Goal: Task Accomplishment & Management: Use online tool/utility

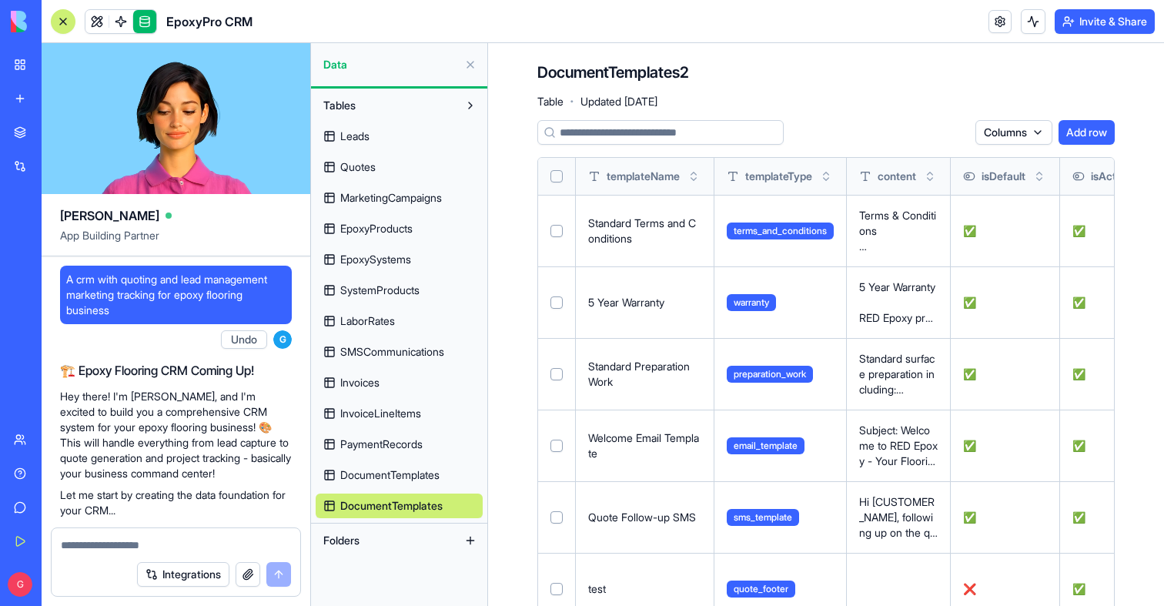
scroll to position [121, 0]
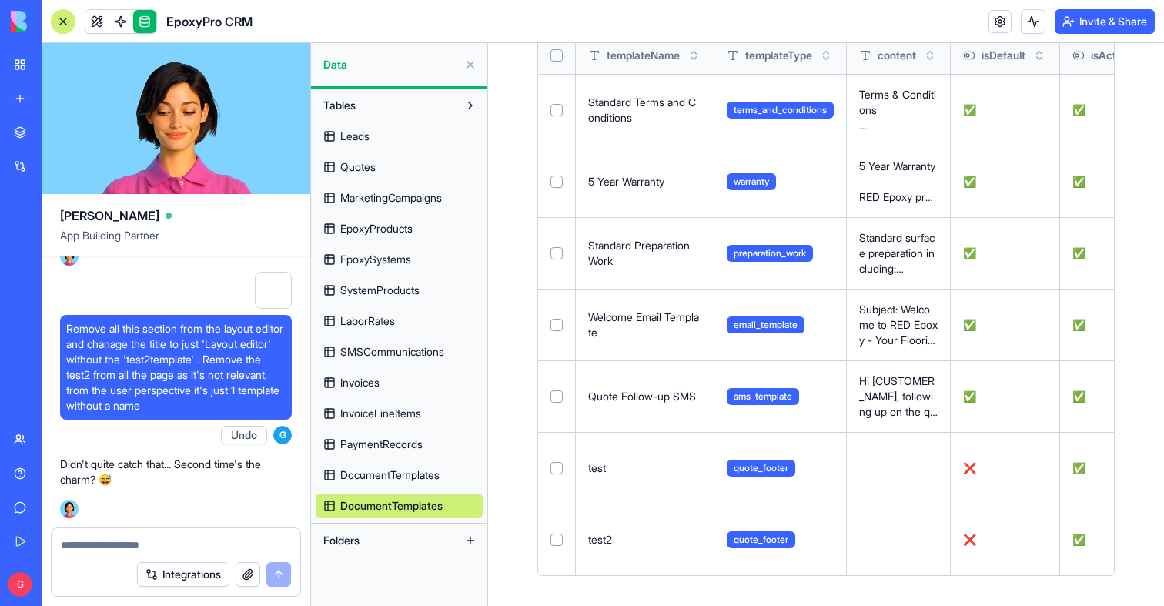
click at [90, 345] on span "Remove all this section from the layout editor and chanage the title to just 'L…" at bounding box center [175, 367] width 219 height 92
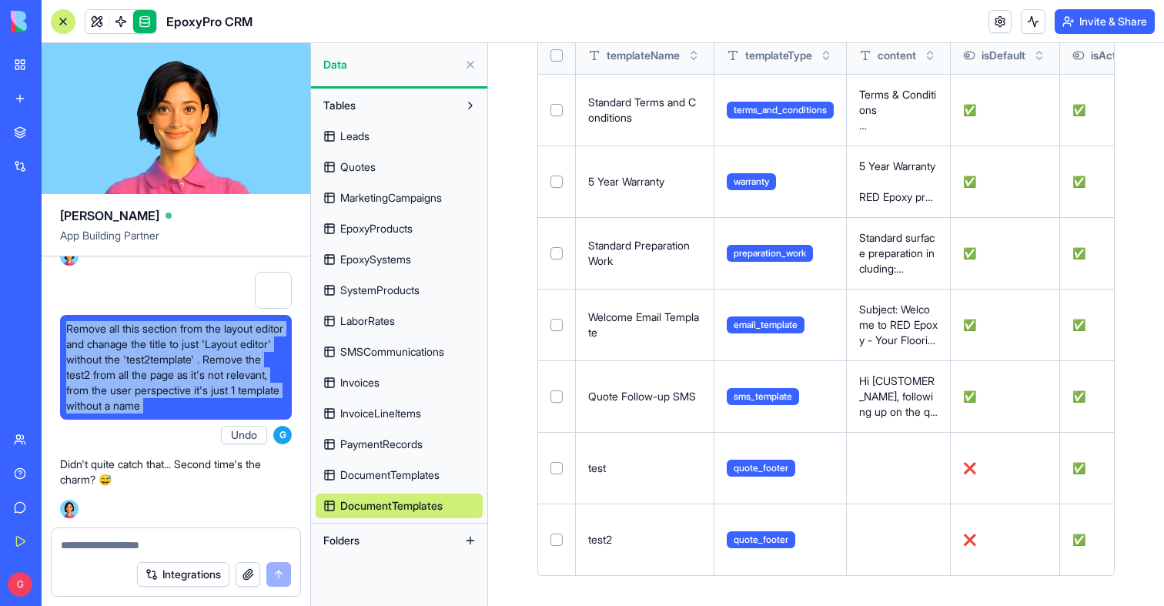
click at [90, 345] on span "Remove all this section from the layout editor and chanage the title to just 'L…" at bounding box center [175, 367] width 219 height 92
copy span "Remove all this section from the layout editor and chanage the title to just 'L…"
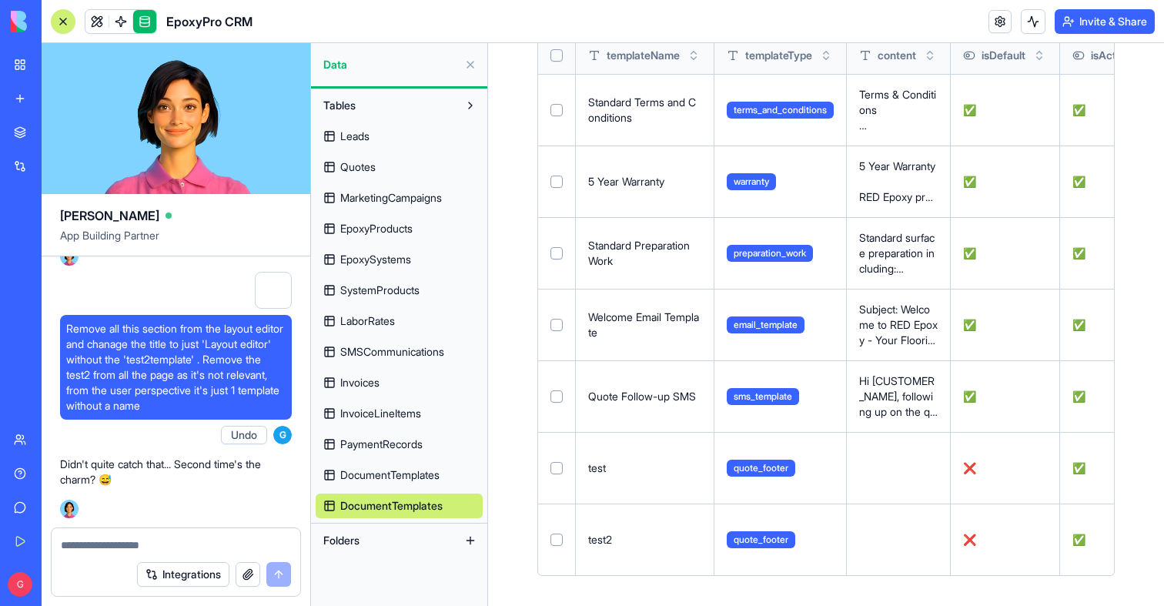
click at [151, 552] on textarea at bounding box center [176, 545] width 230 height 15
paste textarea "**********"
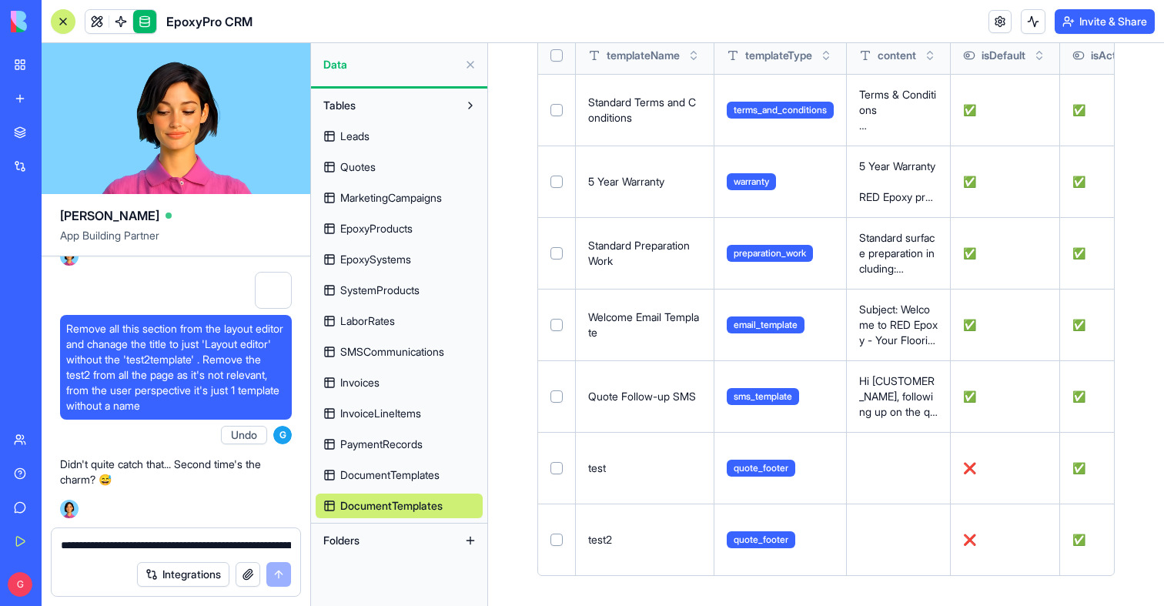
scroll to position [144306, 0]
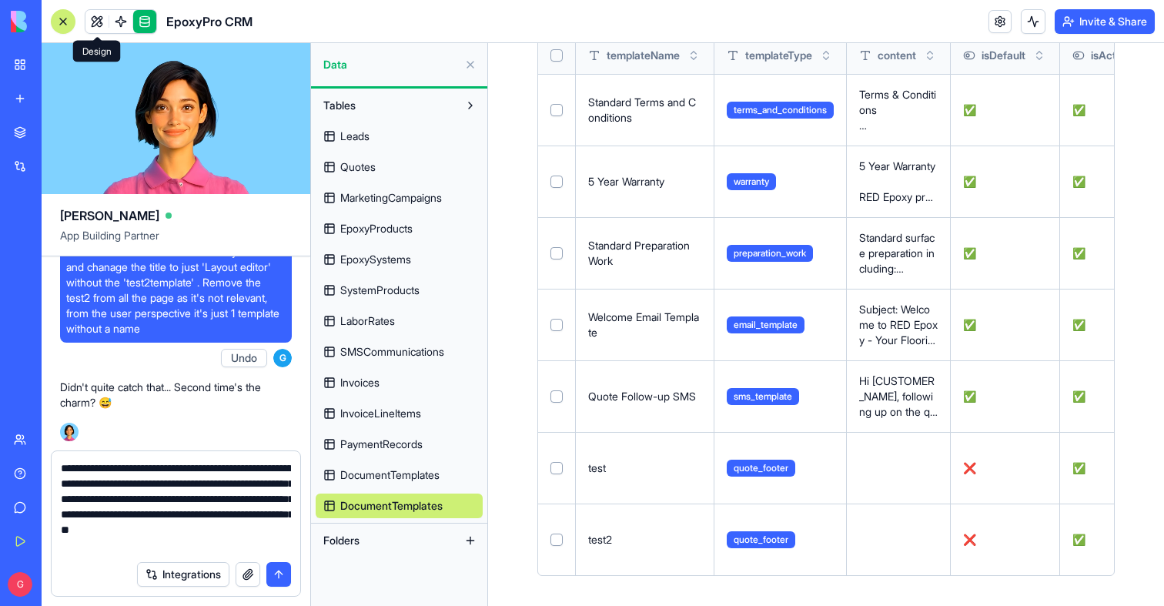
type textarea "**********"
click at [99, 15] on link at bounding box center [96, 21] width 23 height 23
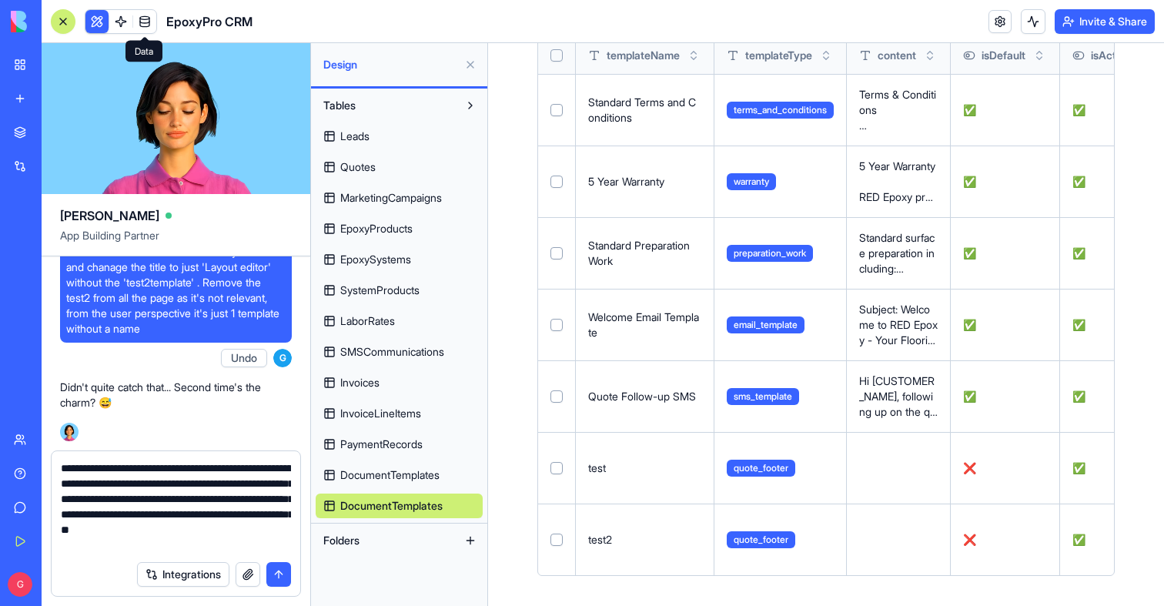
click at [99, 15] on button at bounding box center [96, 21] width 23 height 23
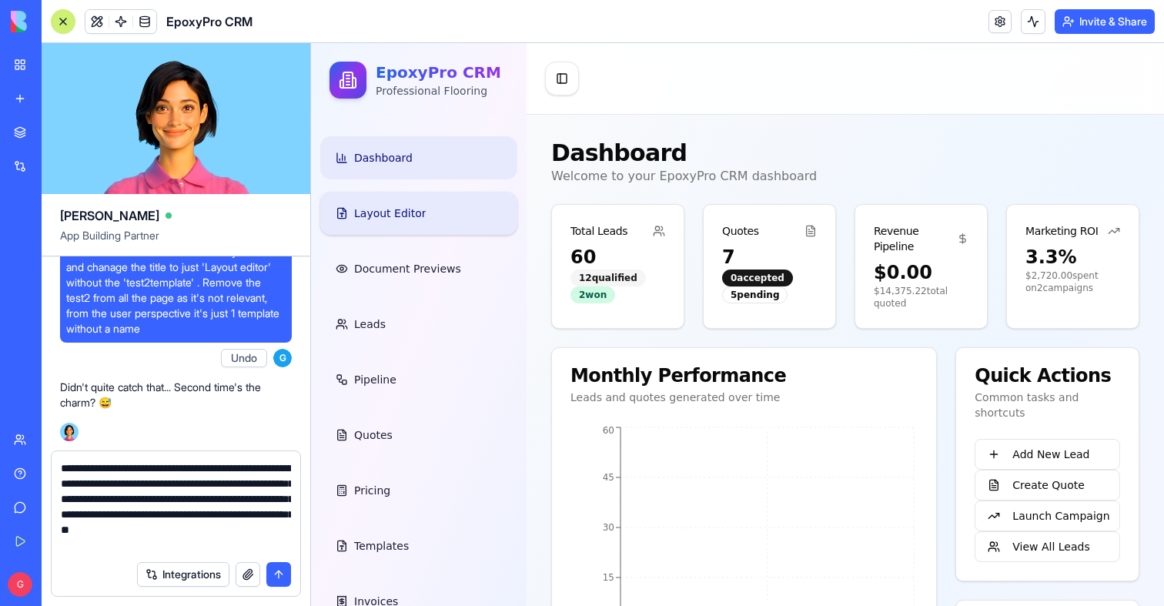
click at [409, 230] on link "Layout Editor" at bounding box center [418, 213] width 197 height 43
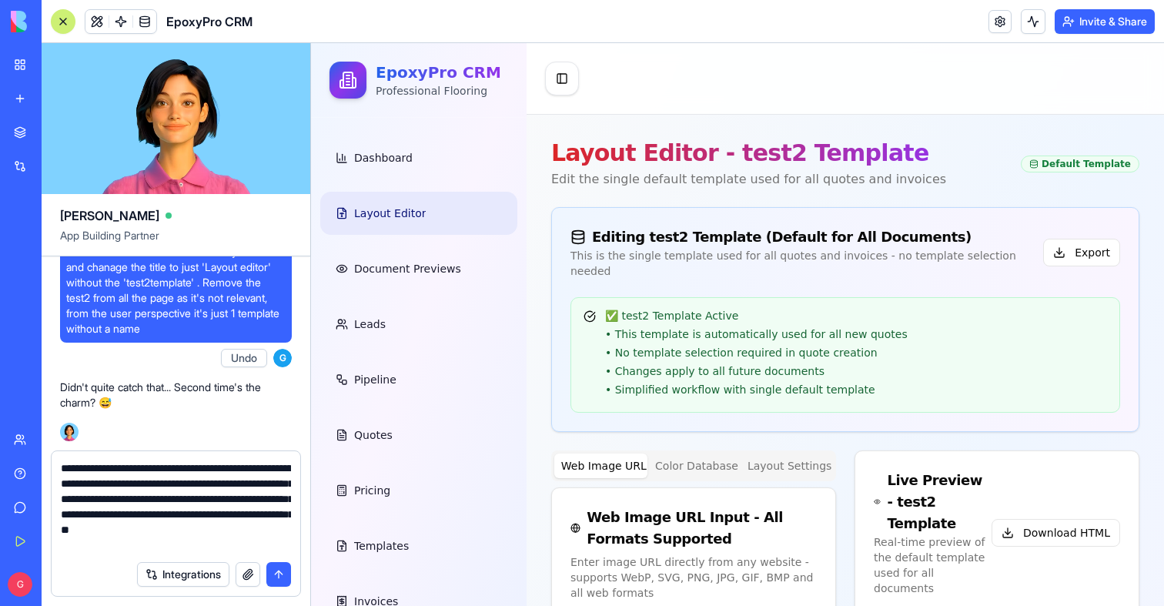
type input "**********"
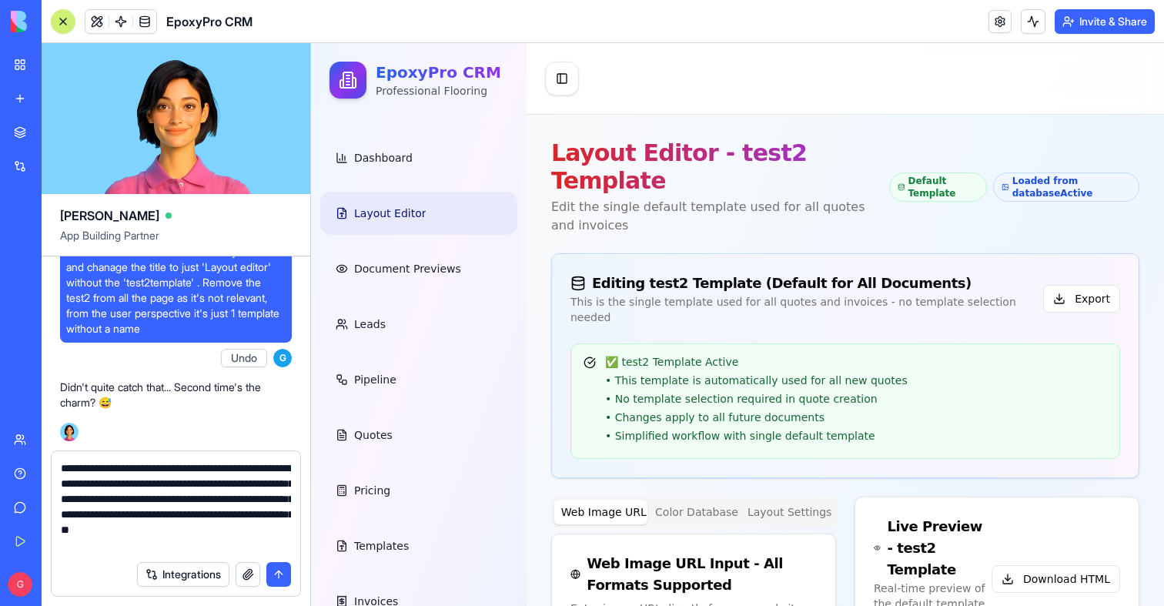
click at [172, 514] on textarea "**********" at bounding box center [176, 507] width 230 height 92
click at [171, 534] on textarea "**********" at bounding box center [176, 507] width 230 height 92
paste textarea
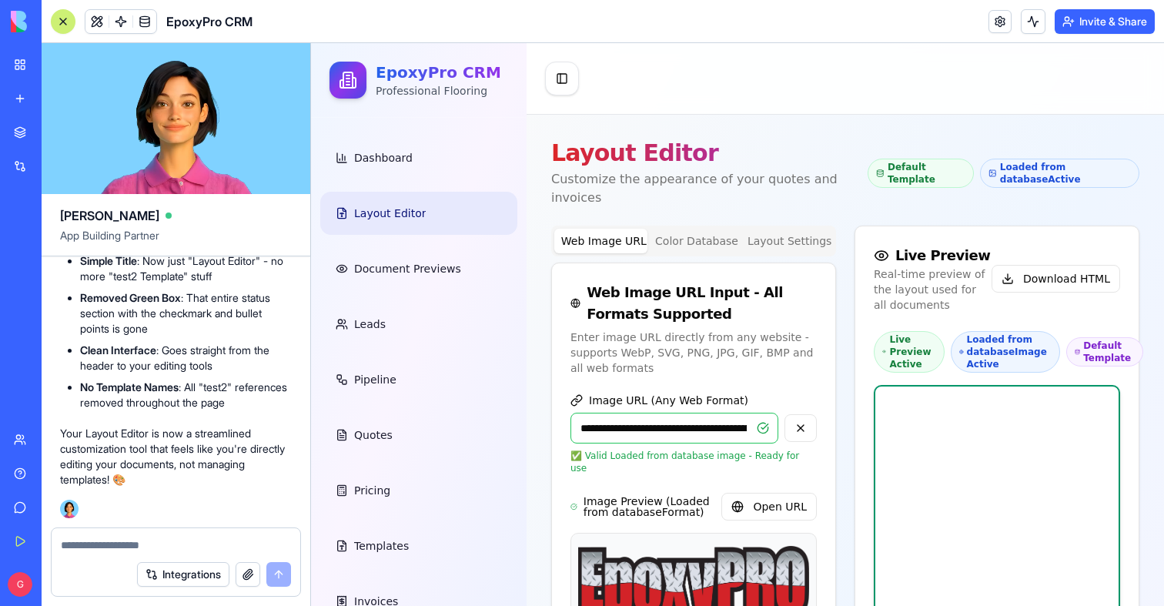
scroll to position [144585, 0]
click at [393, 203] on link "Layout Editor" at bounding box center [418, 213] width 197 height 43
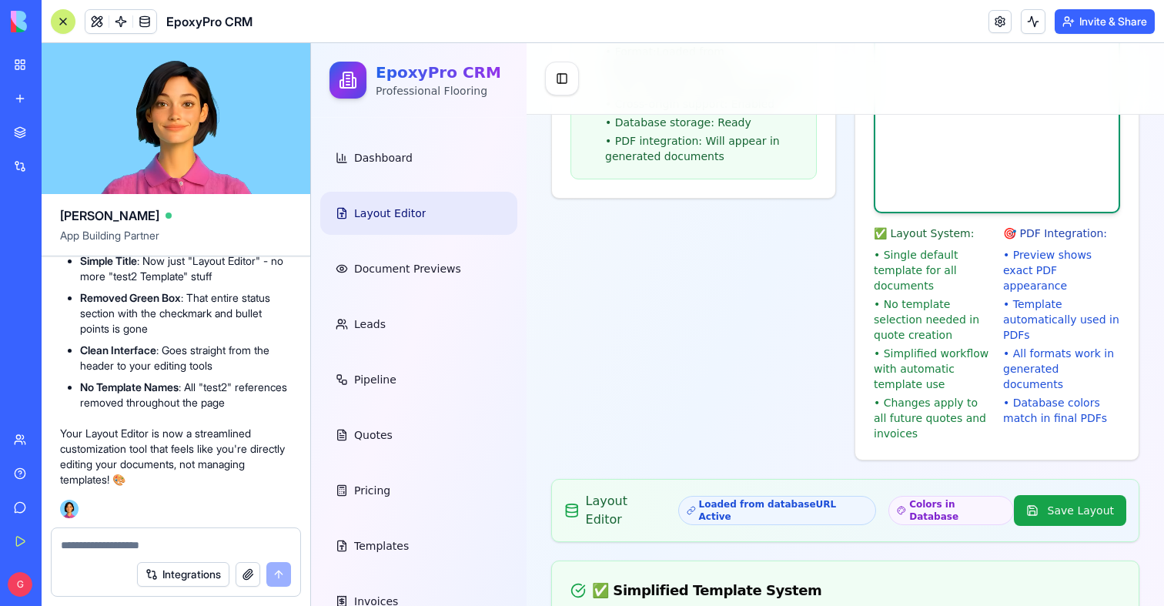
scroll to position [0, 0]
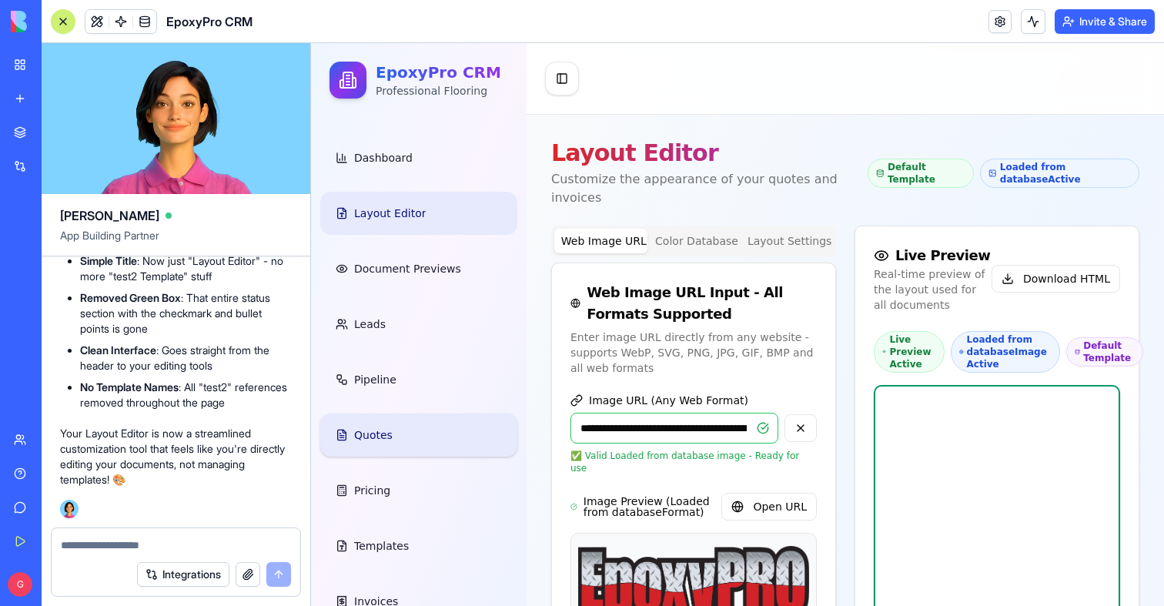
click at [389, 424] on link "Quotes" at bounding box center [418, 435] width 197 height 43
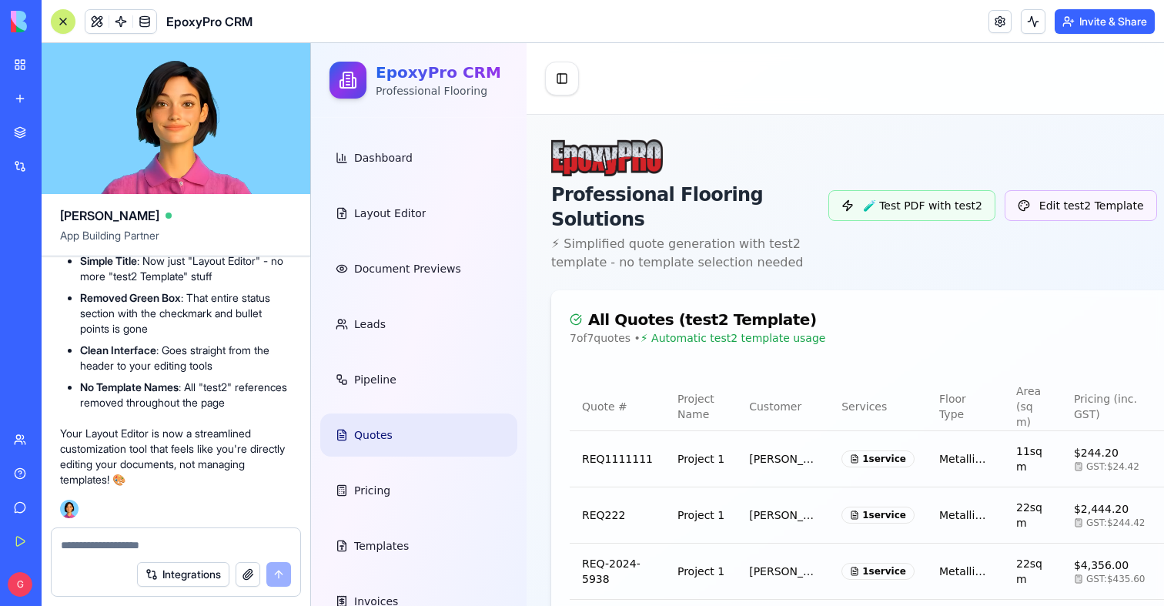
scroll to position [144971, 0]
click at [364, 438] on span "Quotes" at bounding box center [373, 434] width 39 height 15
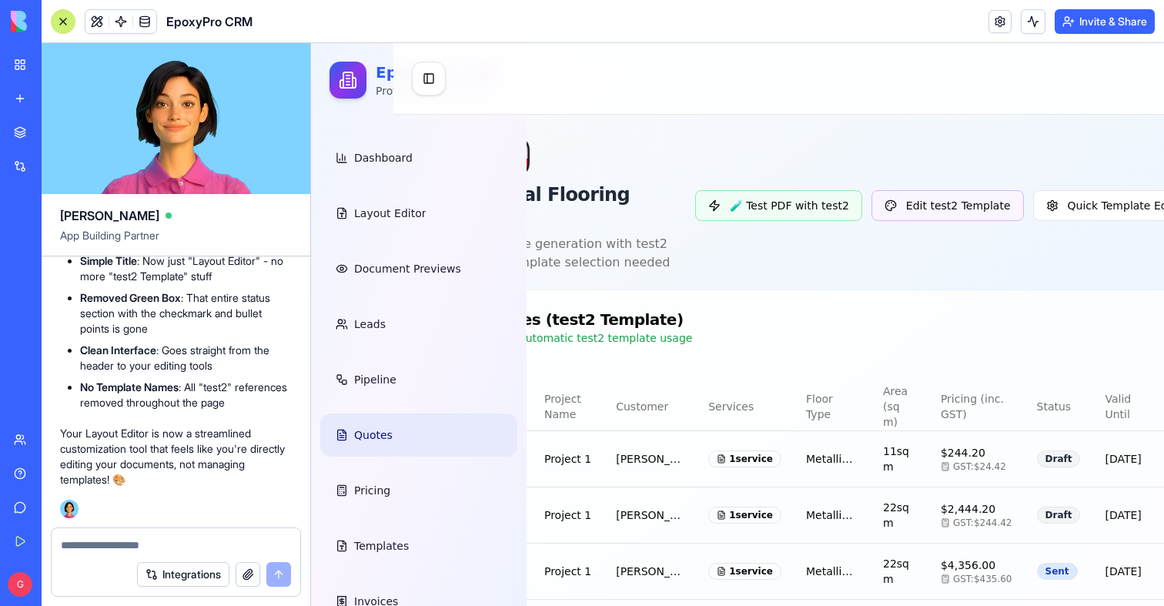
scroll to position [0, 408]
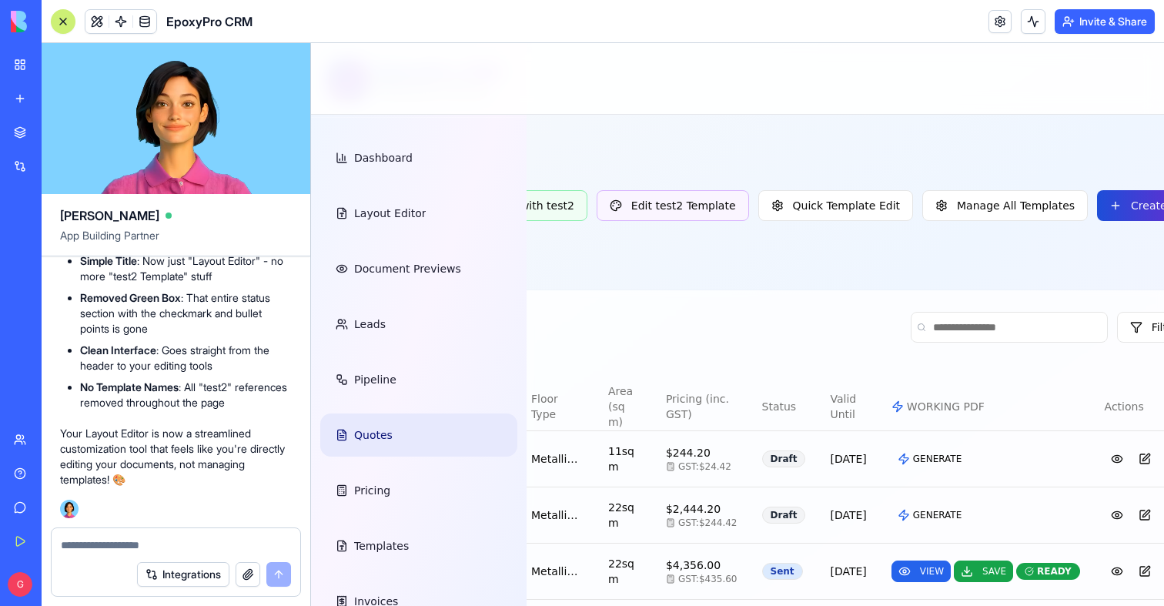
click at [1097, 206] on button "Create Quote" at bounding box center [1156, 205] width 119 height 31
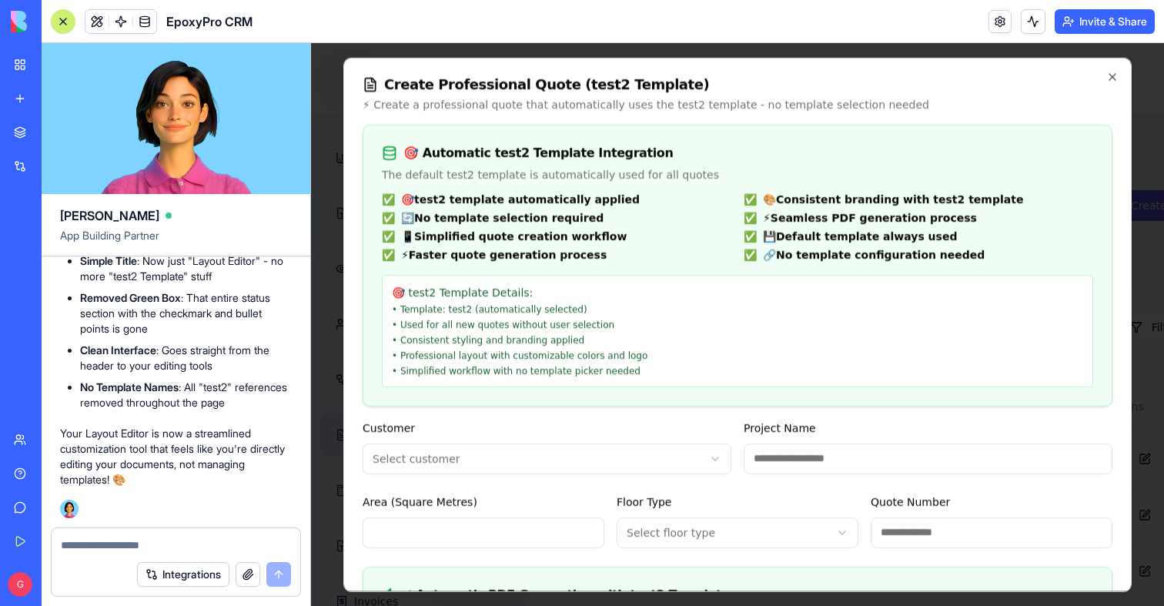
click at [115, 542] on textarea at bounding box center [176, 545] width 230 height 15
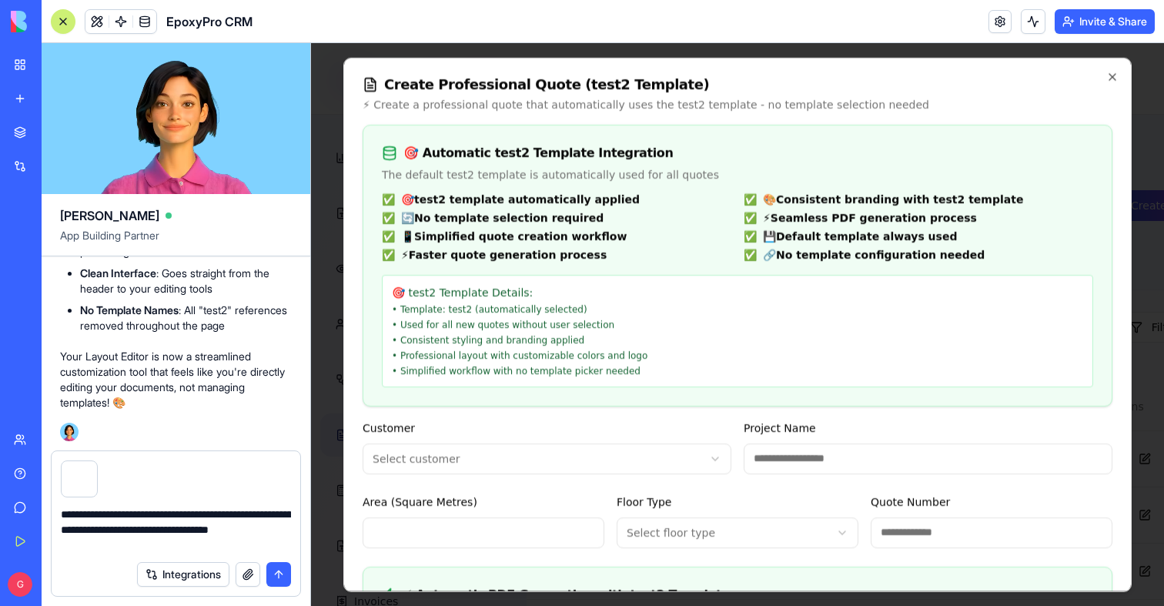
type textarea "**********"
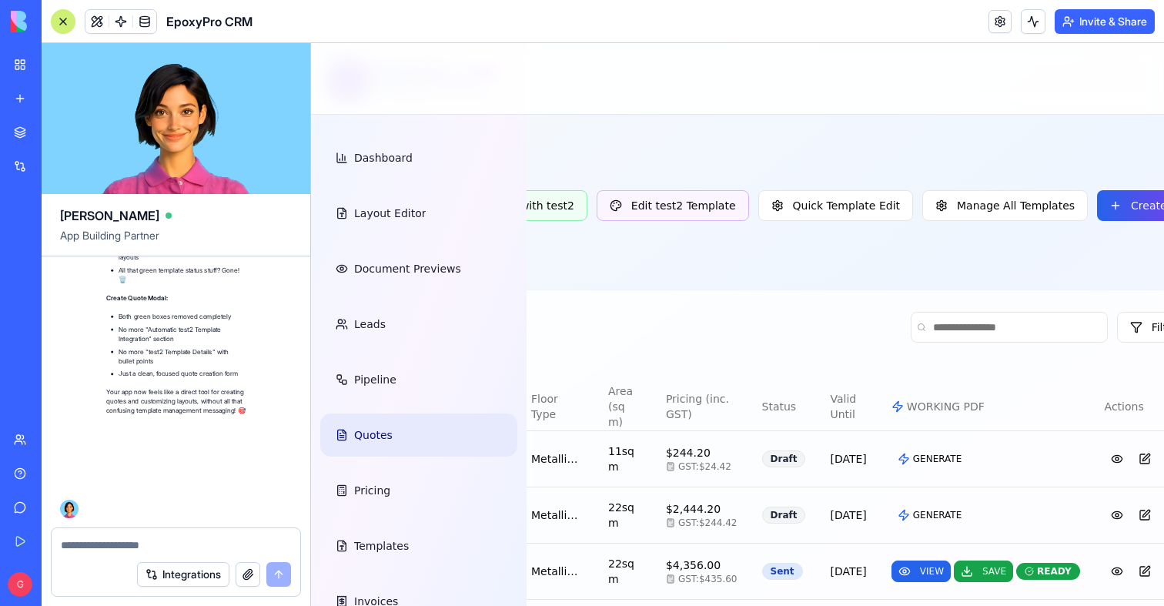
scroll to position [145625, 0]
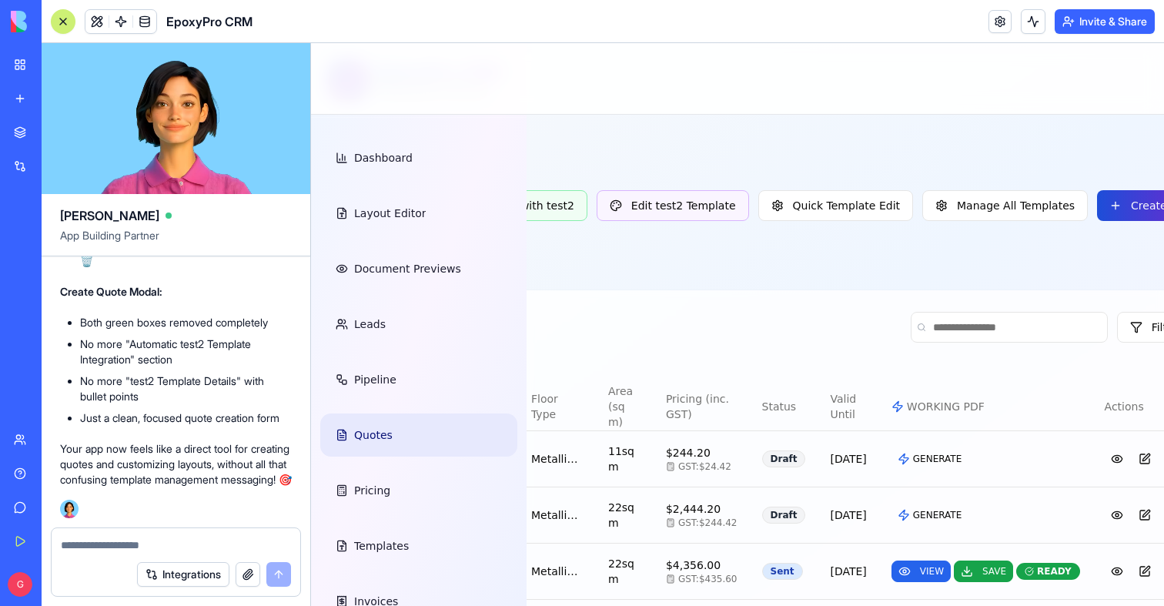
click at [1097, 221] on button "Create Quote" at bounding box center [1156, 205] width 119 height 31
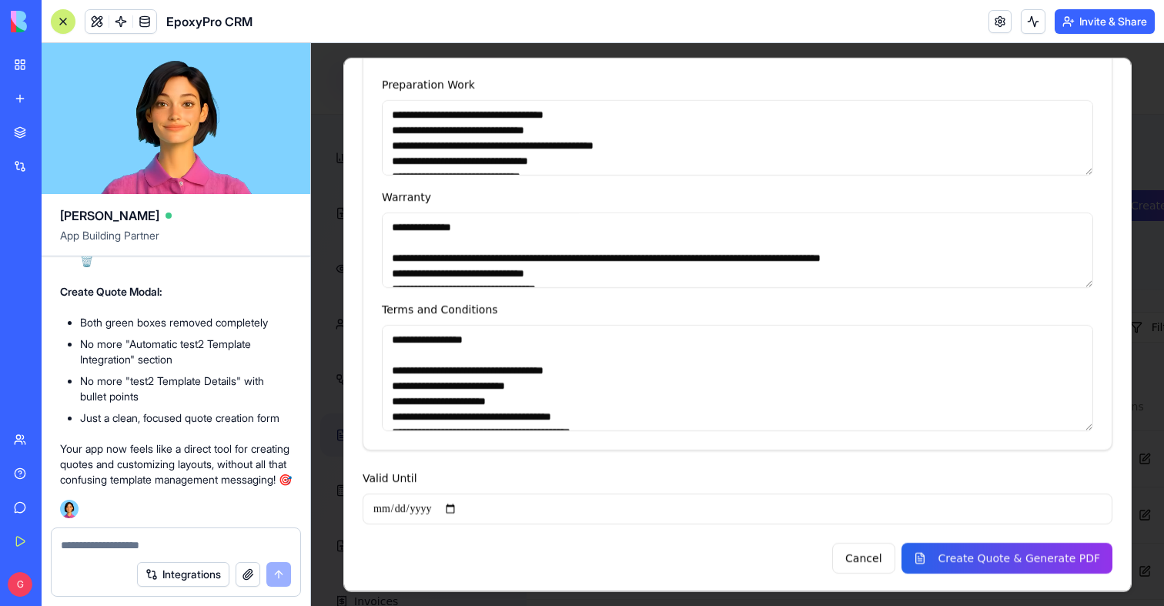
scroll to position [0, 0]
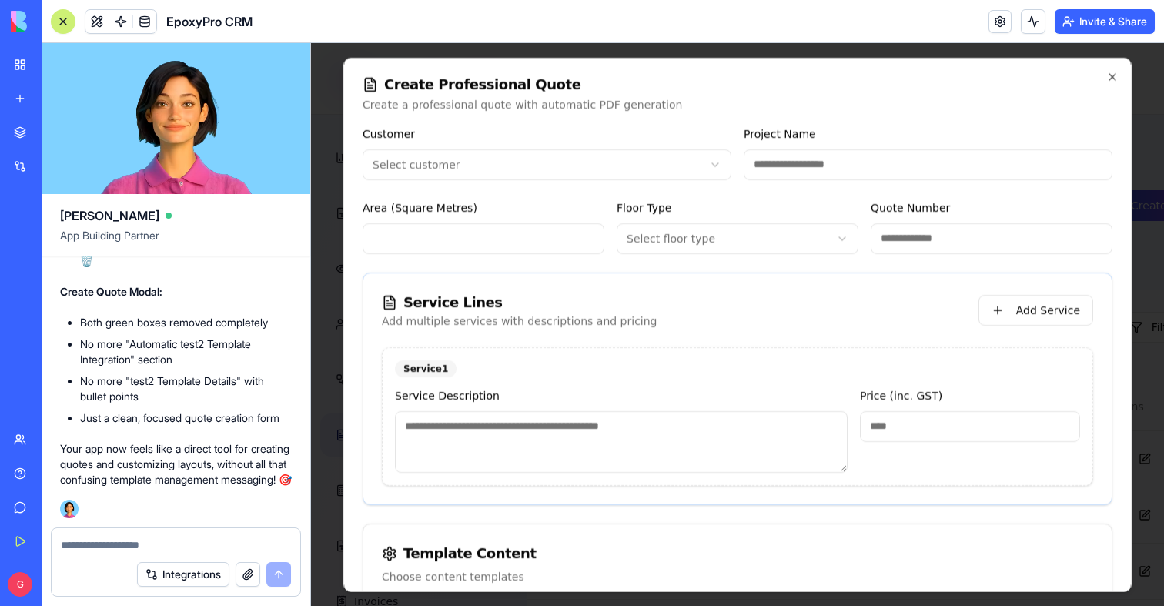
click at [684, 237] on body "EpoxyPro CRM Professional Flooring Dashboard Layout Editor Document Previews Le…" at bounding box center [329, 455] width 853 height 824
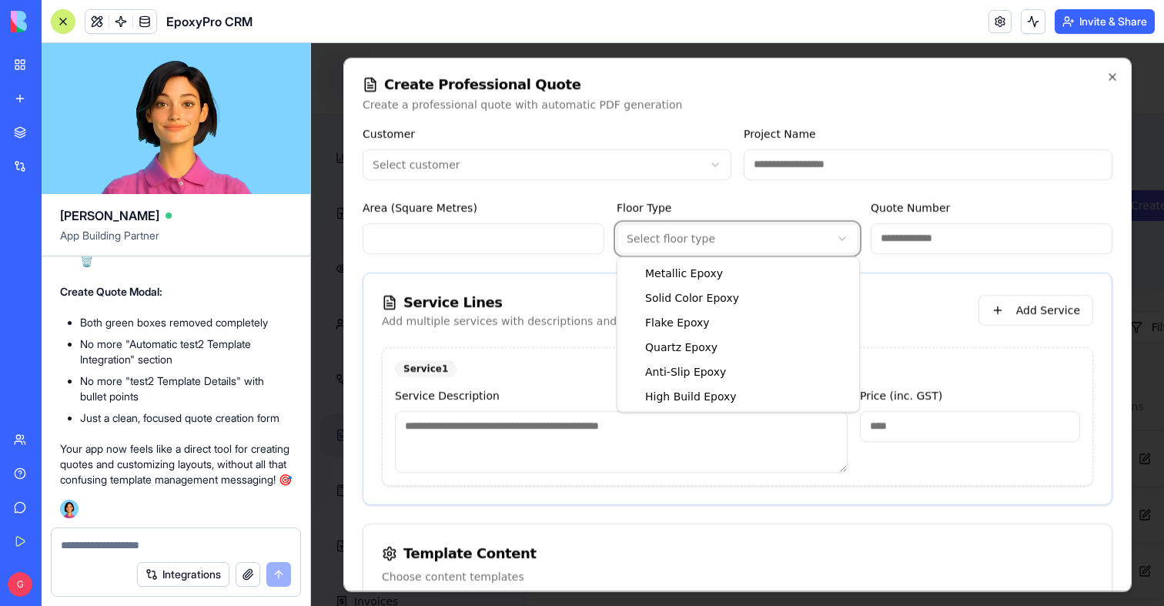
click at [684, 237] on body "EpoxyPro CRM Professional Flooring Dashboard Layout Editor Document Previews Le…" at bounding box center [329, 455] width 853 height 824
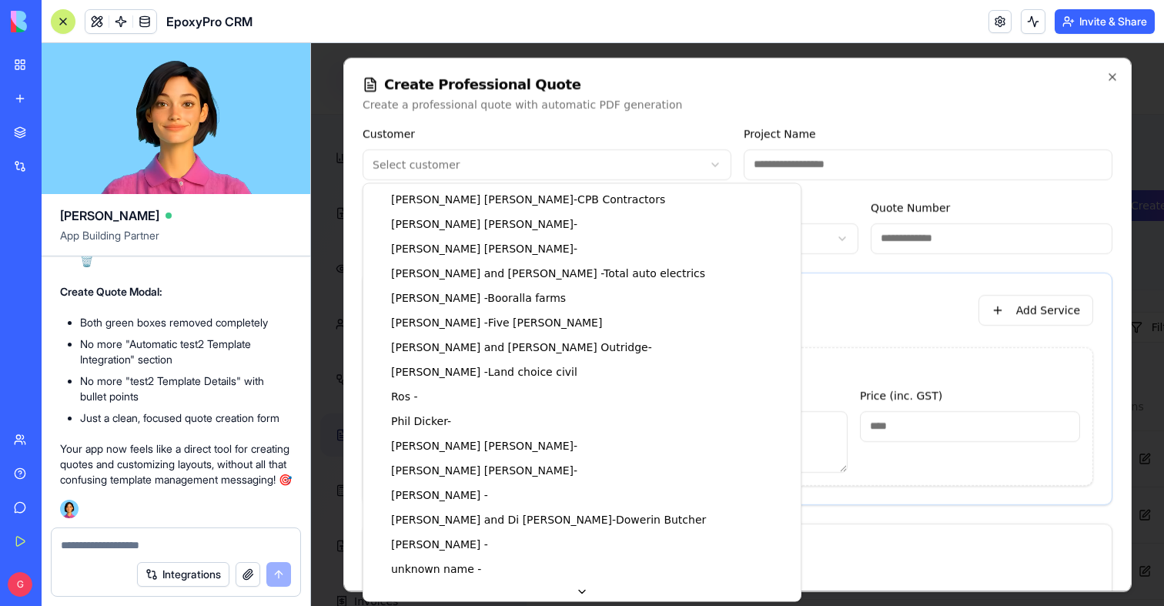
click at [508, 161] on body "EpoxyPro CRM Professional Flooring Dashboard Layout Editor Document Previews Le…" at bounding box center [329, 455] width 853 height 824
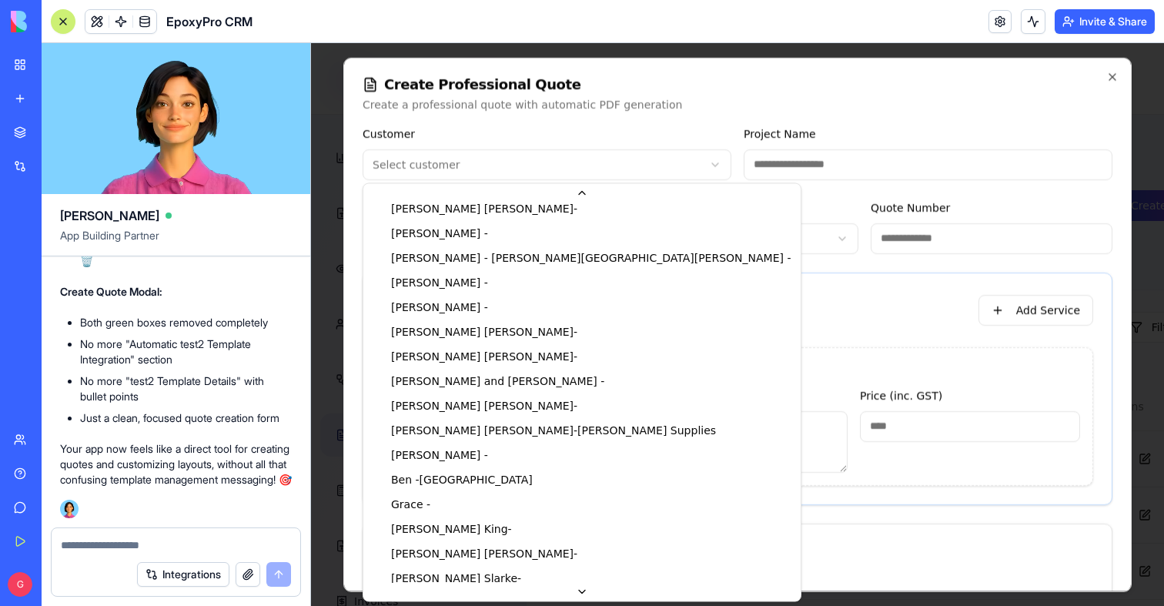
scroll to position [1086, 0]
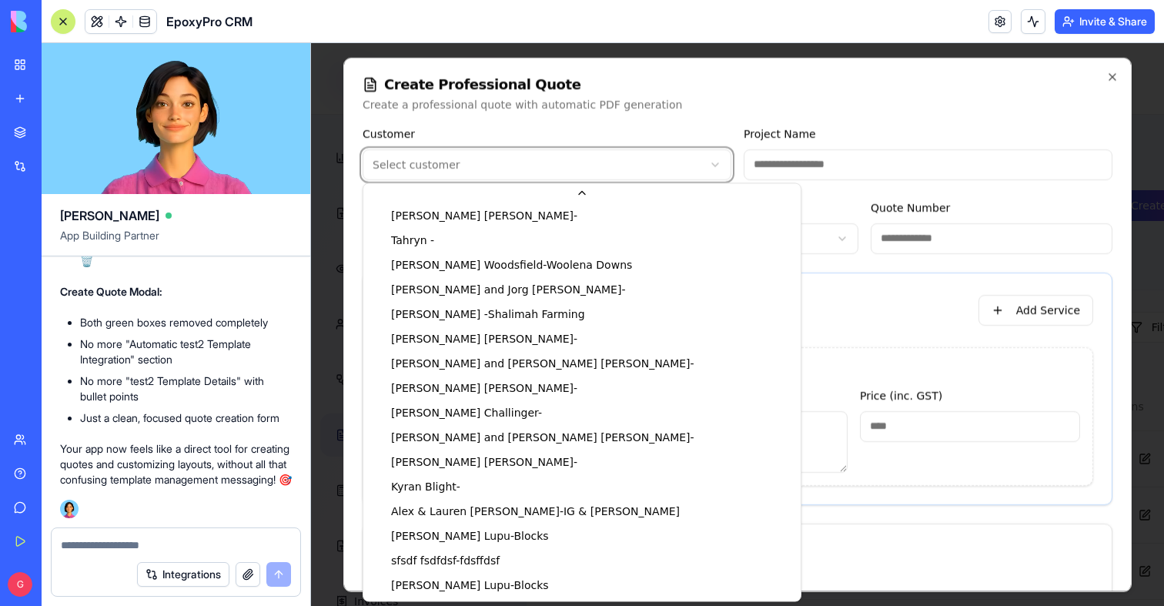
click at [343, 351] on body "EpoxyPro CRM Professional Flooring Dashboard Layout Editor Document Previews Le…" at bounding box center [329, 455] width 853 height 824
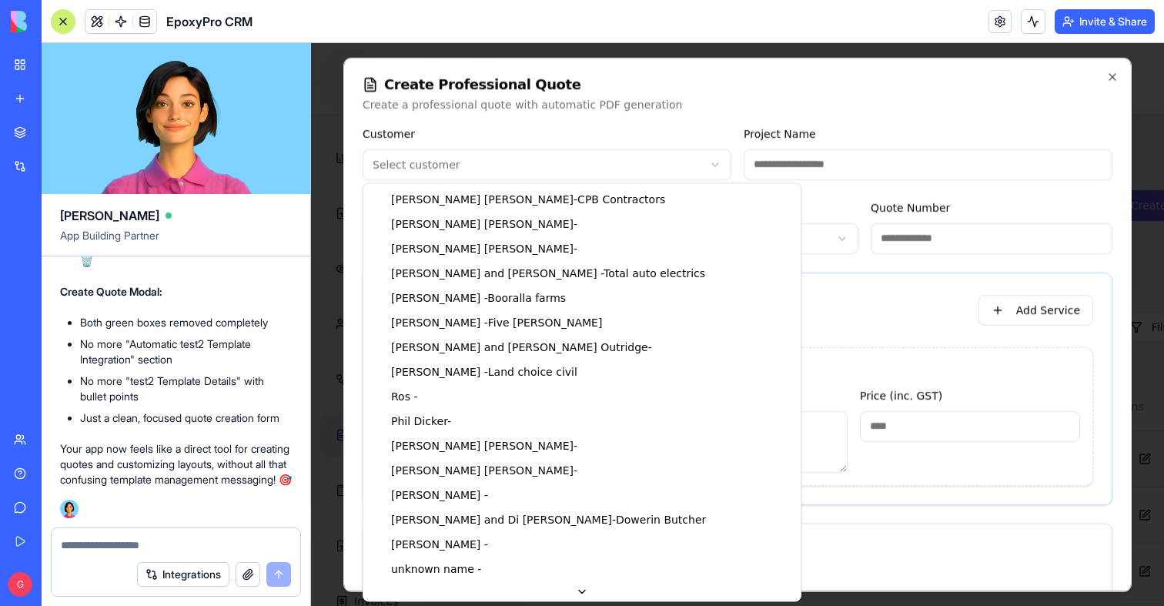
click at [454, 172] on body "EpoxyPro CRM Professional Flooring Dashboard Layout Editor Document Previews Le…" at bounding box center [329, 455] width 853 height 824
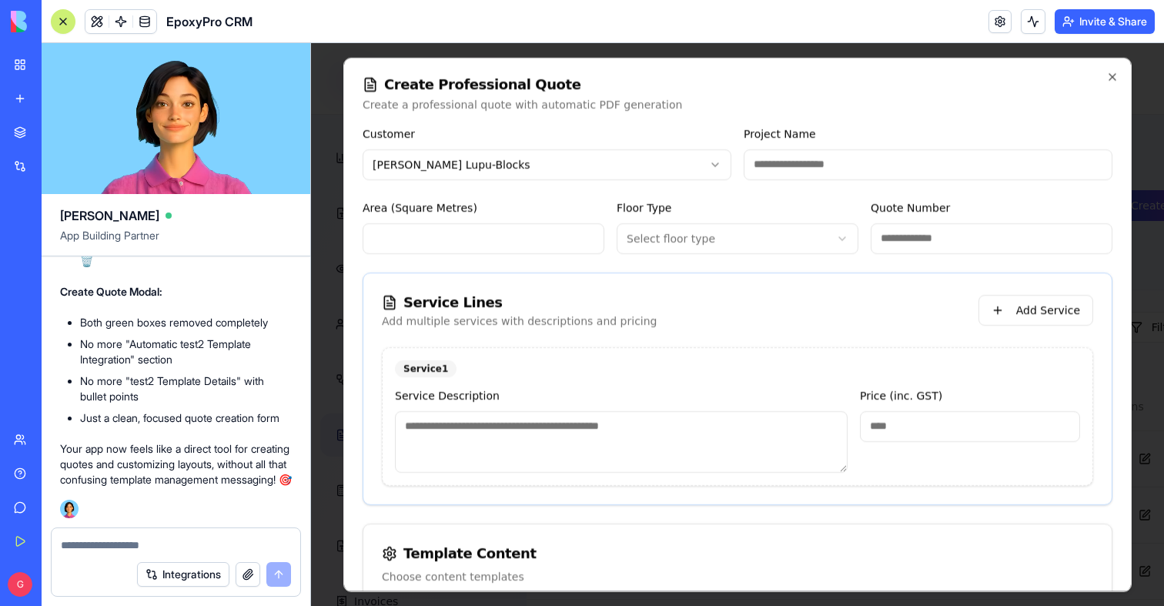
click at [778, 156] on input "Project Name" at bounding box center [928, 164] width 369 height 31
type input "*********"
click at [461, 233] on input "Area (Square Metres)" at bounding box center [484, 238] width 242 height 31
type input "**"
click at [702, 227] on body "EpoxyPro CRM Professional Flooring Dashboard Layout Editor Document Previews Le…" at bounding box center [329, 455] width 853 height 824
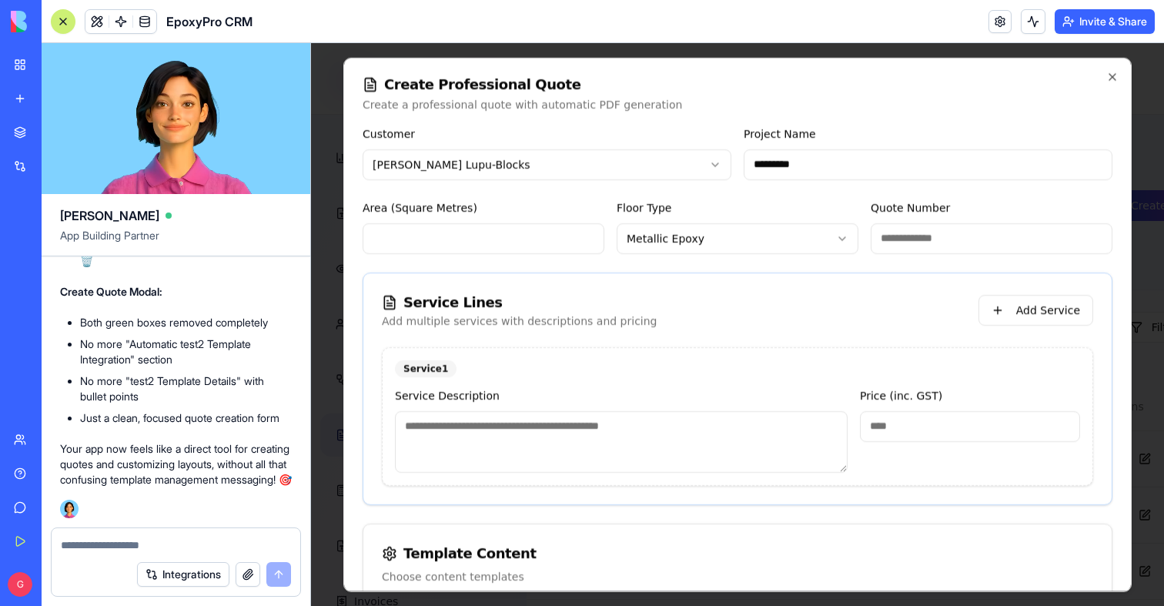
click at [935, 237] on input "Quote Number" at bounding box center [992, 238] width 242 height 31
type input "**********"
click at [672, 407] on div "Service Description" at bounding box center [621, 429] width 453 height 86
click at [665, 434] on textarea at bounding box center [621, 441] width 453 height 62
type textarea "****"
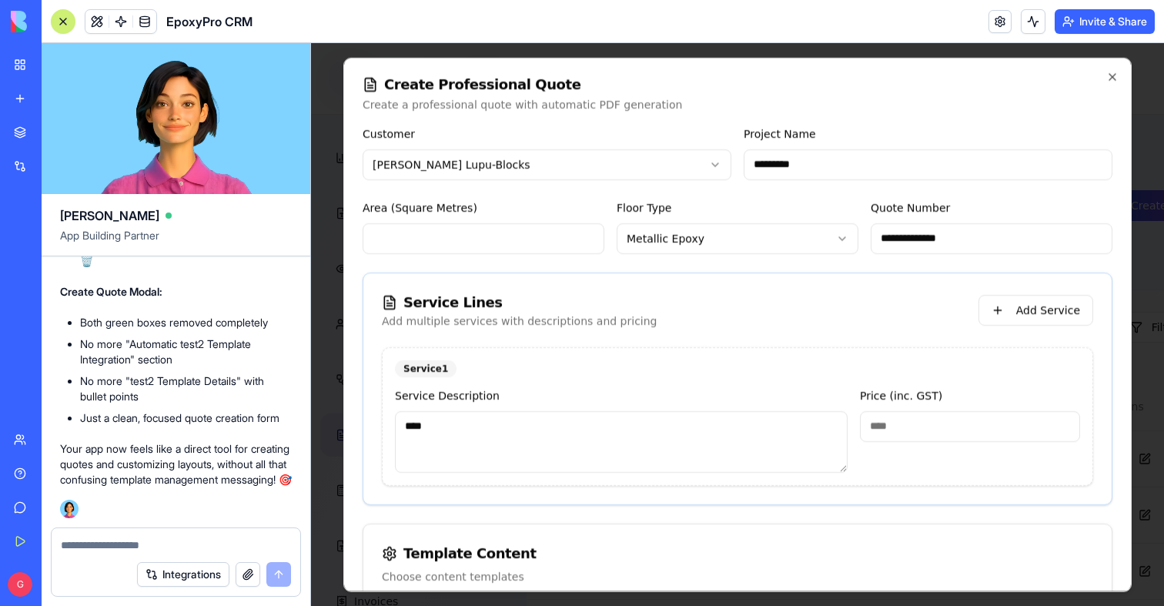
click at [936, 422] on input "*" at bounding box center [970, 425] width 220 height 31
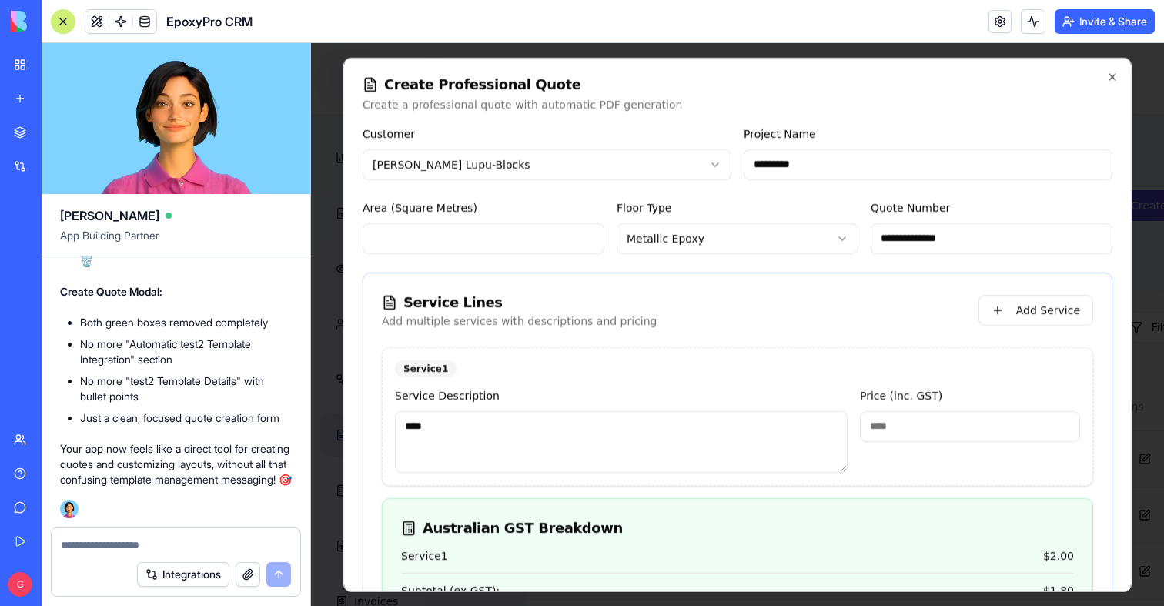
click at [936, 422] on input "**" at bounding box center [970, 425] width 220 height 31
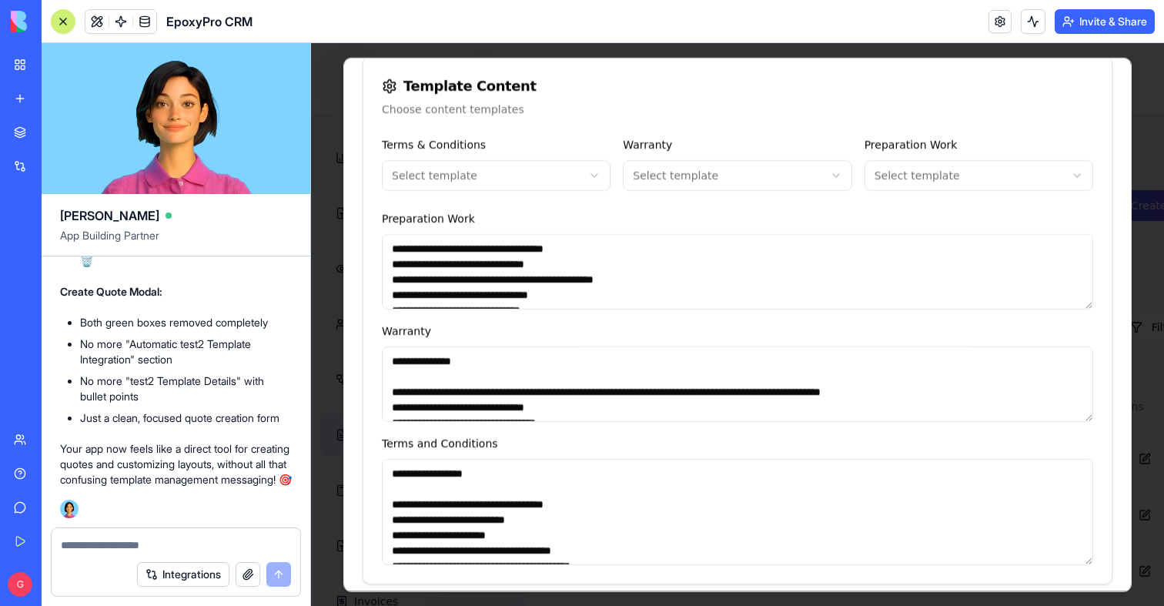
scroll to position [799, 0]
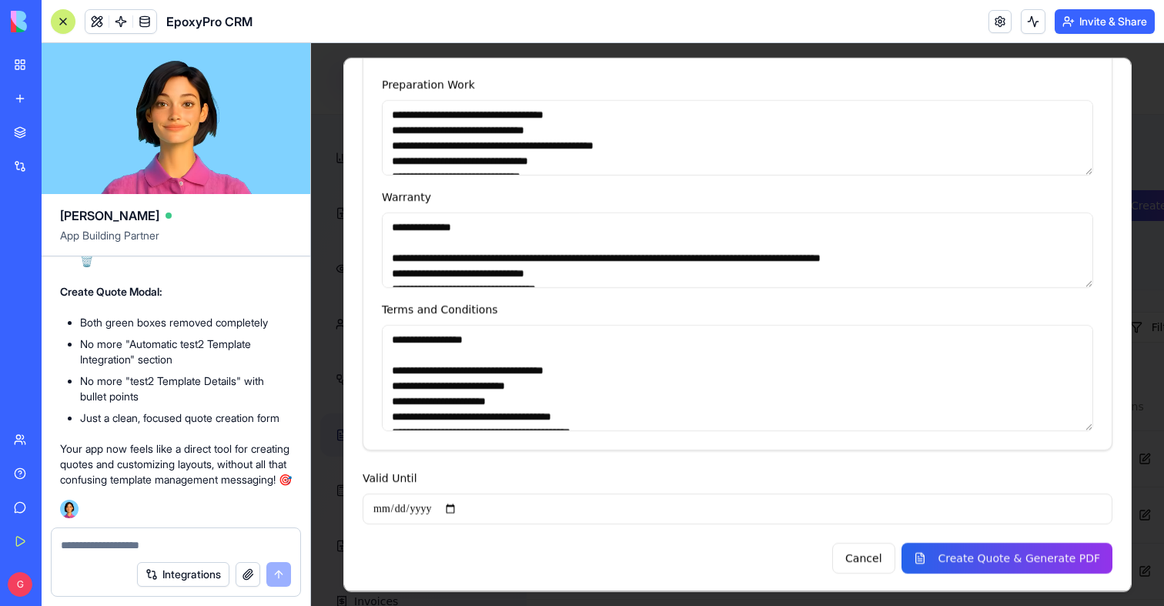
type input "***"
click at [427, 518] on input "Valid Until" at bounding box center [738, 508] width 750 height 31
click at [464, 501] on input "Valid Until" at bounding box center [738, 508] width 750 height 31
type input "**********"
click at [973, 563] on button "Create Quote & Generate PDF" at bounding box center [1007, 557] width 211 height 31
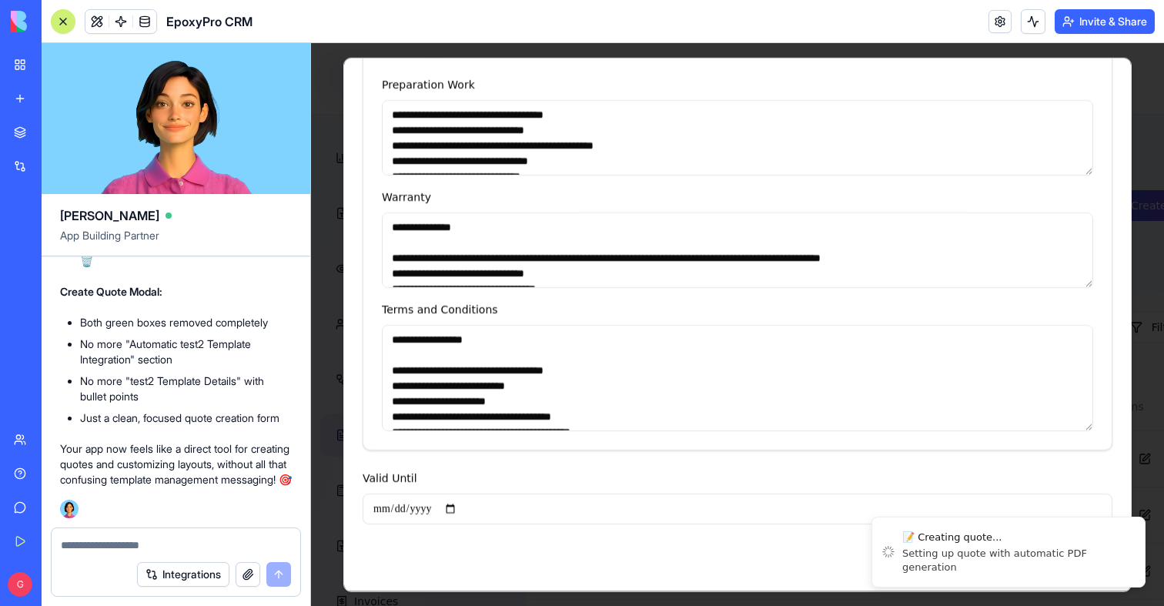
scroll to position [871, 0]
click at [1032, 28] on button at bounding box center [1033, 21] width 25 height 25
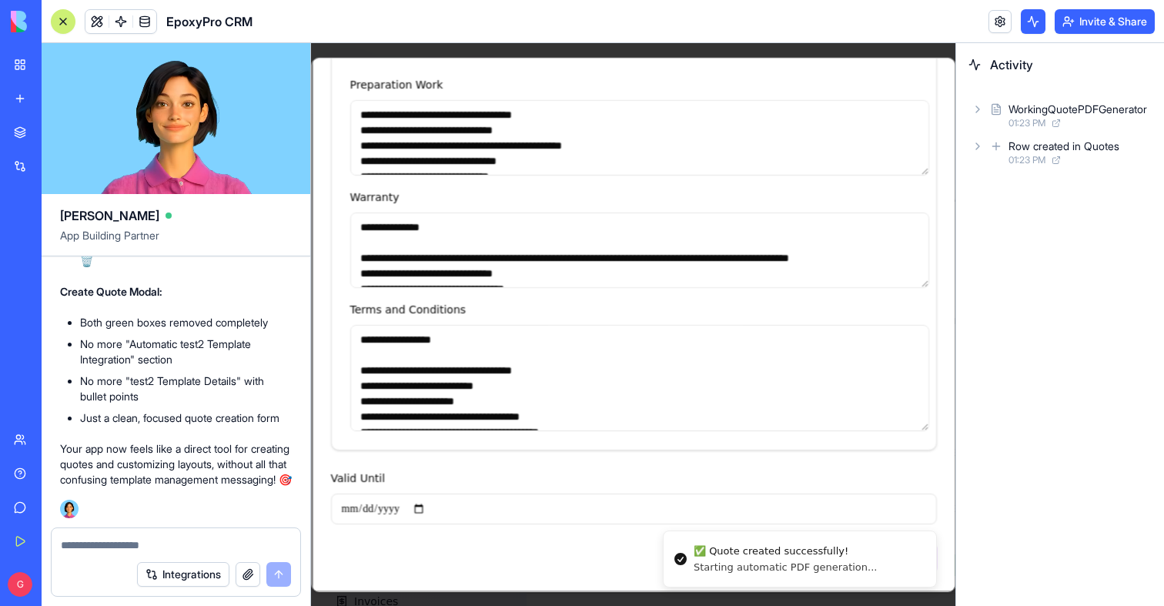
scroll to position [879, 0]
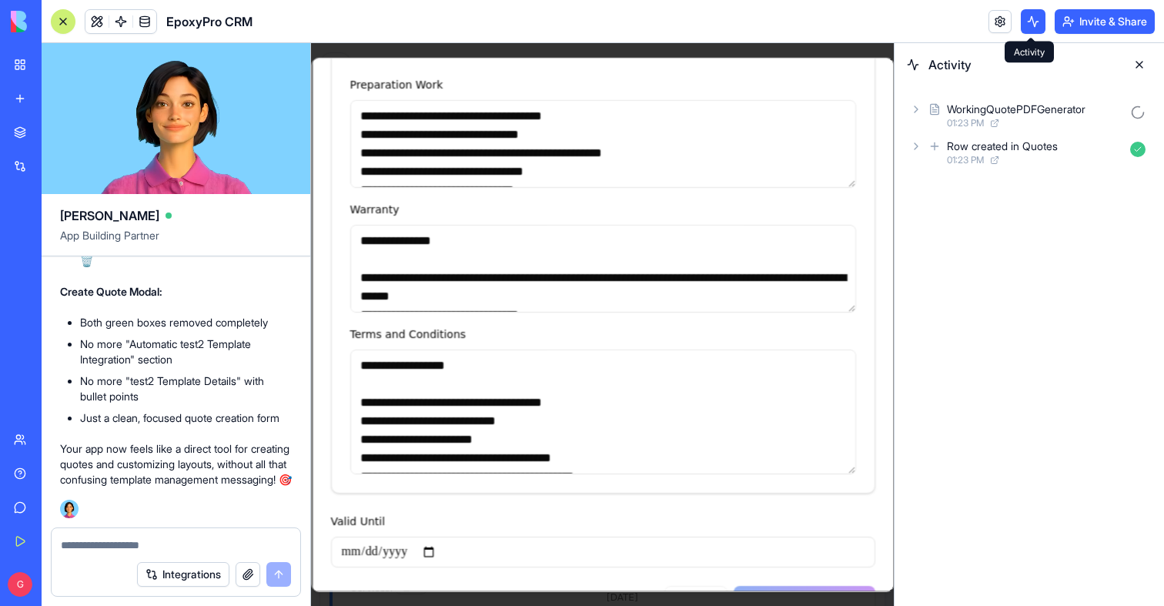
click at [1032, 27] on button at bounding box center [1033, 21] width 25 height 25
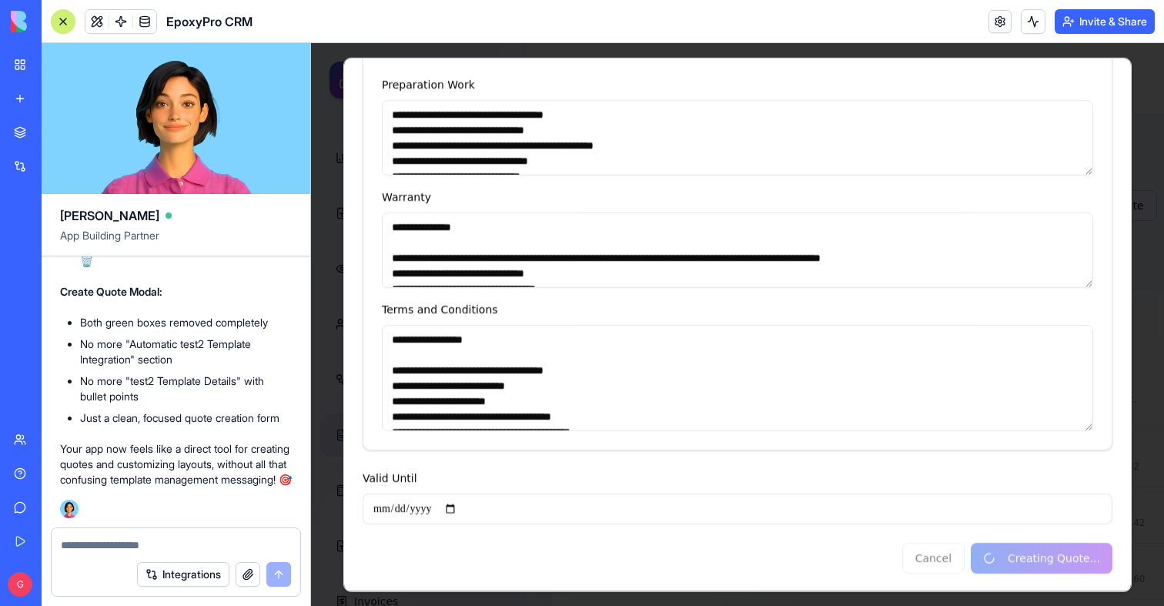
scroll to position [145089, 0]
click at [336, 379] on div at bounding box center [737, 324] width 853 height 563
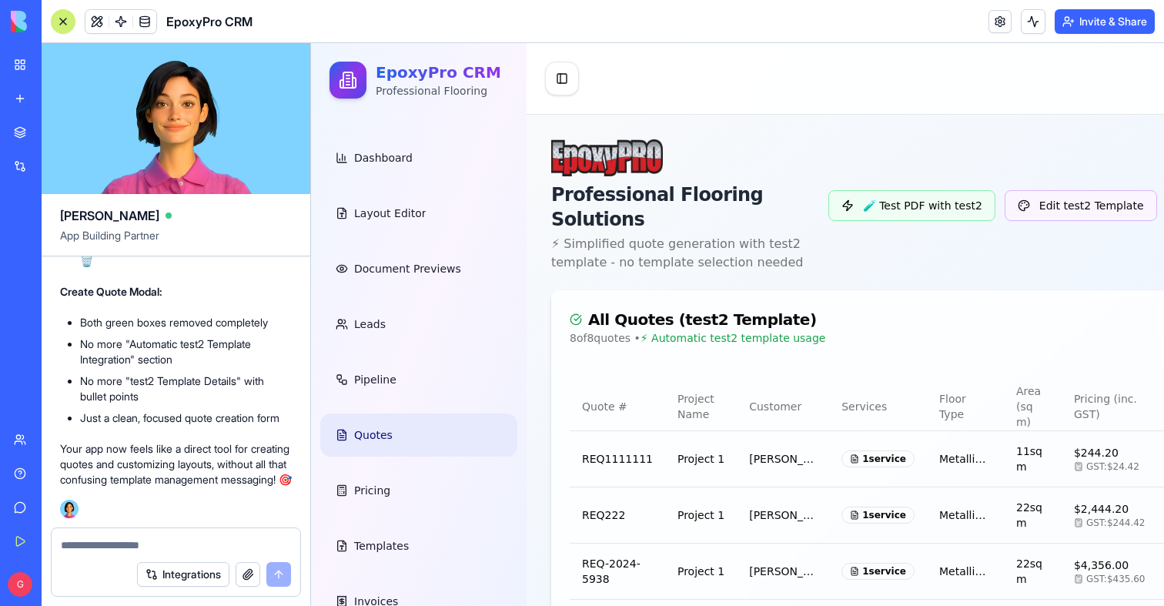
click at [126, 551] on textarea at bounding box center [176, 545] width 230 height 15
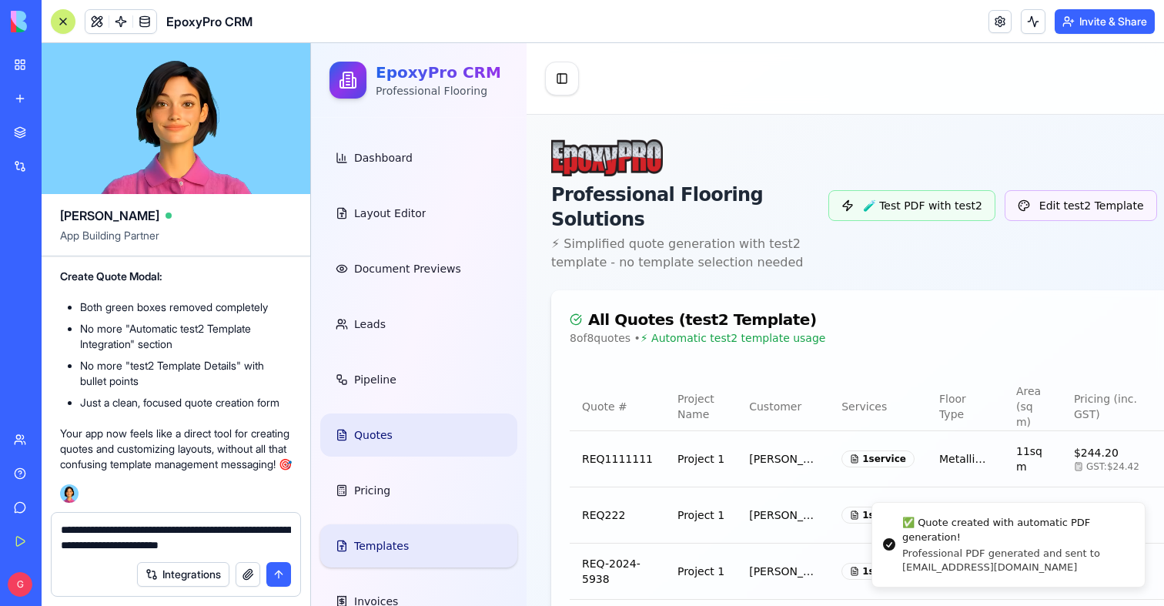
scroll to position [12, 0]
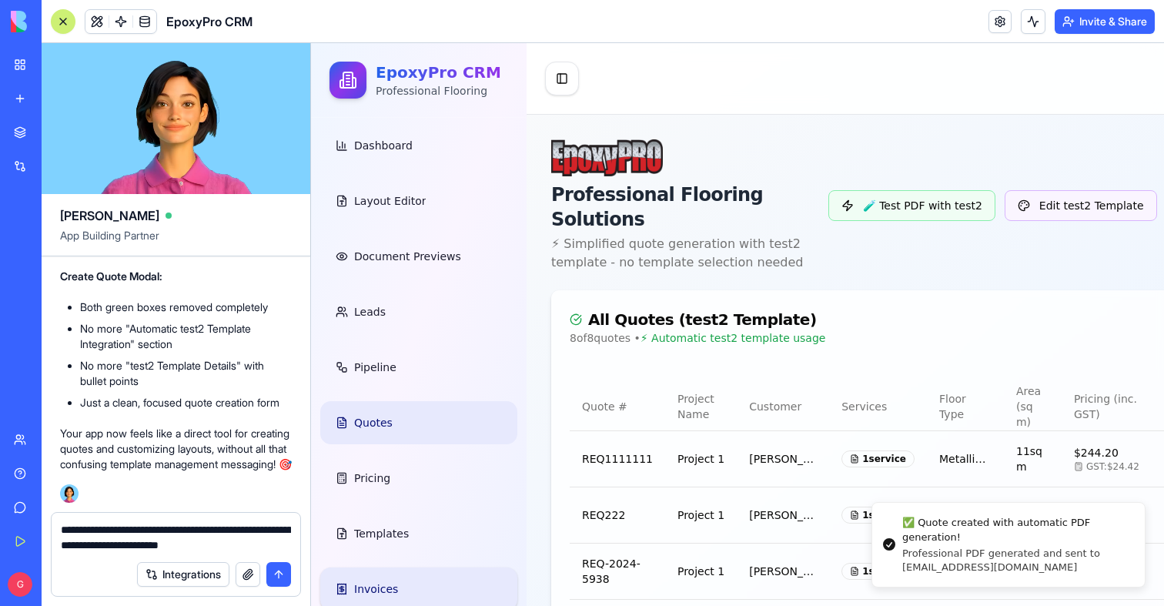
click at [365, 581] on span "Invoices" at bounding box center [376, 588] width 44 height 15
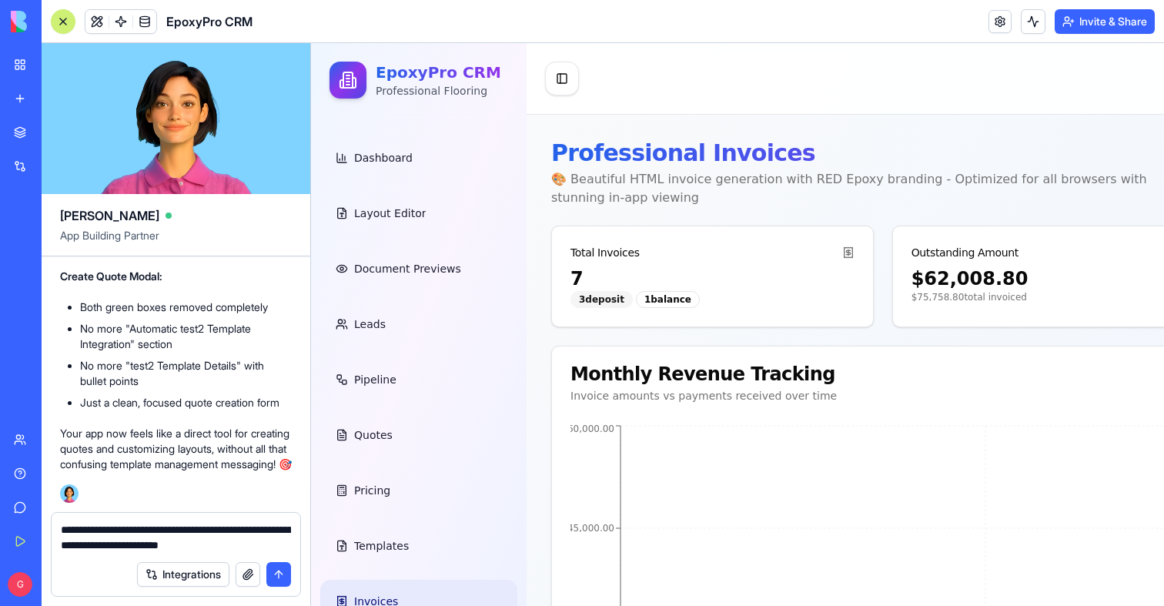
click at [271, 542] on textarea "**********" at bounding box center [176, 537] width 230 height 31
type textarea "**********"
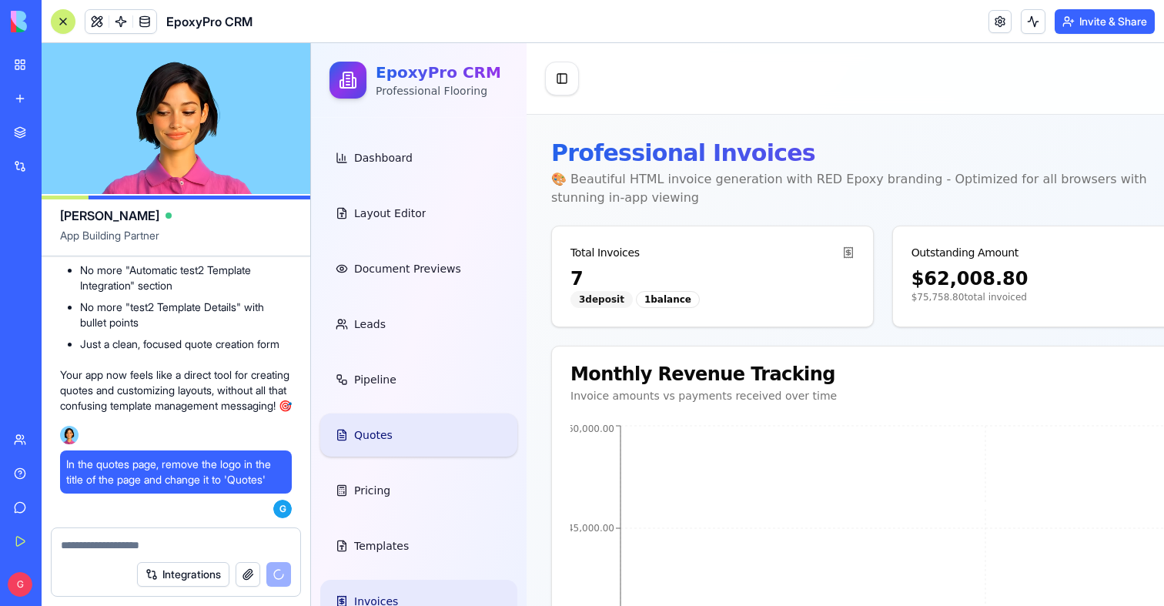
click at [398, 447] on link "Quotes" at bounding box center [418, 435] width 197 height 43
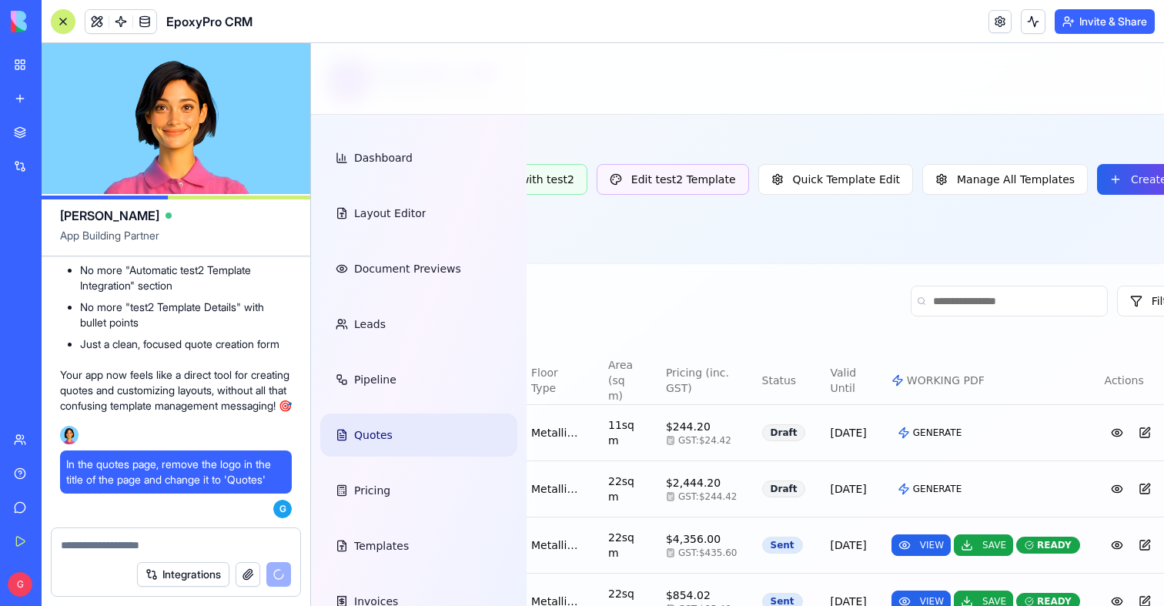
scroll to position [21, 408]
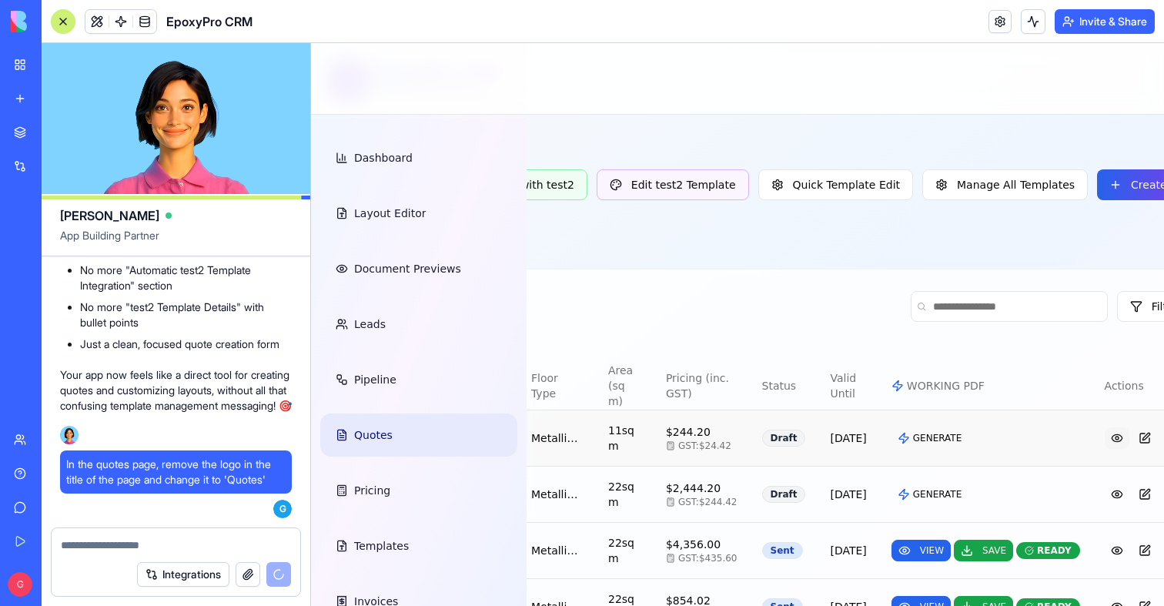
click at [1105, 449] on button at bounding box center [1117, 438] width 25 height 22
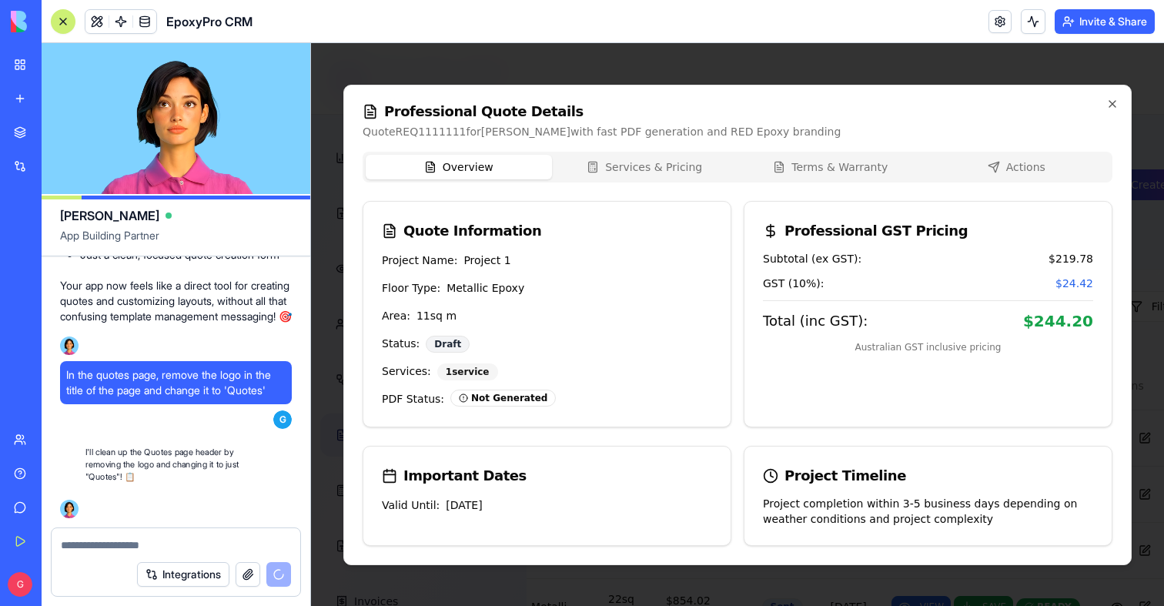
scroll to position [145788, 0]
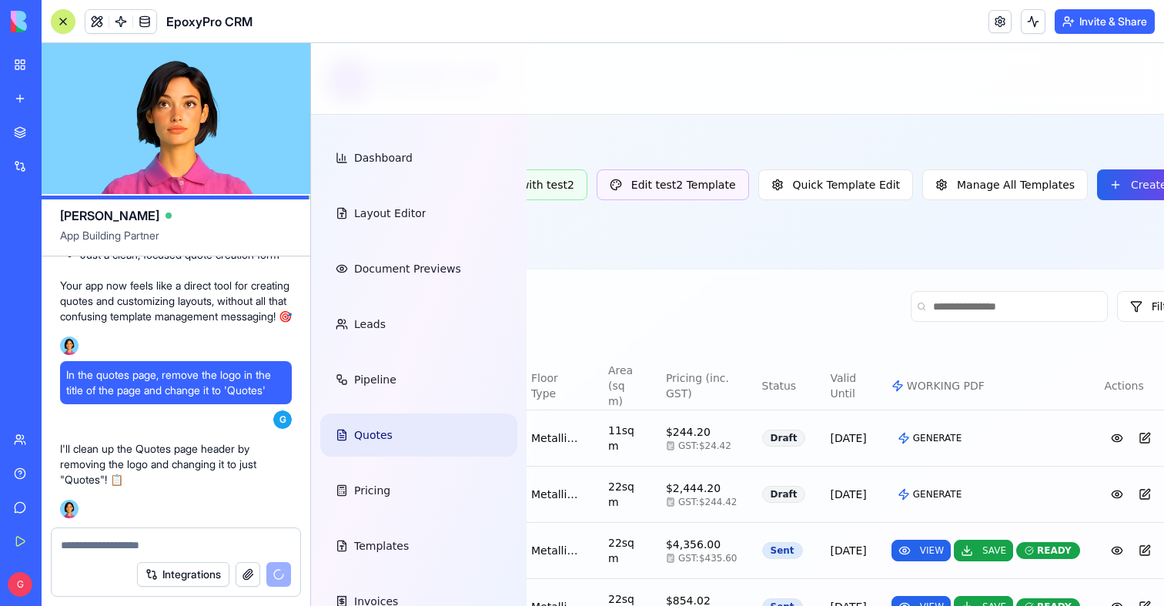
click at [65, 15] on div at bounding box center [63, 21] width 12 height 12
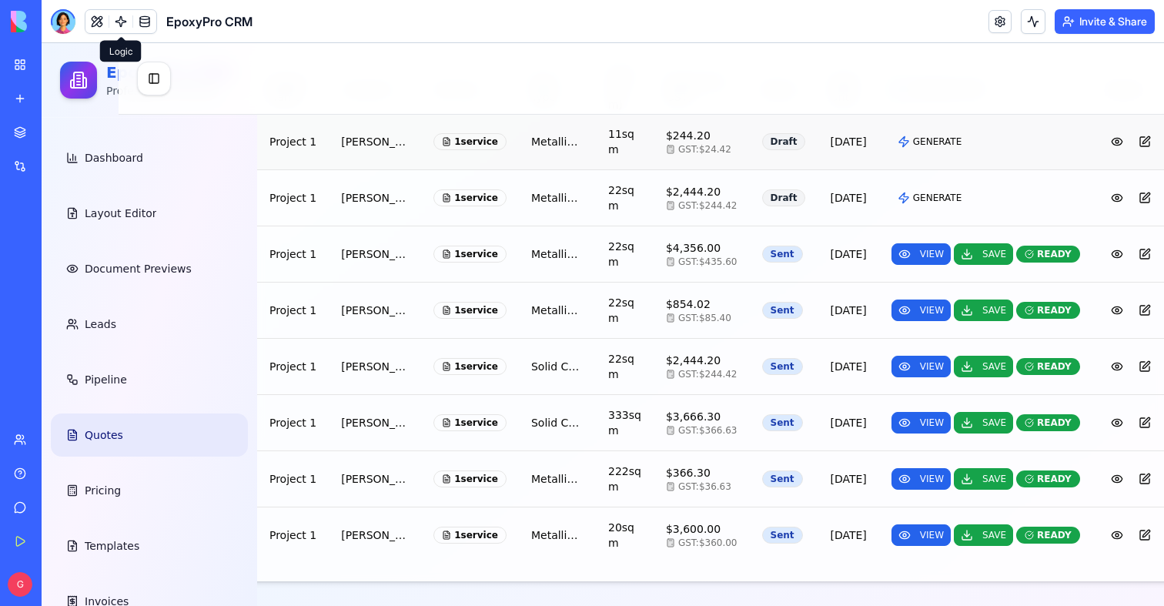
scroll to position [459, 139]
click at [892, 531] on button "VIEW" at bounding box center [921, 535] width 59 height 22
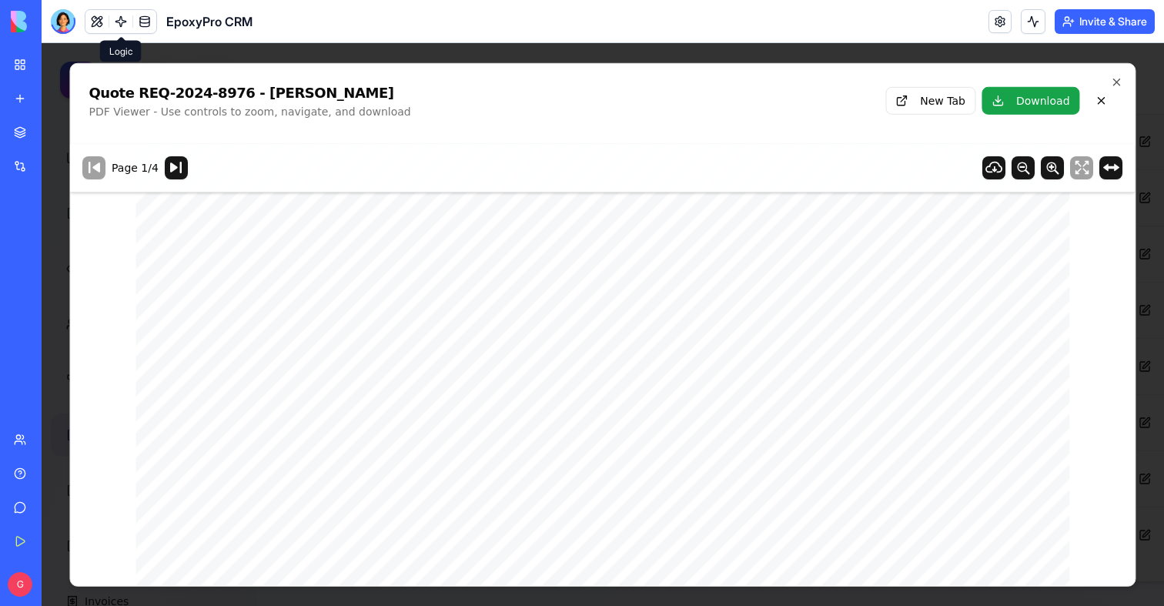
scroll to position [0, 0]
click at [1118, 79] on icon "button" at bounding box center [1117, 82] width 6 height 6
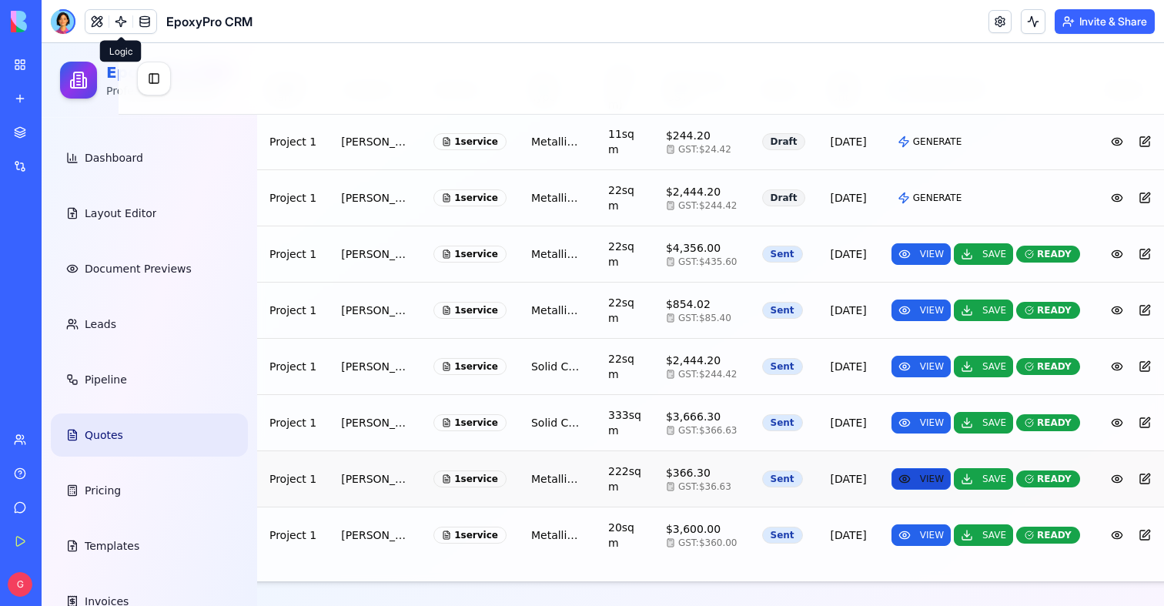
click at [920, 473] on span "VIEW" at bounding box center [932, 479] width 24 height 12
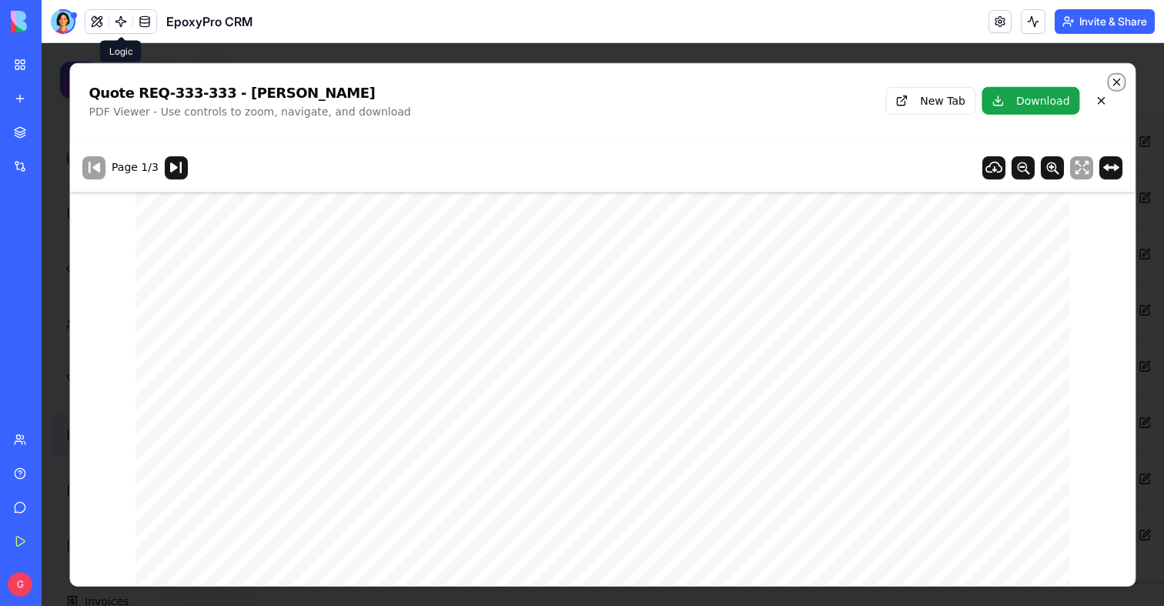
click at [1122, 81] on icon "button" at bounding box center [1117, 81] width 12 height 12
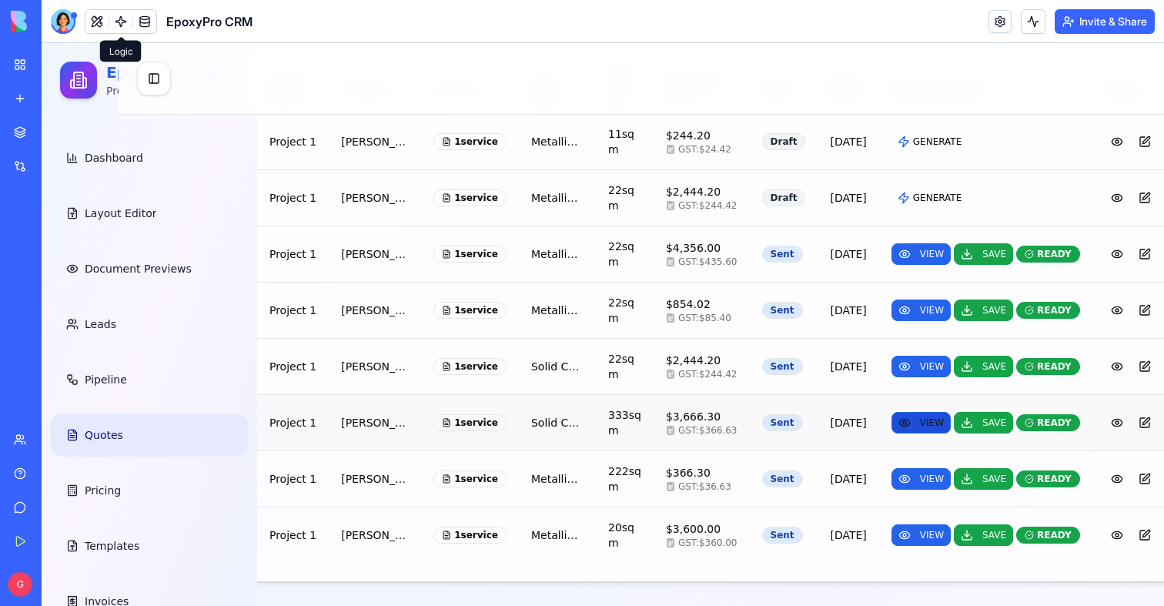
click at [920, 417] on span "VIEW" at bounding box center [932, 423] width 24 height 12
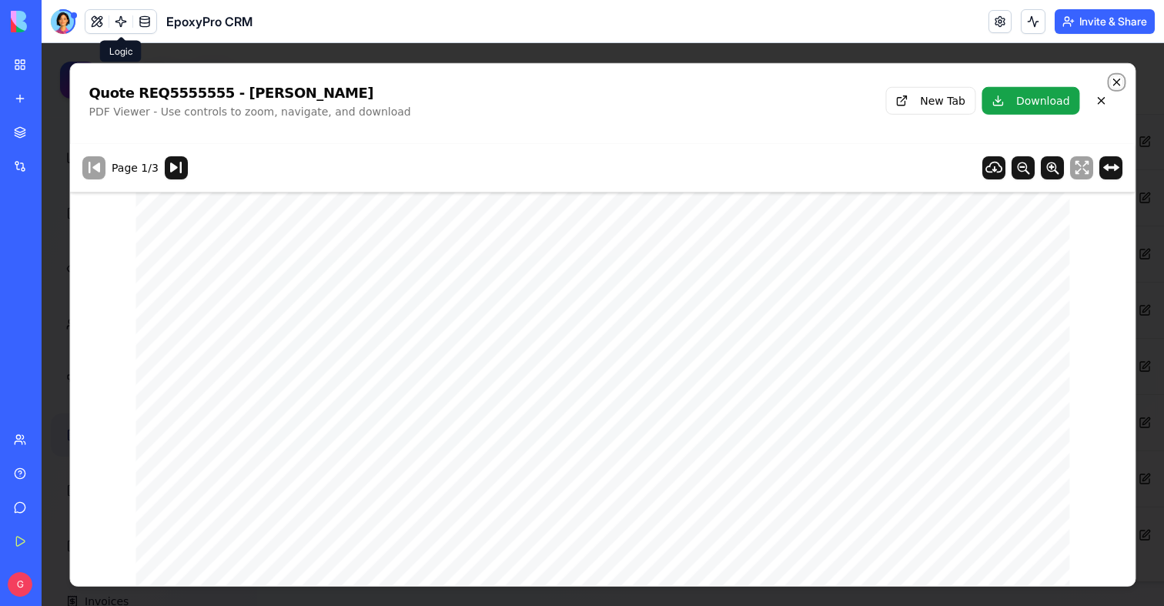
click at [1116, 77] on icon "button" at bounding box center [1117, 81] width 12 height 12
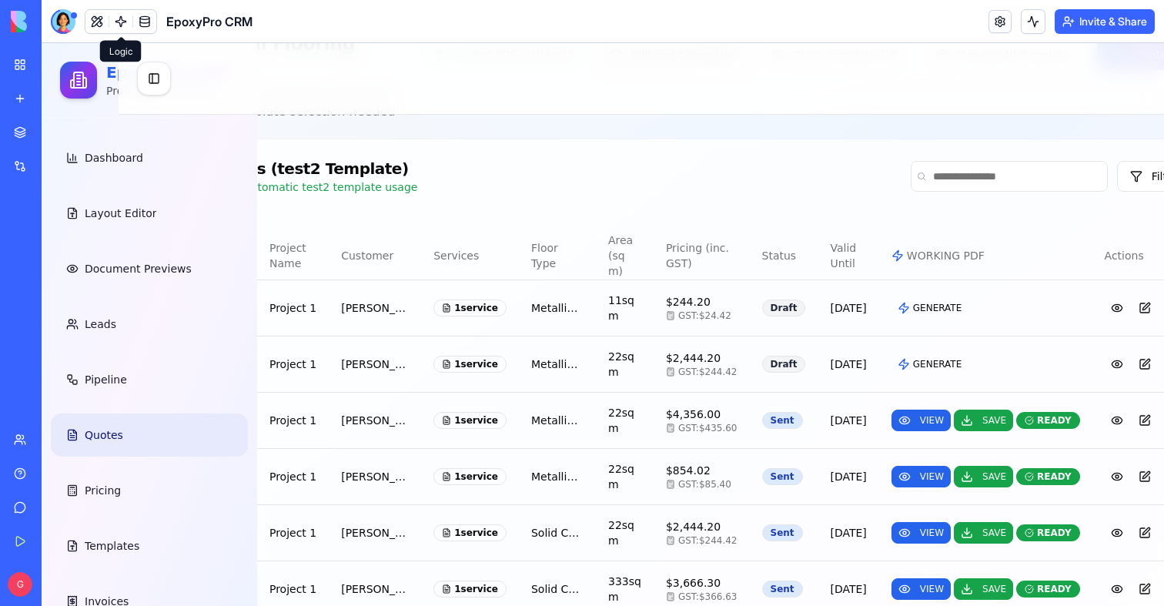
scroll to position [0, 139]
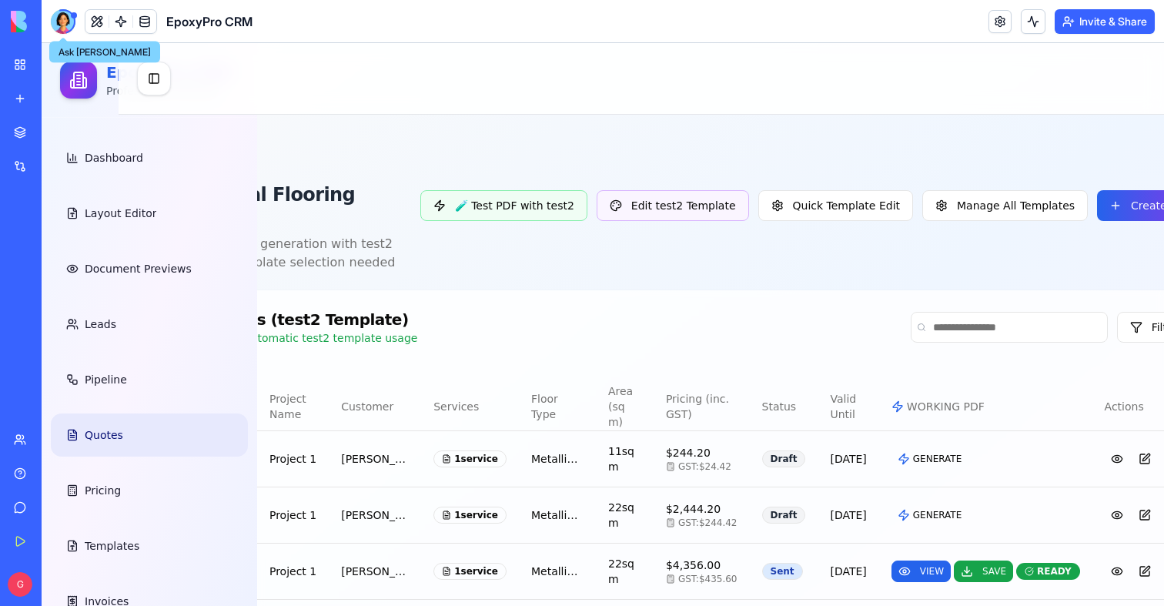
click at [67, 16] on div at bounding box center [63, 21] width 25 height 25
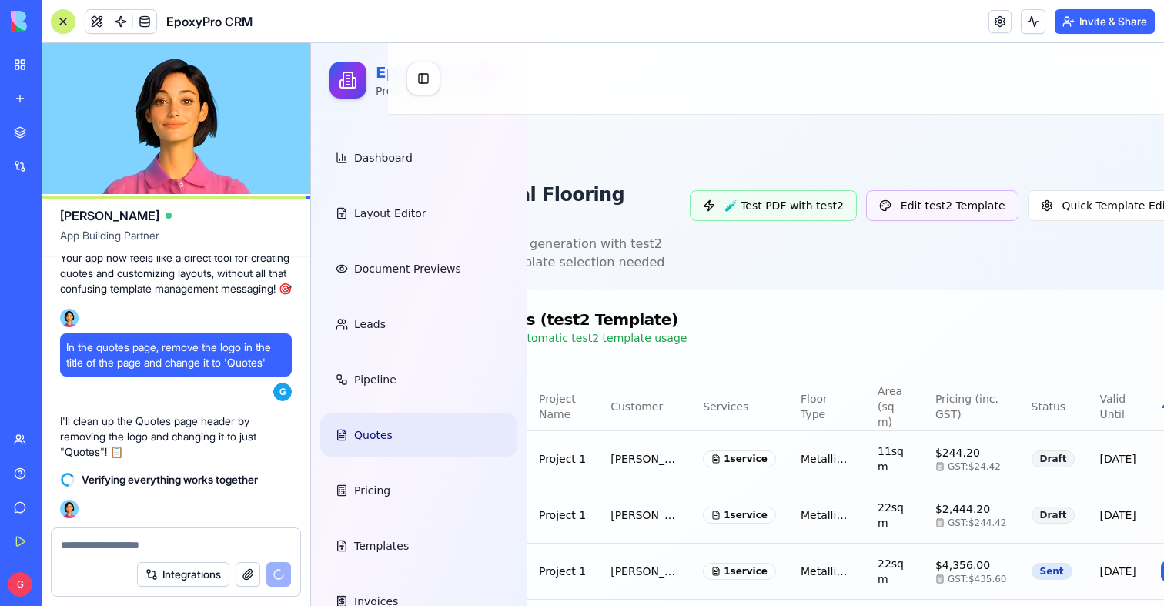
scroll to position [0, 0]
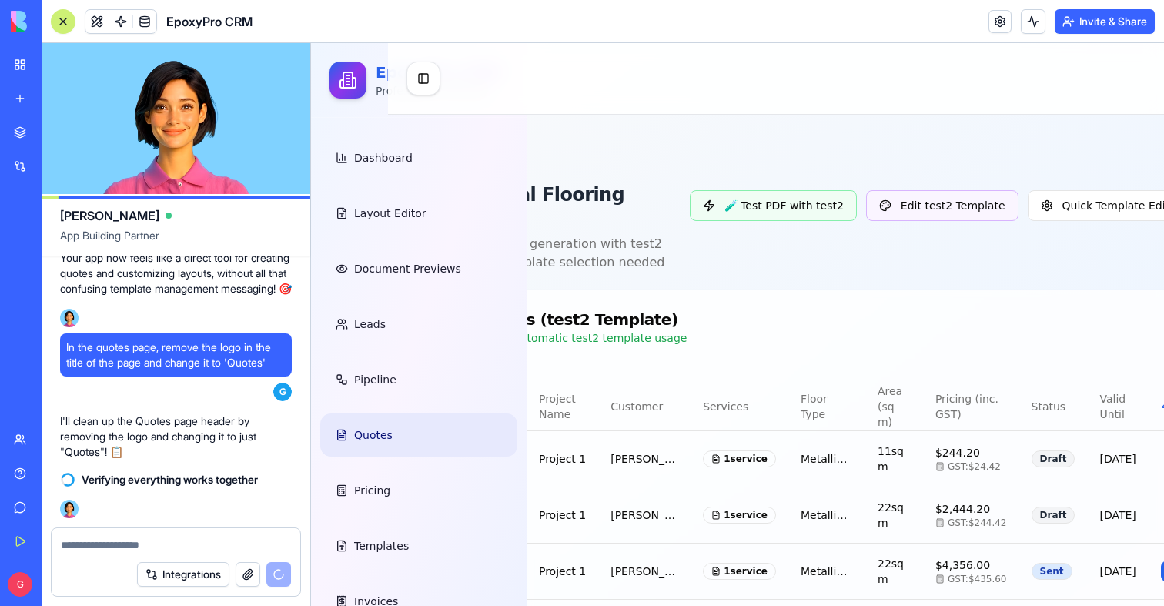
click at [66, 16] on div at bounding box center [63, 21] width 12 height 12
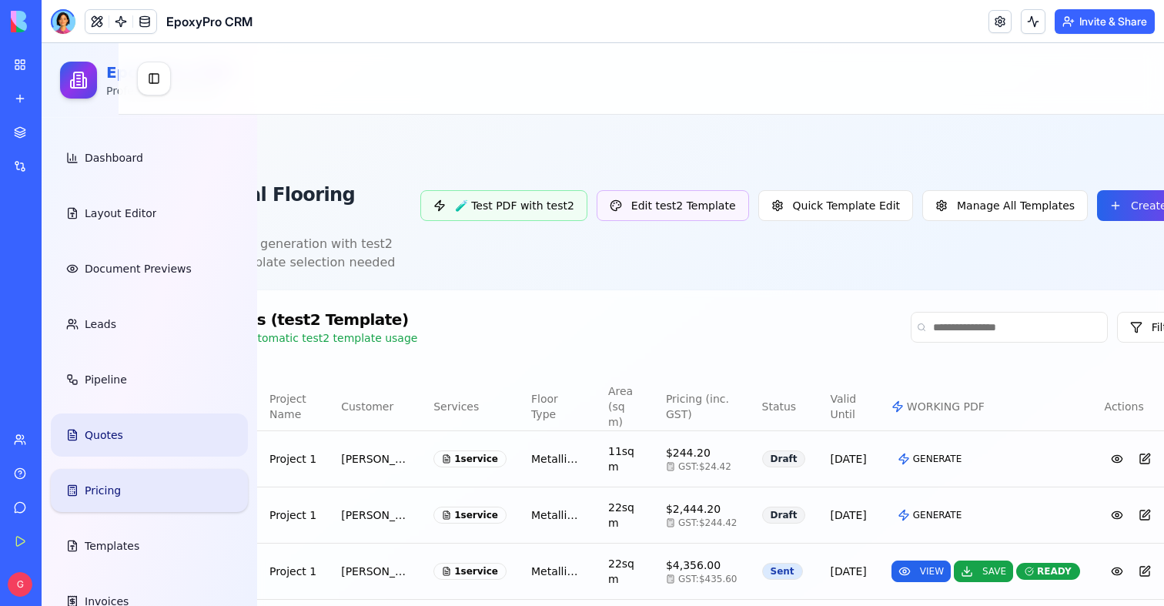
scroll to position [91, 0]
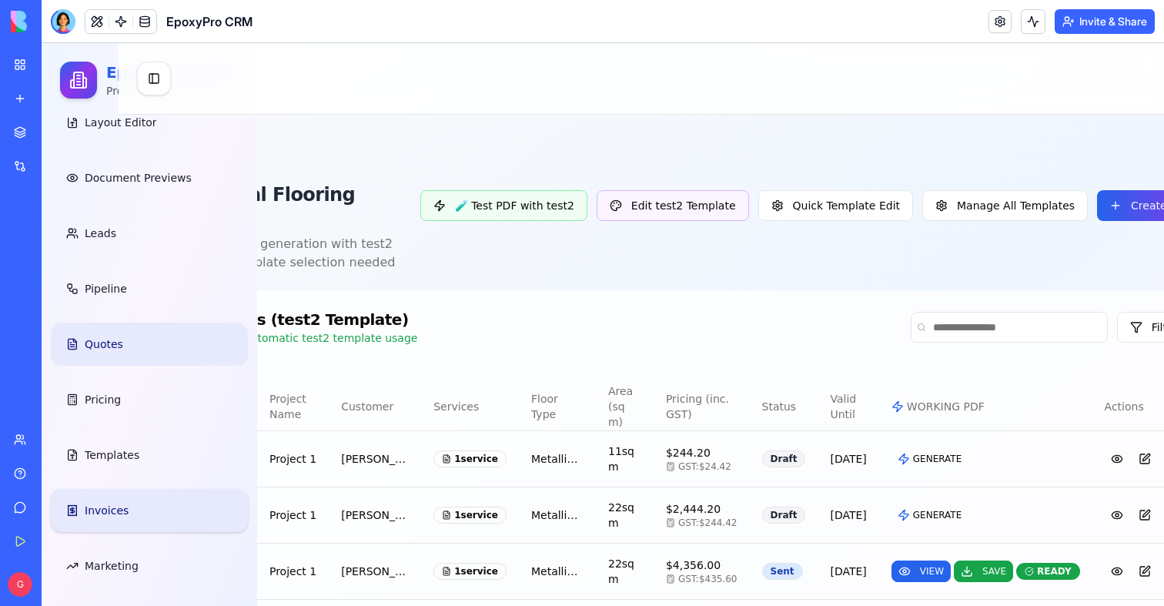
click at [117, 503] on span "Invoices" at bounding box center [107, 510] width 44 height 15
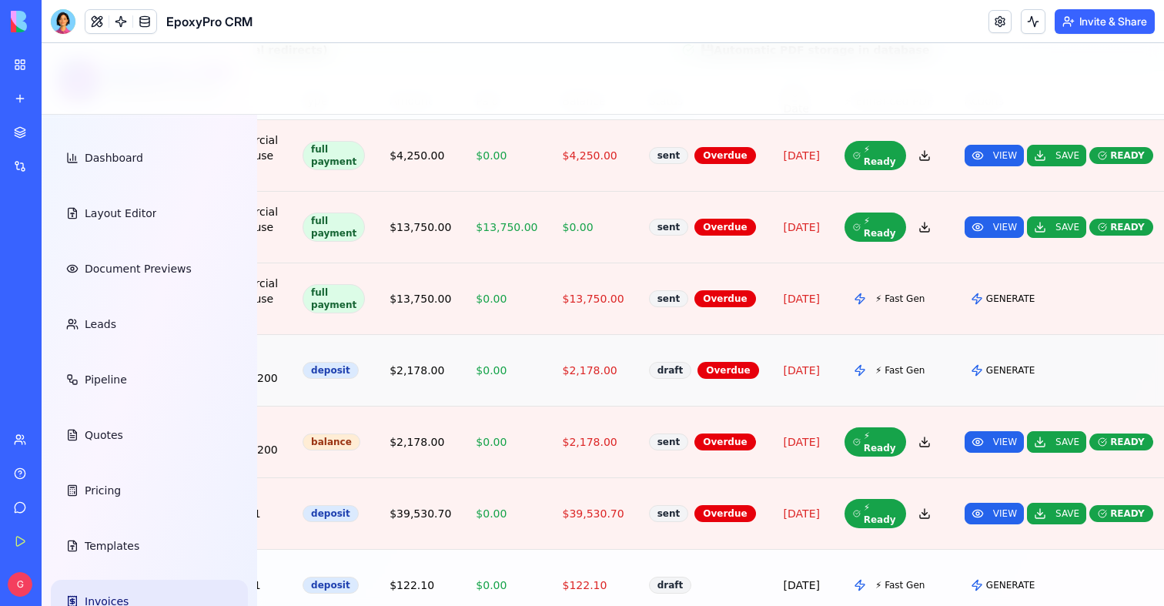
scroll to position [1420, 0]
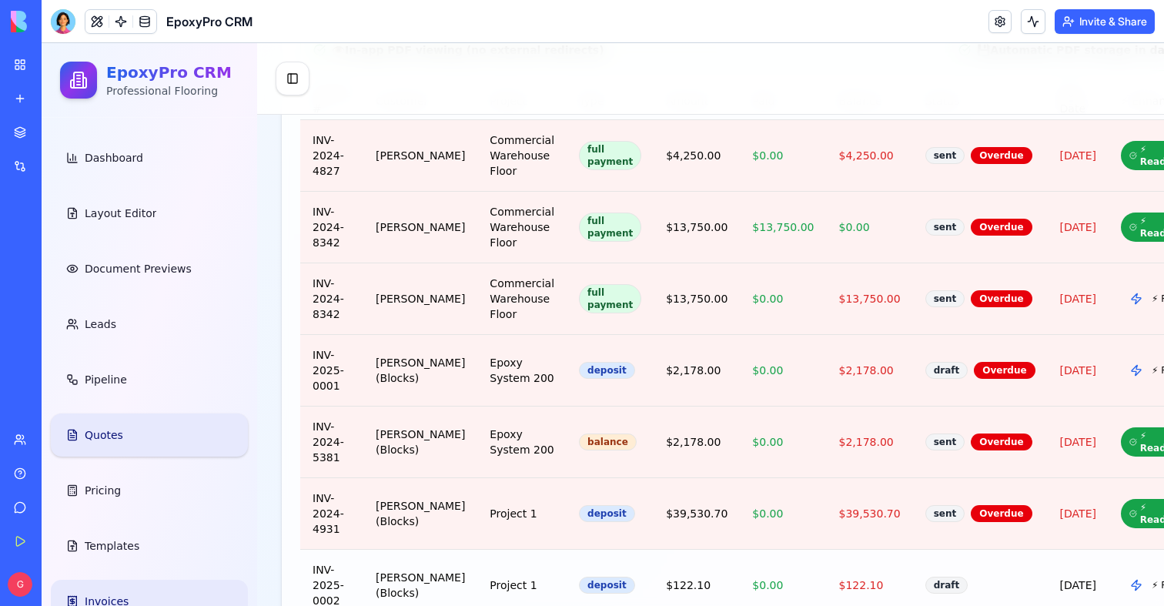
click at [95, 429] on span "Quotes" at bounding box center [104, 434] width 39 height 15
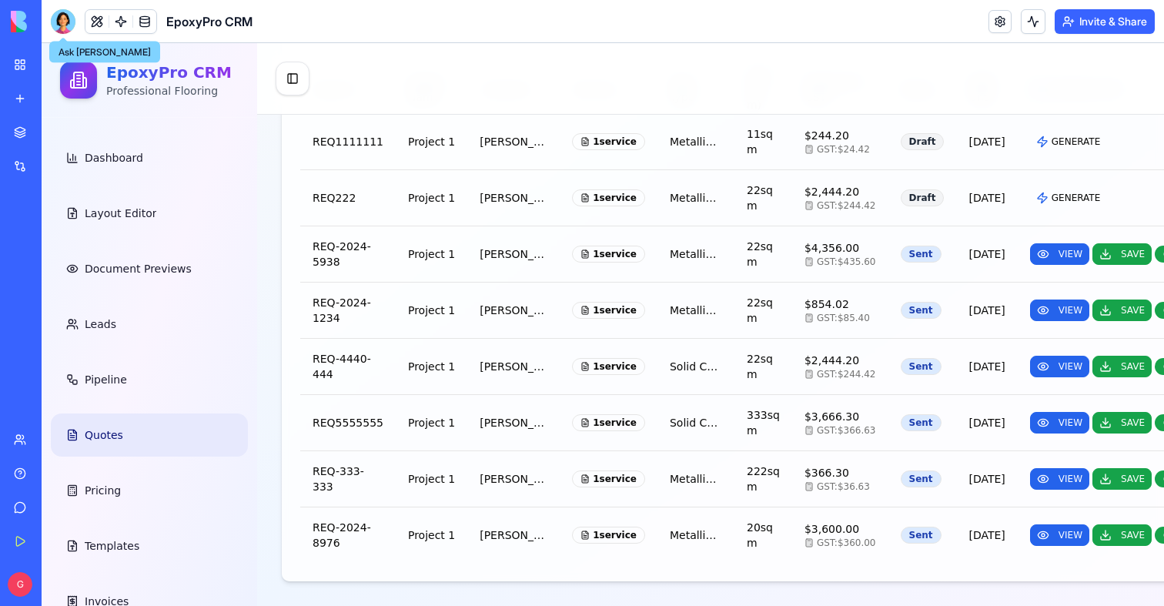
click at [54, 18] on div at bounding box center [63, 21] width 25 height 25
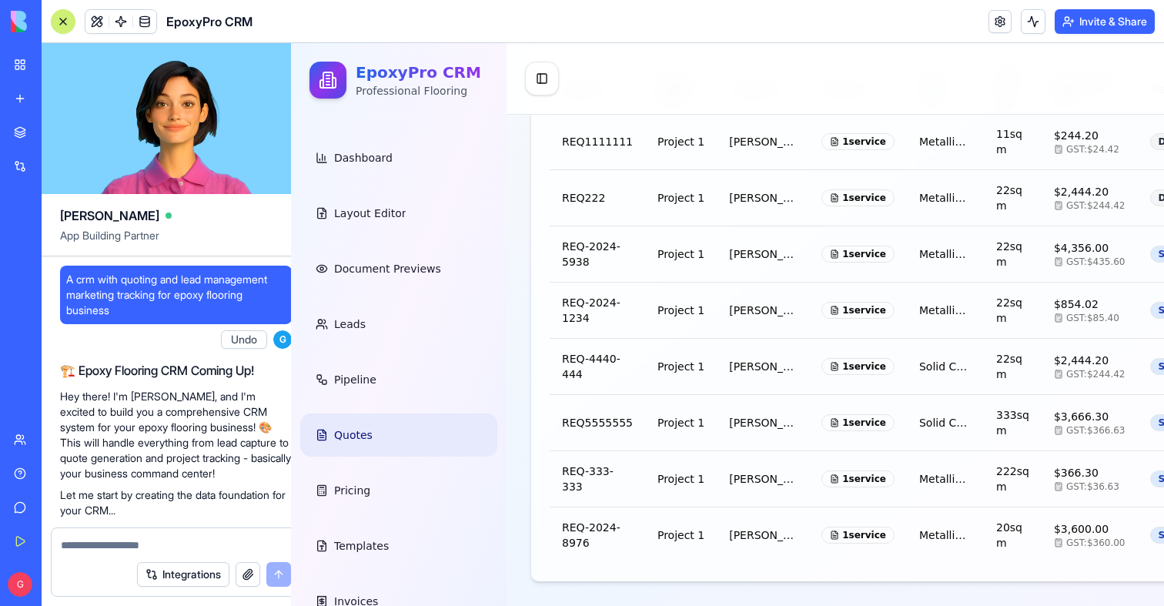
scroll to position [146062, 0]
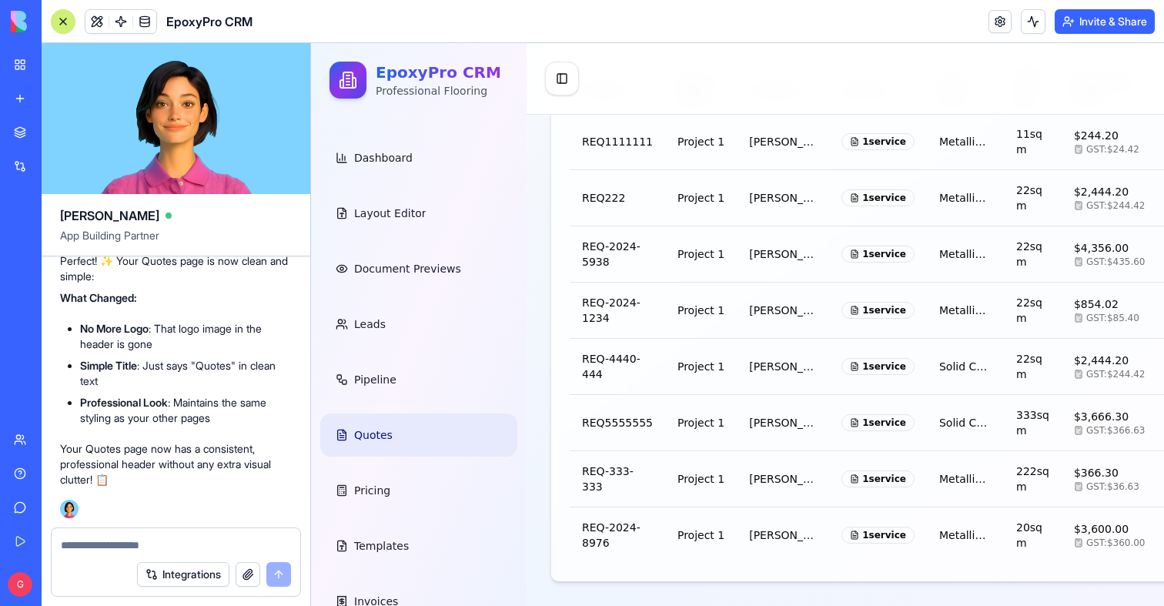
click at [59, 22] on div at bounding box center [63, 21] width 12 height 12
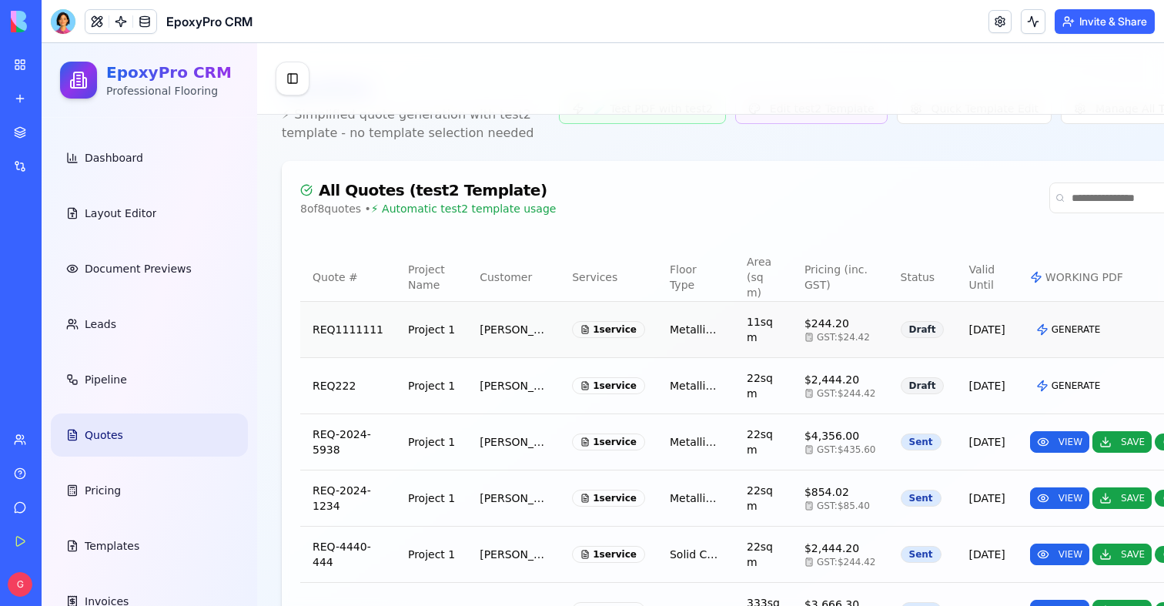
scroll to position [66, 0]
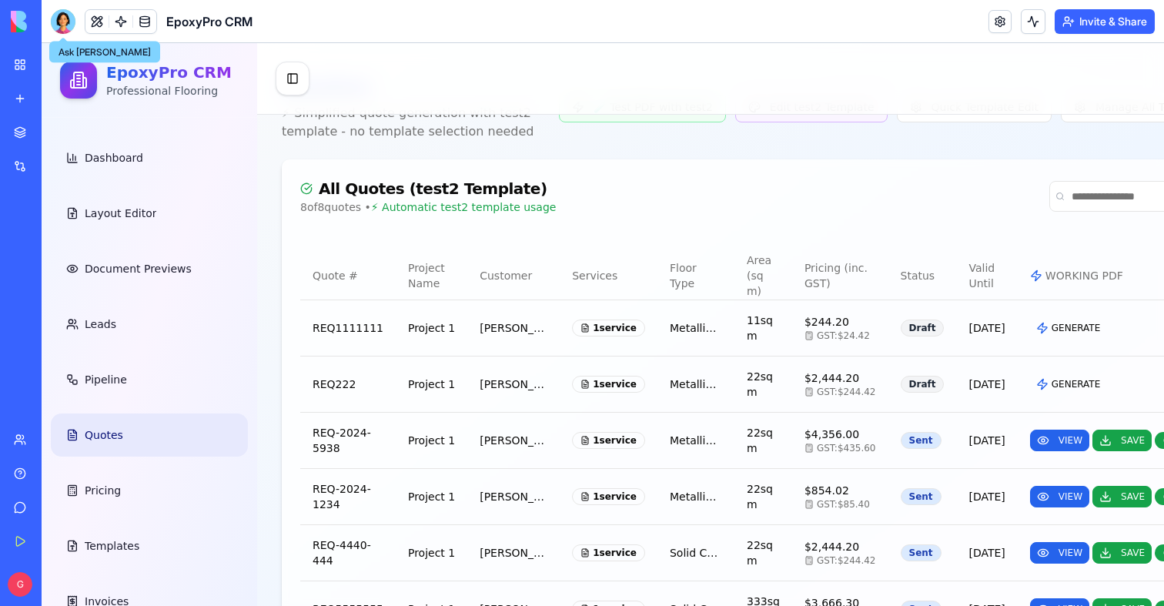
click at [68, 18] on div at bounding box center [63, 21] width 25 height 25
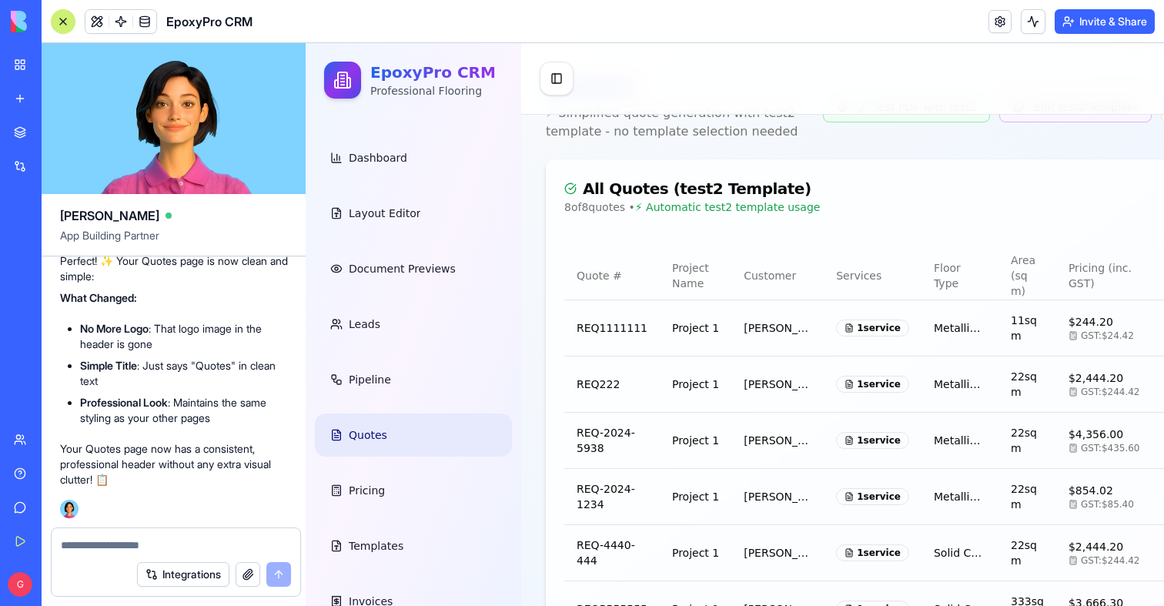
scroll to position [0, 0]
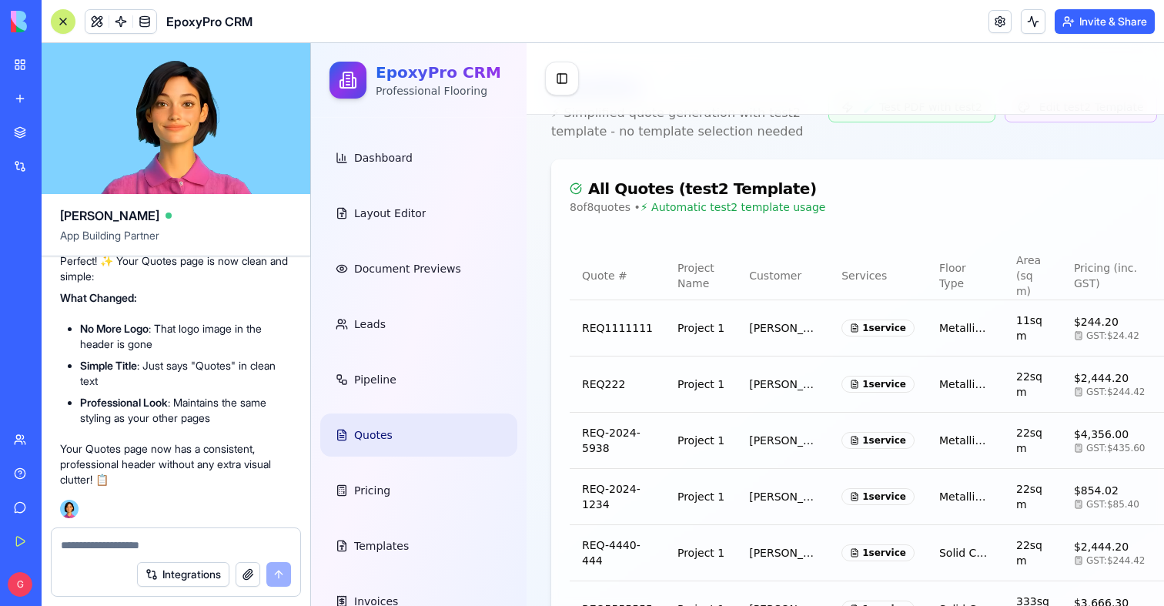
click at [79, 546] on textarea at bounding box center [176, 545] width 230 height 15
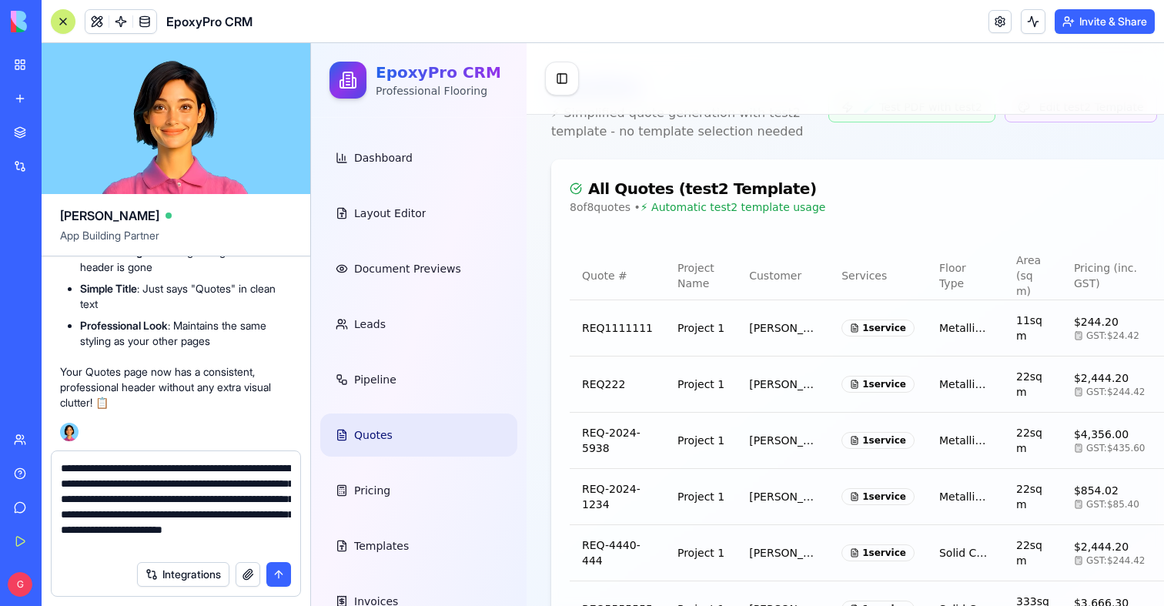
scroll to position [14, 0]
type textarea "**********"
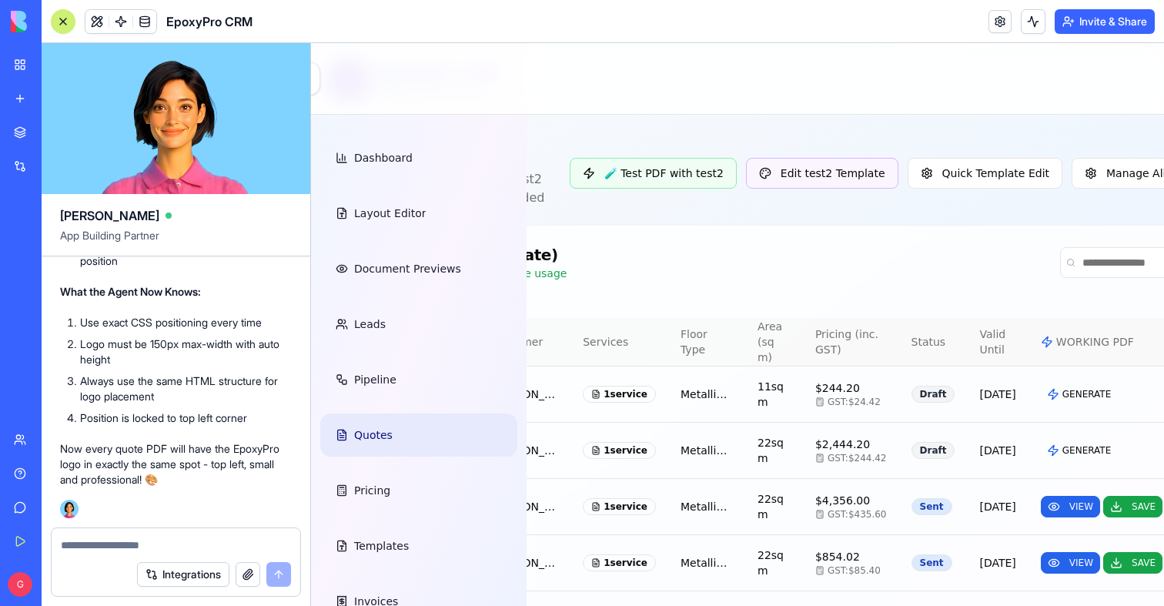
scroll to position [0, 354]
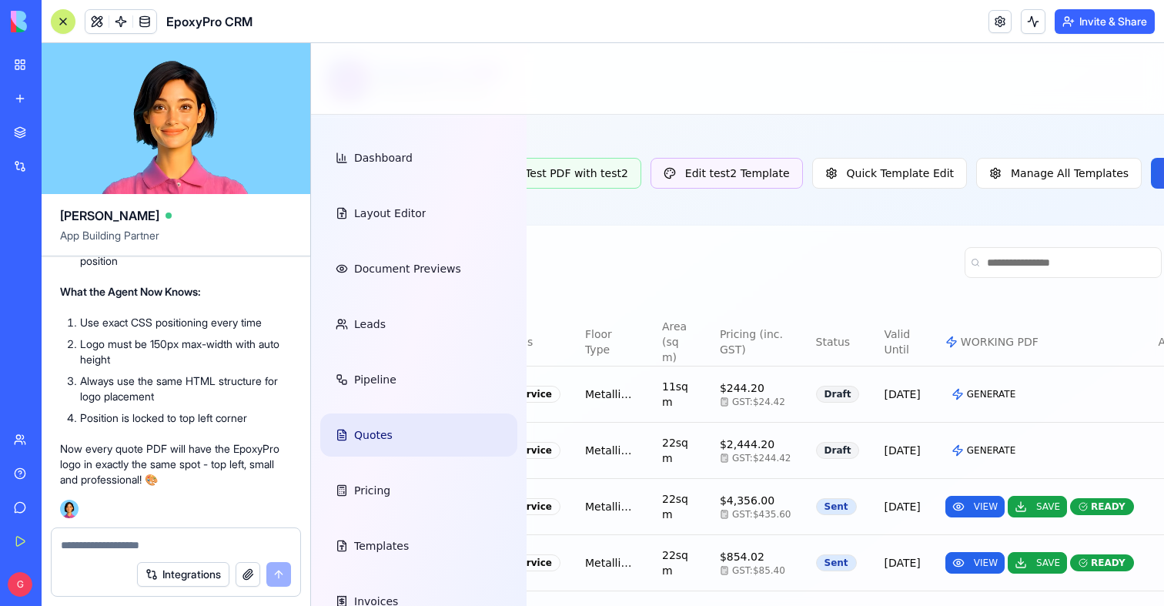
click at [1108, 198] on div "Quotes ⚡ Simplified quote generation with test2 template - no template selectio…" at bounding box center [733, 173] width 1073 height 68
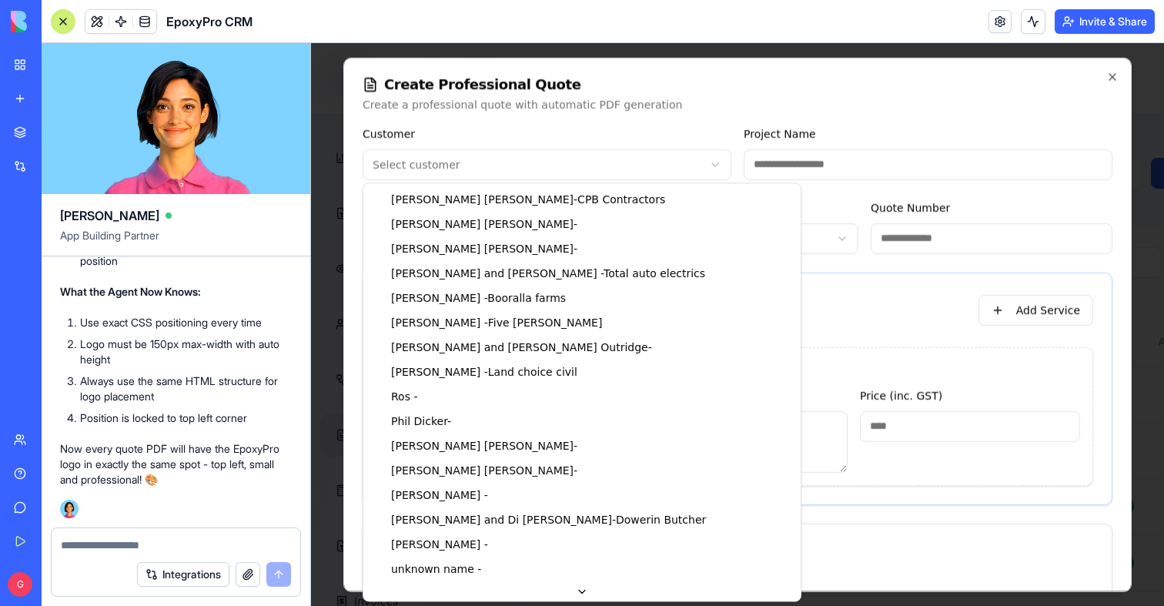
click at [486, 154] on body "EpoxyPro CRM Professional Flooring Dashboard Layout Editor Document Previews Le…" at bounding box center [383, 451] width 853 height 816
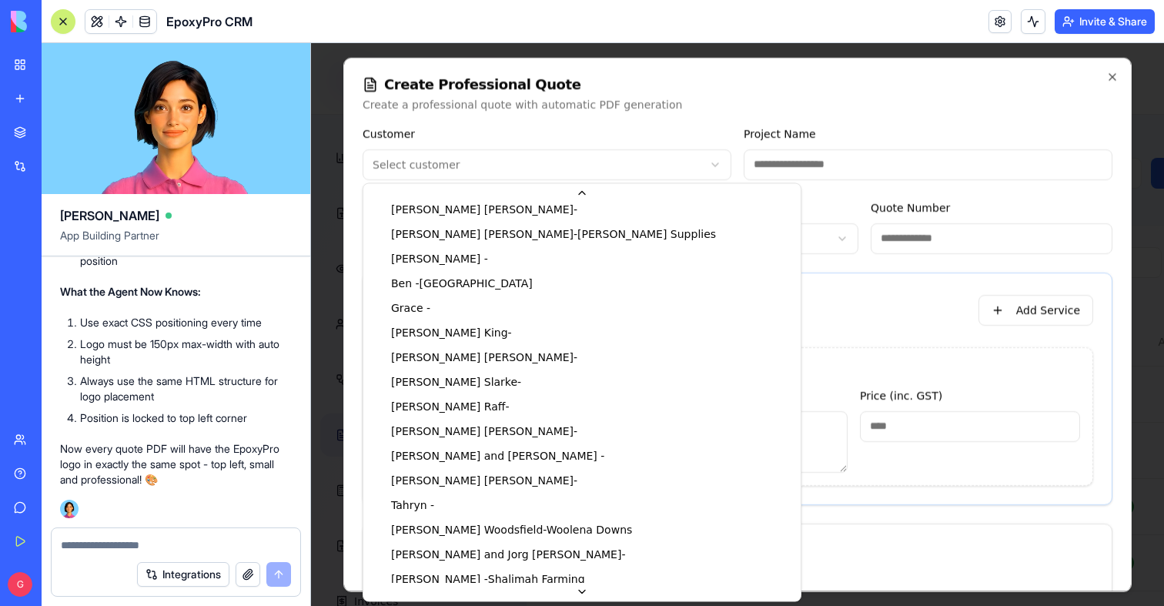
scroll to position [1086, 0]
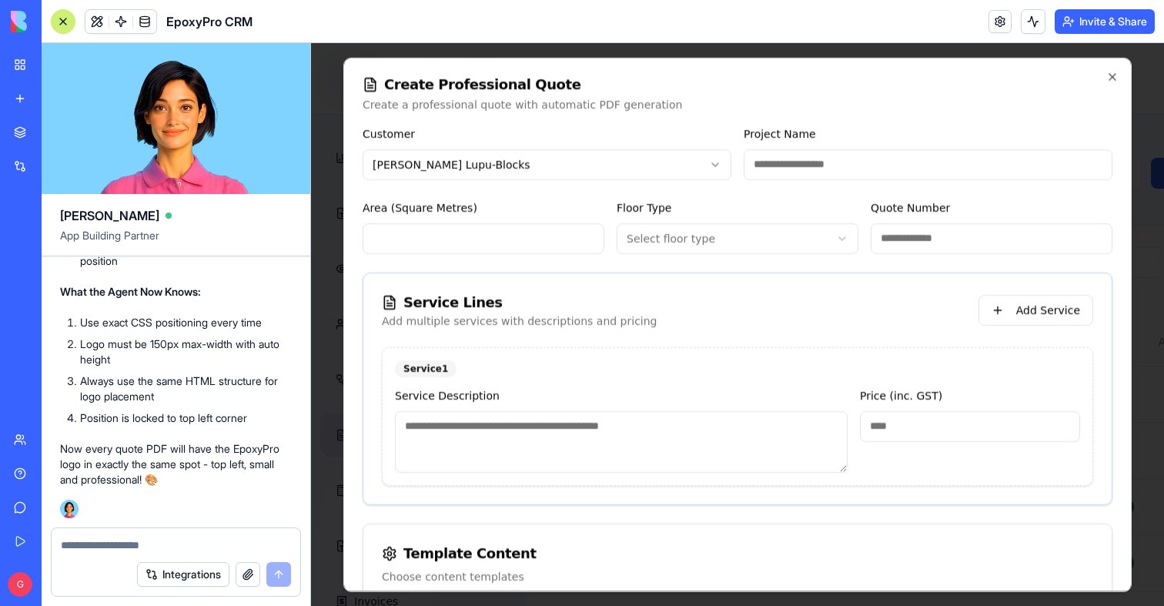
click at [800, 178] on input "Project Name" at bounding box center [928, 164] width 369 height 31
type input "*********"
click at [458, 232] on input "Area (Square Metres)" at bounding box center [484, 238] width 242 height 31
type input "**"
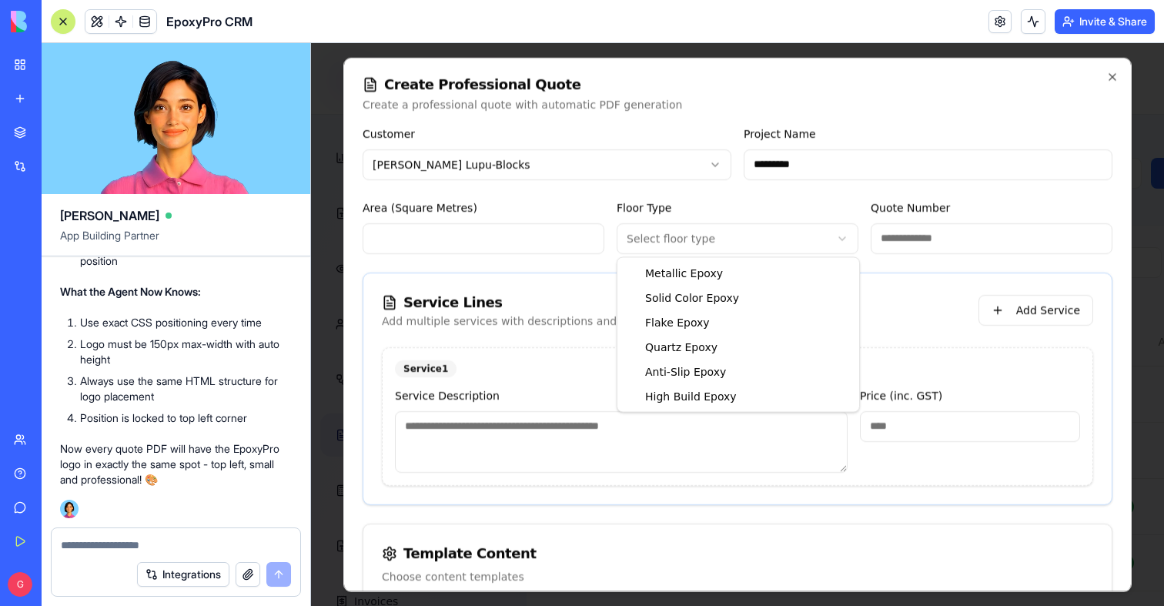
click at [702, 225] on body "EpoxyPro CRM Professional Flooring Dashboard Layout Editor Document Previews Le…" at bounding box center [383, 451] width 853 height 816
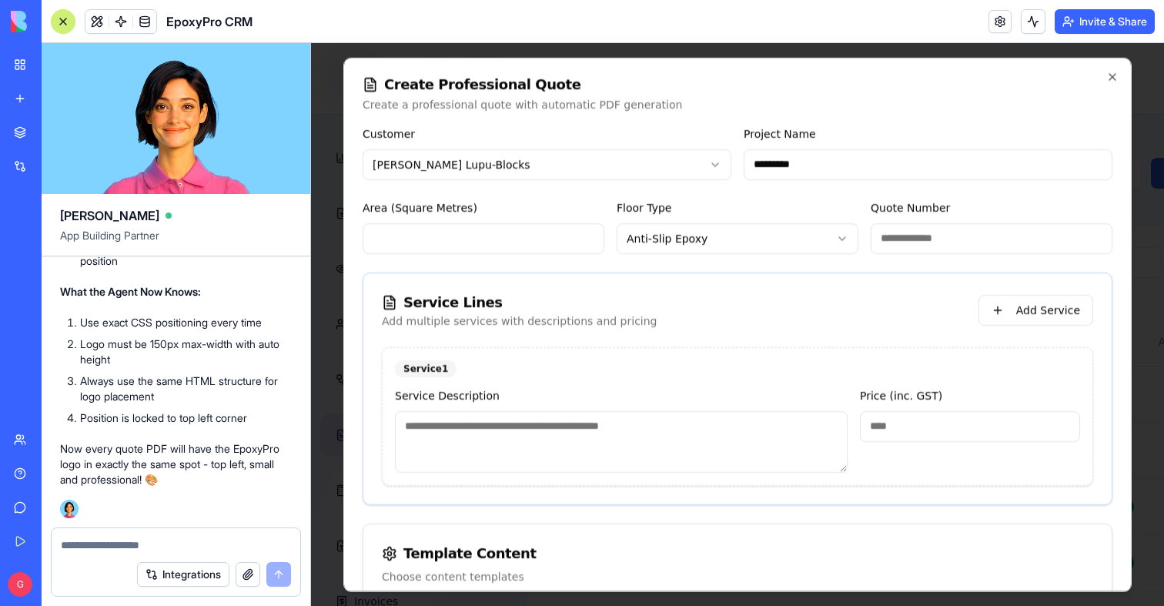
click at [929, 249] on input "Quote Number" at bounding box center [992, 238] width 242 height 31
type input "**********"
click at [522, 414] on textarea at bounding box center [621, 441] width 453 height 62
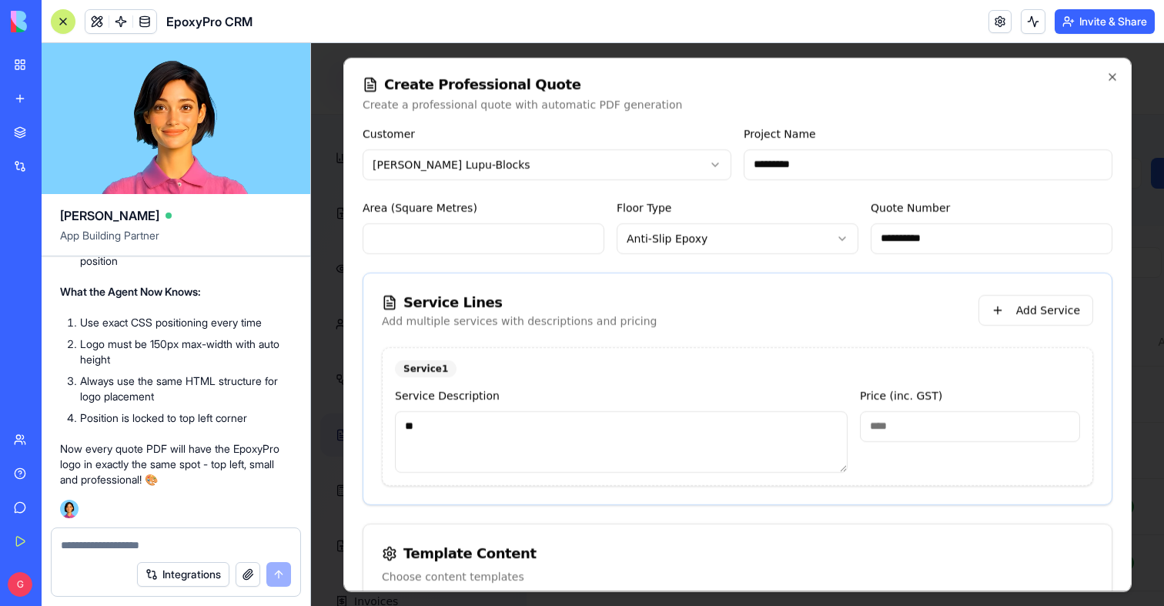
type textarea "**"
click at [892, 427] on input "*" at bounding box center [970, 425] width 220 height 31
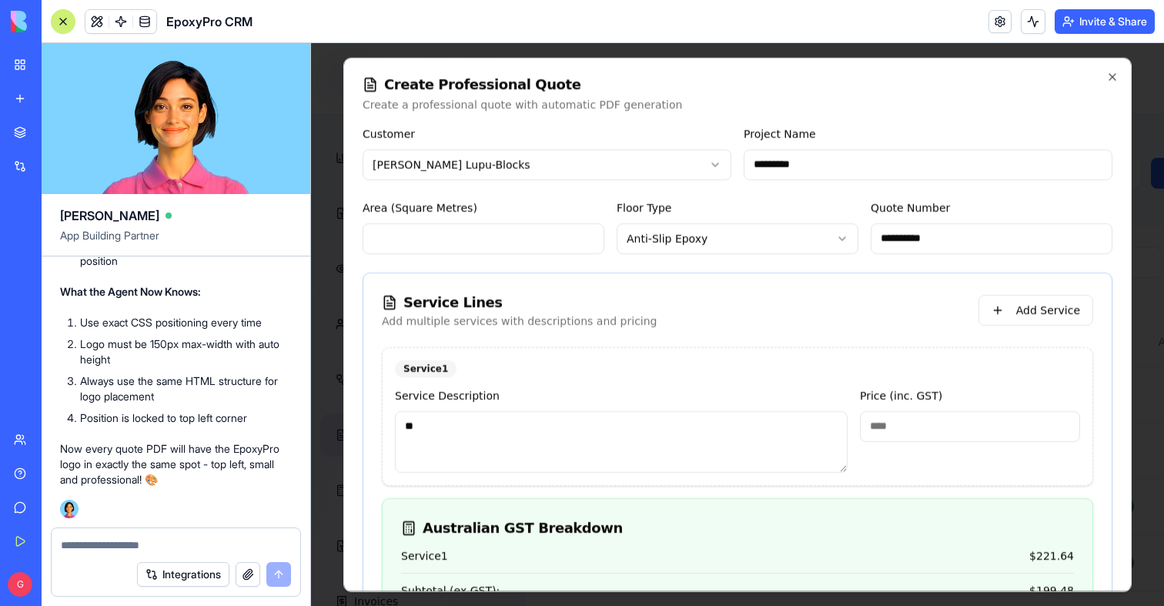
type input "******"
click at [883, 401] on label "Price (inc. GST)" at bounding box center [901, 395] width 82 height 12
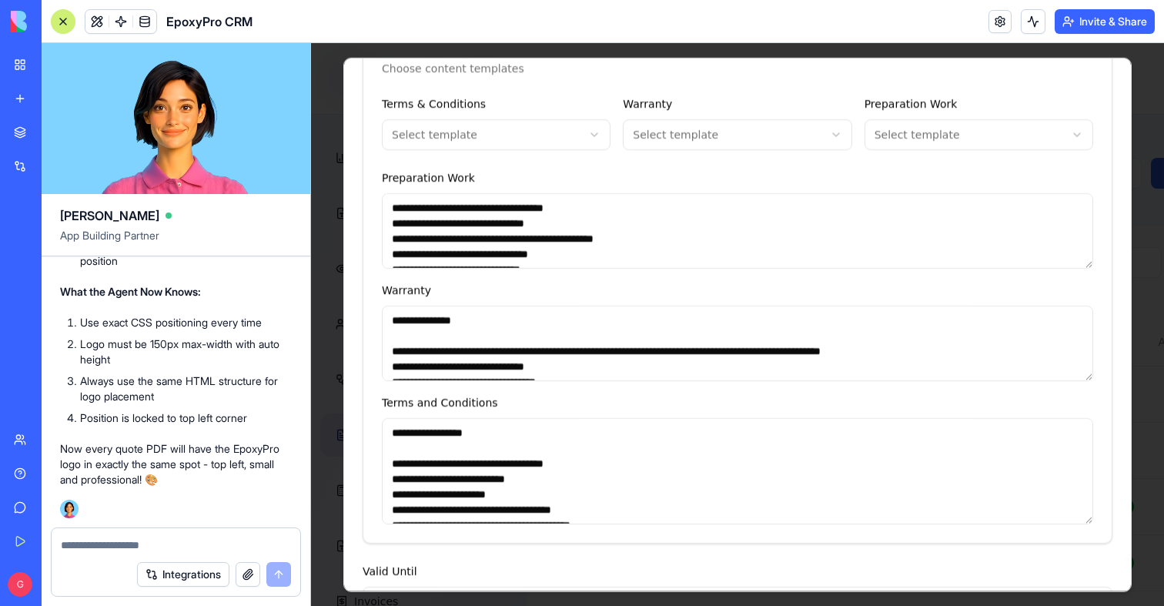
scroll to position [799, 0]
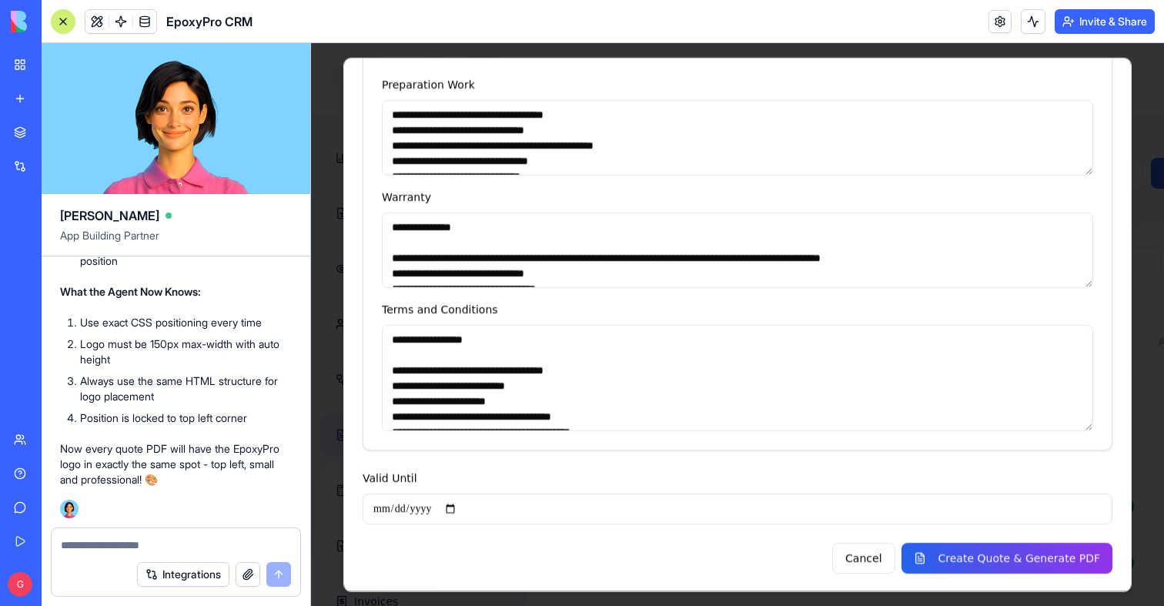
click at [464, 509] on input "Valid Until" at bounding box center [738, 508] width 750 height 31
type input "**********"
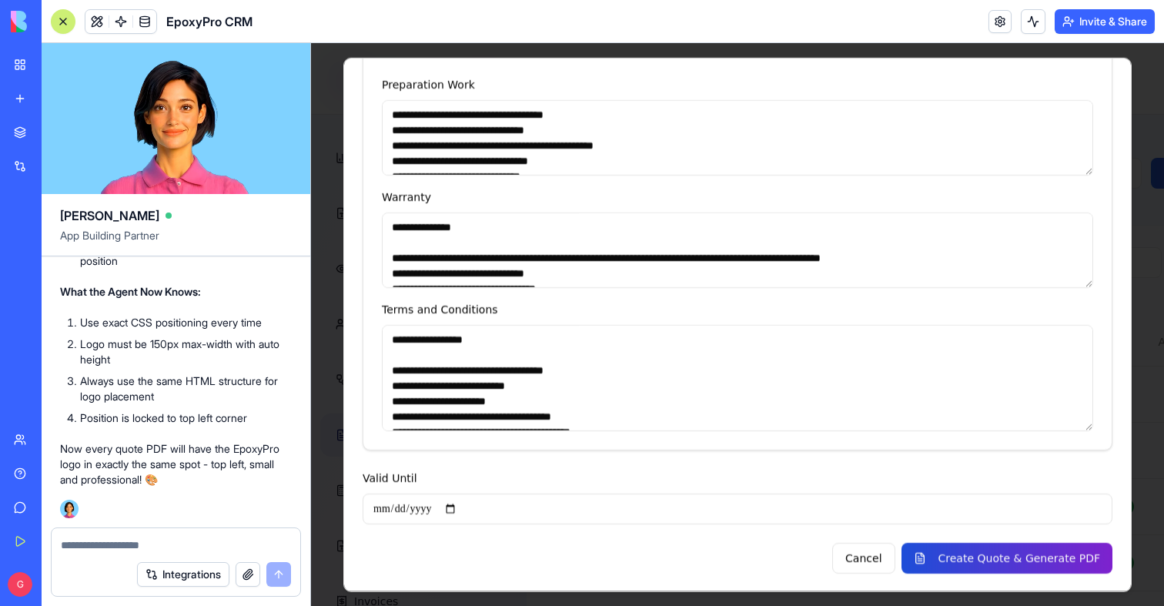
click at [920, 561] on button "Create Quote & Generate PDF" at bounding box center [1007, 557] width 211 height 31
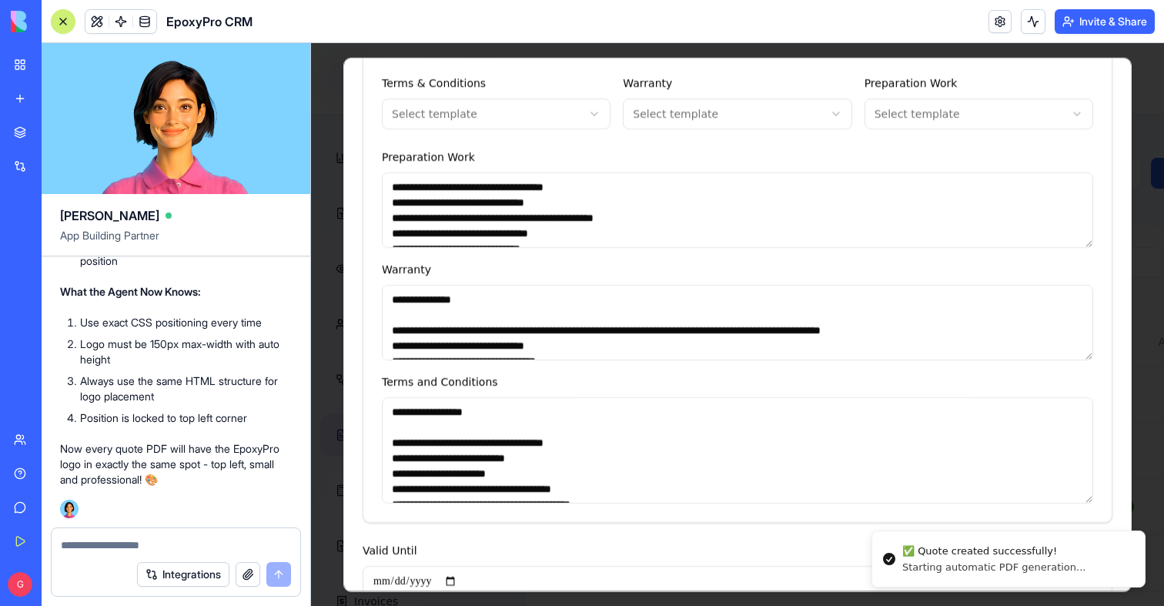
scroll to position [871, 0]
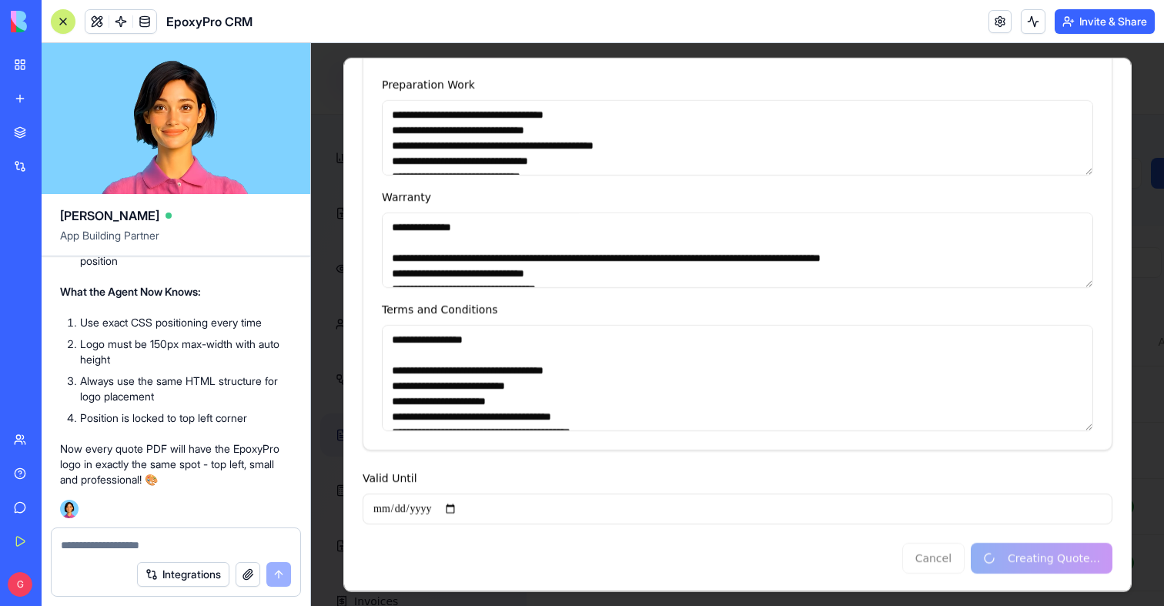
type input "*"
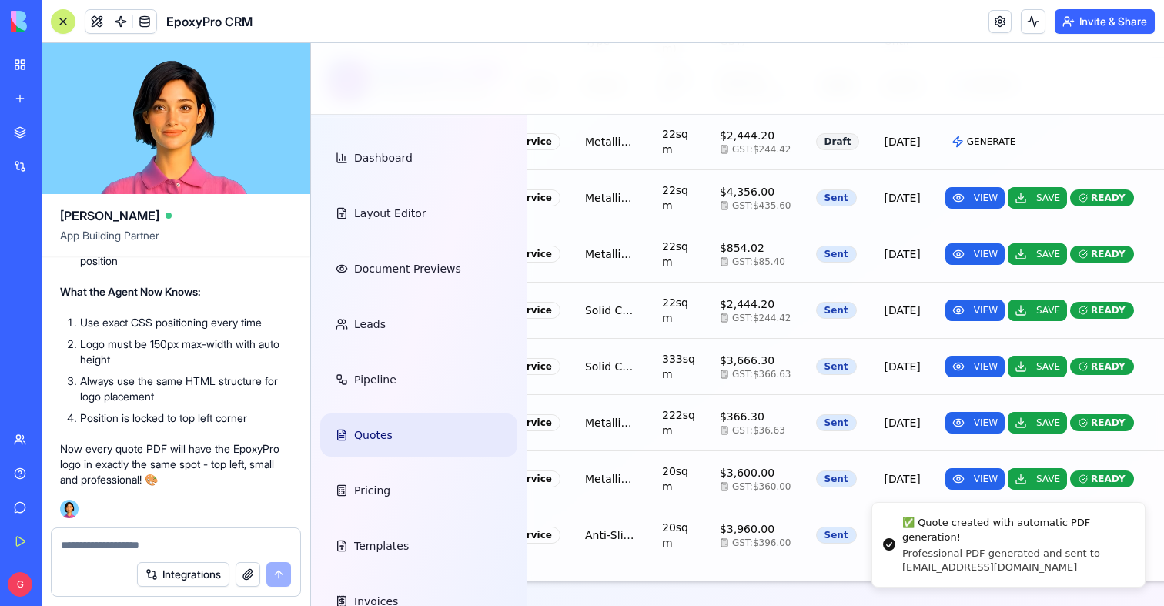
scroll to position [466, 354]
click at [738, 522] on td "$3,960.00 GST: $396.00" at bounding box center [756, 536] width 96 height 56
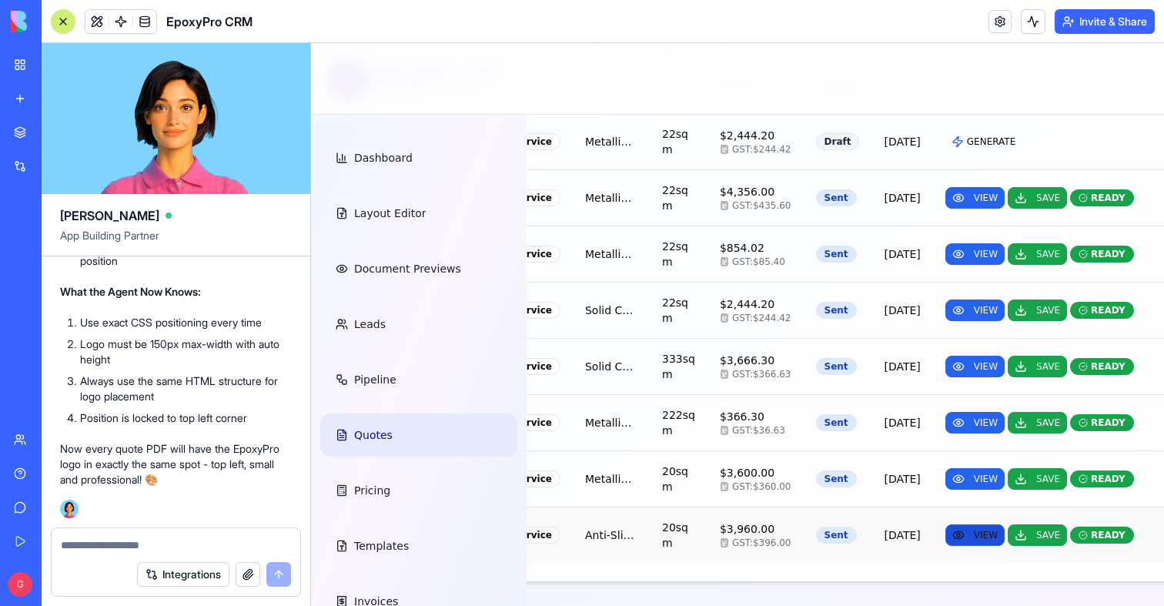
click at [946, 530] on button "VIEW" at bounding box center [975, 535] width 59 height 22
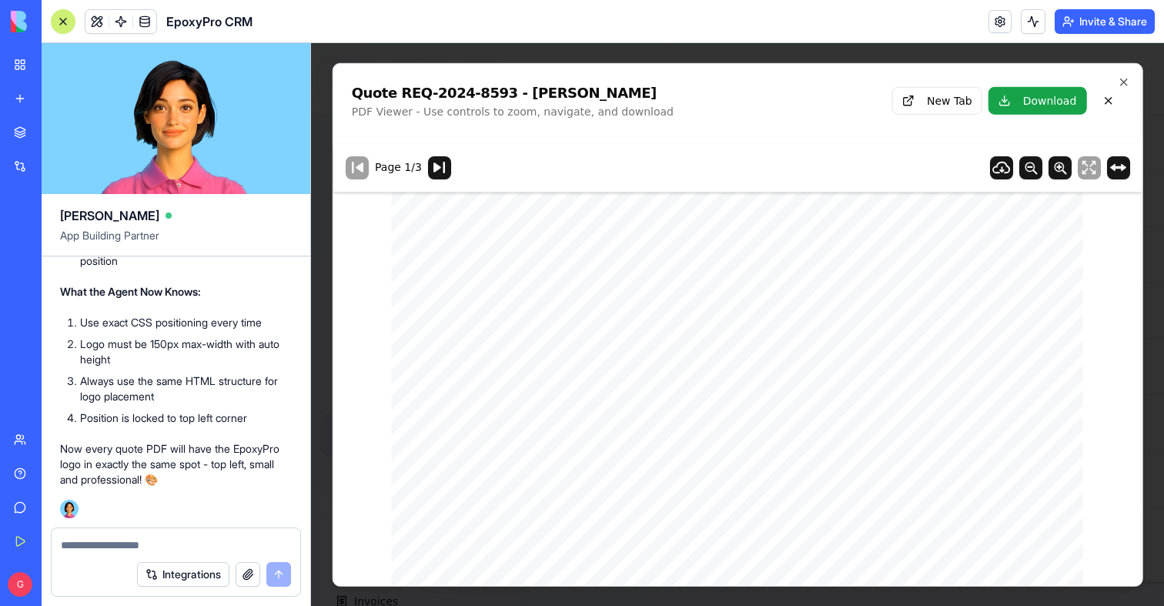
click at [158, 548] on textarea at bounding box center [176, 545] width 230 height 15
type textarea "*"
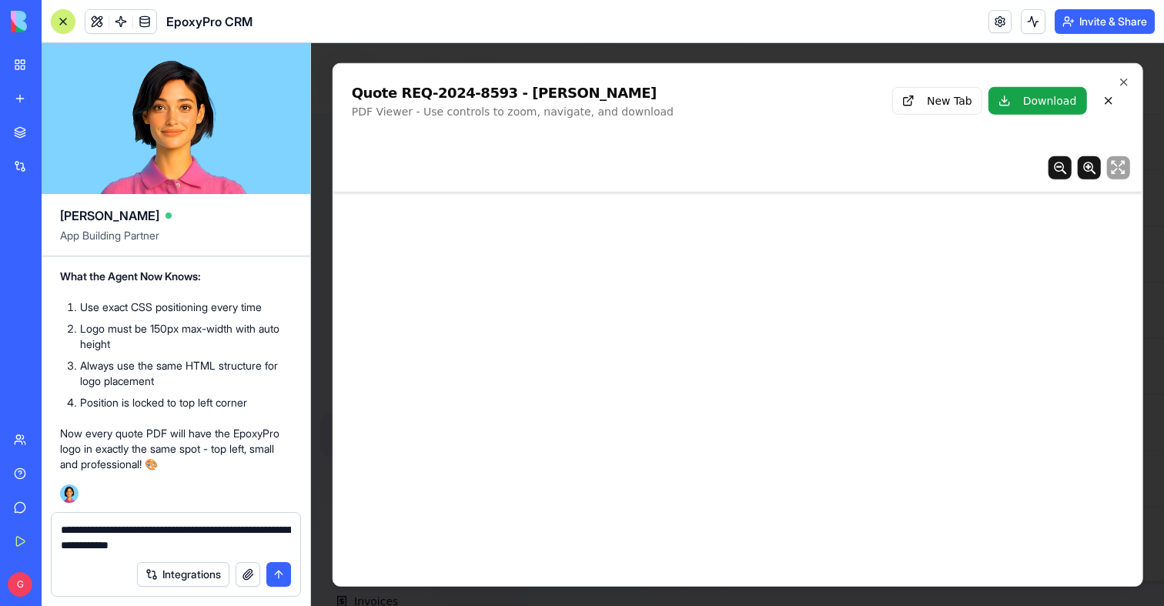
click at [227, 547] on textarea "**********" at bounding box center [176, 537] width 230 height 31
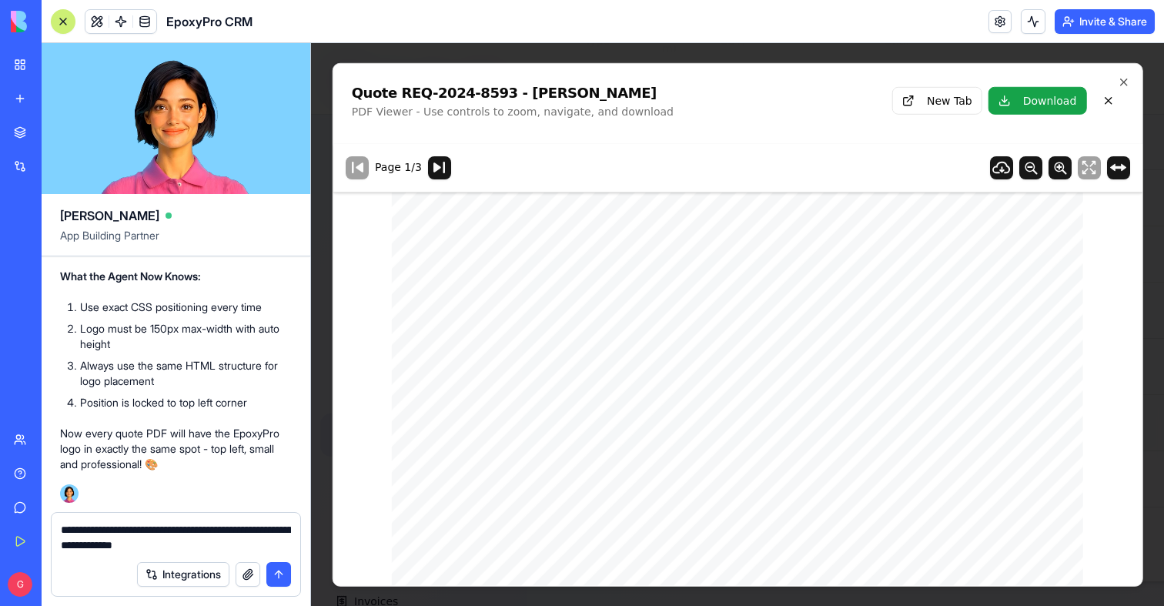
click at [225, 548] on textarea "**********" at bounding box center [176, 537] width 230 height 31
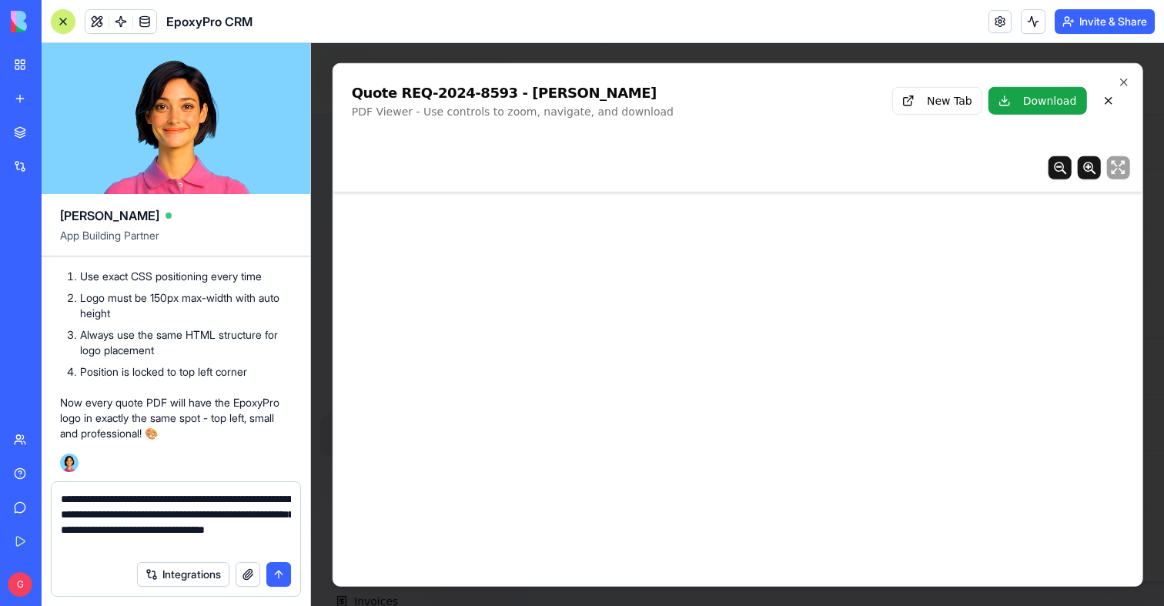
click at [248, 543] on textarea "**********" at bounding box center [176, 522] width 230 height 62
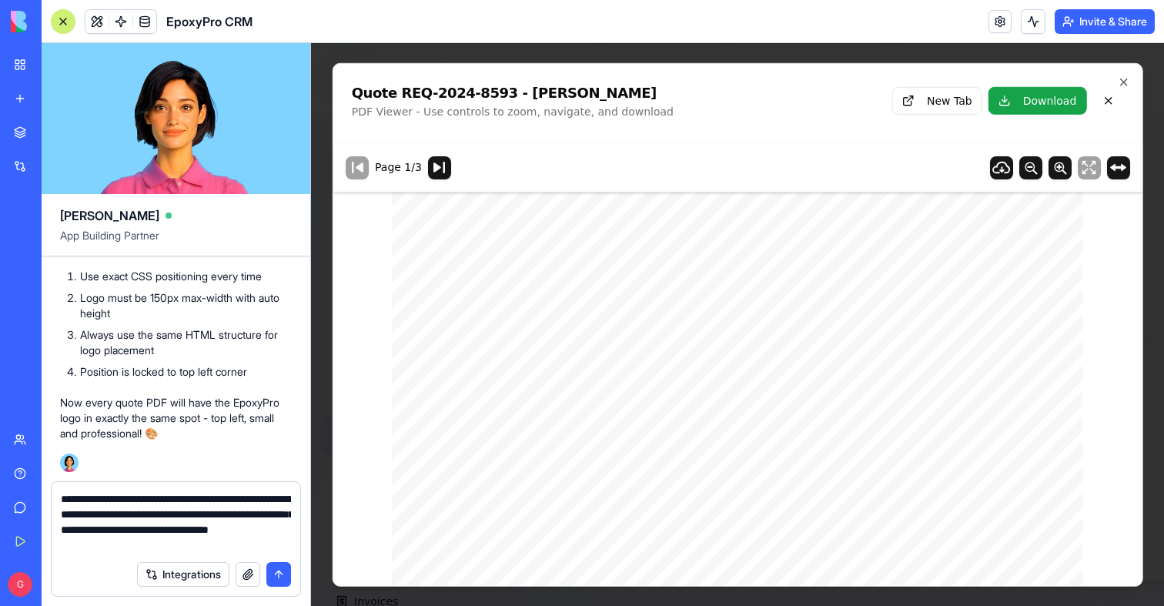
click at [251, 542] on textarea "**********" at bounding box center [176, 522] width 230 height 62
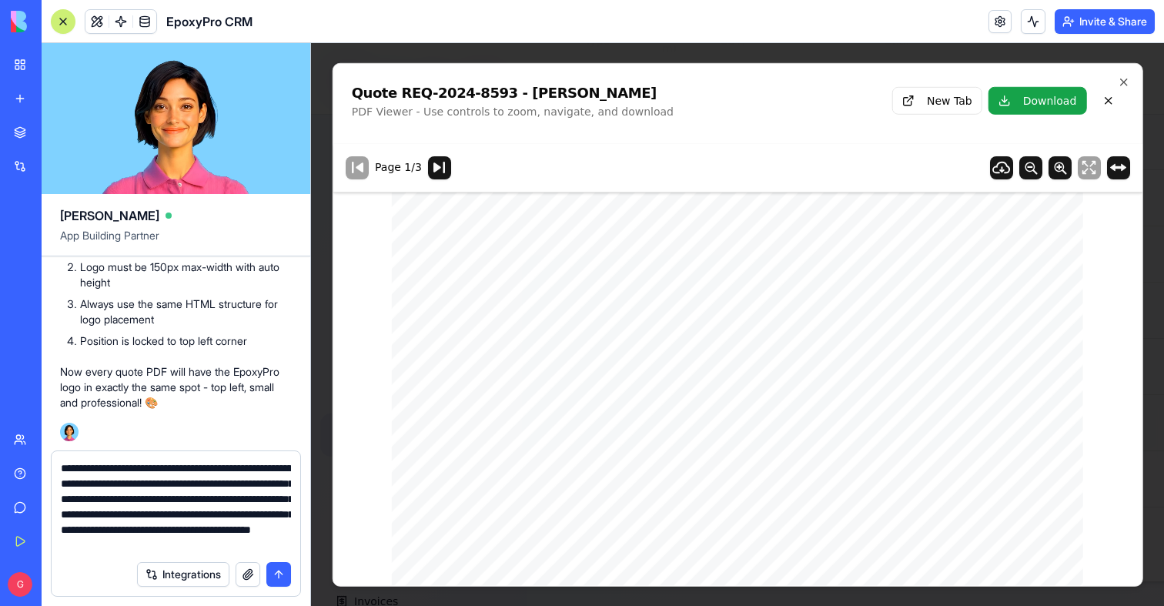
scroll to position [15, 0]
type textarea "**********"
click at [226, 541] on textarea "**********" at bounding box center [176, 507] width 230 height 92
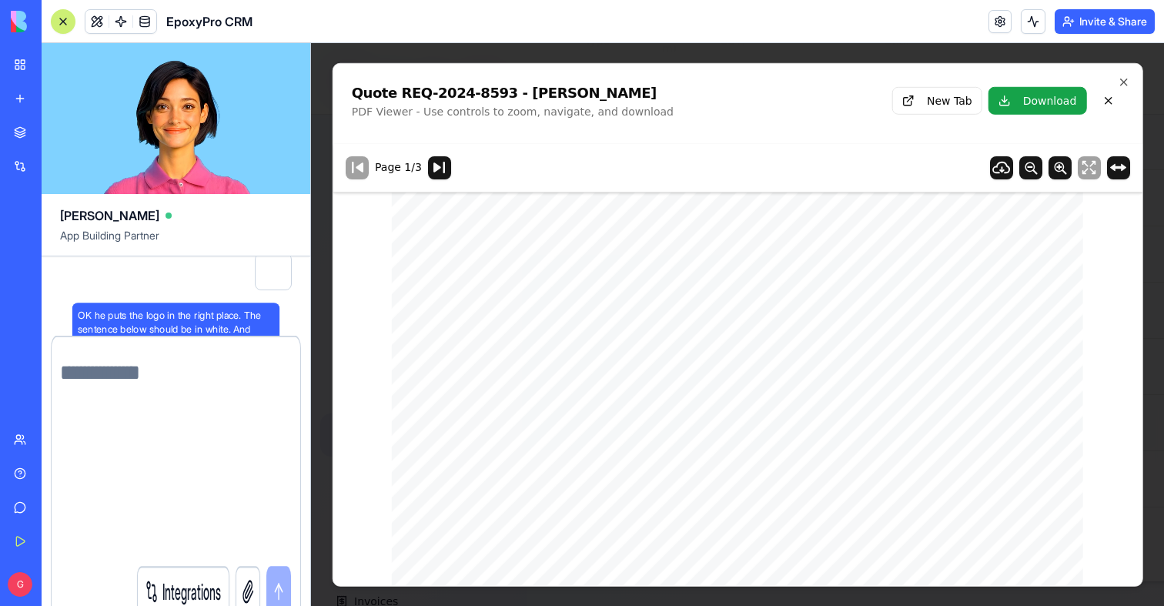
scroll to position [0, 0]
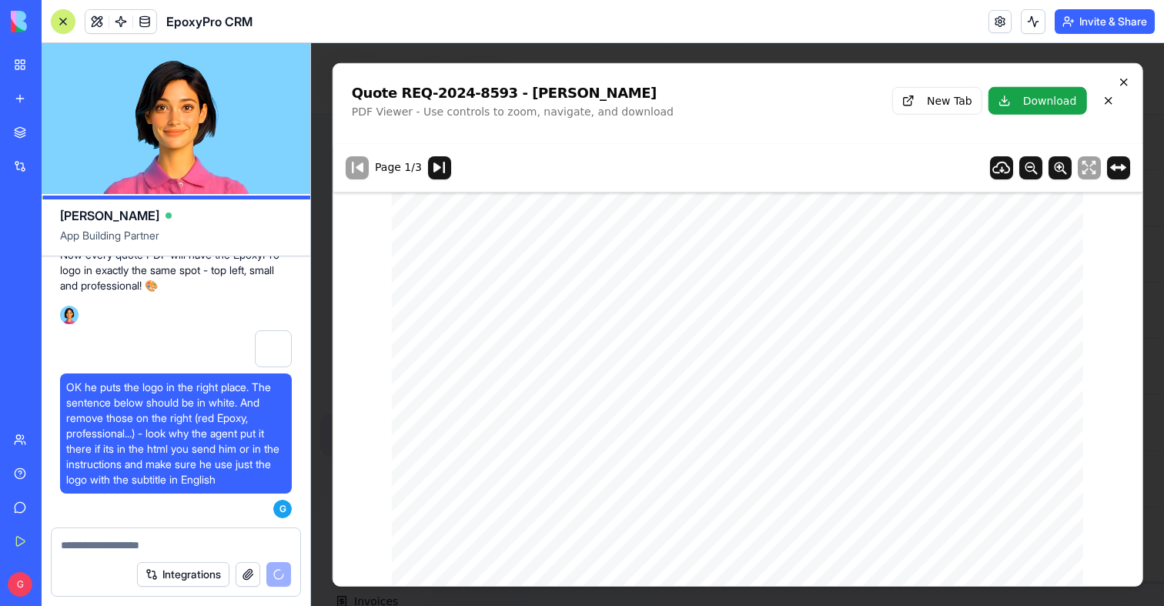
click at [1119, 85] on icon "button" at bounding box center [1123, 81] width 12 height 12
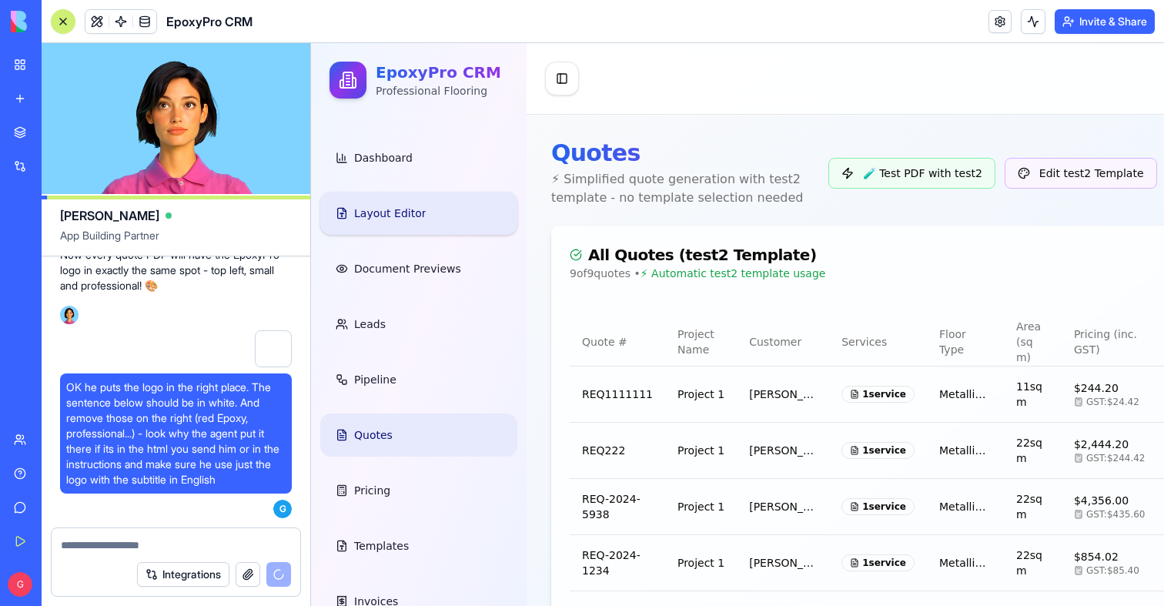
click at [441, 199] on link "Layout Editor" at bounding box center [418, 213] width 197 height 43
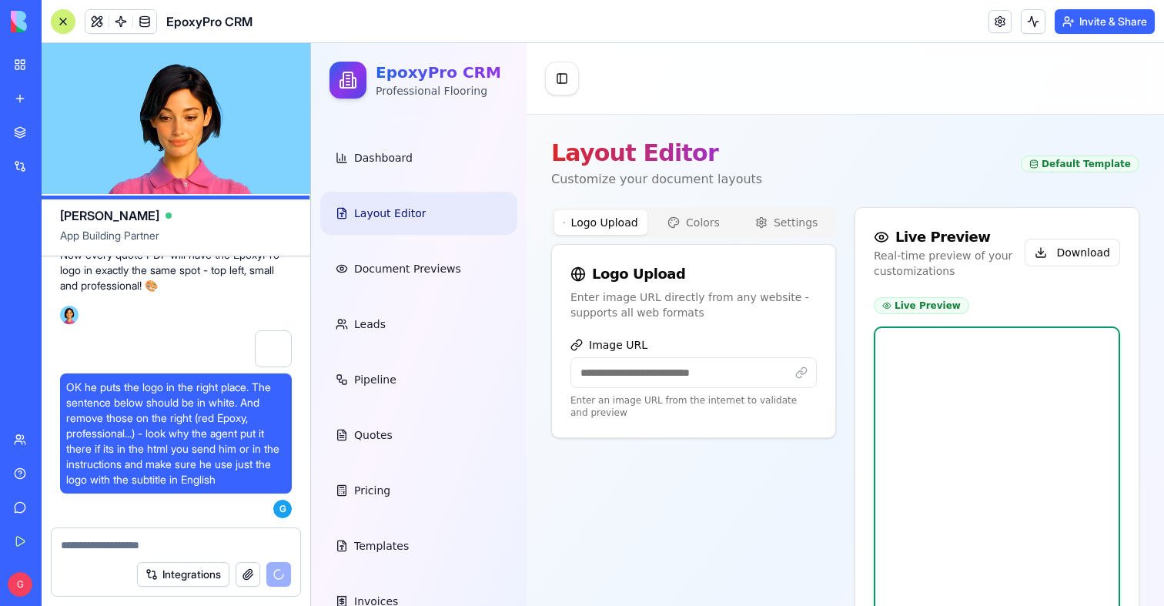
click at [722, 343] on label "Image URL" at bounding box center [694, 345] width 246 height 12
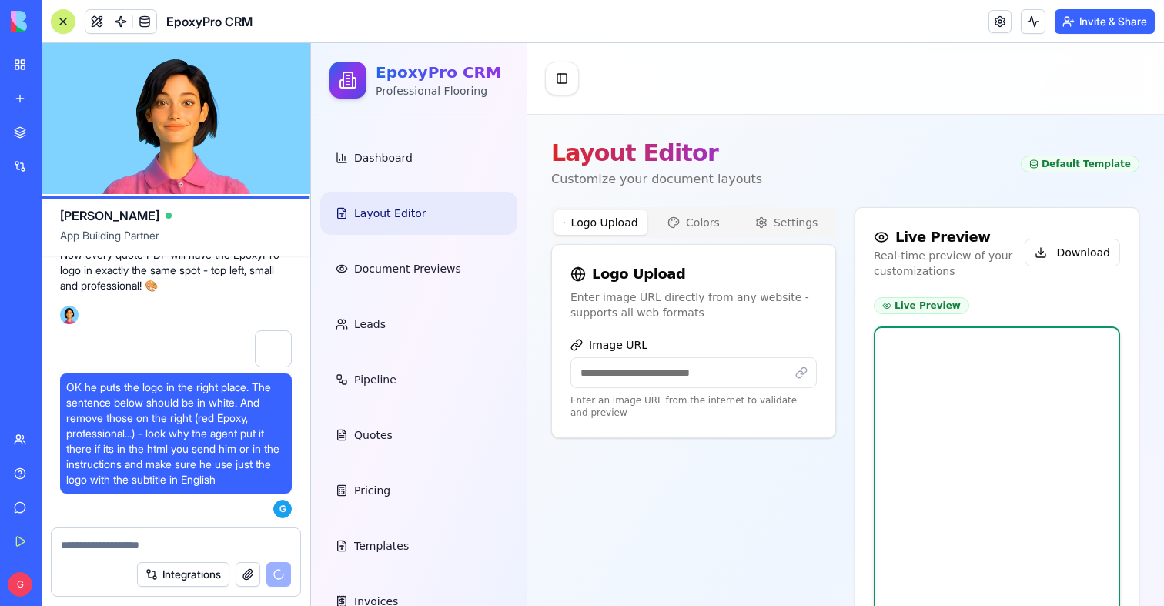
click at [722, 357] on input "Image URL" at bounding box center [694, 372] width 246 height 31
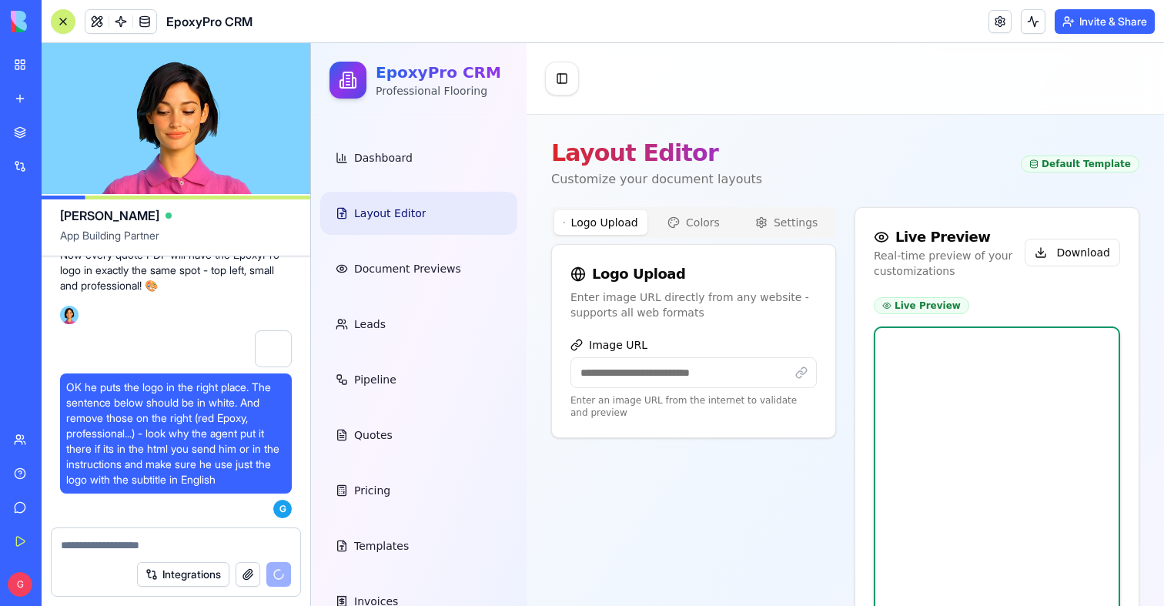
click at [722, 358] on input "Image URL" at bounding box center [694, 372] width 246 height 31
click at [152, 16] on span at bounding box center [144, 21] width 43 height 43
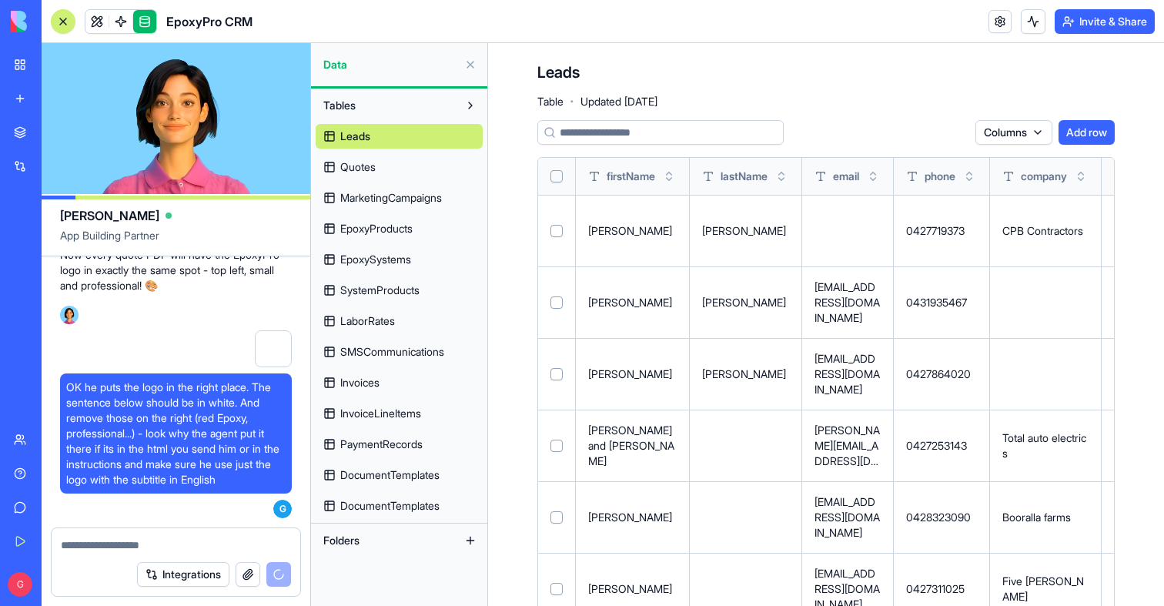
click at [418, 494] on link "DocumentTemplates" at bounding box center [399, 506] width 167 height 25
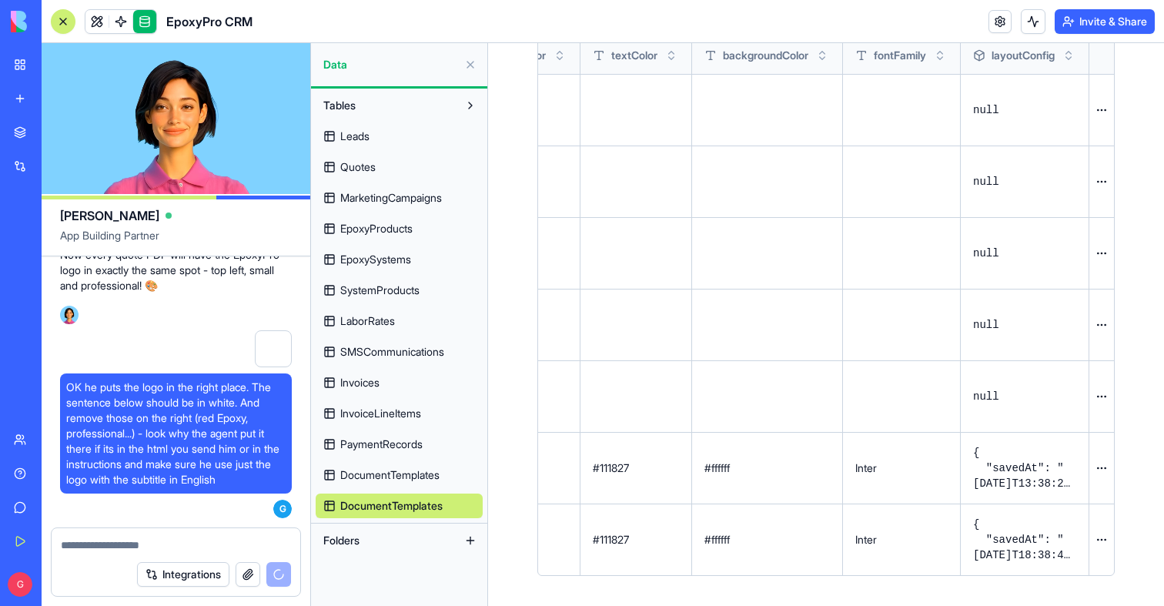
scroll to position [0, 1307]
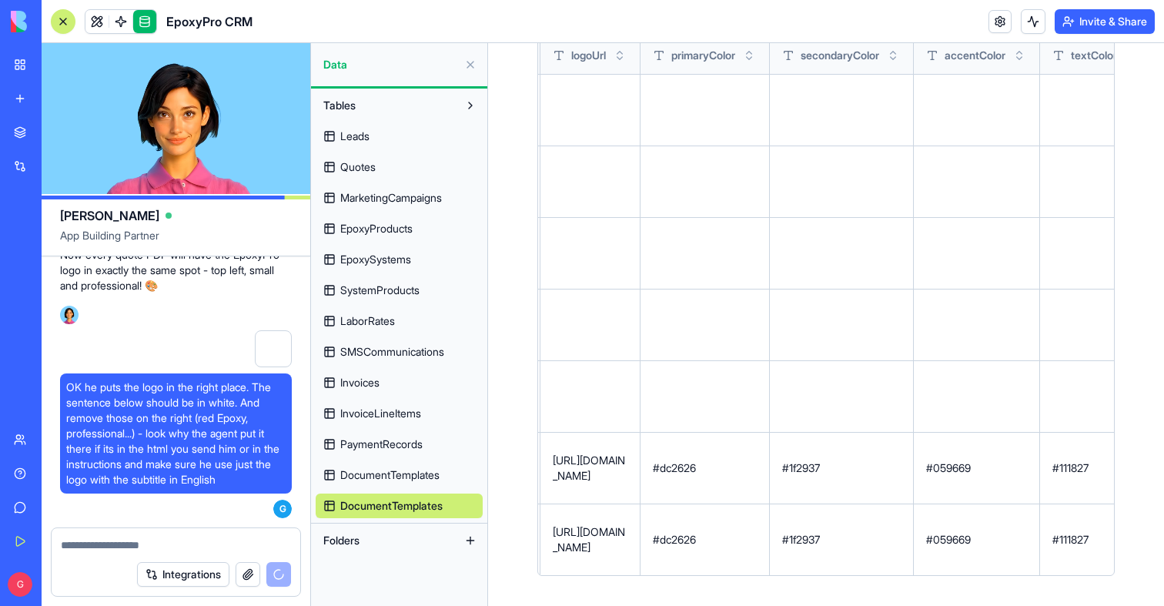
scroll to position [0, 829]
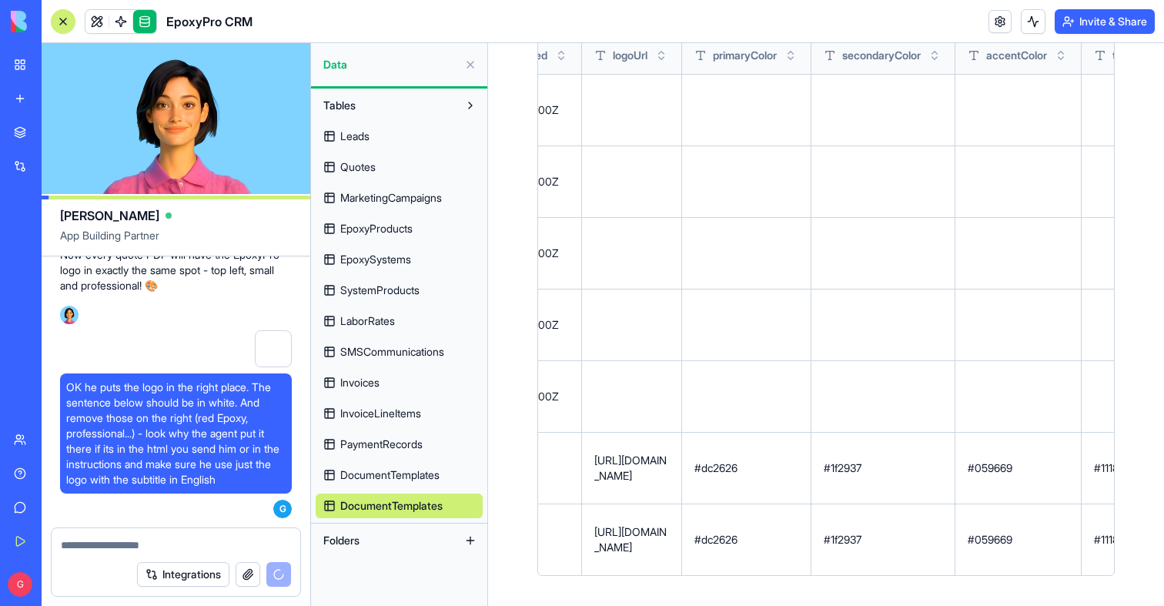
click at [0, 0] on button at bounding box center [0, 0] width 0 height 0
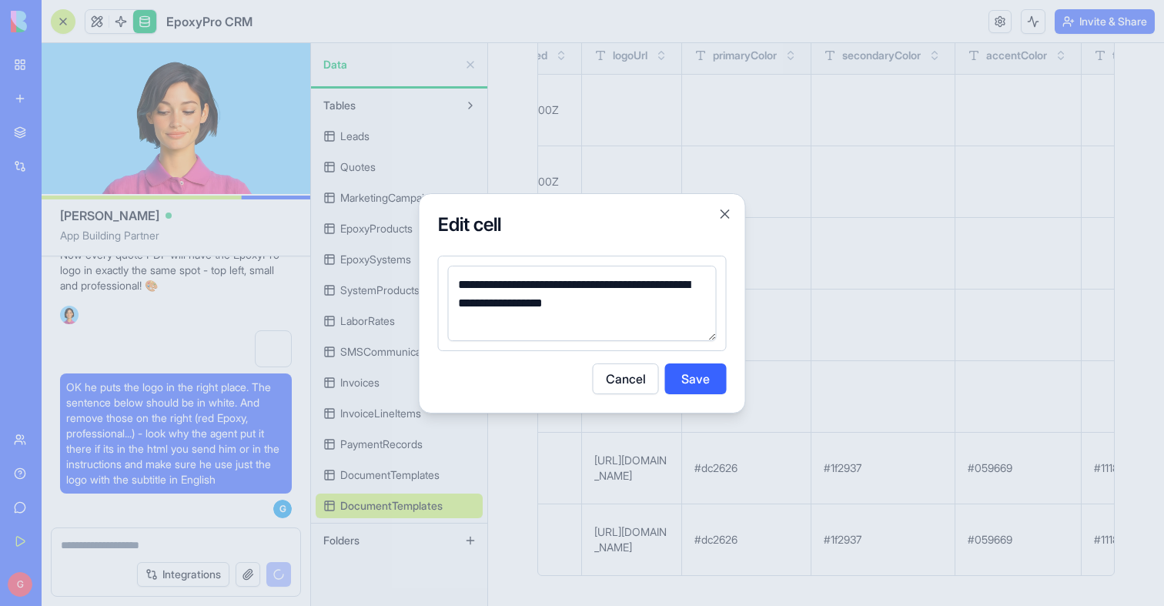
click at [625, 306] on textarea "**********" at bounding box center [582, 303] width 269 height 75
click at [699, 372] on button "Save" at bounding box center [696, 379] width 62 height 31
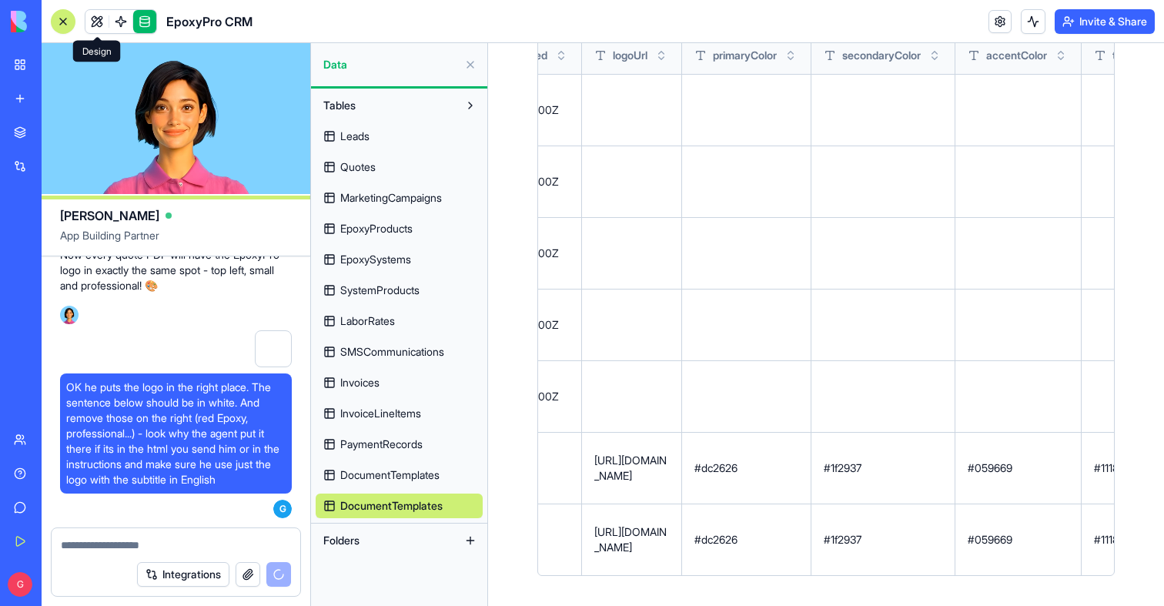
click at [91, 27] on link at bounding box center [96, 21] width 23 height 23
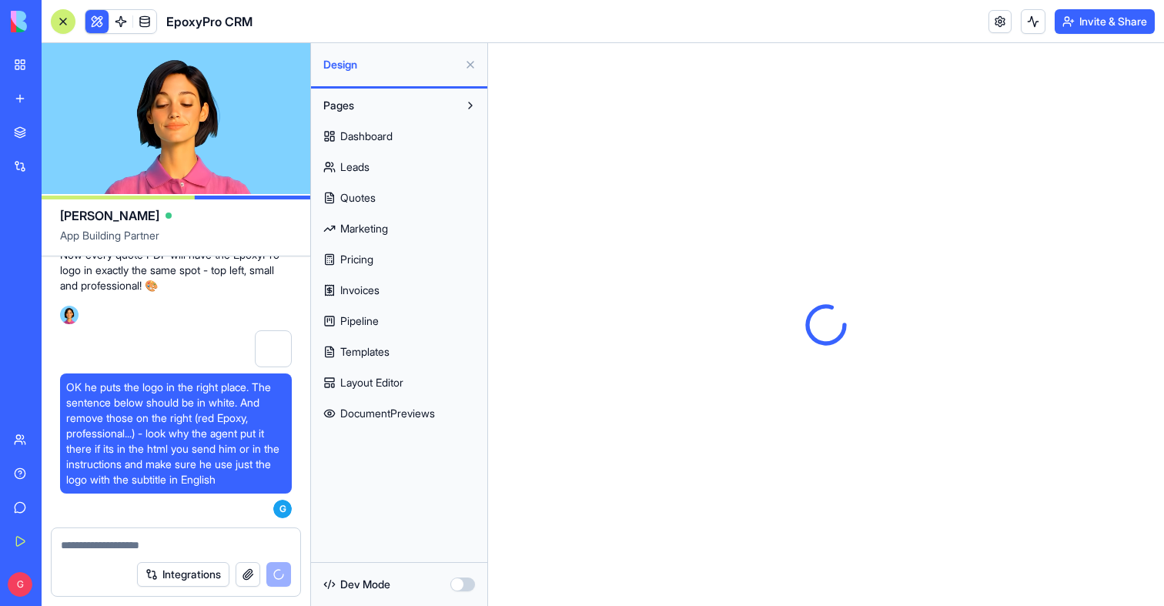
click at [379, 382] on span "Layout Editor" at bounding box center [371, 382] width 63 height 15
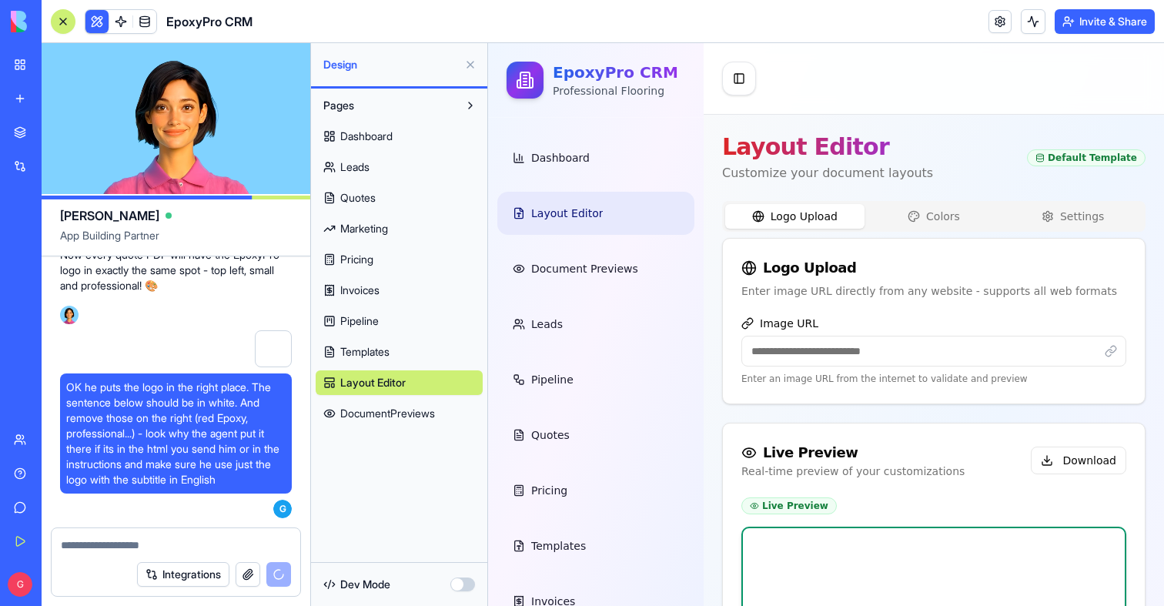
click at [472, 65] on button at bounding box center [470, 64] width 25 height 25
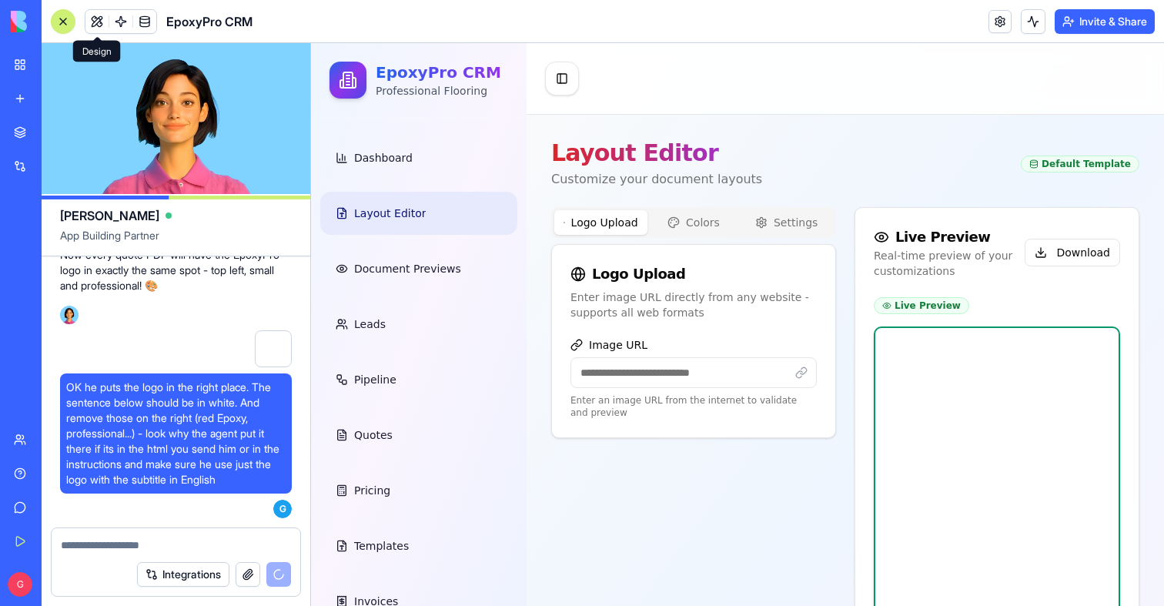
click at [667, 374] on input "Image URL" at bounding box center [694, 372] width 246 height 31
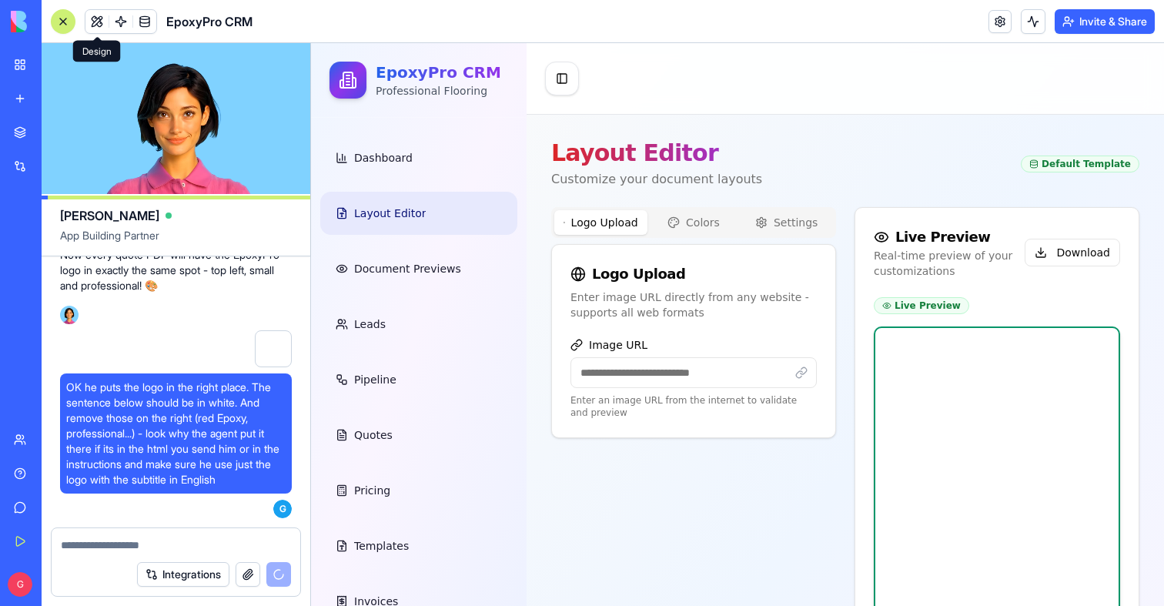
paste input "**********"
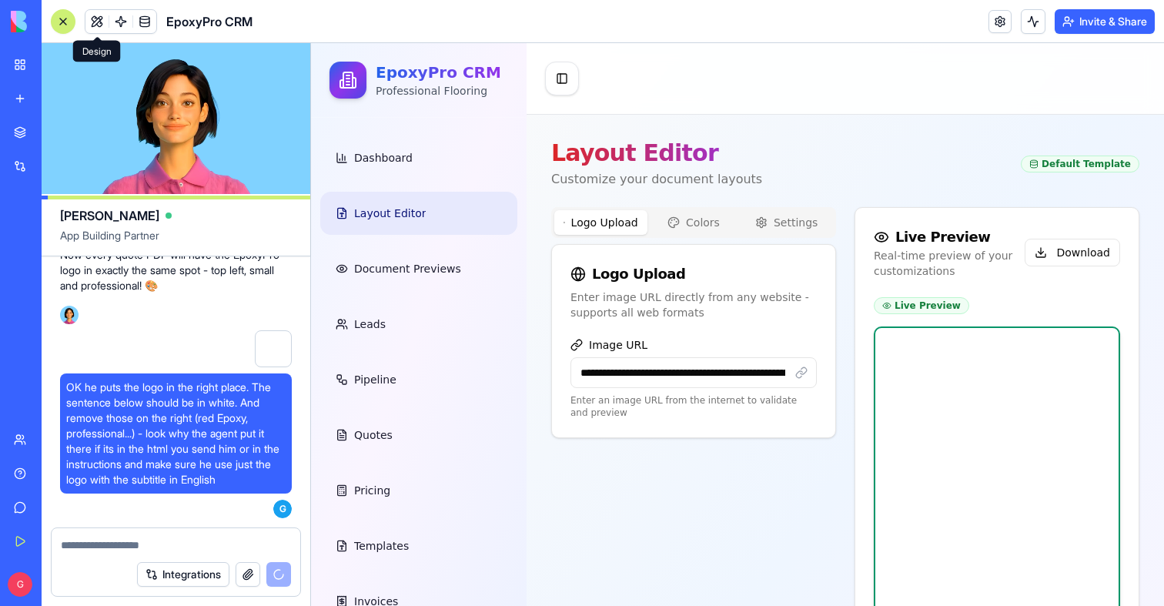
scroll to position [0, 167]
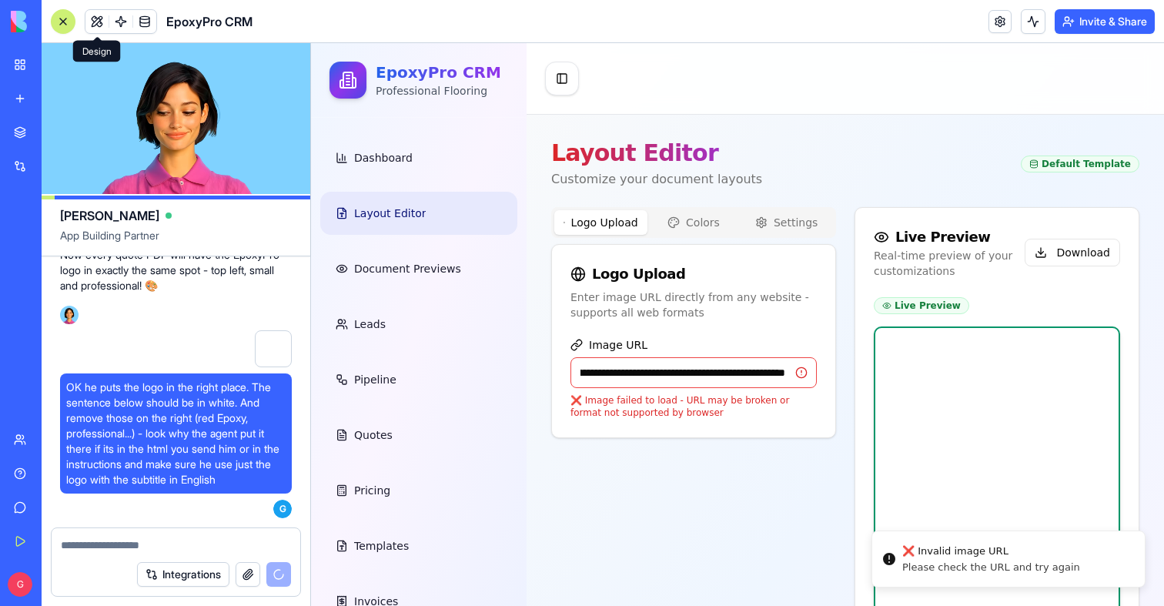
type input "**********"
click at [732, 517] on div "**********" at bounding box center [693, 507] width 285 height 601
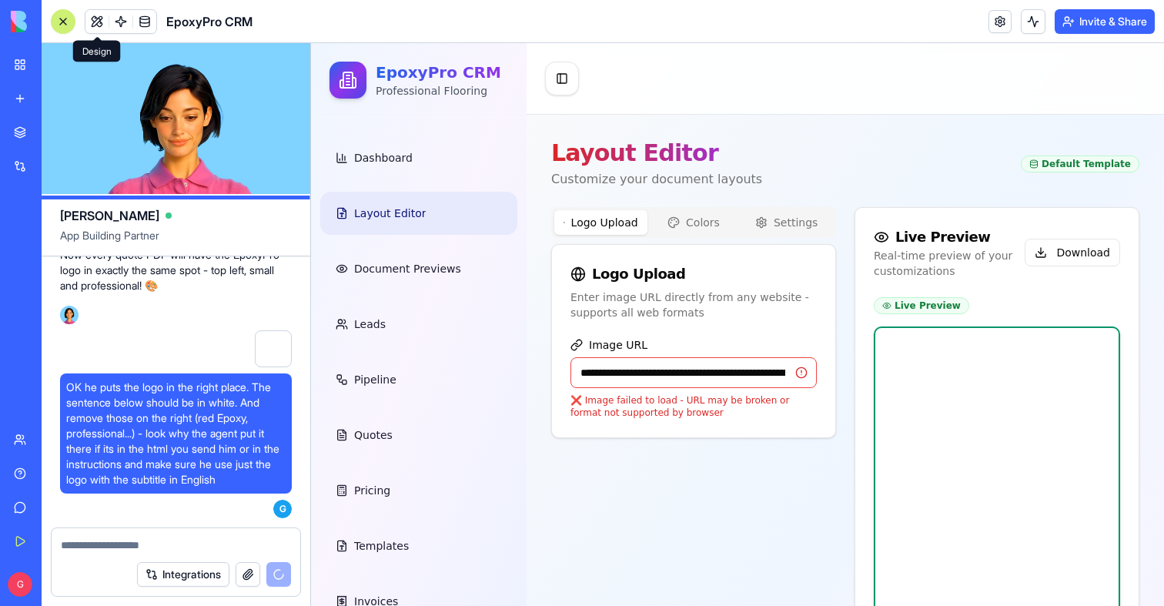
click at [598, 370] on input "**********" at bounding box center [694, 372] width 246 height 31
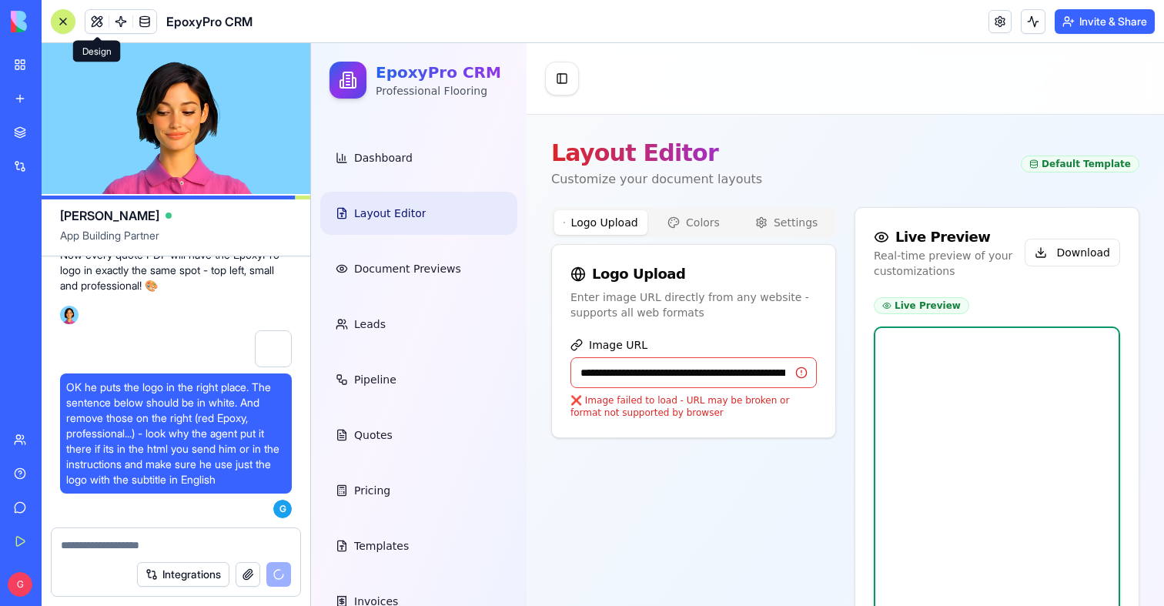
click at [670, 370] on input "**********" at bounding box center [694, 372] width 246 height 31
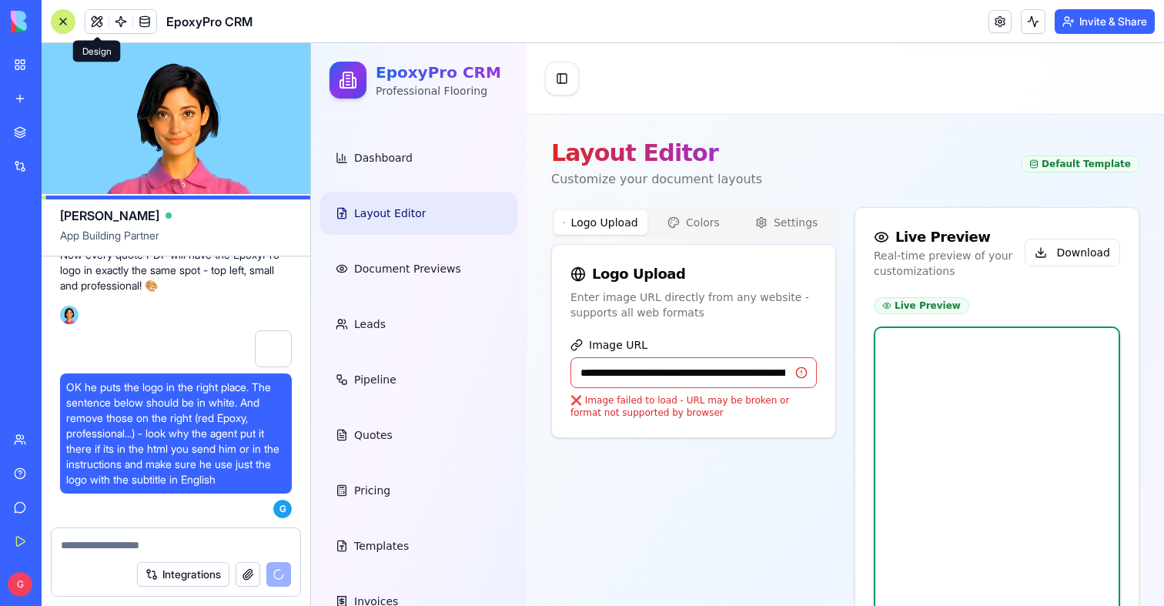
click at [670, 370] on input "**********" at bounding box center [694, 372] width 246 height 31
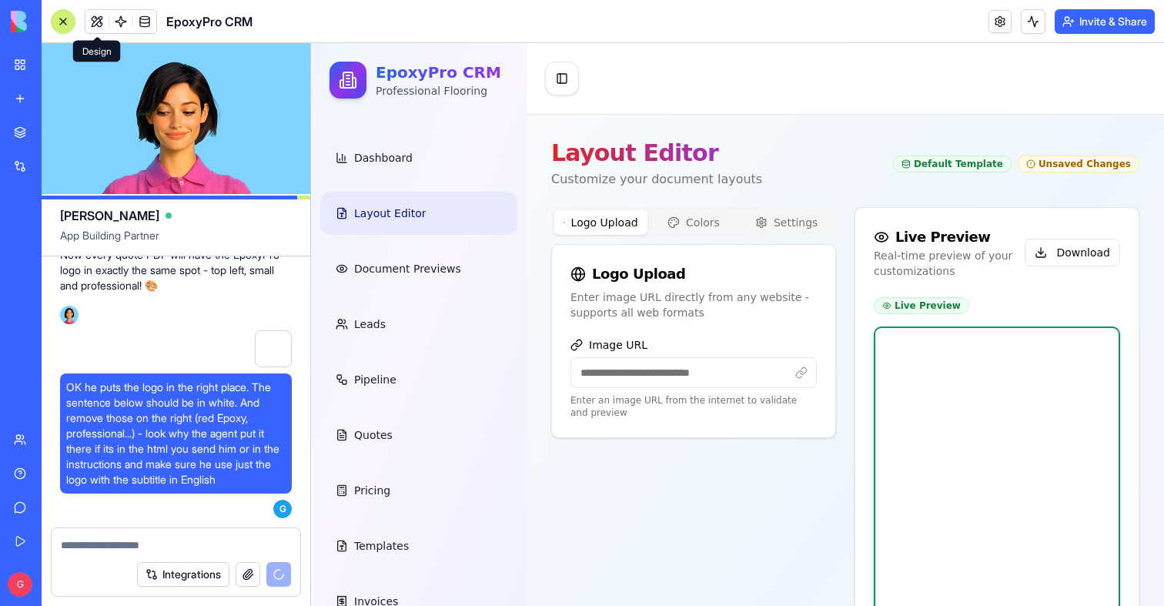
click at [741, 499] on div "Logo Upload Colors Settings Logo Upload Enter image URL directly from any websi…" at bounding box center [693, 507] width 285 height 601
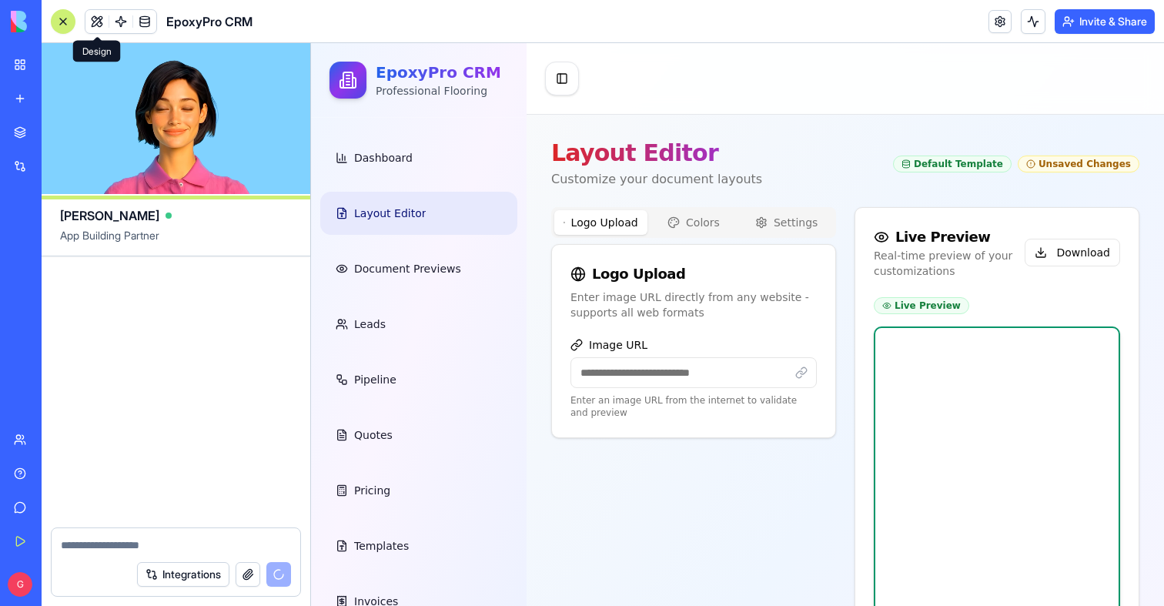
scroll to position [147615, 0]
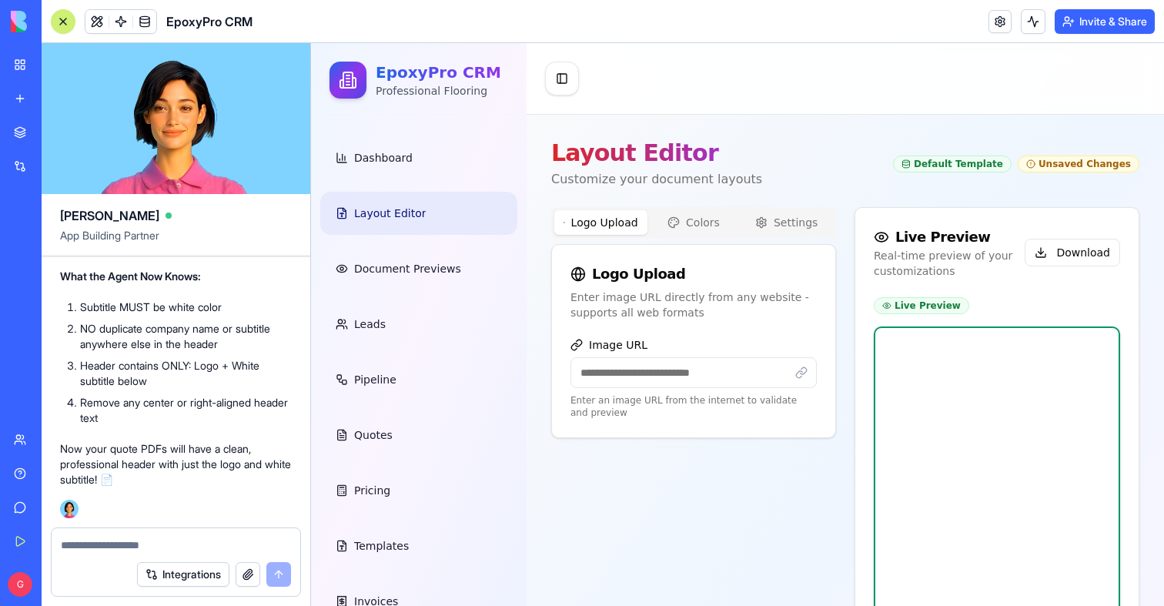
click at [64, 22] on div at bounding box center [63, 21] width 12 height 12
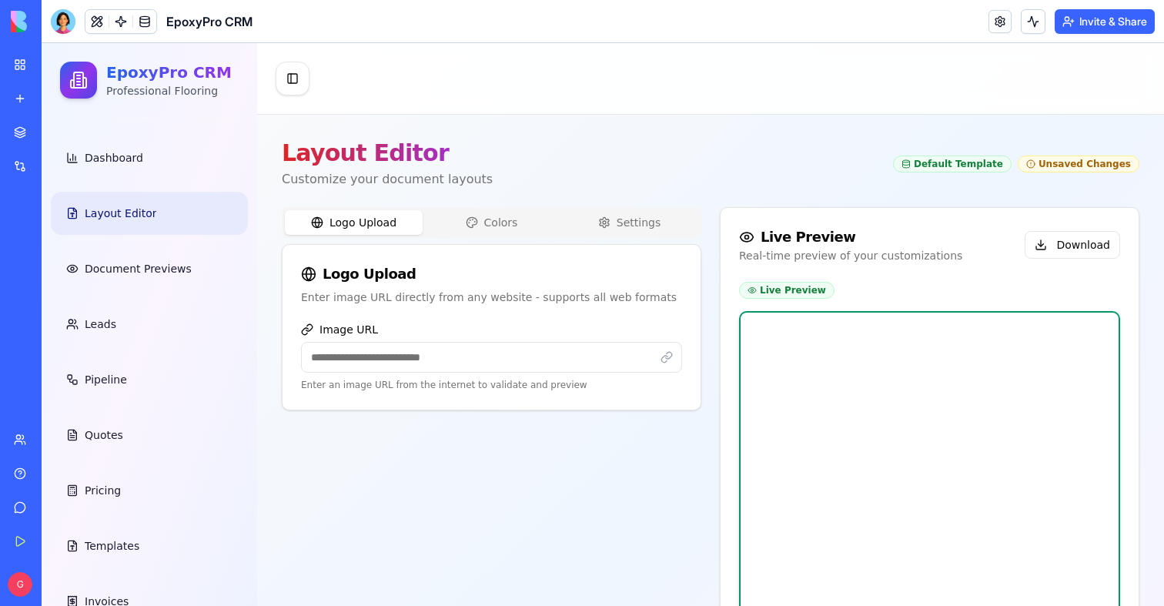
click at [400, 353] on input "Image URL" at bounding box center [491, 357] width 381 height 31
type input "**********"
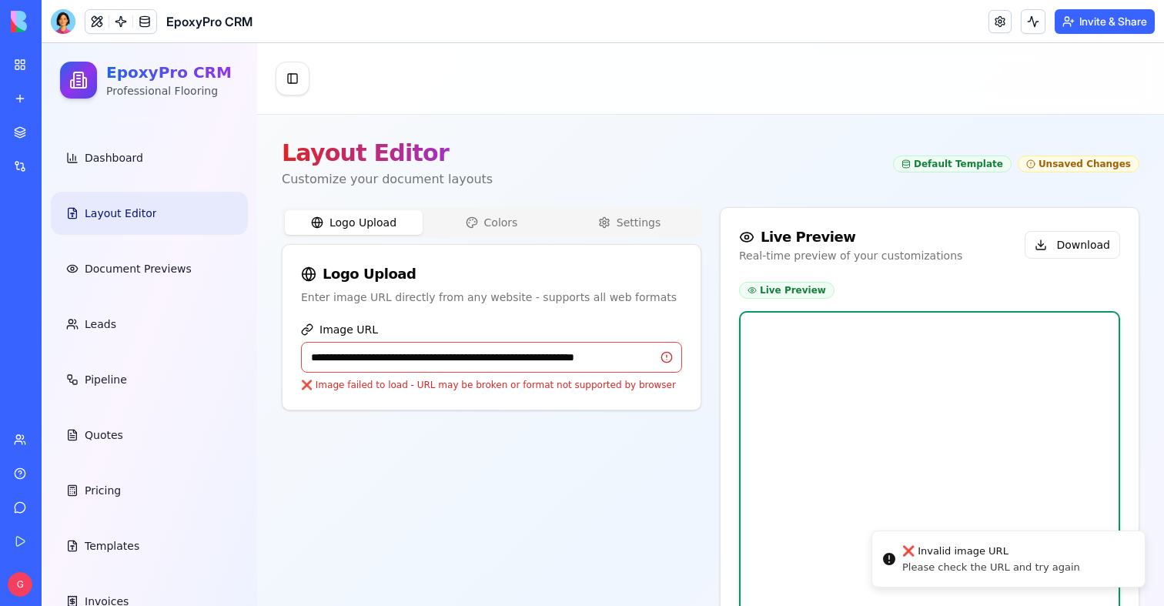
click at [477, 359] on input "**********" at bounding box center [491, 357] width 381 height 31
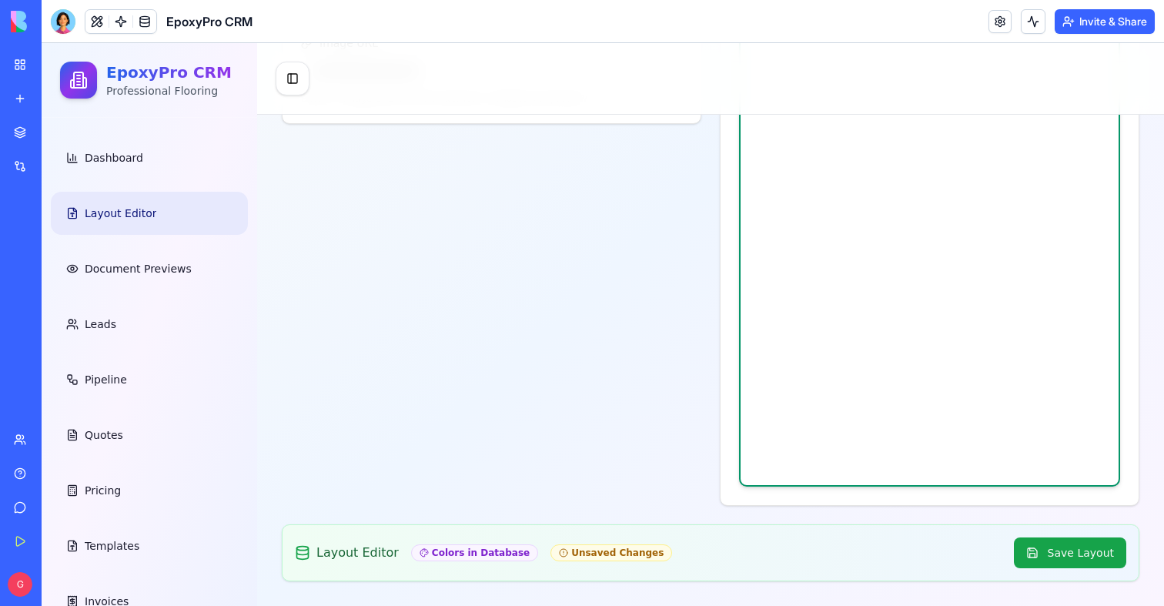
scroll to position [0, 0]
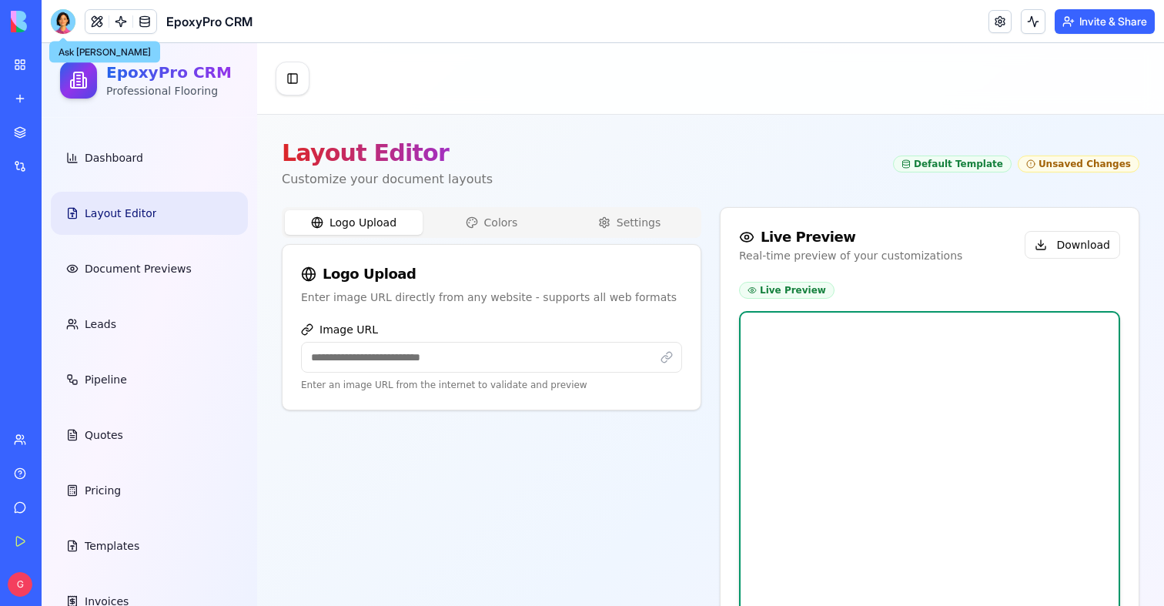
click at [65, 27] on div at bounding box center [63, 21] width 25 height 25
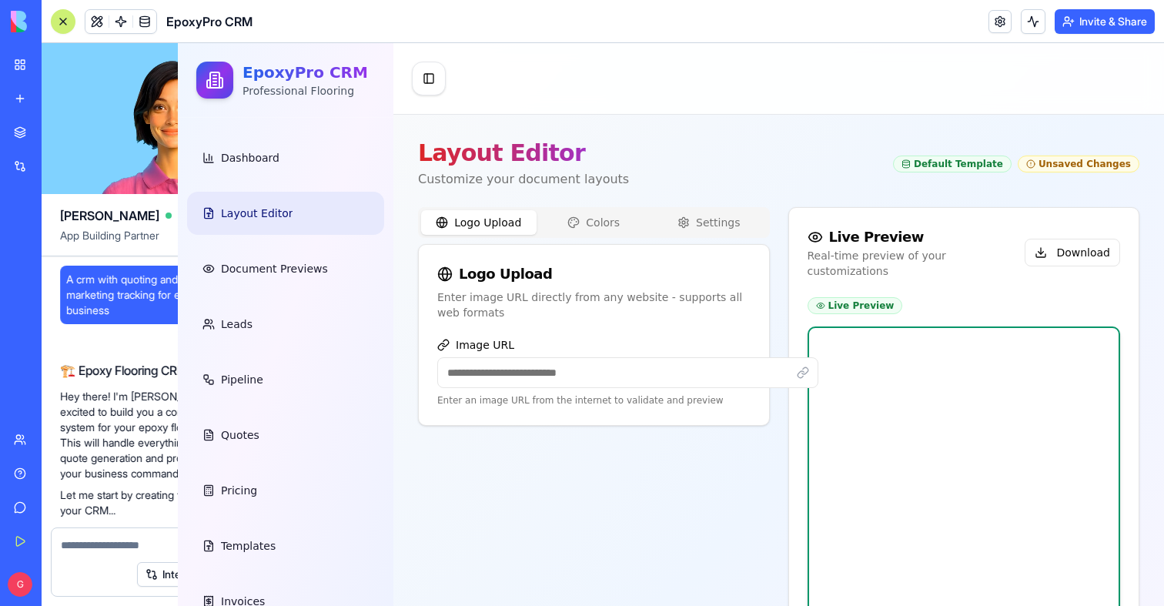
scroll to position [147615, 0]
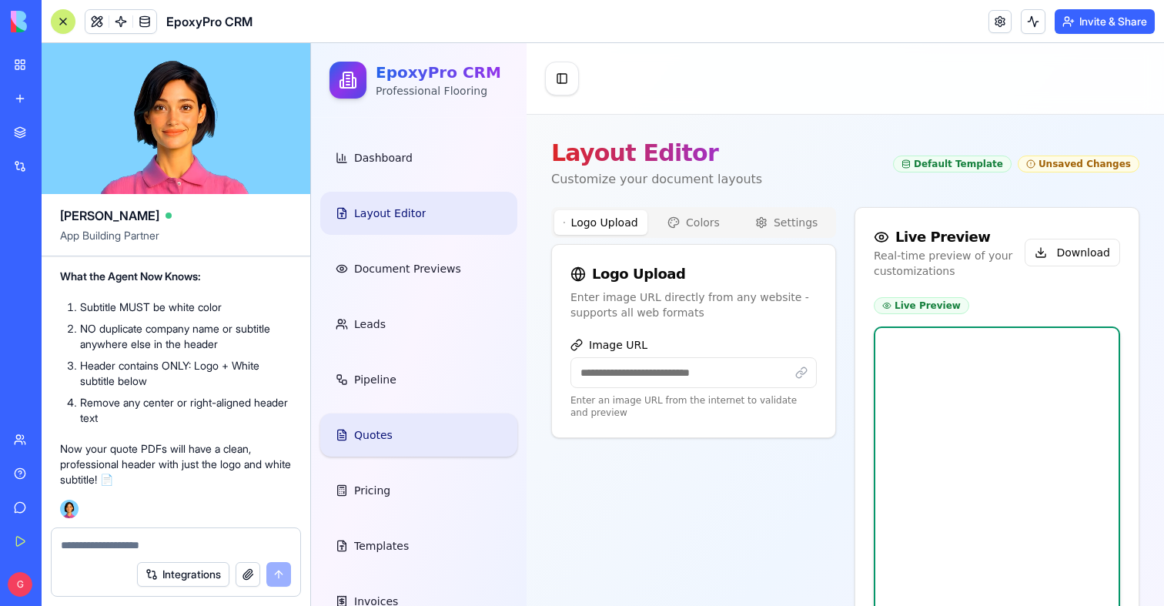
click at [379, 431] on span "Quotes" at bounding box center [373, 434] width 39 height 15
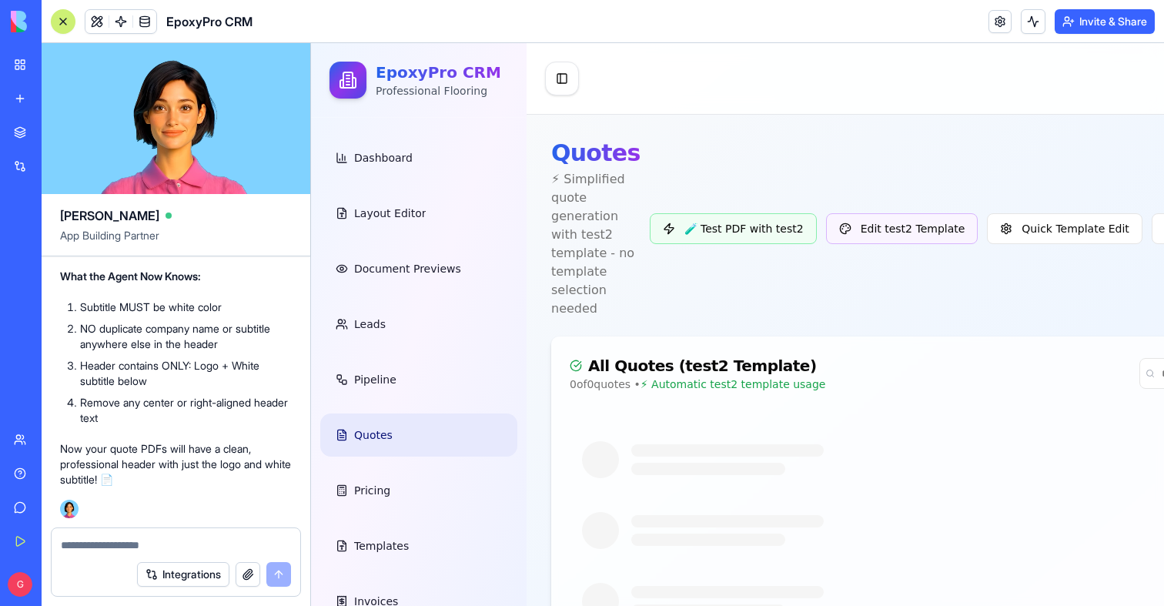
click at [66, 24] on div at bounding box center [63, 21] width 12 height 12
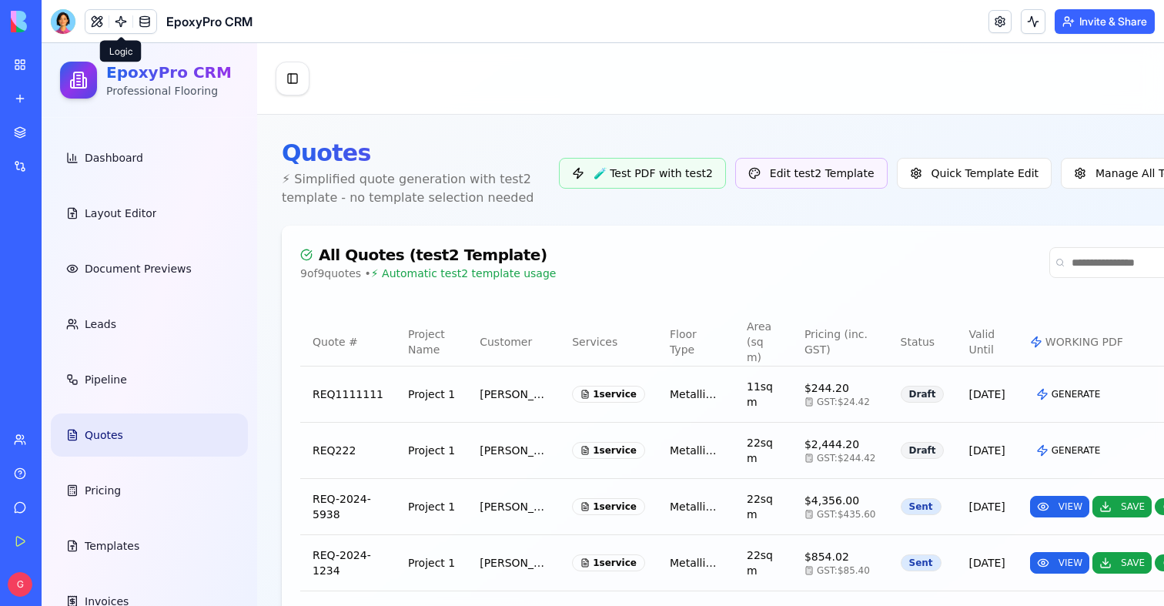
scroll to position [0, 139]
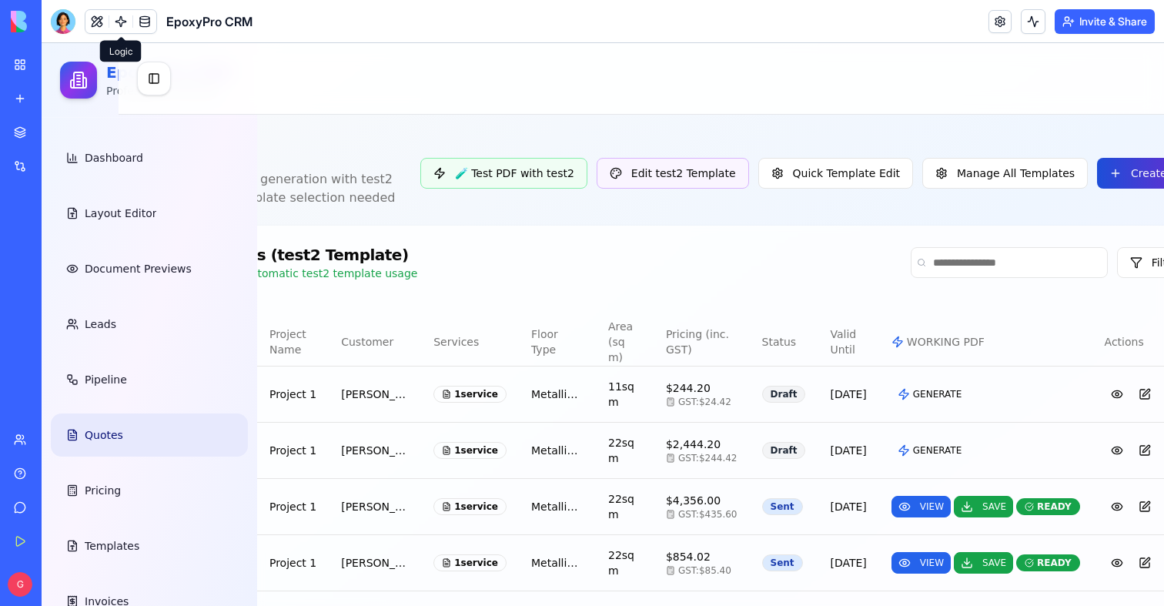
click at [1097, 169] on button "Create Quote" at bounding box center [1156, 173] width 119 height 31
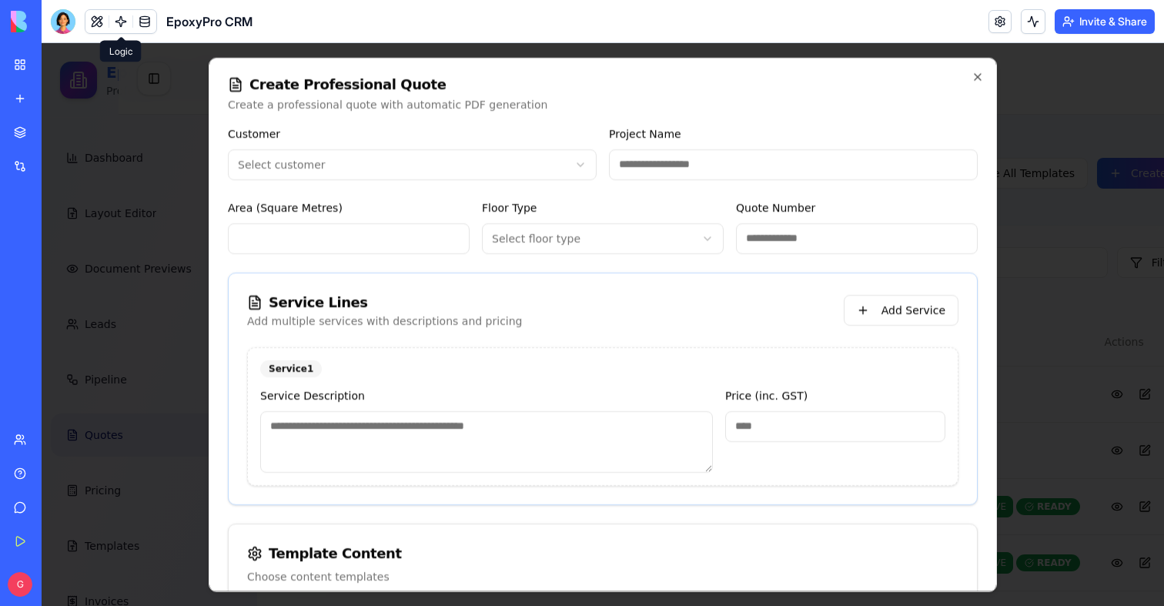
click at [400, 163] on body "EpoxyPro CRM Professional Flooring Dashboard Layout Editor Document Previews Le…" at bounding box center [464, 479] width 1123 height 872
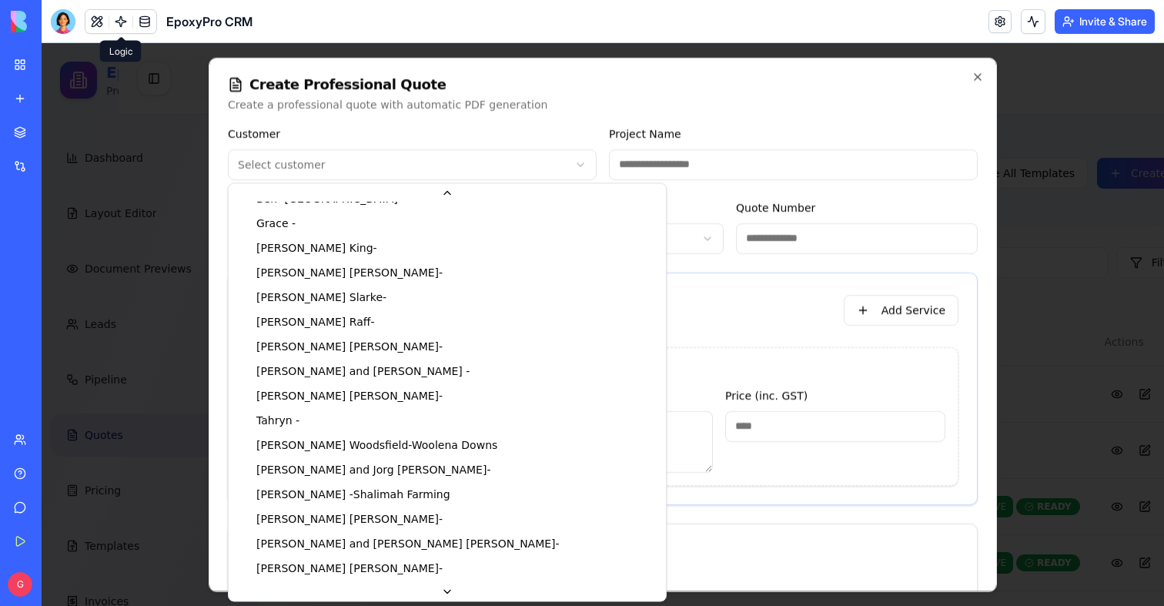
scroll to position [1086, 0]
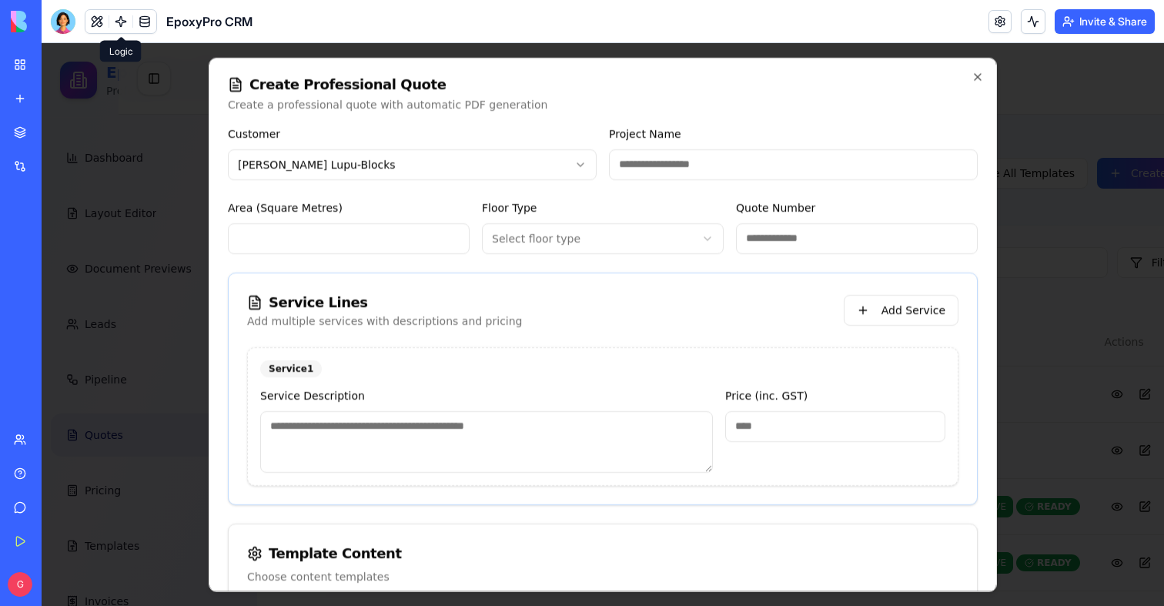
click at [628, 171] on input "Project Name" at bounding box center [793, 164] width 369 height 31
type input "*********"
click at [303, 227] on input "Area (Square Metres)" at bounding box center [349, 238] width 242 height 31
type input "***"
click at [580, 216] on div "**********" at bounding box center [603, 225] width 242 height 55
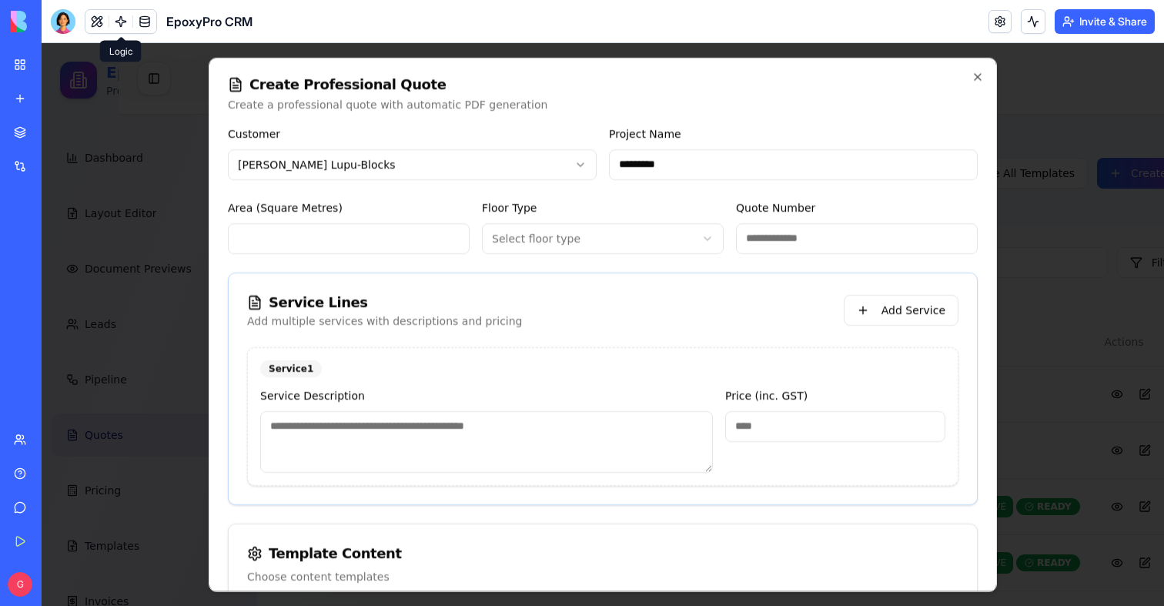
click at [580, 244] on body "EpoxyPro CRM Professional Flooring Dashboard Layout Editor Document Previews Le…" at bounding box center [464, 479] width 1123 height 872
click at [779, 233] on input "Quote Number" at bounding box center [857, 238] width 242 height 31
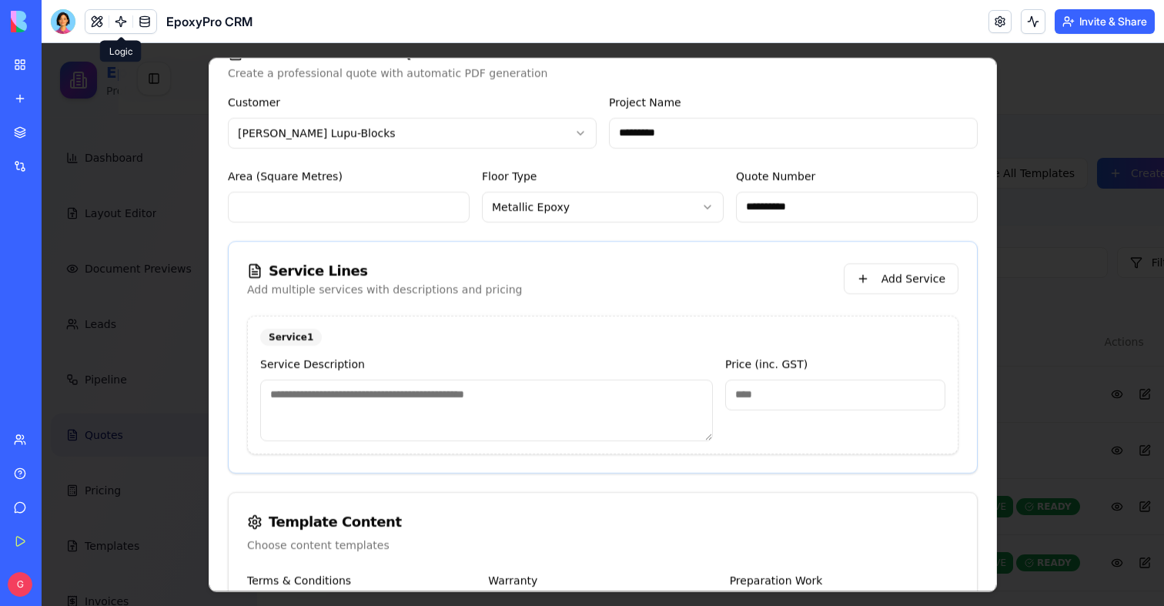
type input "**********"
click at [514, 408] on textarea at bounding box center [486, 410] width 453 height 62
type textarea "****"
click at [880, 380] on input "*" at bounding box center [835, 394] width 220 height 31
click at [877, 390] on input "*" at bounding box center [835, 394] width 220 height 31
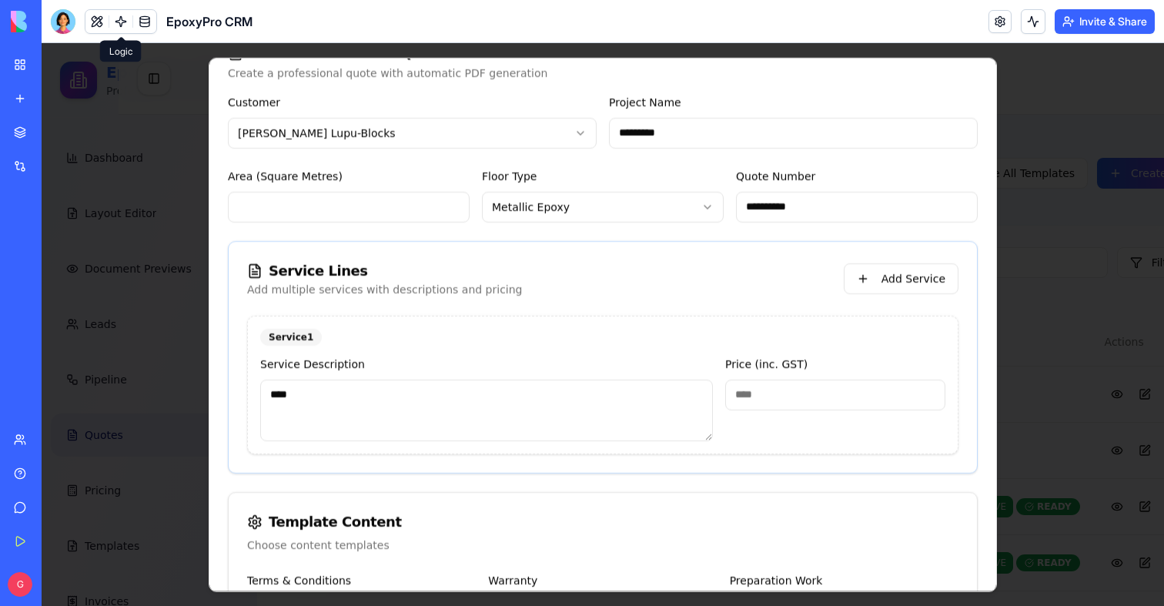
click at [877, 390] on input "*" at bounding box center [835, 394] width 220 height 31
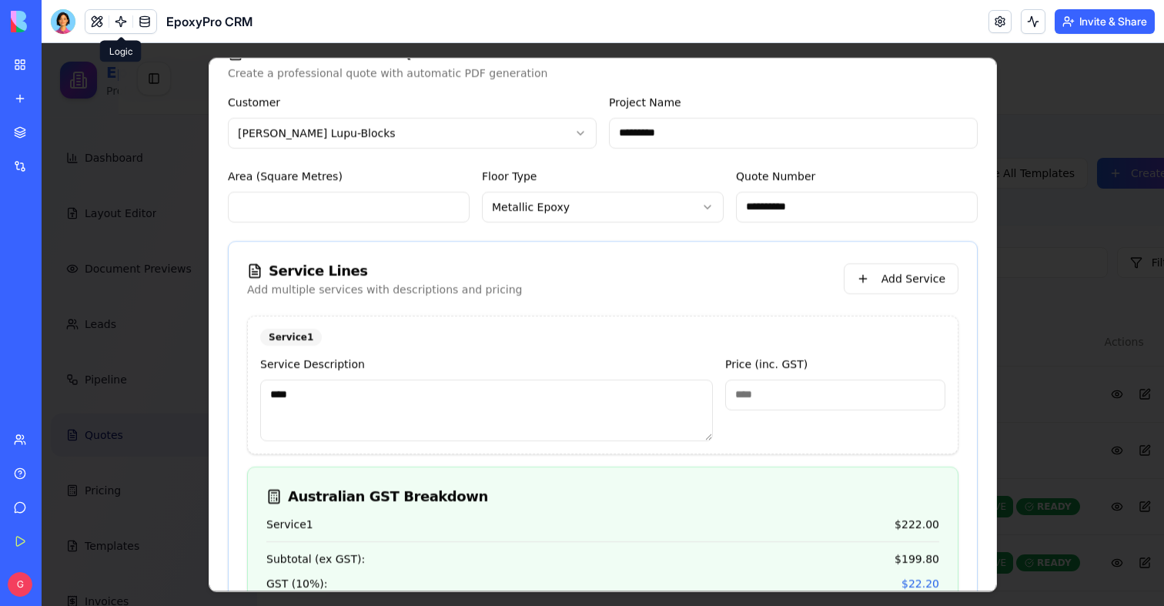
click at [877, 390] on input "****" at bounding box center [835, 394] width 220 height 31
type input "******"
click at [802, 340] on div "Service 1" at bounding box center [602, 336] width 685 height 17
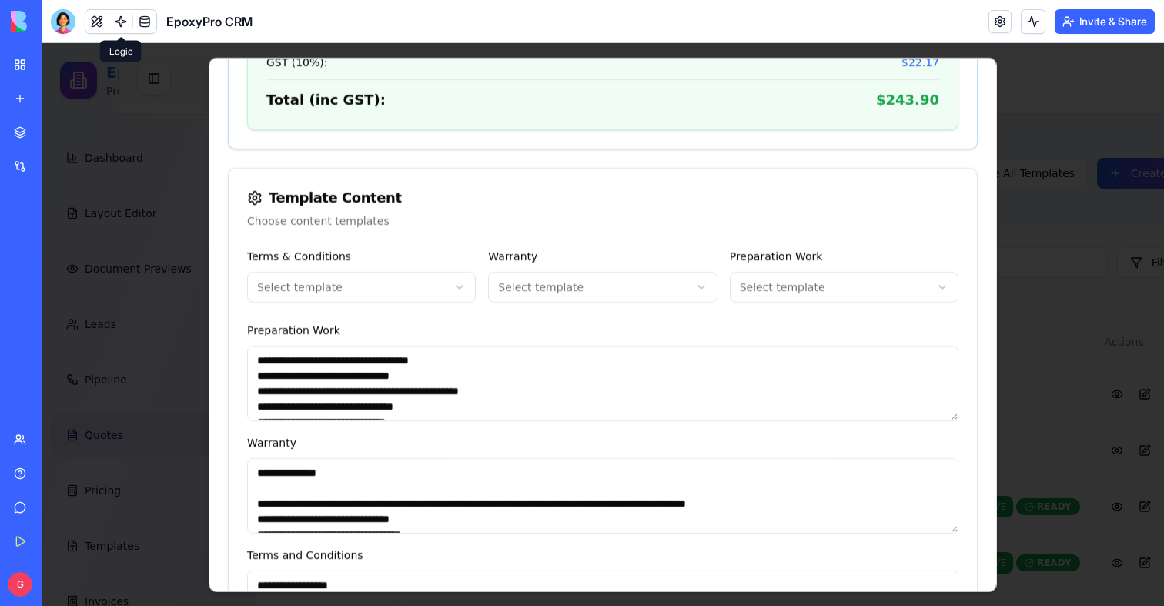
scroll to position [799, 0]
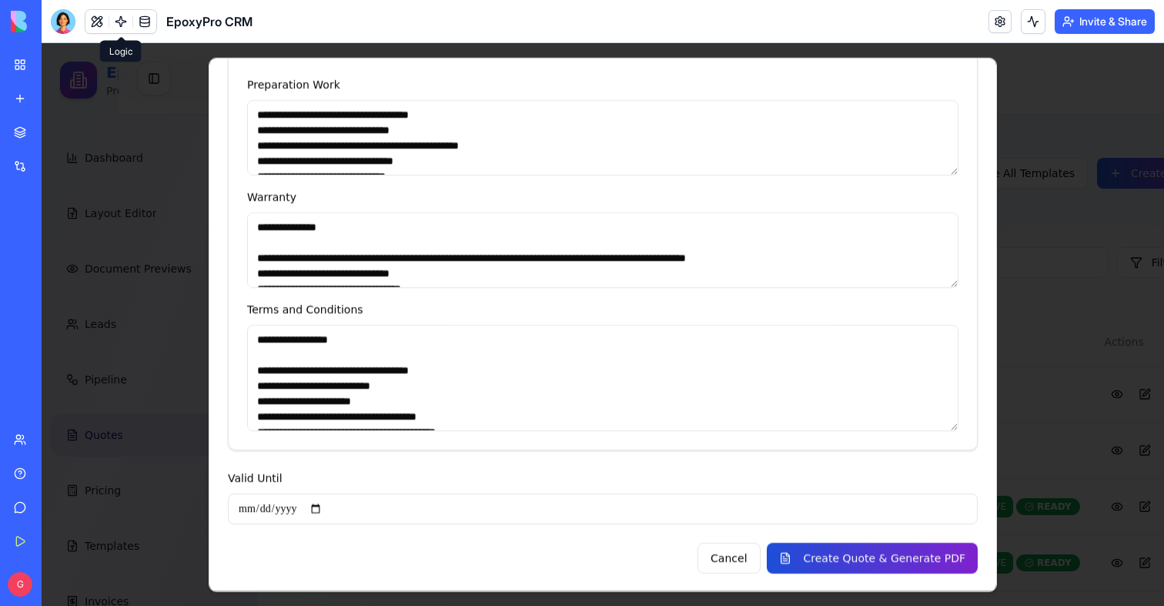
click at [836, 549] on button "Create Quote & Generate PDF" at bounding box center [872, 557] width 211 height 31
click at [323, 511] on input "Valid Until" at bounding box center [603, 508] width 750 height 31
type input "**********"
click at [830, 557] on button "Create Quote & Generate PDF" at bounding box center [872, 557] width 211 height 31
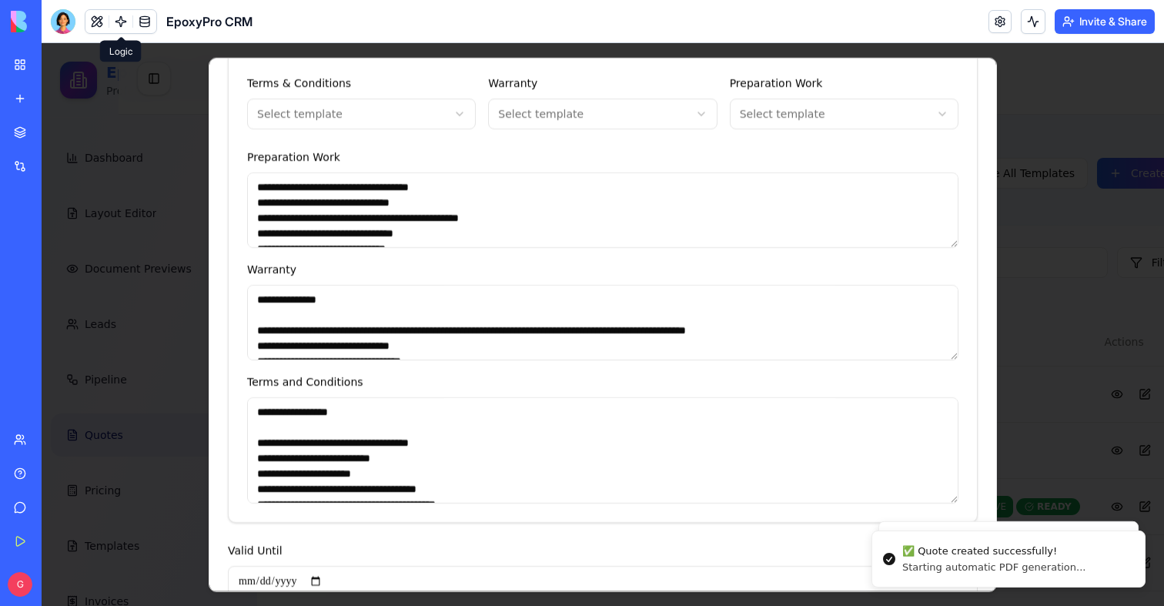
scroll to position [871, 0]
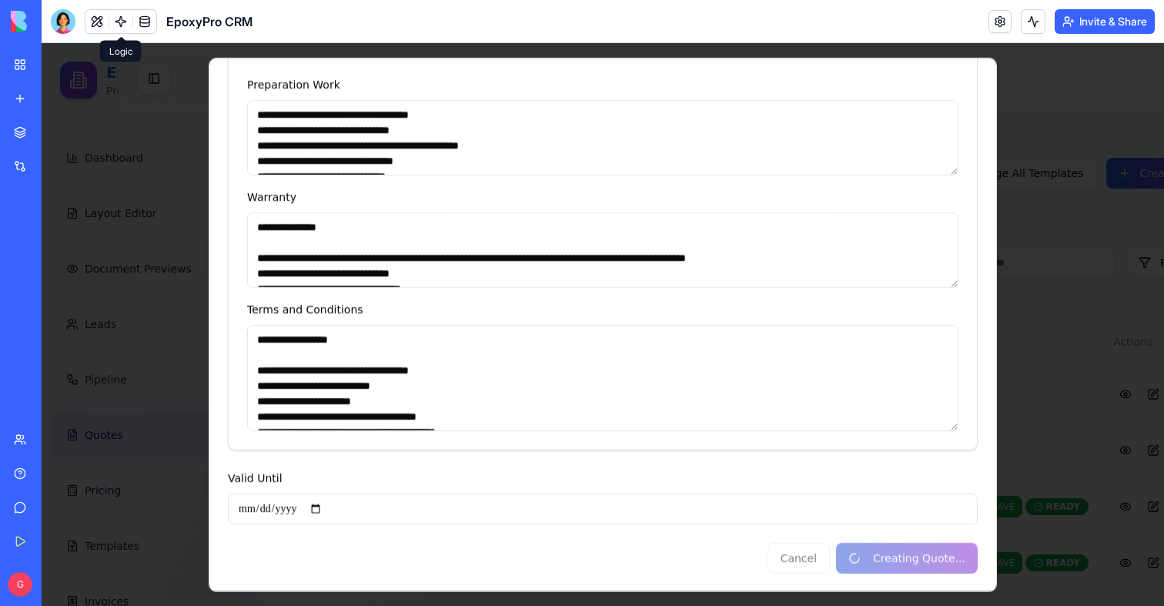
type input "*"
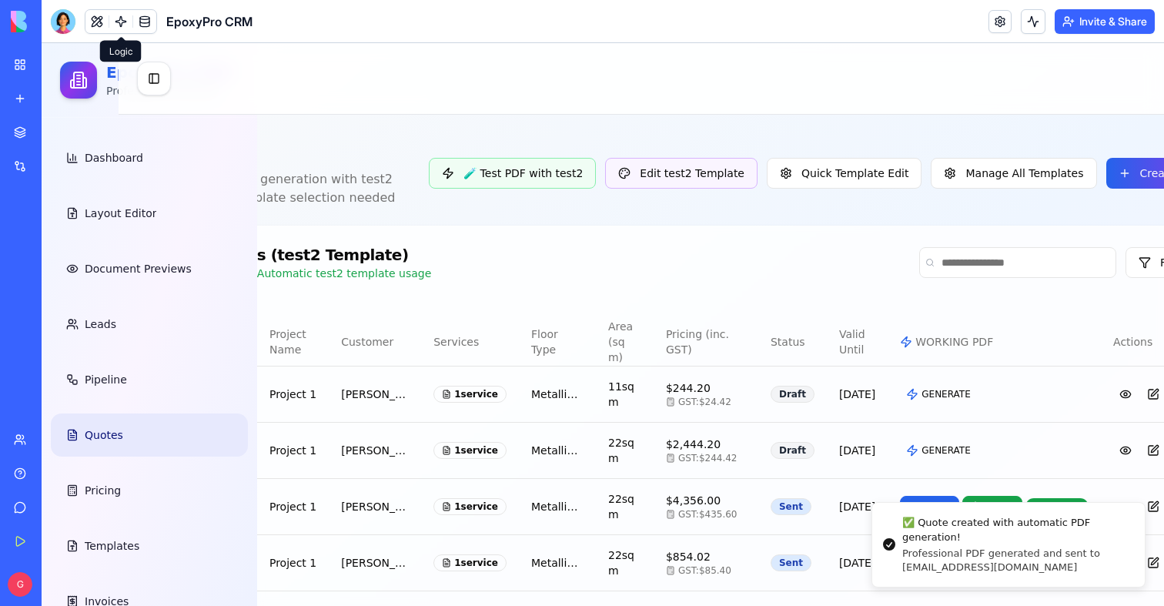
scroll to position [519, 139]
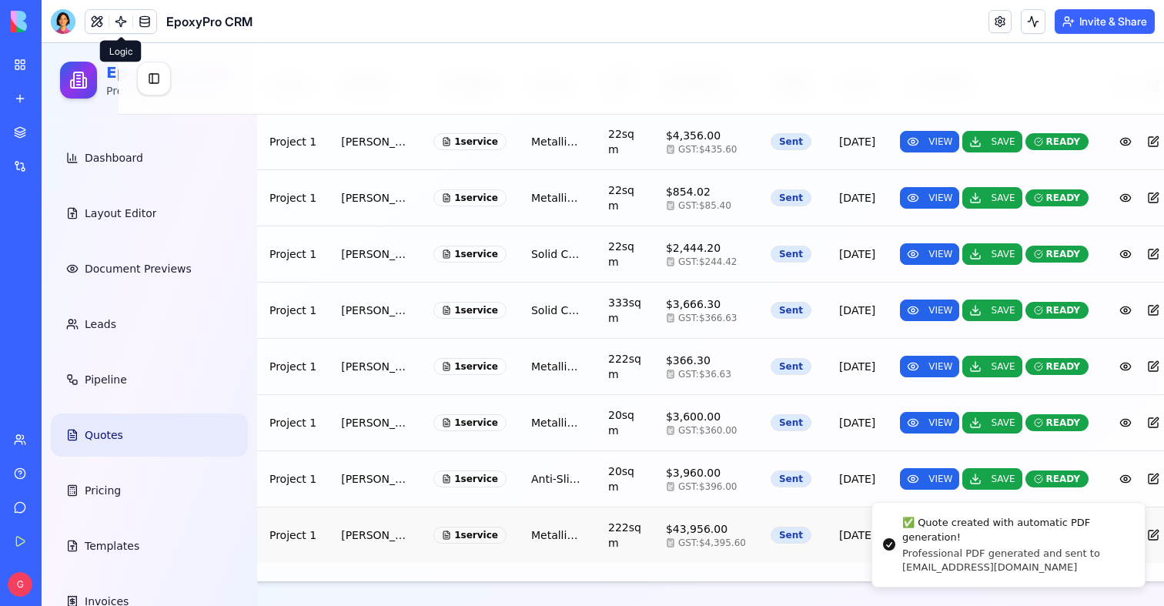
click at [888, 544] on td "VIEW SAVE READY" at bounding box center [994, 536] width 213 height 56
click at [900, 527] on button "VIEW" at bounding box center [929, 535] width 59 height 22
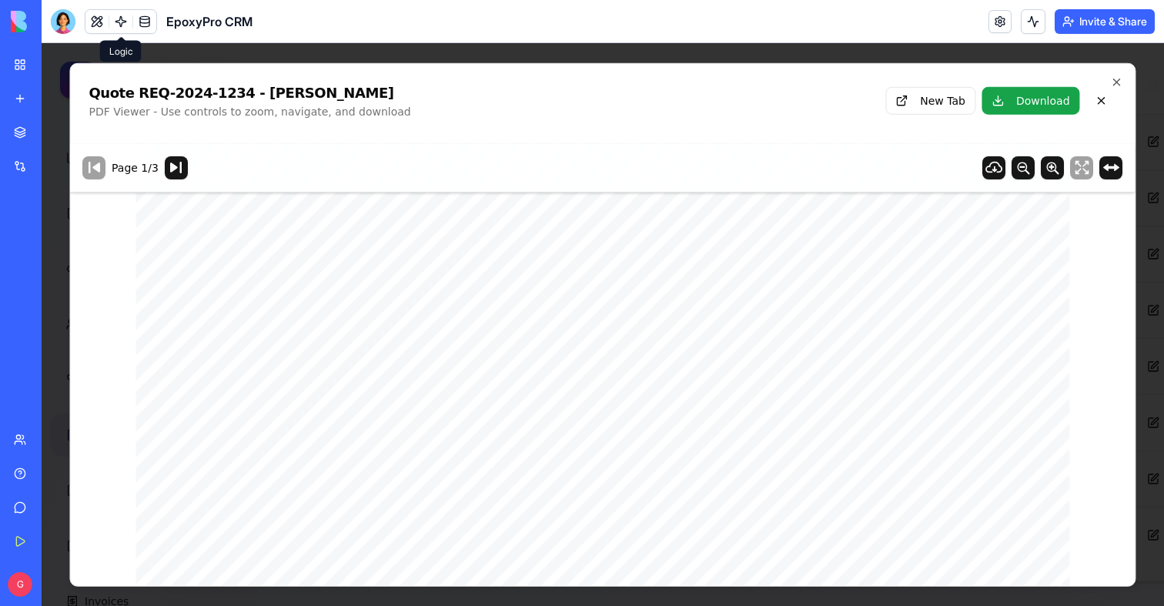
scroll to position [0, 0]
click at [1118, 83] on icon "button" at bounding box center [1117, 82] width 6 height 6
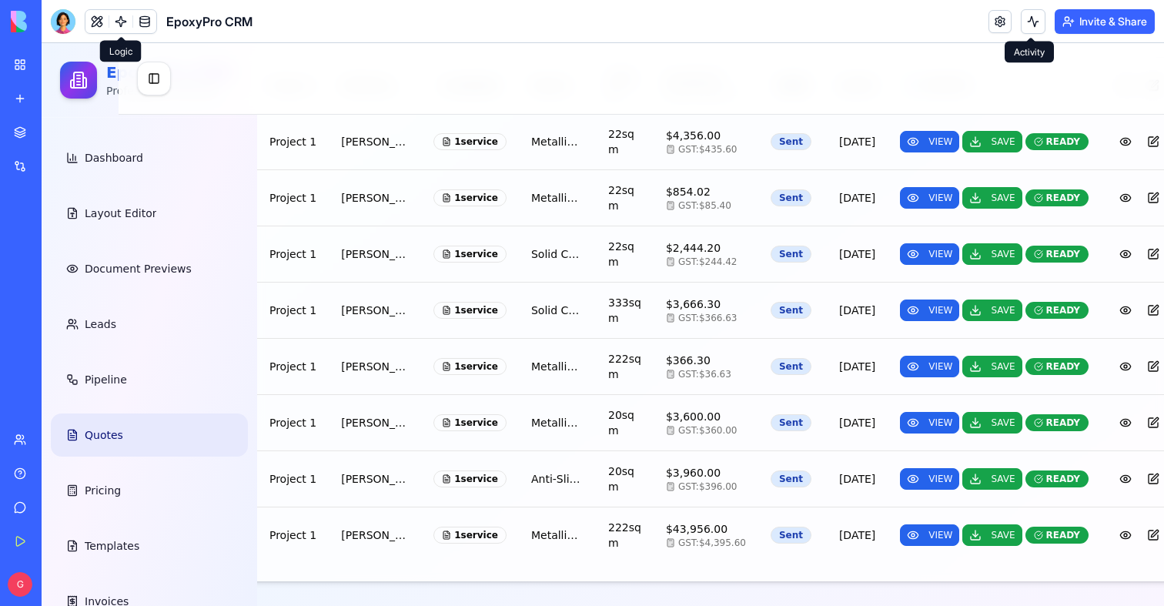
click at [1037, 26] on button at bounding box center [1033, 21] width 25 height 25
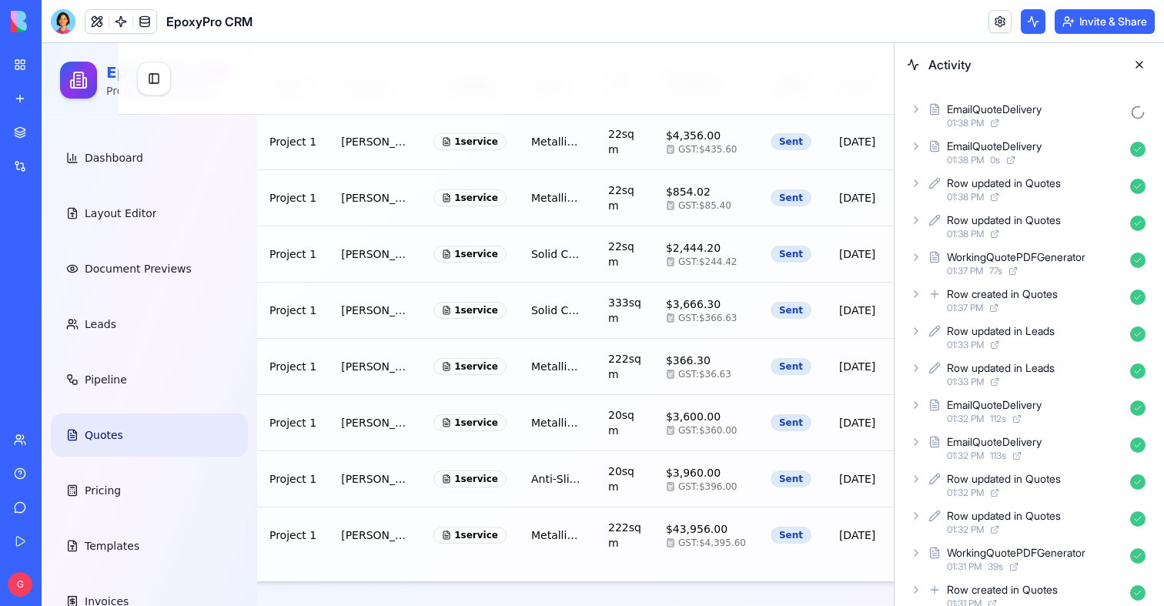
click at [1025, 146] on div "EmailQuoteDelivery" at bounding box center [994, 146] width 95 height 15
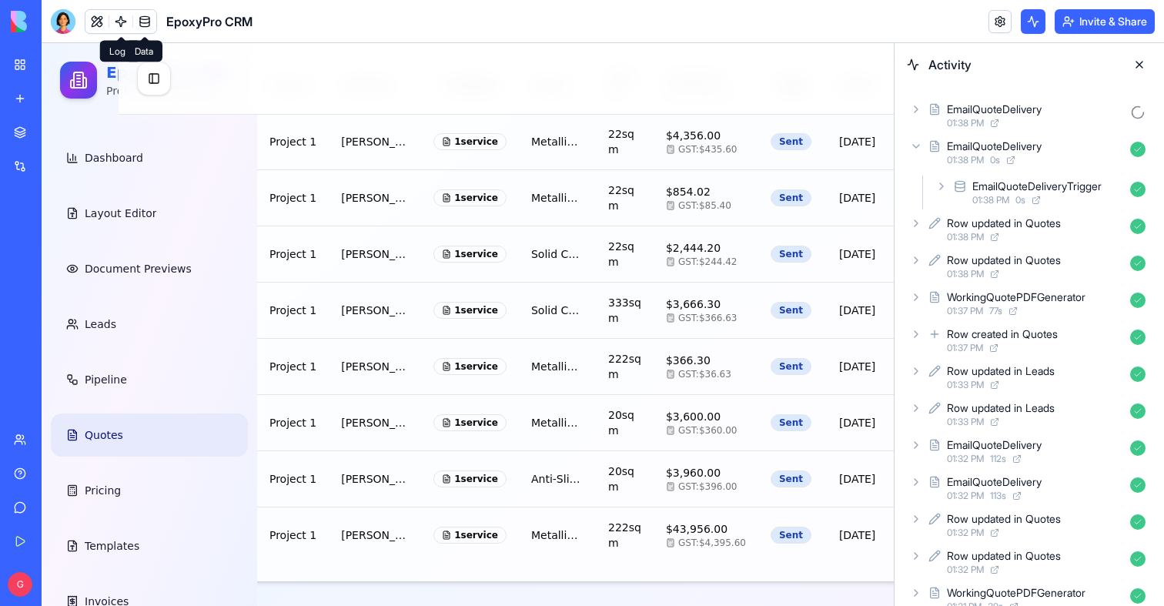
click at [128, 21] on span at bounding box center [144, 21] width 43 height 43
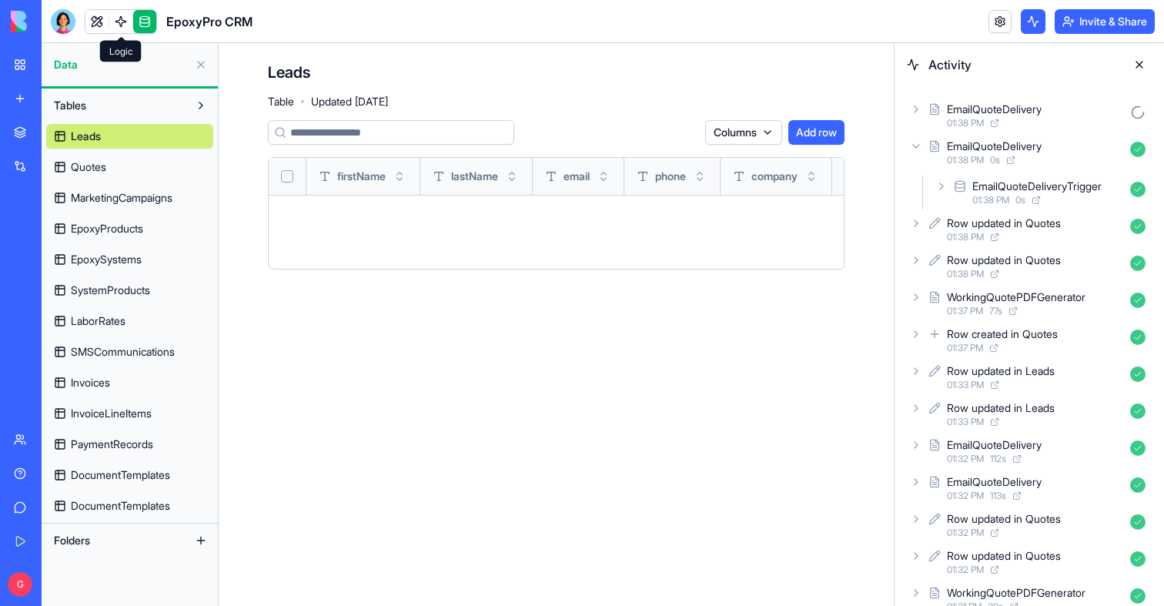
click at [124, 22] on span at bounding box center [120, 21] width 43 height 43
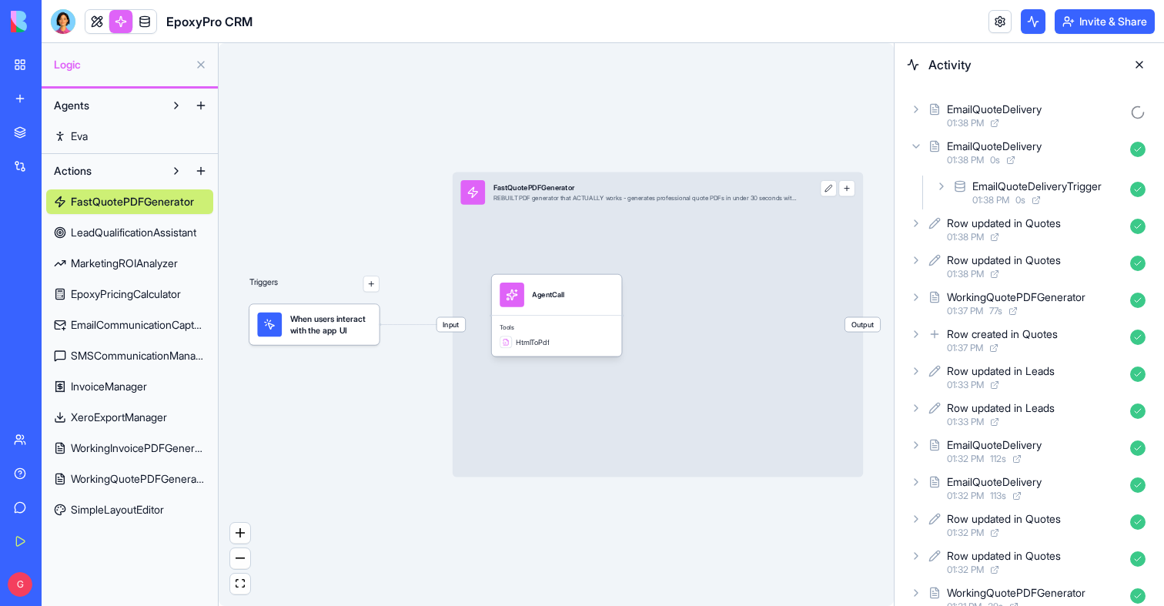
click at [119, 327] on span "EmailCommunicationCapture" at bounding box center [138, 324] width 135 height 15
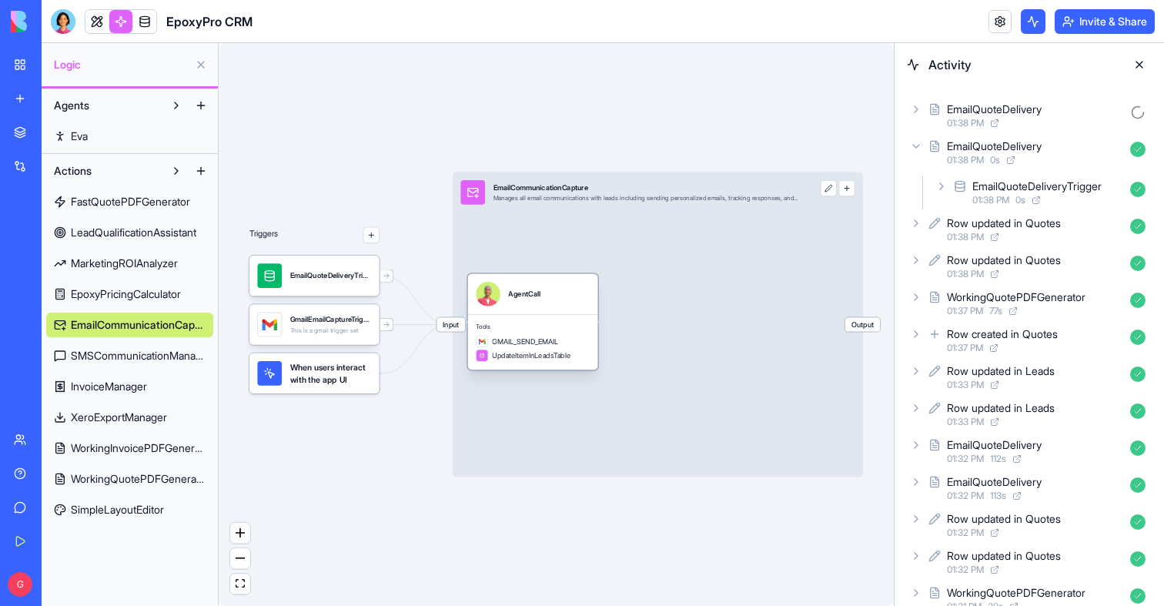
click at [527, 315] on div "Tools GMAIL_SEND_EMAIL UpdateItemInLeadsTable" at bounding box center [533, 341] width 130 height 55
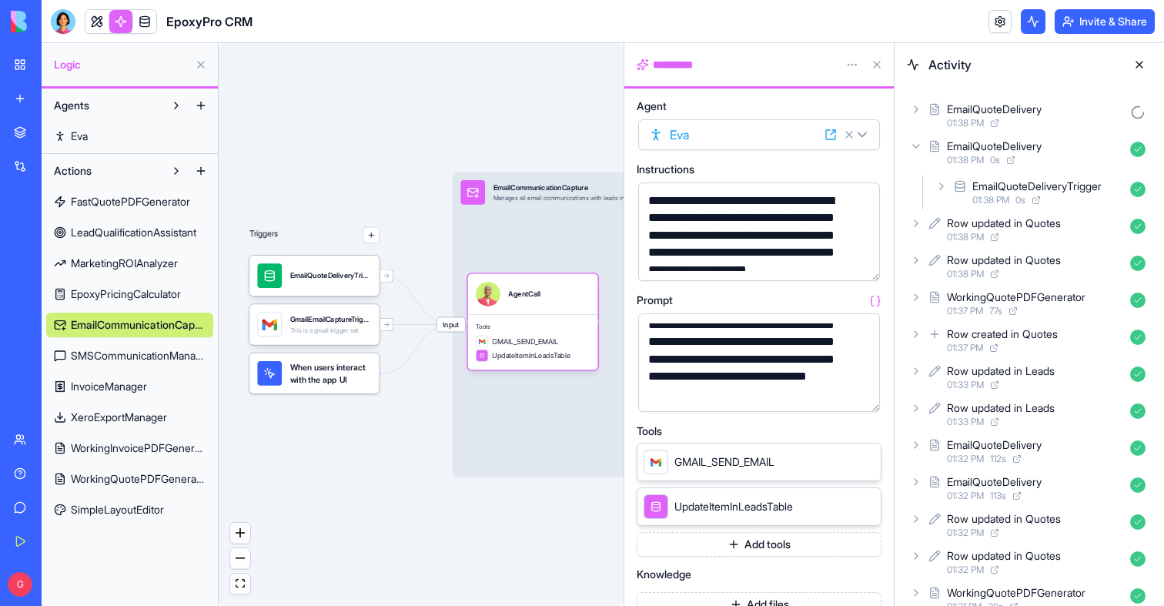
scroll to position [49, 0]
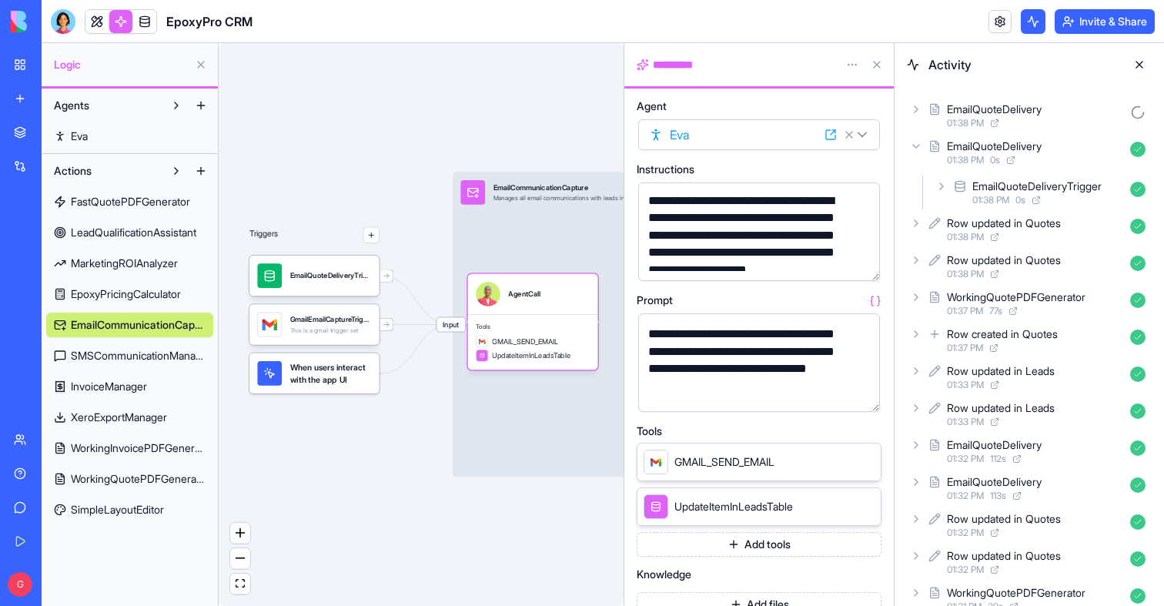
click at [461, 326] on span "Input" at bounding box center [451, 324] width 28 height 14
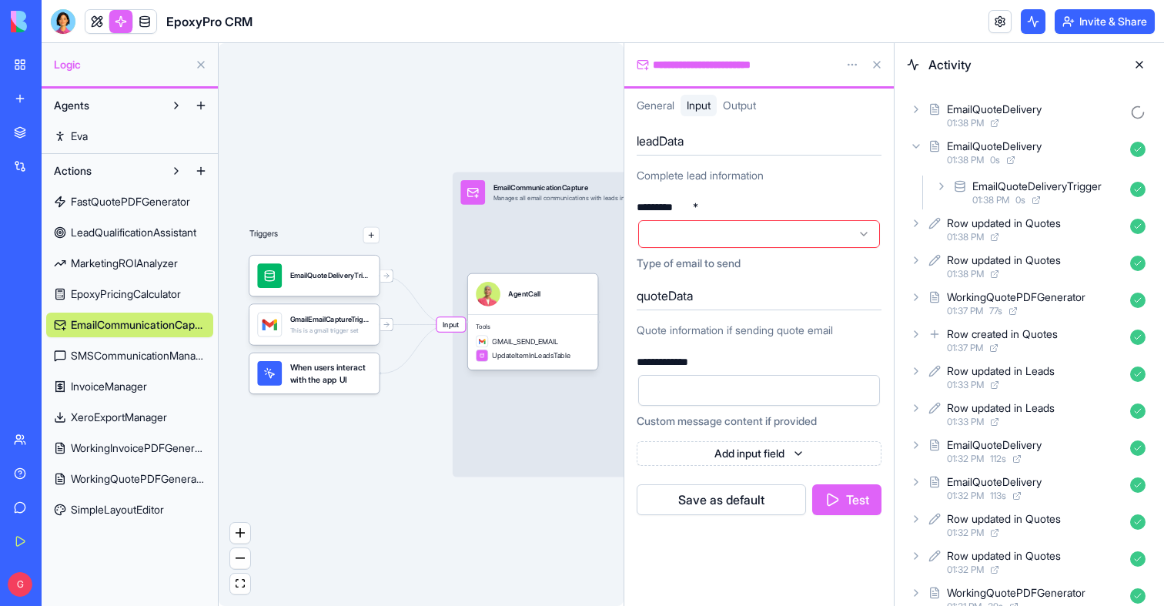
click at [880, 66] on button at bounding box center [877, 64] width 25 height 25
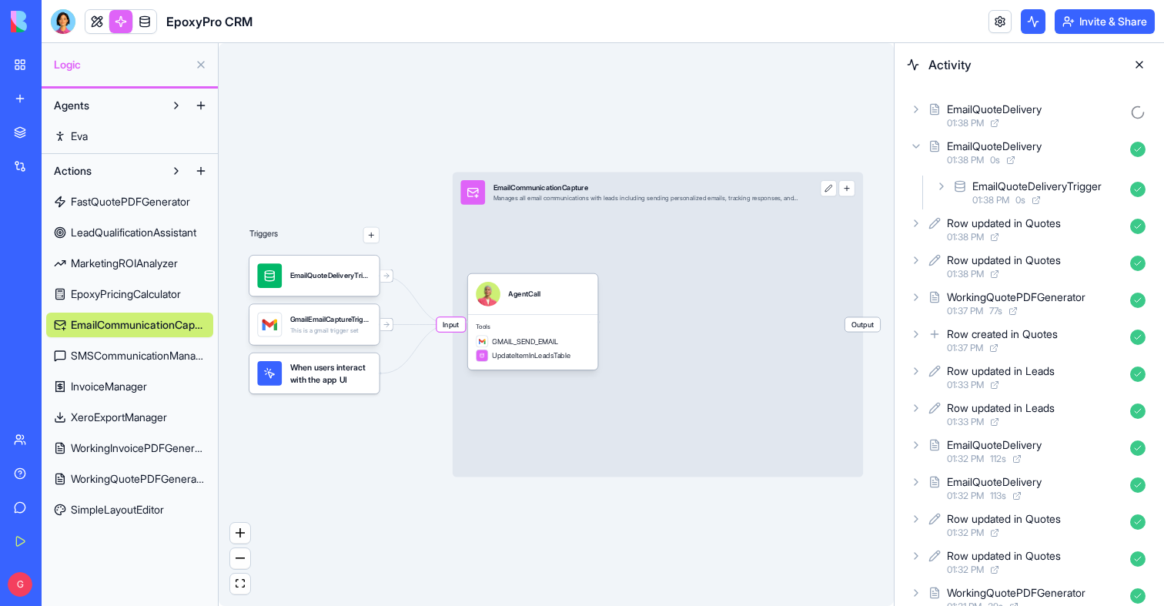
click at [1137, 60] on button at bounding box center [1139, 64] width 25 height 25
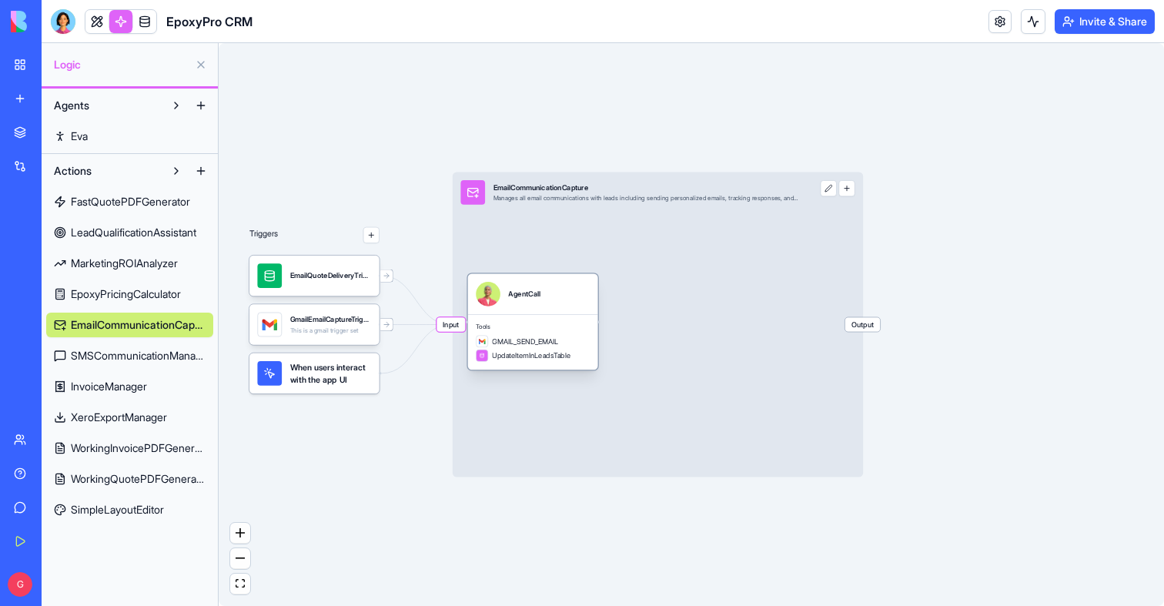
click at [558, 333] on div "Tools GMAIL_SEND_EMAIL UpdateItemInLeadsTable" at bounding box center [533, 341] width 130 height 55
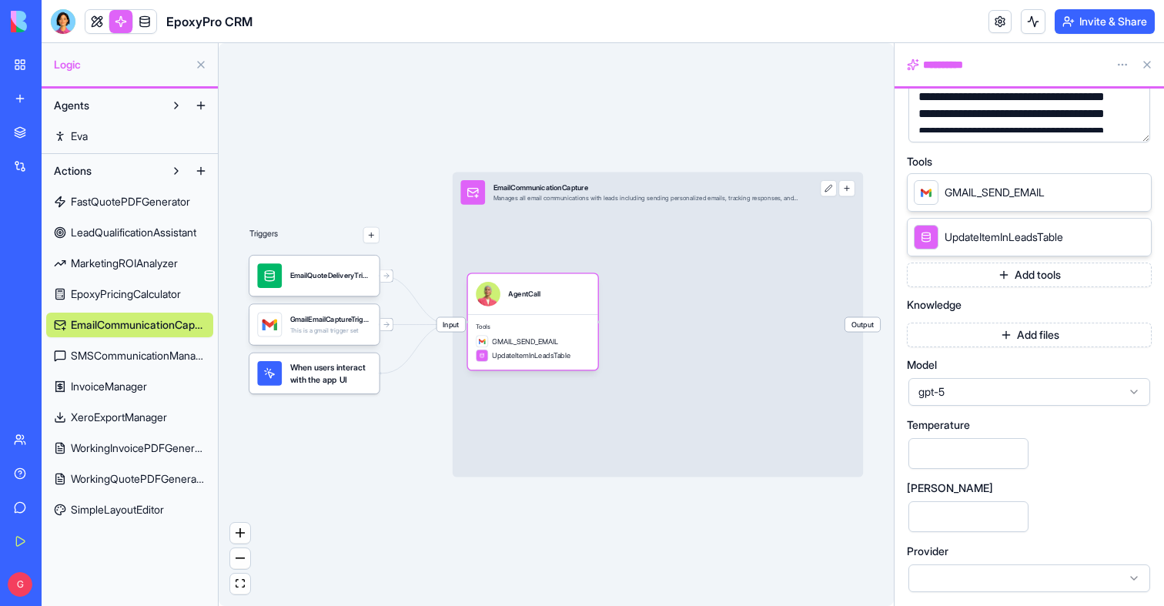
click at [975, 385] on span "gpt-5" at bounding box center [1020, 391] width 203 height 15
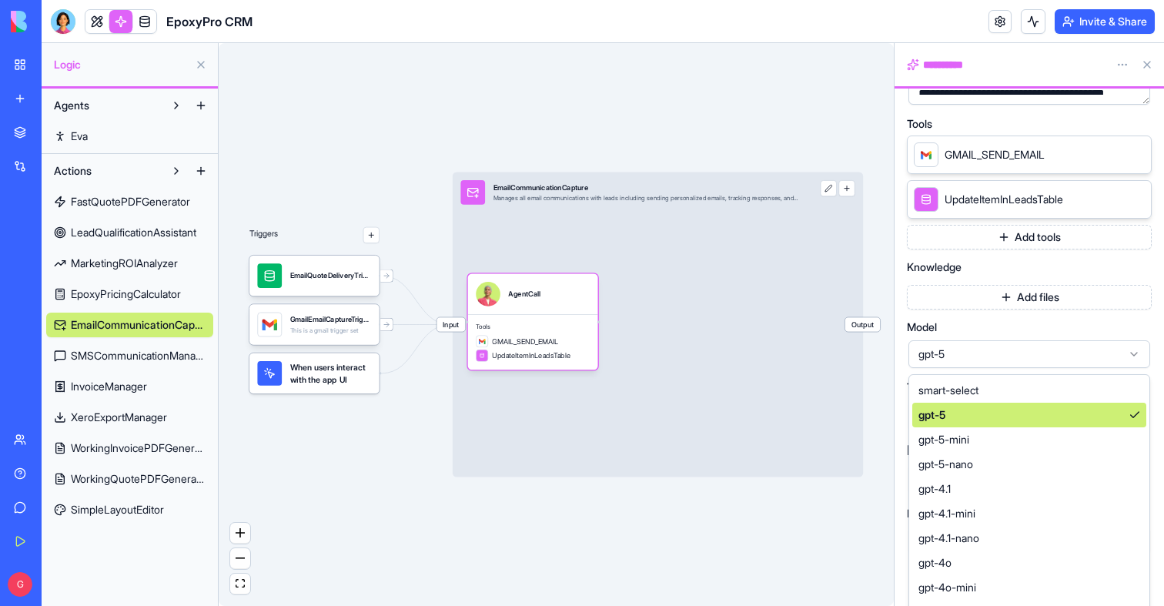
click at [948, 395] on span "smart-select" at bounding box center [949, 390] width 60 height 15
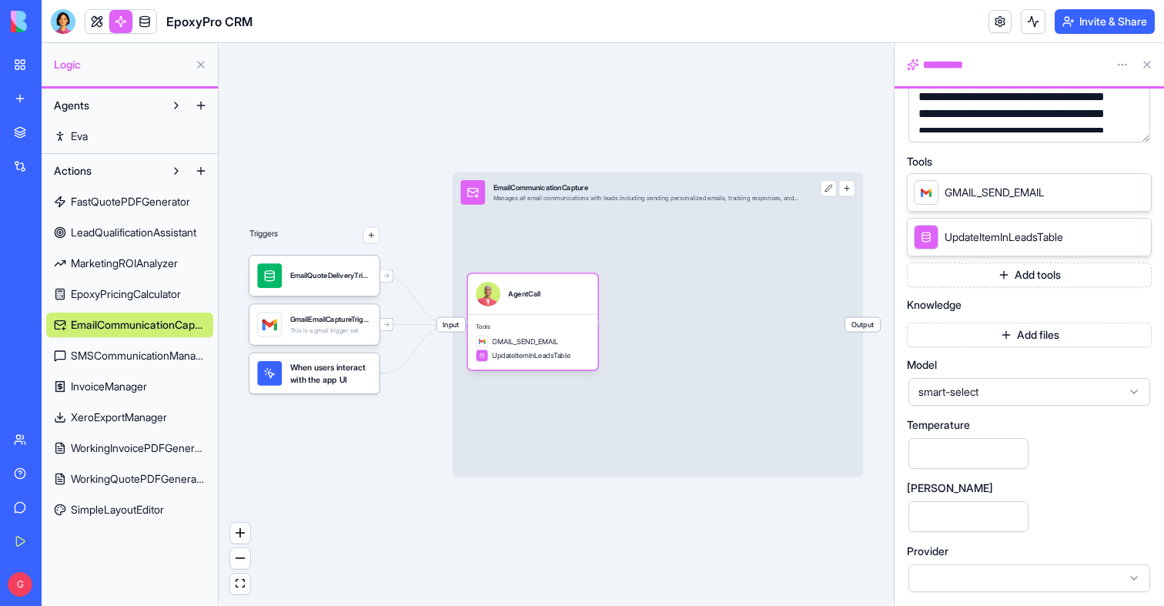
scroll to position [270, 0]
click at [297, 463] on div "Triggers EmailQuoteDeliveryTrigger GmailEmailCaptureTrigger This is a gmail tri…" at bounding box center [556, 324] width 675 height 563
click at [87, 24] on link at bounding box center [96, 21] width 23 height 23
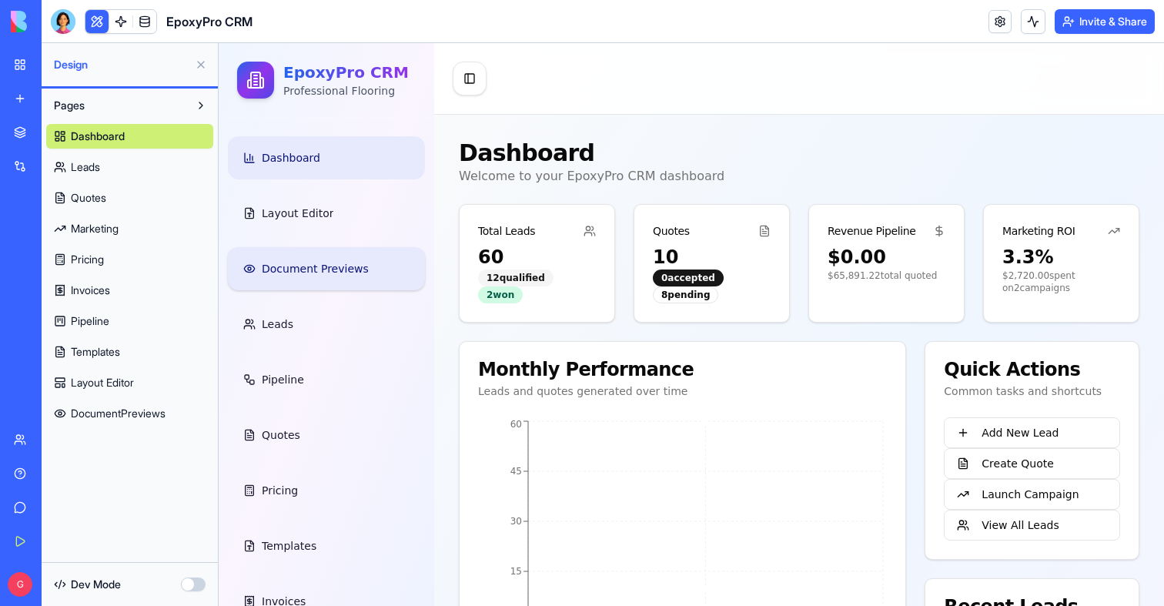
click at [314, 276] on link "Document Previews" at bounding box center [326, 268] width 197 height 43
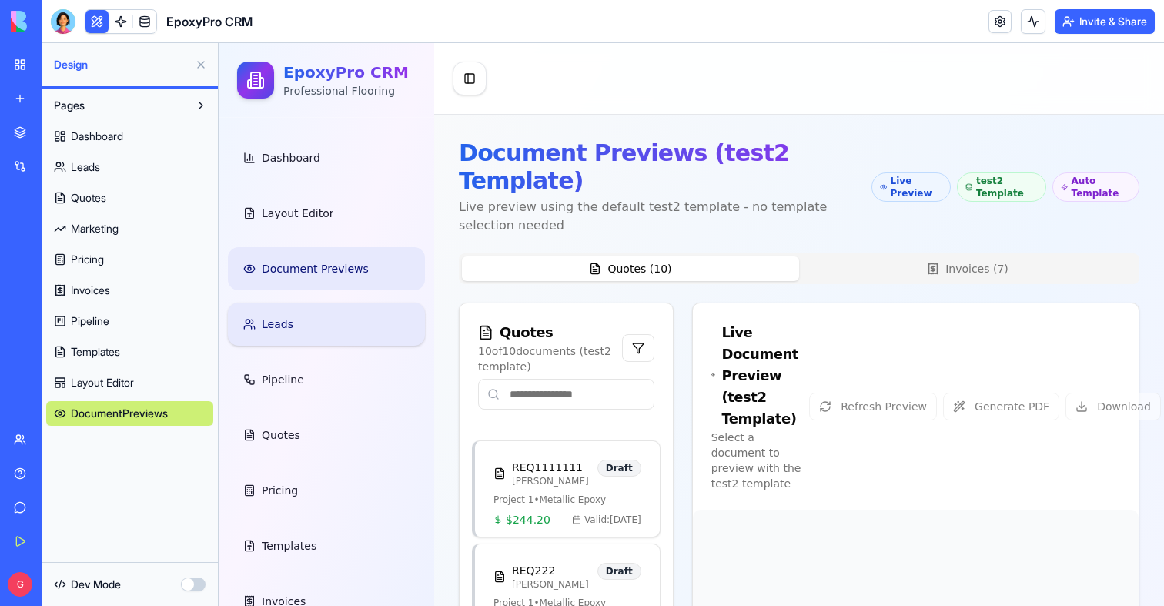
click at [296, 336] on link "Leads" at bounding box center [326, 324] width 197 height 43
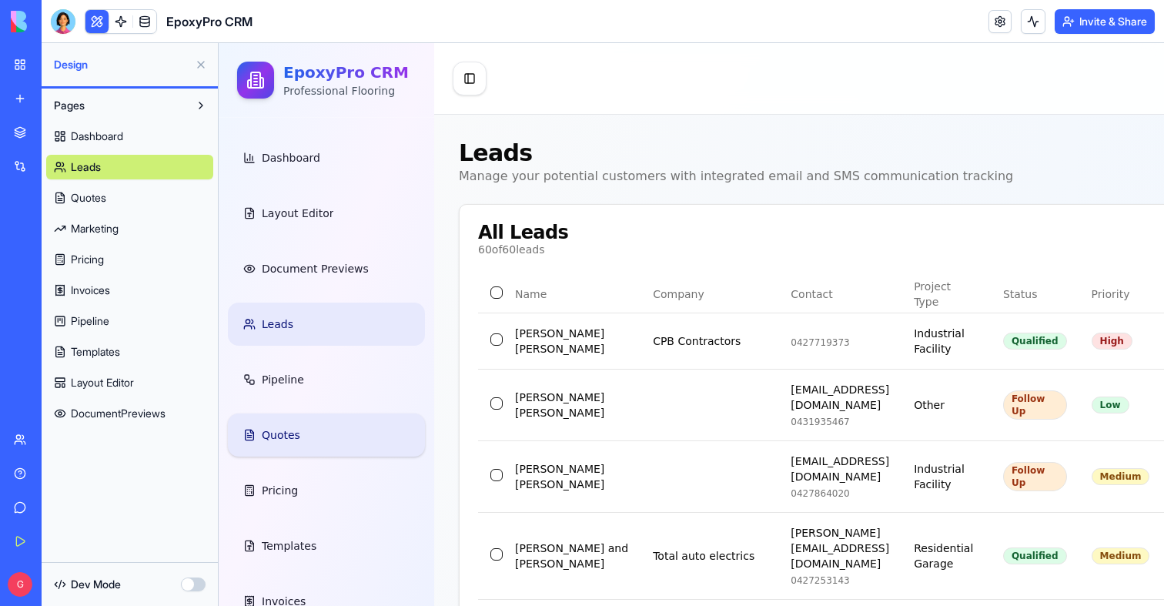
click at [291, 445] on link "Quotes" at bounding box center [326, 435] width 197 height 43
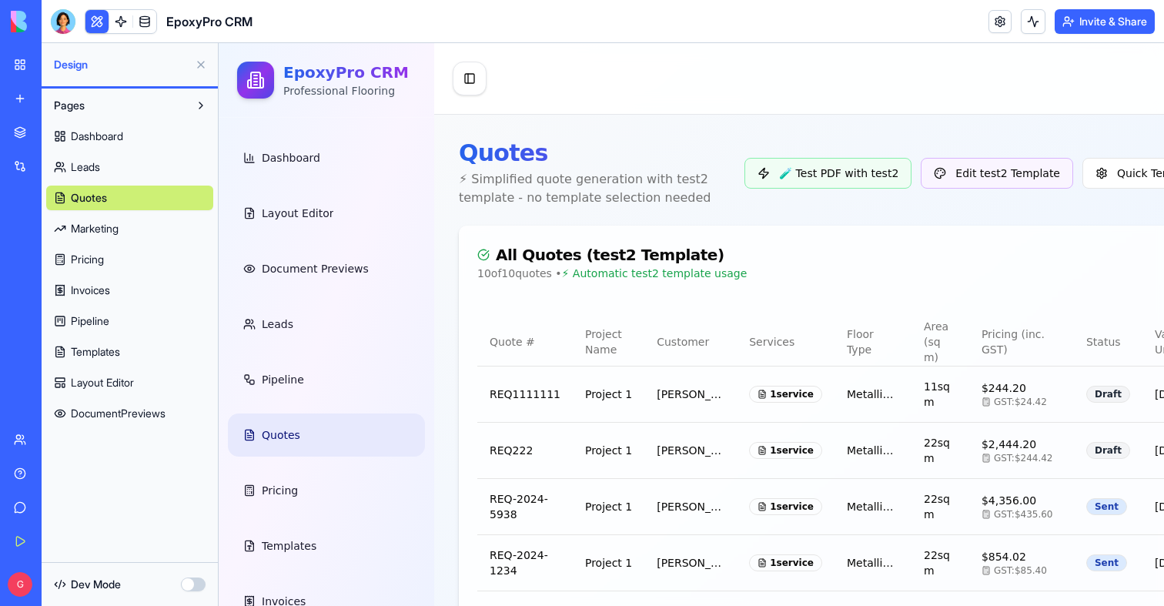
click at [197, 61] on button at bounding box center [201, 64] width 25 height 25
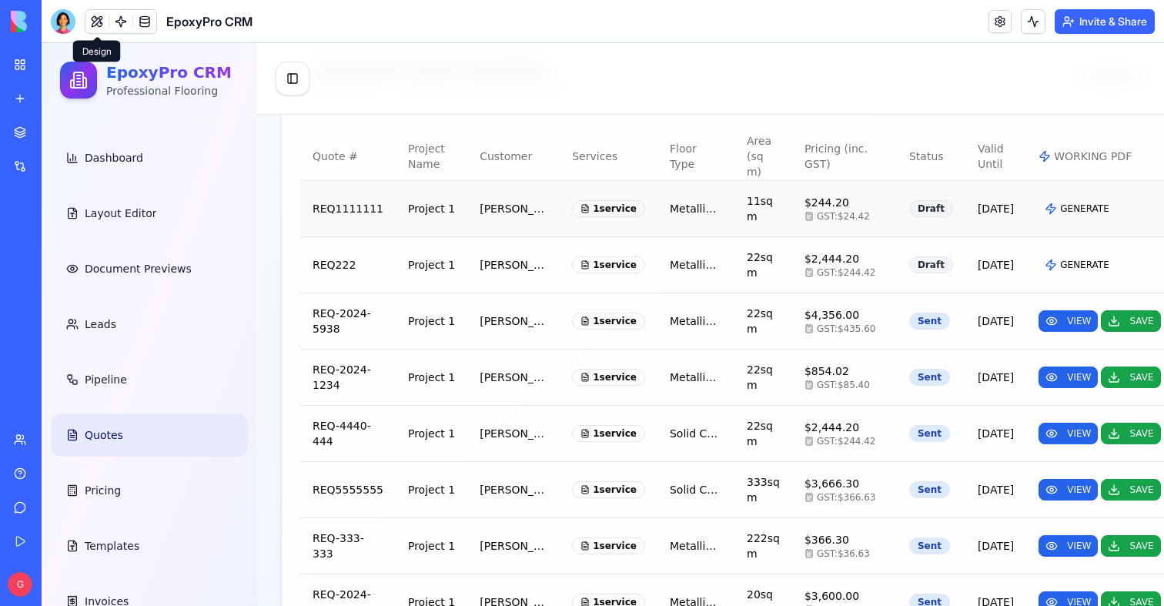
scroll to position [519, 0]
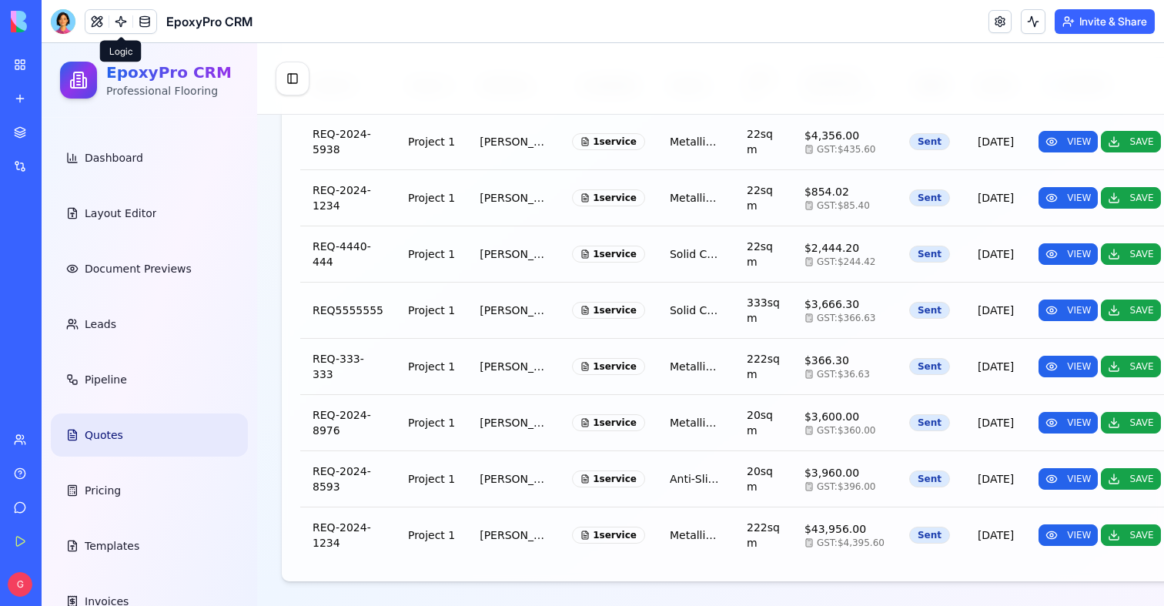
click at [122, 29] on link at bounding box center [120, 21] width 23 height 23
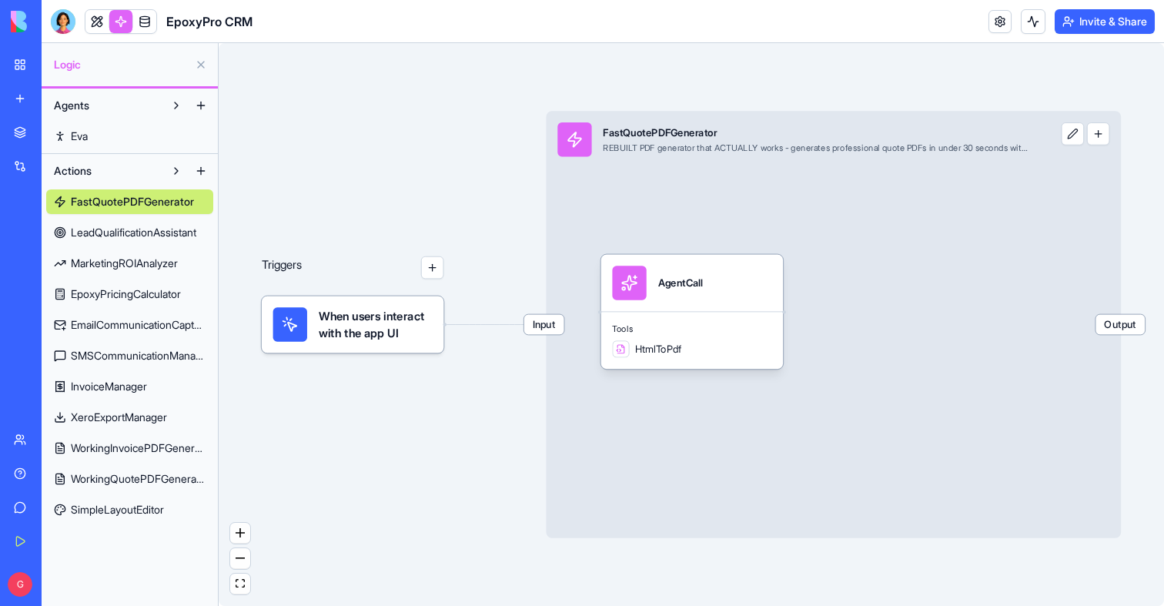
click at [85, 324] on span "EmailCommunicationCapture" at bounding box center [138, 324] width 135 height 15
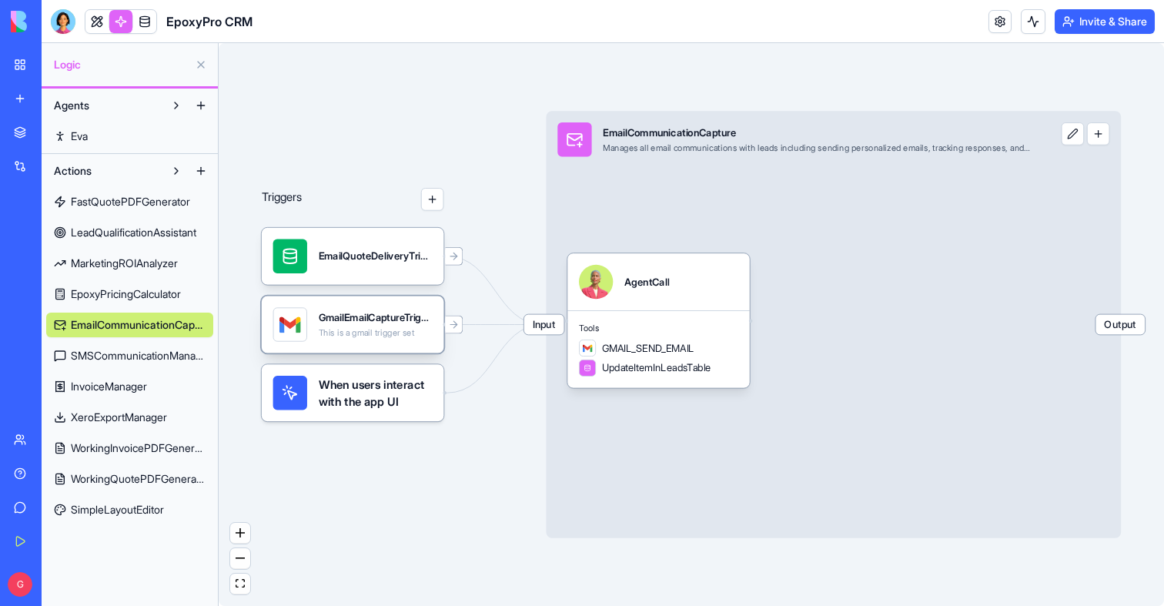
click at [307, 327] on div "GmailEmailCaptureTrigger This is a gmail trigger set" at bounding box center [352, 324] width 159 height 34
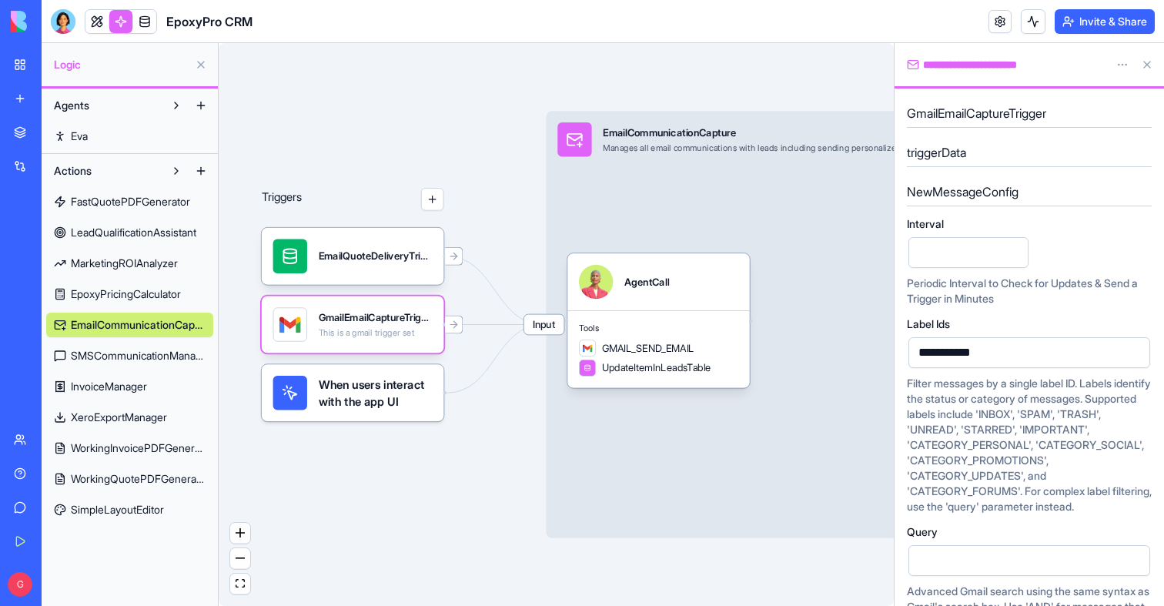
click at [634, 230] on div "Input EmailCommunicationCapture Manages all email communications with leads inc…" at bounding box center [833, 324] width 575 height 427
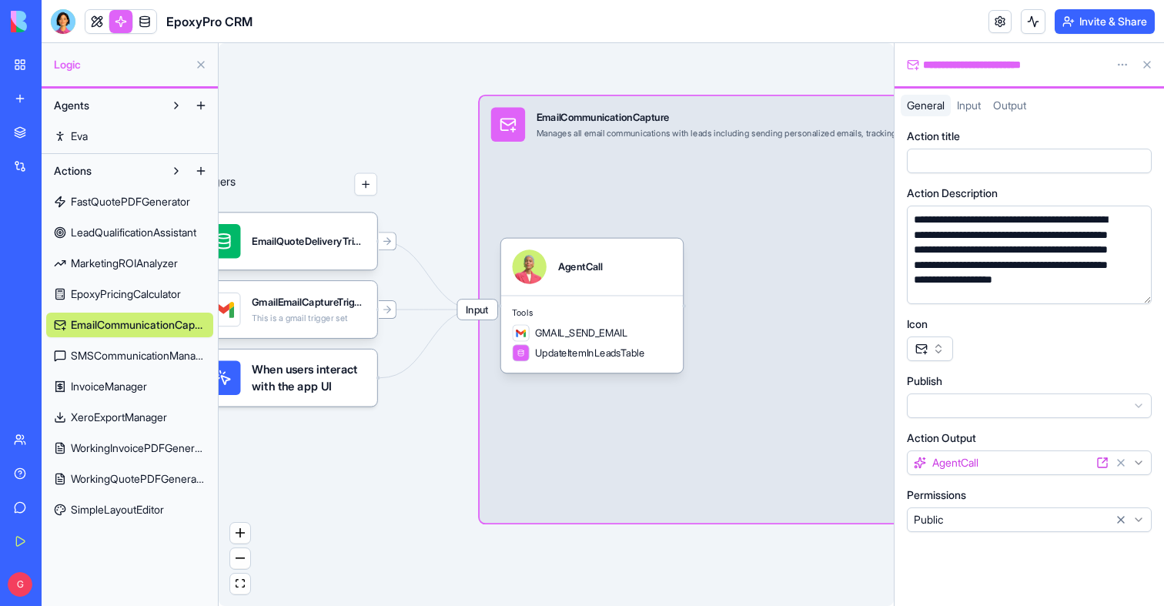
click at [1032, 25] on button at bounding box center [1033, 21] width 25 height 25
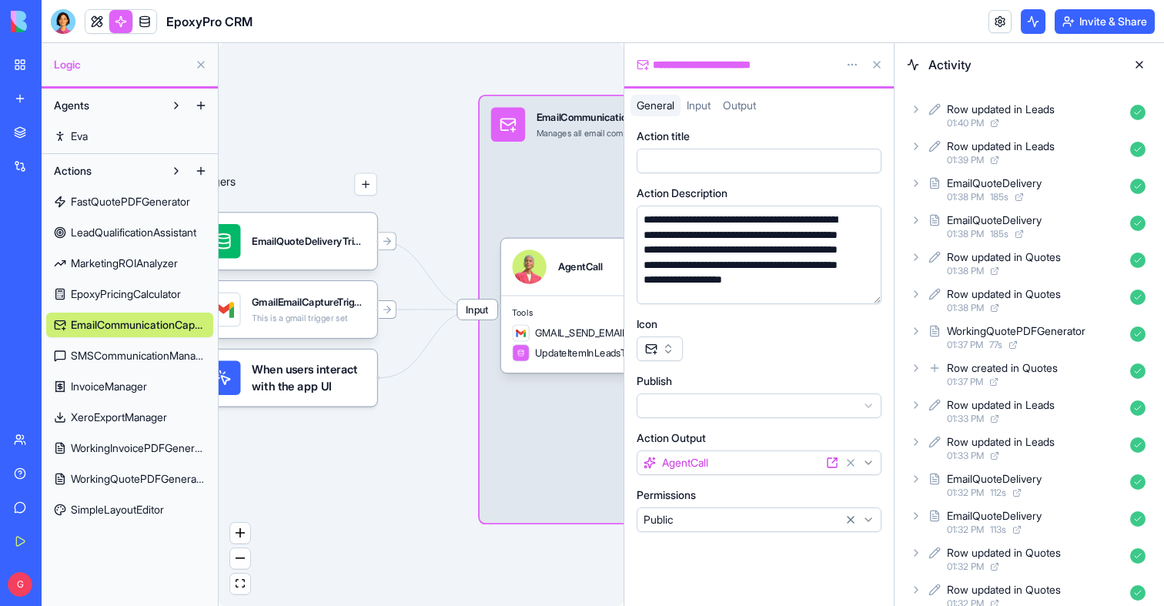
click at [1144, 61] on button at bounding box center [1139, 64] width 25 height 25
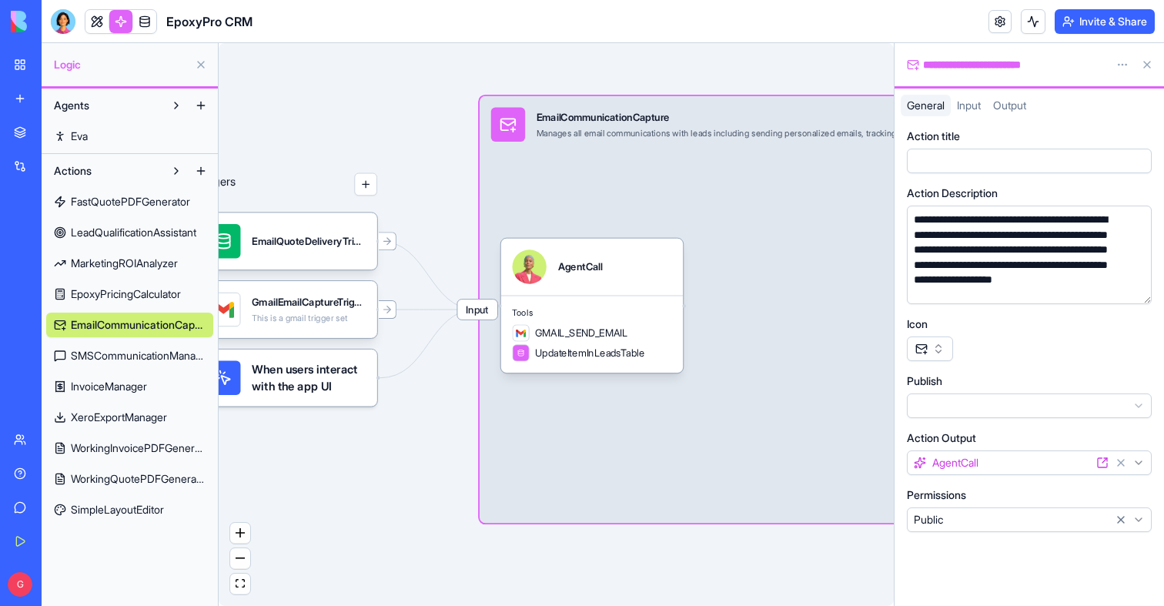
click at [143, 288] on span "EpoxyPricingCalculator" at bounding box center [126, 293] width 110 height 15
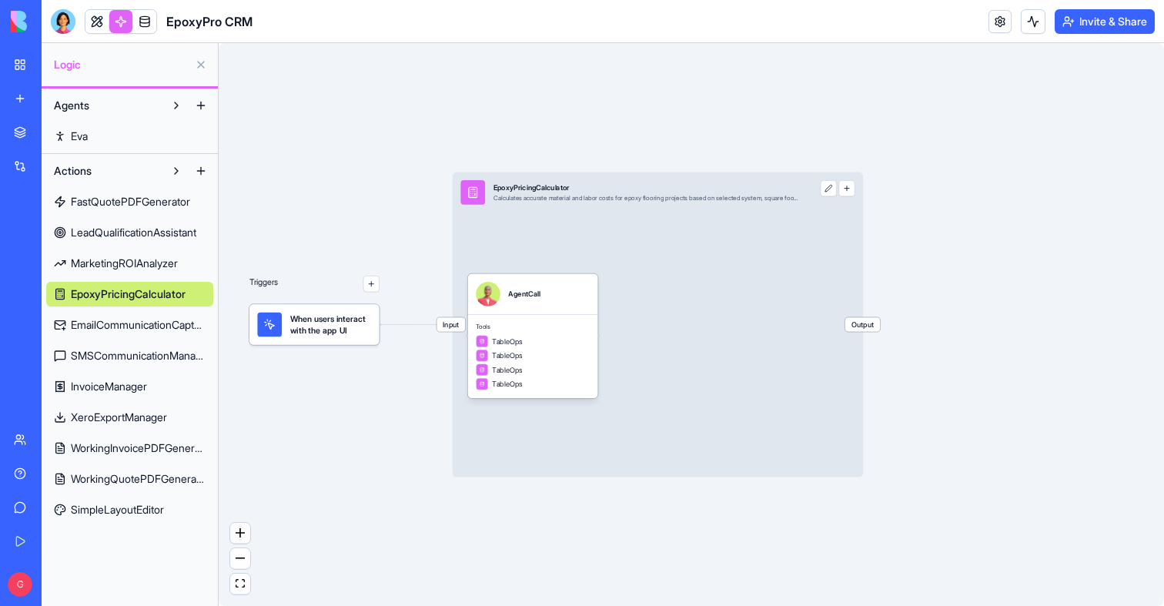
click at [137, 265] on span "MarketingROIAnalyzer" at bounding box center [124, 263] width 107 height 15
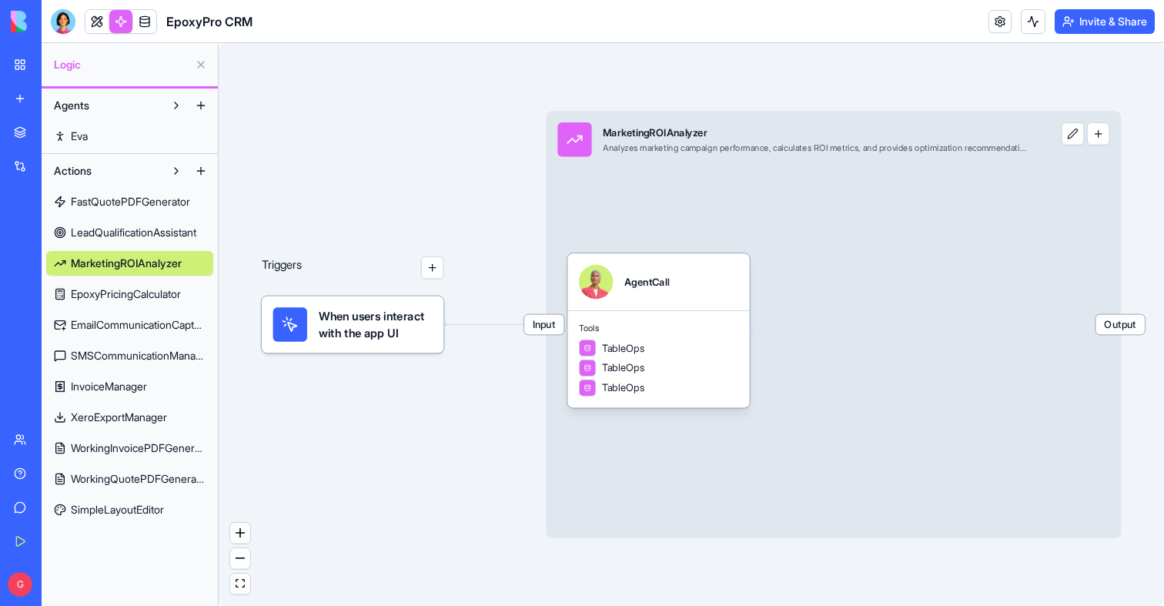
click at [123, 235] on span "LeadQualificationAssistant" at bounding box center [134, 232] width 126 height 15
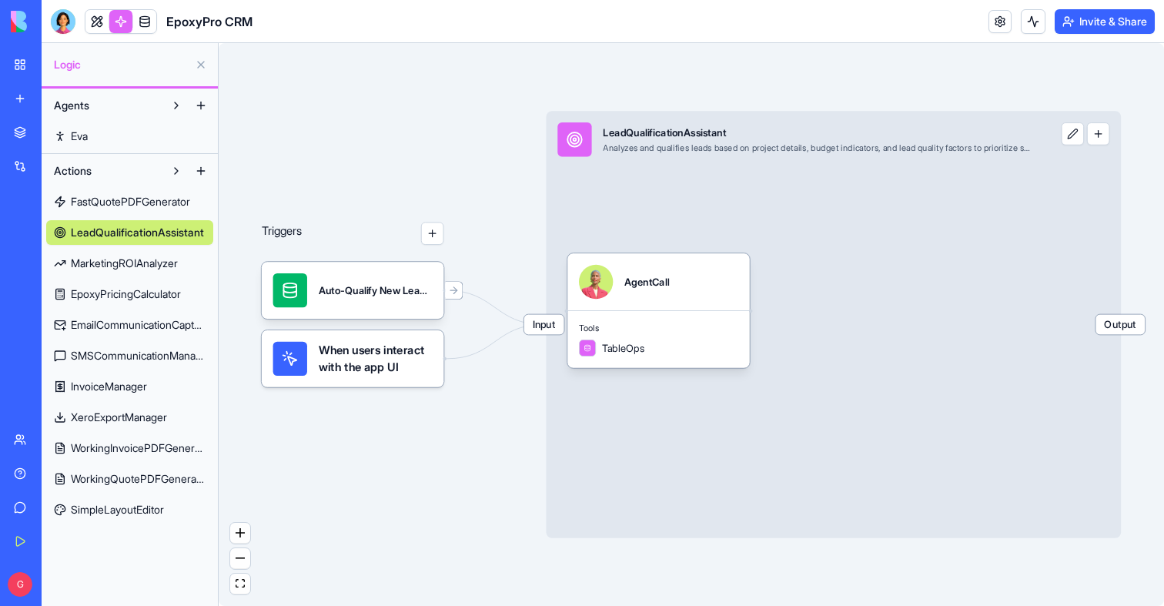
click at [108, 204] on span "FastQuotePDFGenerator" at bounding box center [130, 201] width 119 height 15
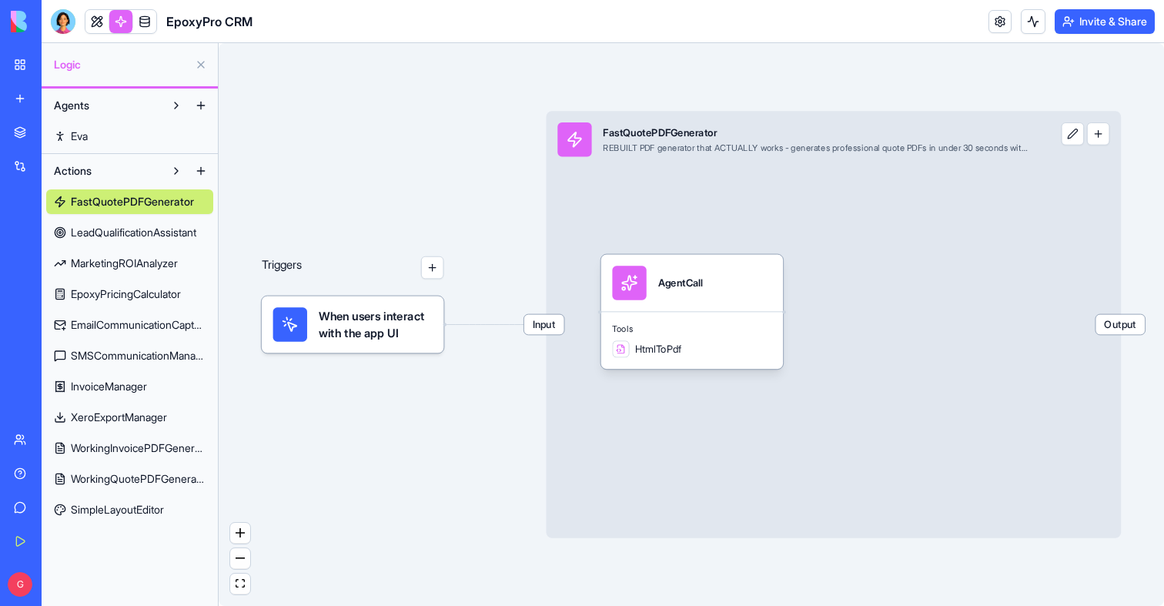
click at [124, 290] on span "EpoxyPricingCalculator" at bounding box center [126, 293] width 110 height 15
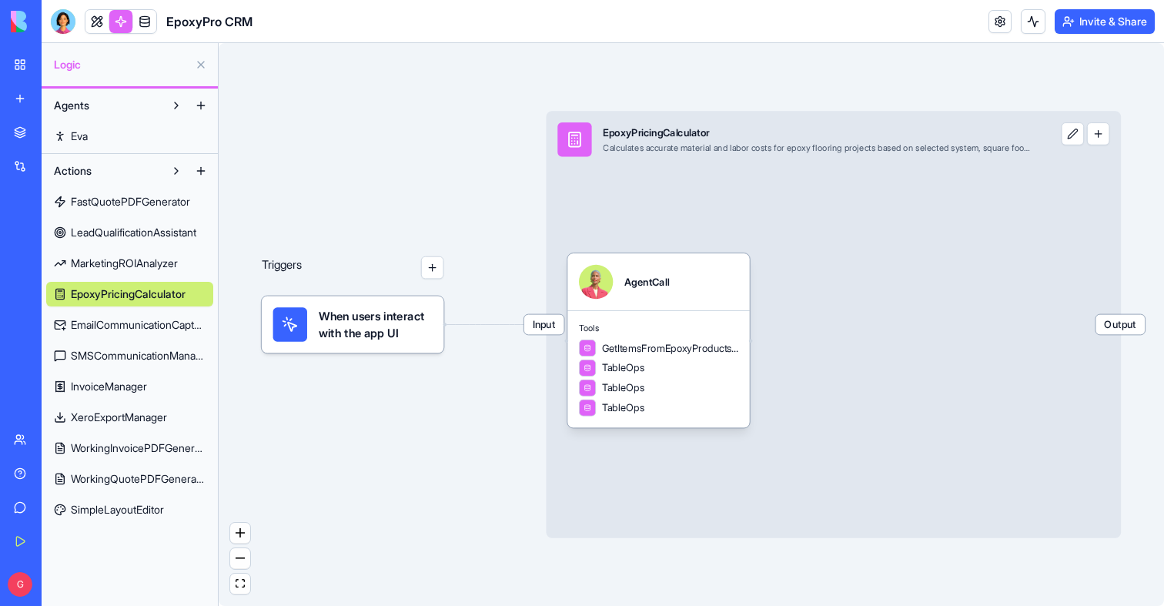
click at [126, 327] on span "EmailCommunicationCapture" at bounding box center [138, 324] width 135 height 15
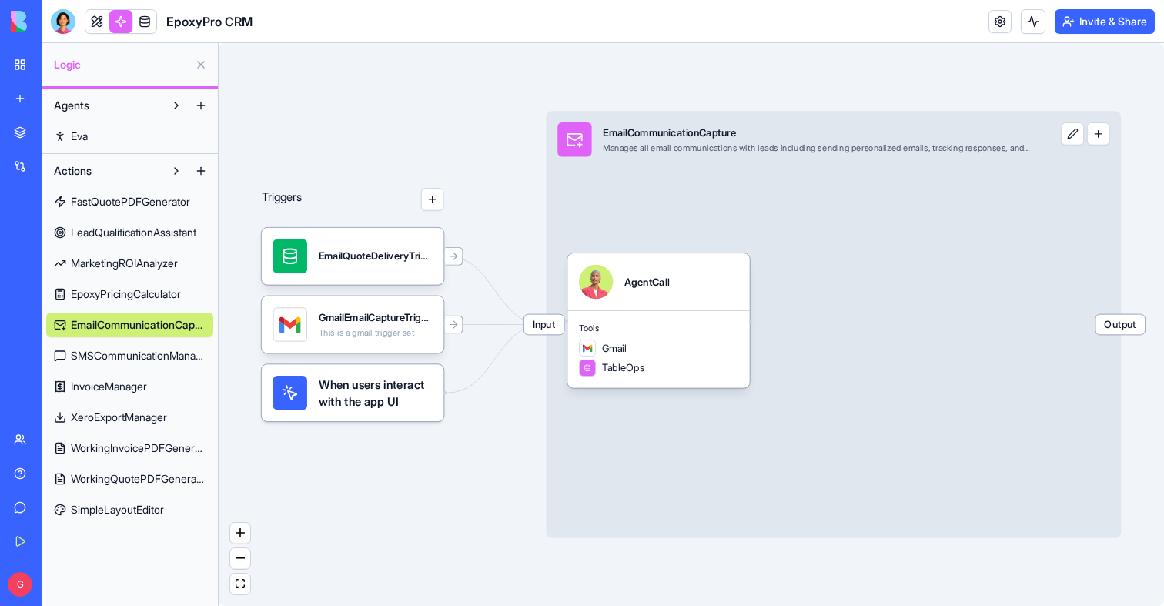
click at [120, 345] on link "SMSCommunicationManager" at bounding box center [129, 355] width 167 height 25
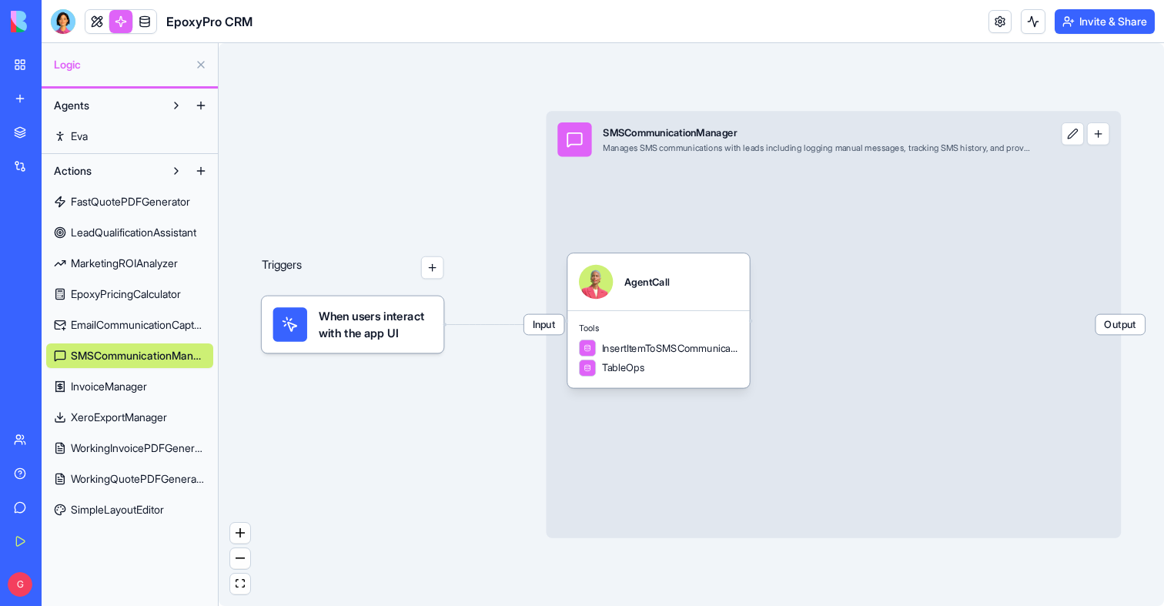
click at [127, 409] on link "XeroExportManager" at bounding box center [129, 417] width 167 height 25
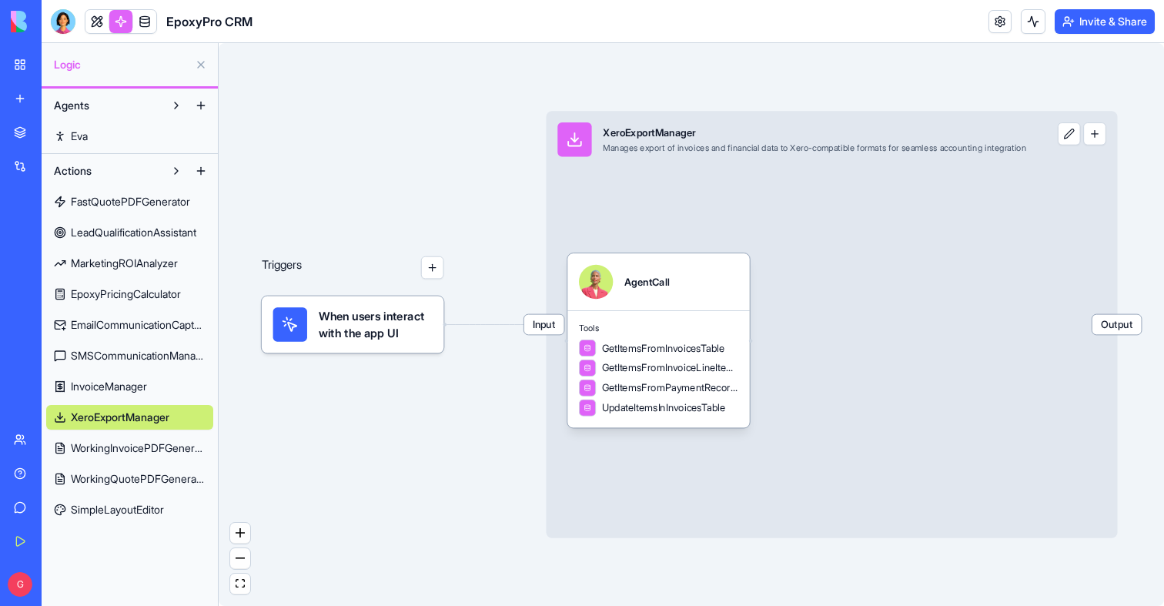
click at [119, 387] on span "InvoiceManager" at bounding box center [109, 386] width 76 height 15
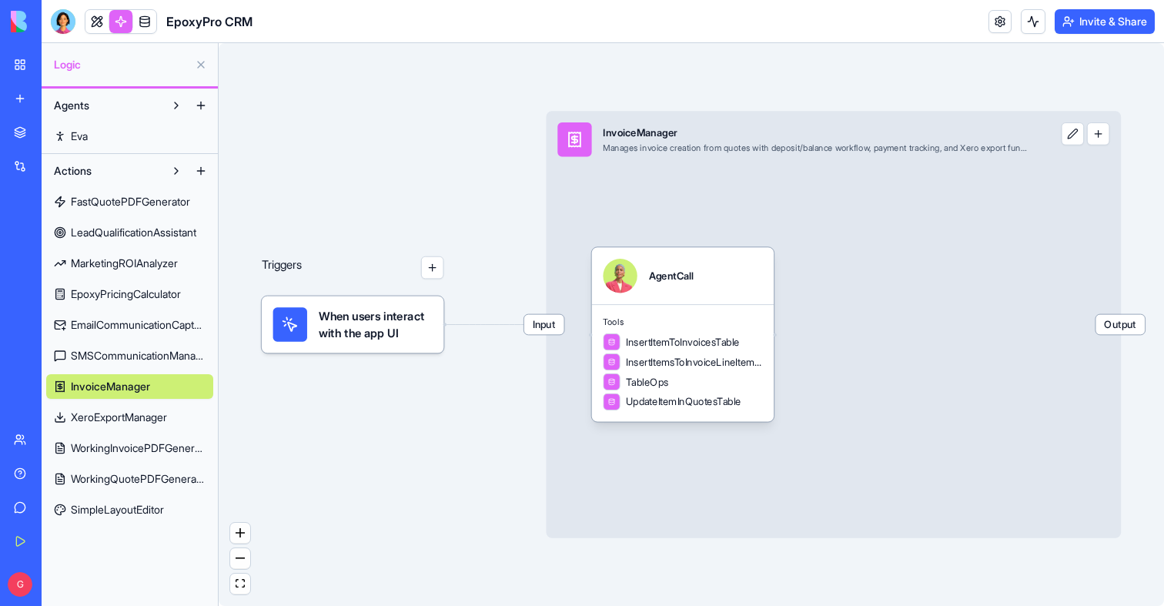
click at [118, 441] on span "WorkingInvoicePDFGenerator" at bounding box center [138, 448] width 135 height 15
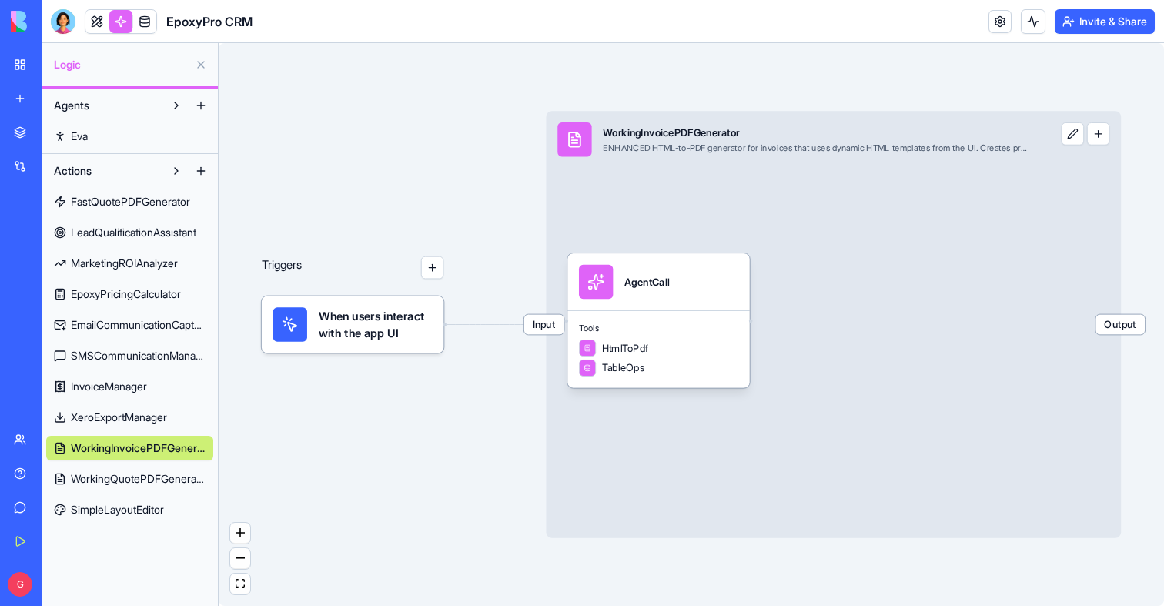
click at [117, 491] on div "FastQuotePDFGenerator LeadQualificationAssistant MarketingROIAnalyzer EpoxyPric…" at bounding box center [129, 352] width 167 height 339
click at [117, 500] on link "SimpleLayoutEditor" at bounding box center [129, 510] width 167 height 25
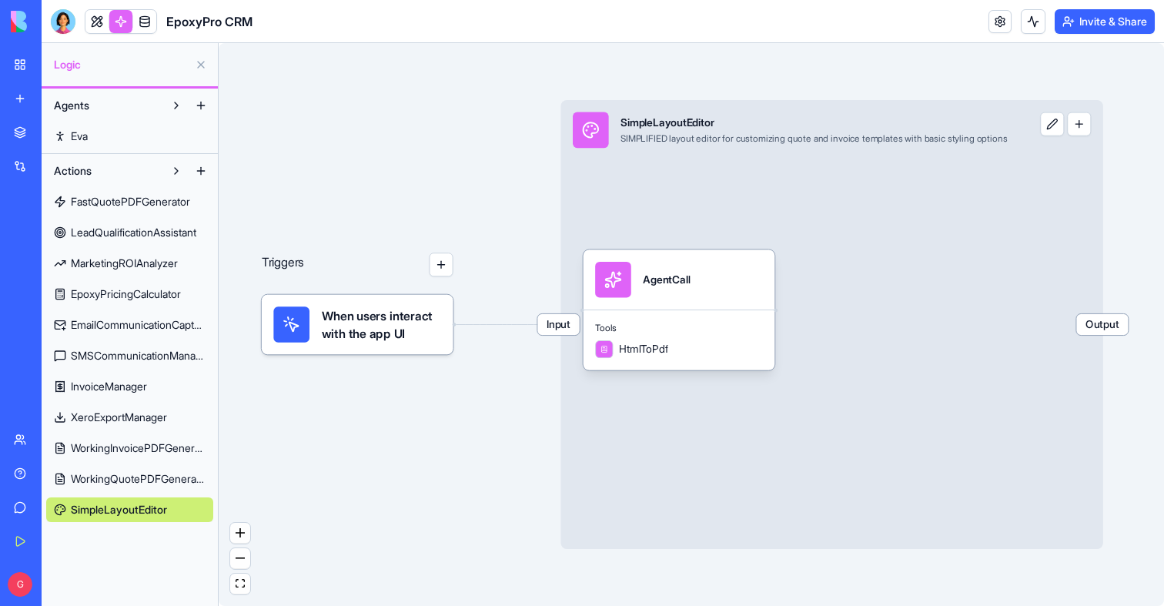
click at [115, 487] on link "WorkingQuotePDFGenerator" at bounding box center [129, 479] width 167 height 25
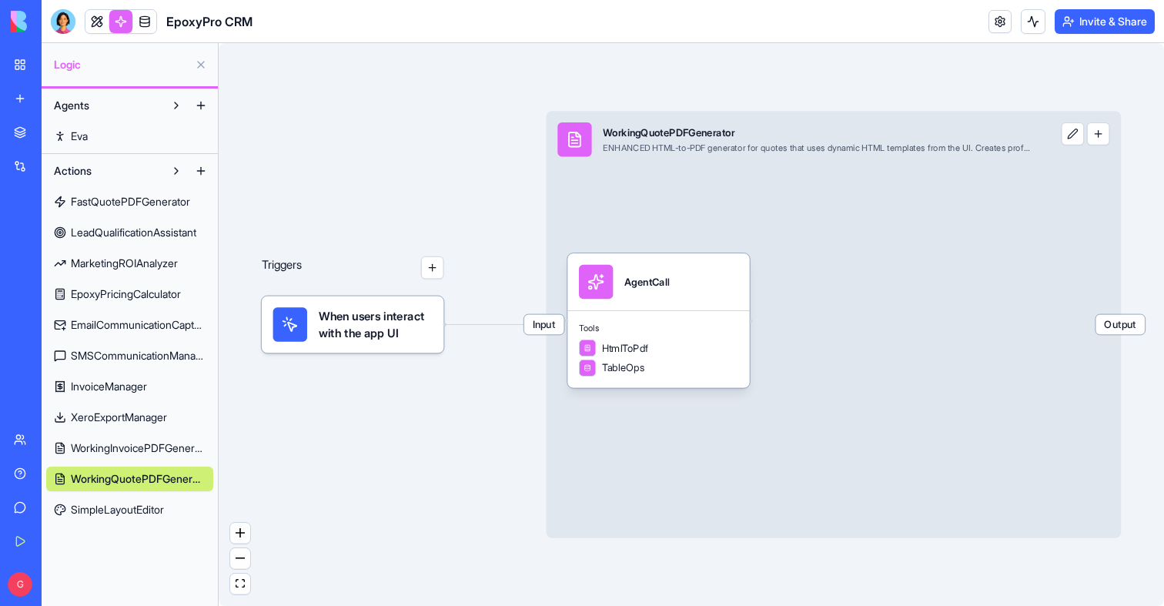
click at [112, 463] on div "FastQuotePDFGenerator LeadQualificationAssistant MarketingROIAnalyzer EpoxyPric…" at bounding box center [129, 352] width 167 height 339
click at [112, 456] on link "WorkingInvoicePDFGenerator" at bounding box center [129, 448] width 167 height 25
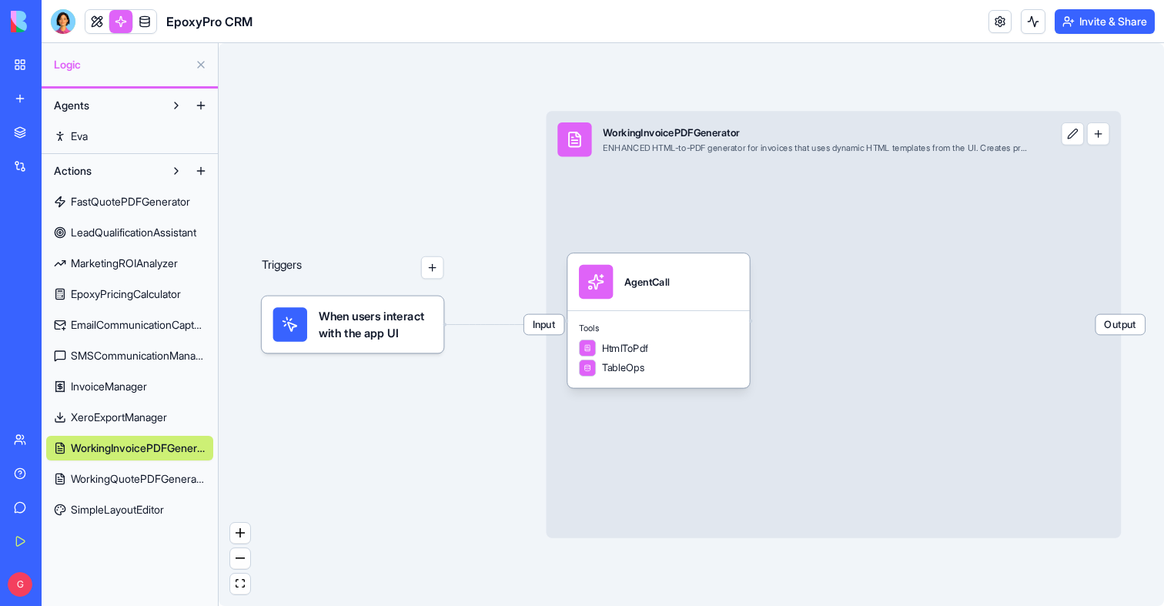
click at [112, 434] on div "FastQuotePDFGenerator LeadQualificationAssistant MarketingROIAnalyzer EpoxyPric…" at bounding box center [129, 352] width 167 height 339
click at [111, 413] on span "XeroExportManager" at bounding box center [119, 417] width 96 height 15
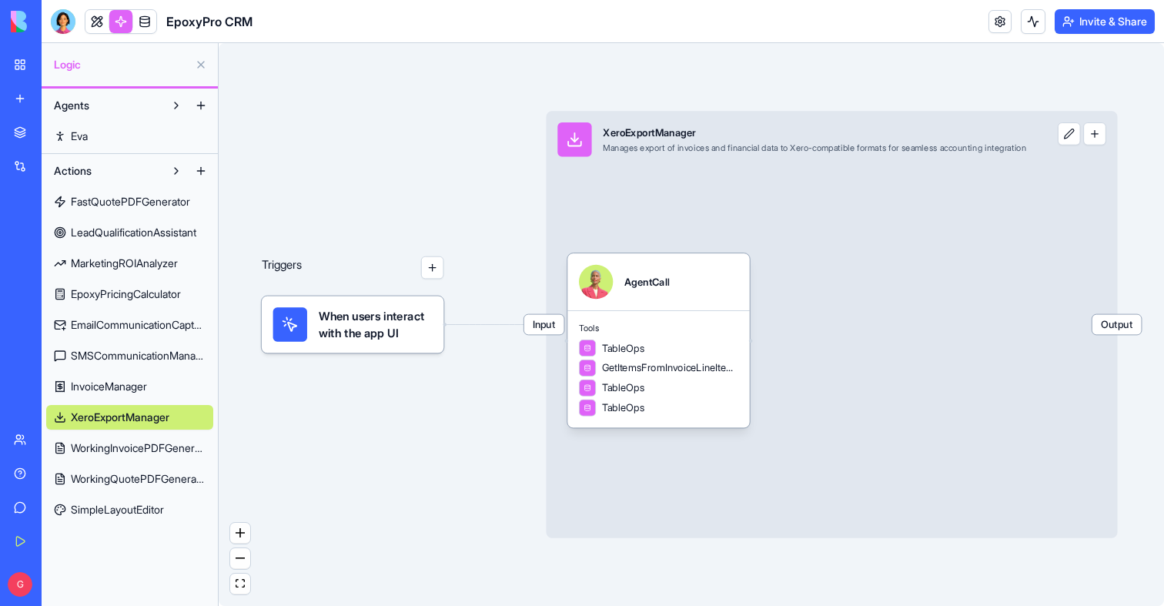
click at [112, 394] on span "InvoiceManager" at bounding box center [109, 386] width 76 height 15
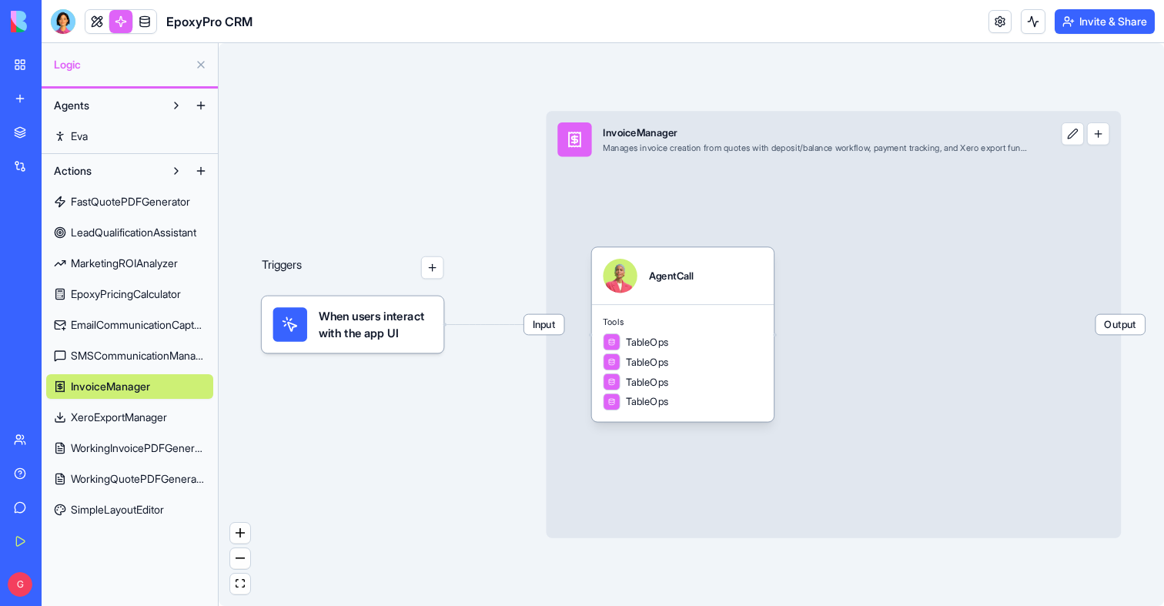
click at [113, 368] on div "FastQuotePDFGenerator LeadQualificationAssistant MarketingROIAnalyzer EpoxyPric…" at bounding box center [129, 352] width 167 height 339
click at [113, 361] on span "SMSCommunicationManager" at bounding box center [138, 355] width 135 height 15
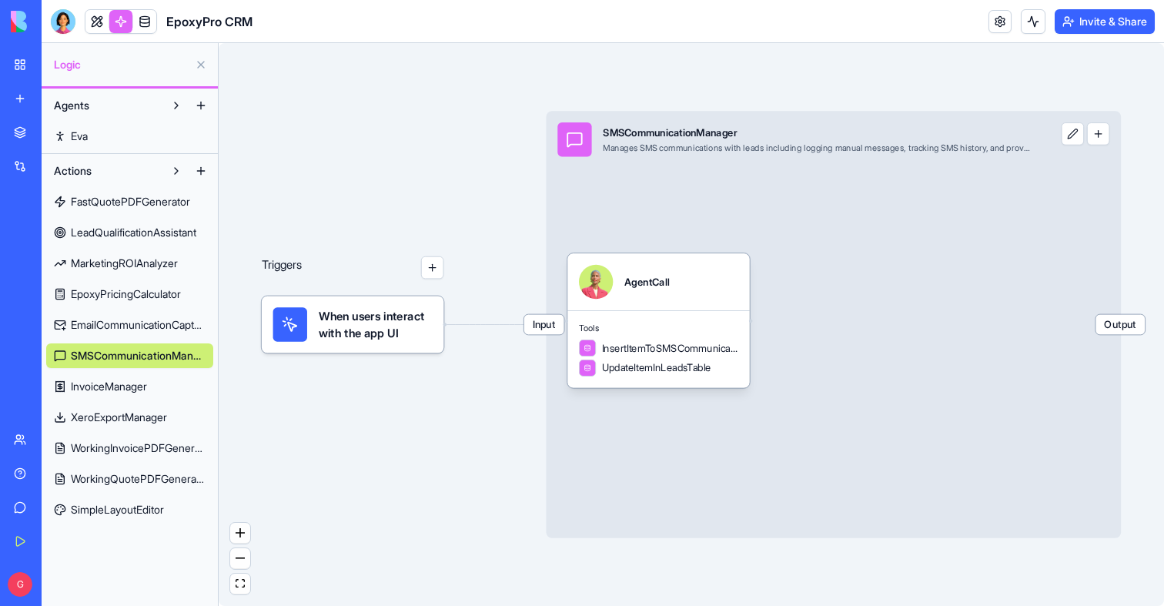
click at [106, 337] on div "FastQuotePDFGenerator LeadQualificationAssistant MarketingROIAnalyzer EpoxyPric…" at bounding box center [129, 352] width 167 height 339
click at [107, 322] on span "EmailCommunicationCapture" at bounding box center [138, 324] width 135 height 15
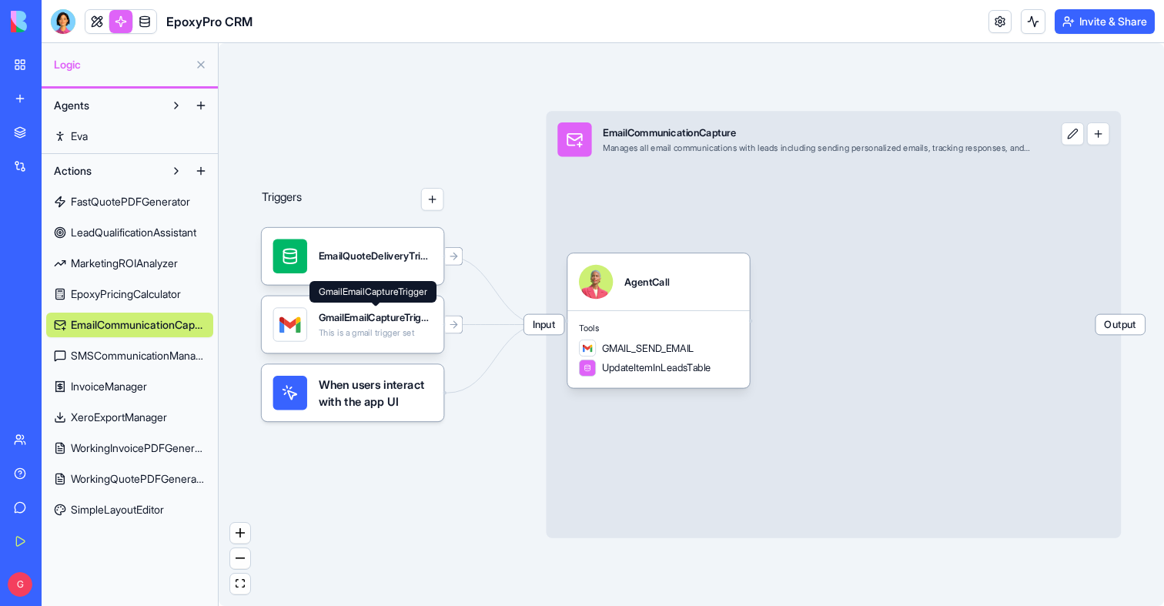
click at [377, 310] on div "GmailEmailCaptureTrigger" at bounding box center [376, 317] width 114 height 14
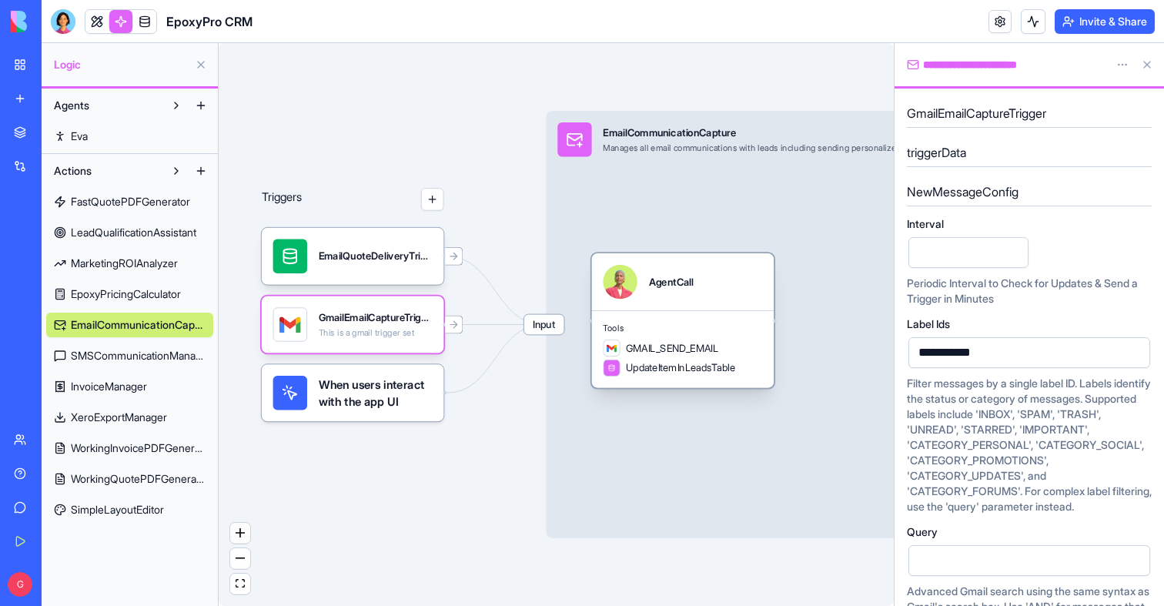
drag, startPoint x: 706, startPoint y: 314, endPoint x: 730, endPoint y: 314, distance: 23.9
click at [730, 314] on div "Tools GMAIL_SEND_EMAIL UpdateItemInLeadsTable" at bounding box center [683, 349] width 183 height 78
click at [692, 357] on div "GMAIL_SEND_EMAIL UpdateItemInLeadsTable" at bounding box center [682, 358] width 159 height 37
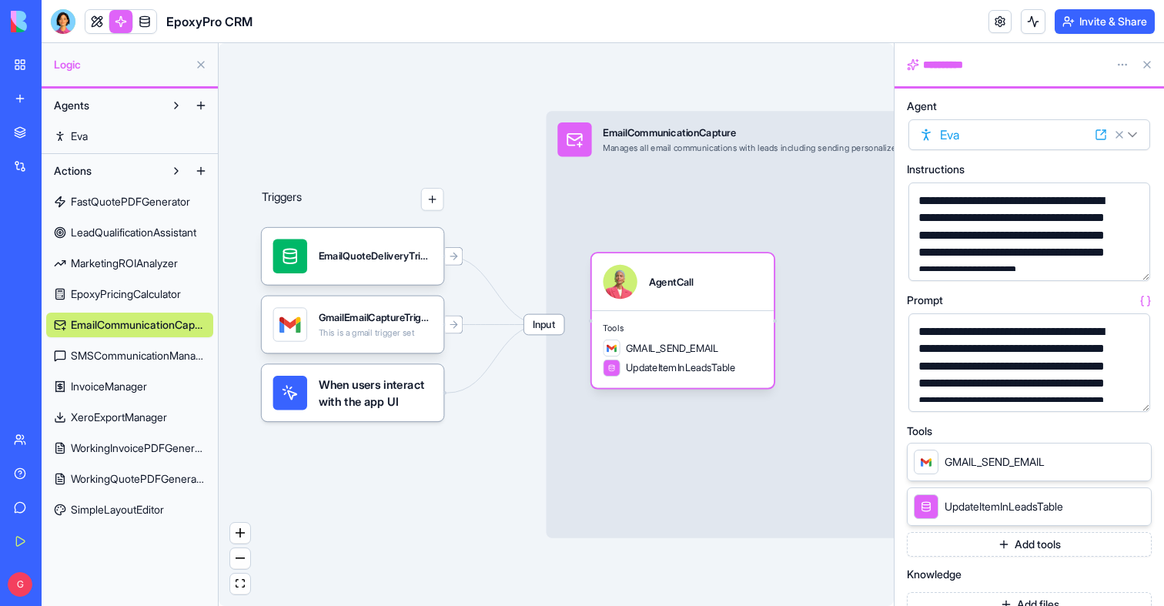
click at [1131, 392] on button "button" at bounding box center [1135, 396] width 25 height 25
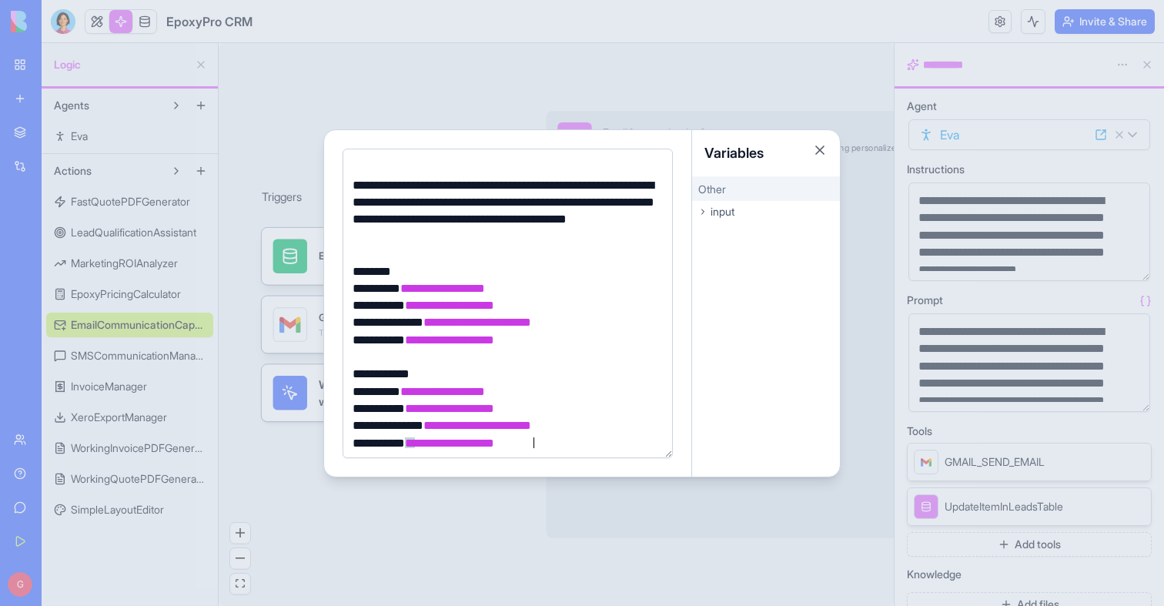
scroll to position [500, 0]
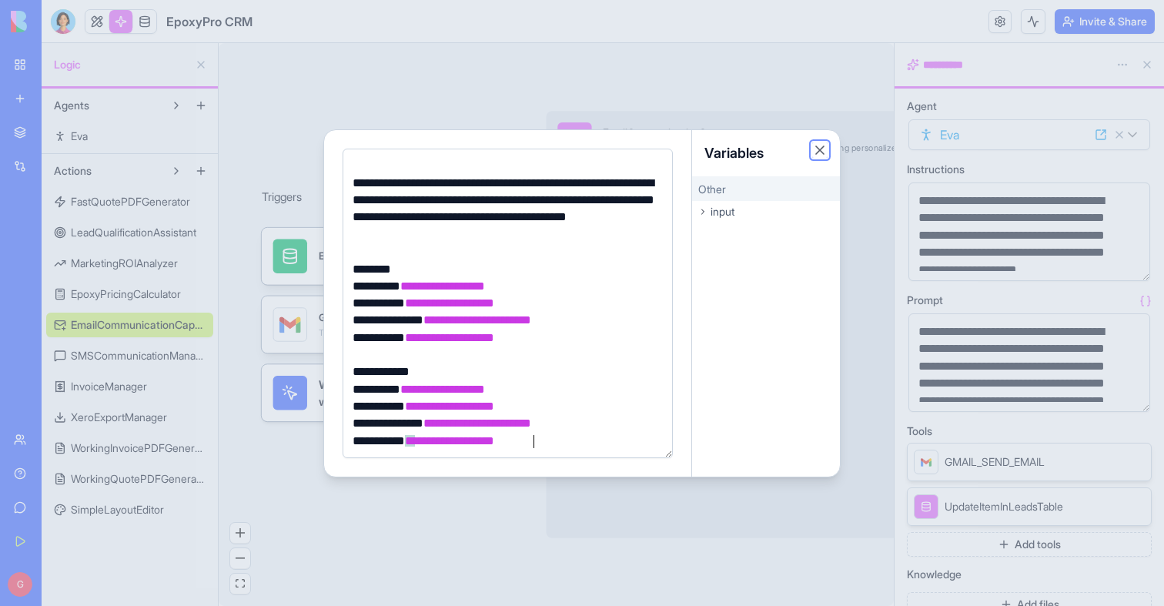
click at [822, 147] on button "Close" at bounding box center [819, 149] width 15 height 15
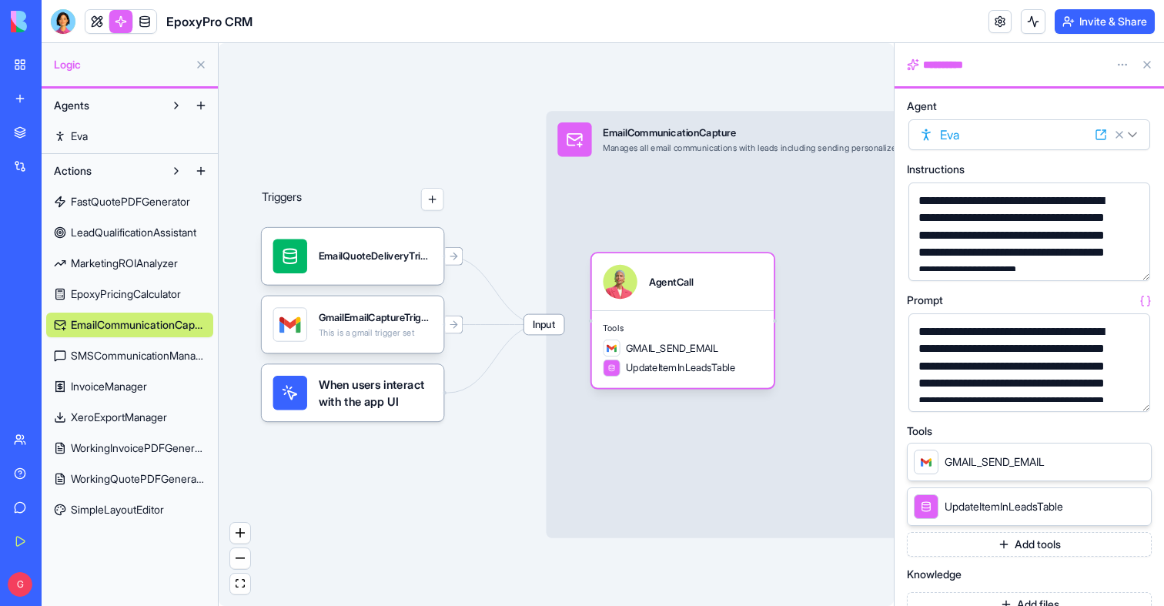
click at [1140, 59] on button at bounding box center [1147, 64] width 25 height 25
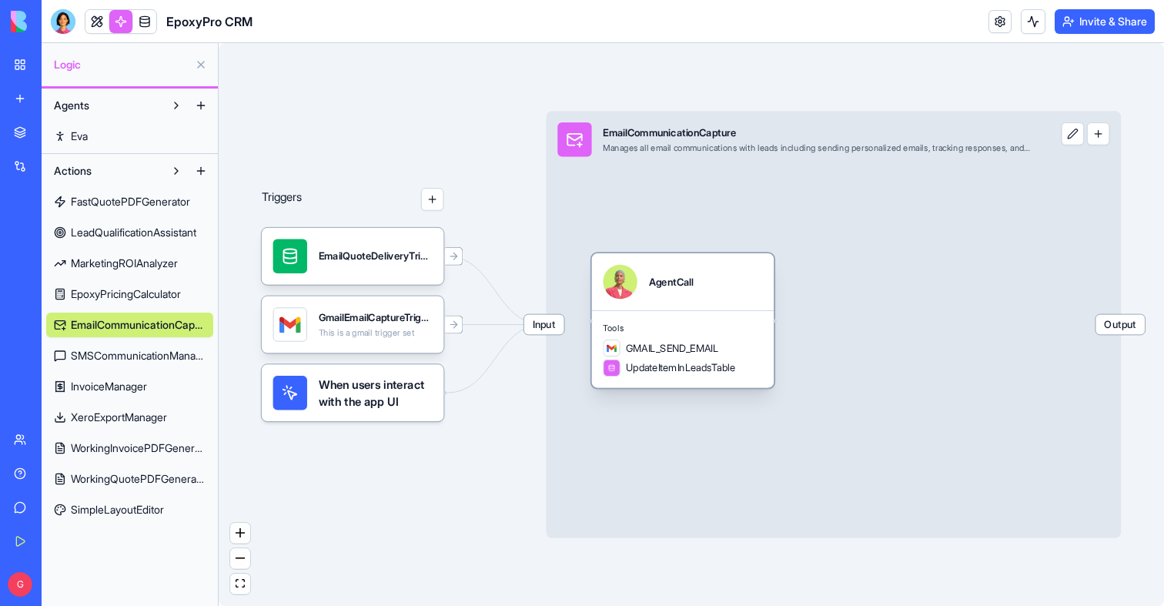
click at [672, 310] on div "Tools GMAIL_SEND_EMAIL UpdateItemInLeadsTable" at bounding box center [683, 349] width 183 height 78
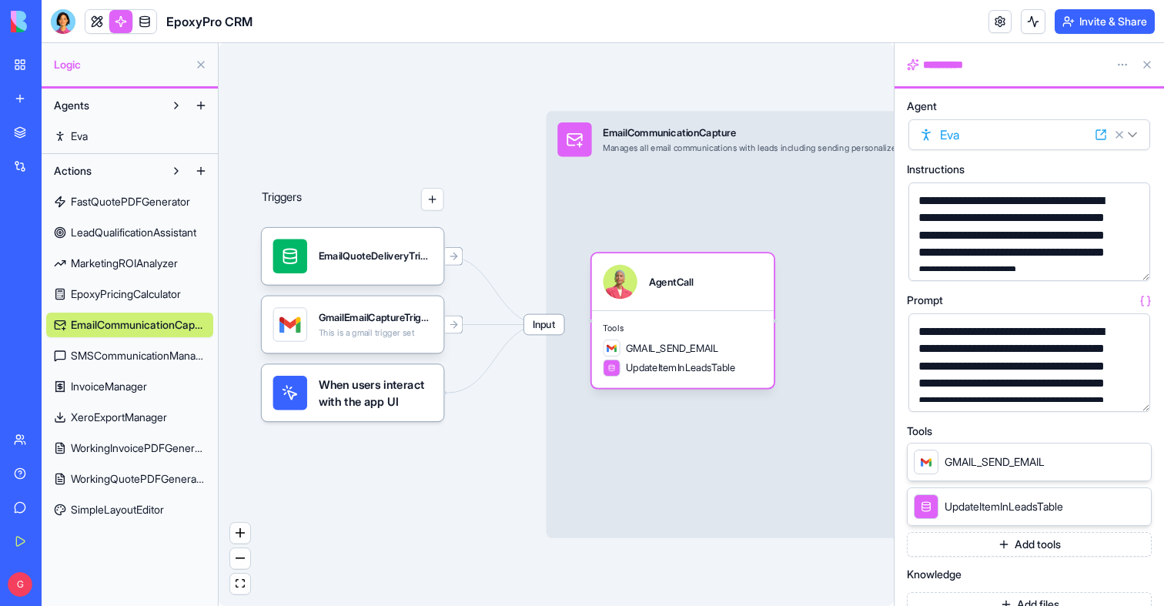
click at [1137, 405] on button "button" at bounding box center [1135, 396] width 25 height 25
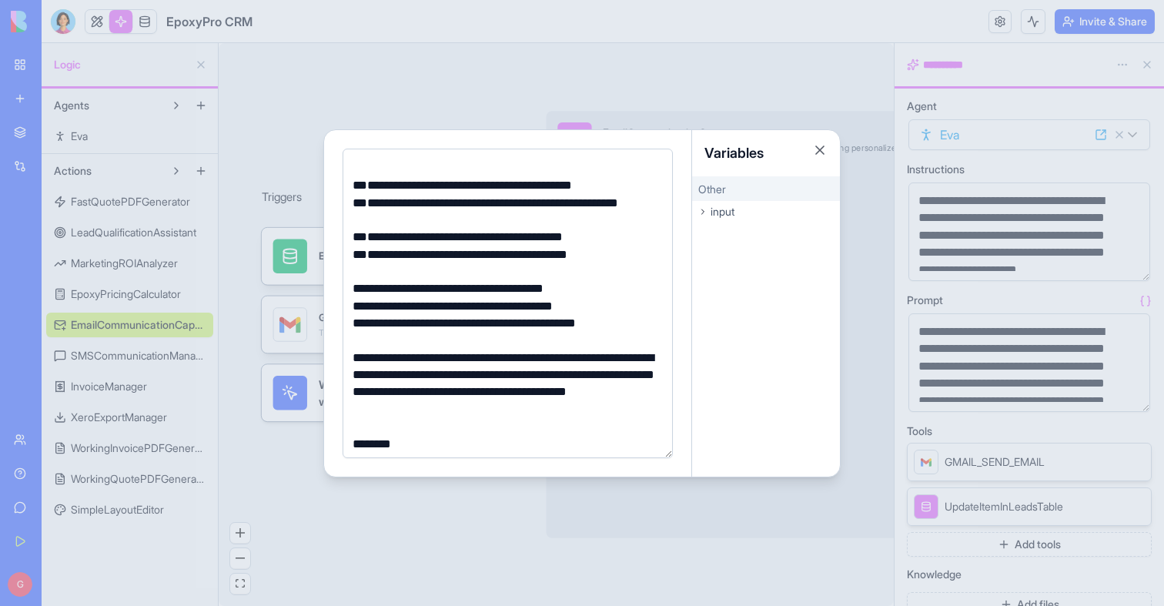
scroll to position [306, 0]
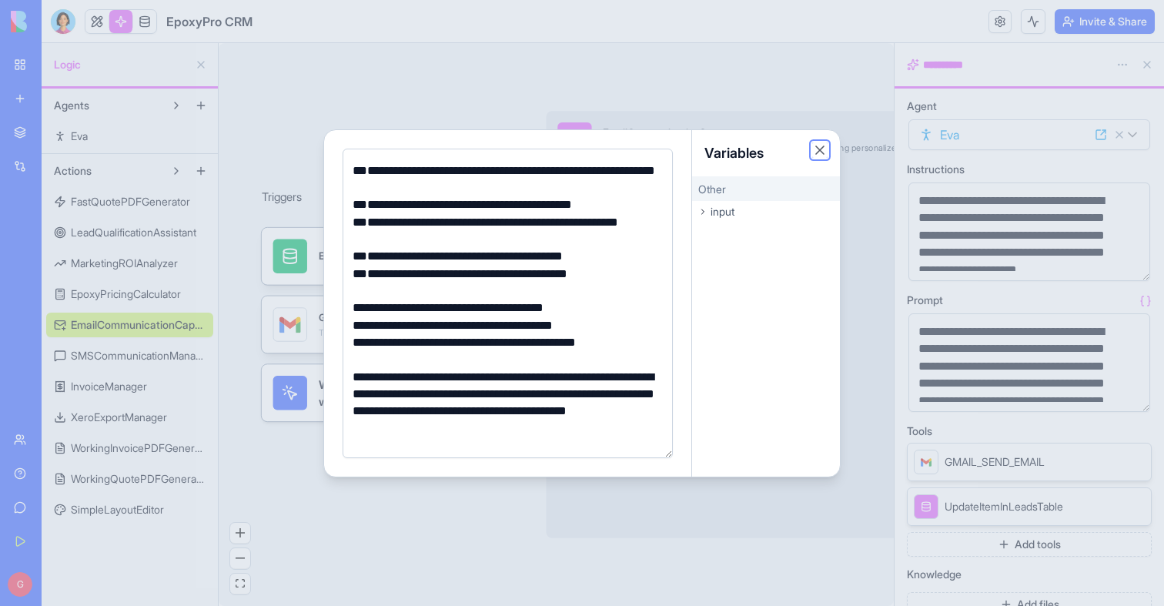
click at [818, 150] on button "Close" at bounding box center [819, 149] width 15 height 15
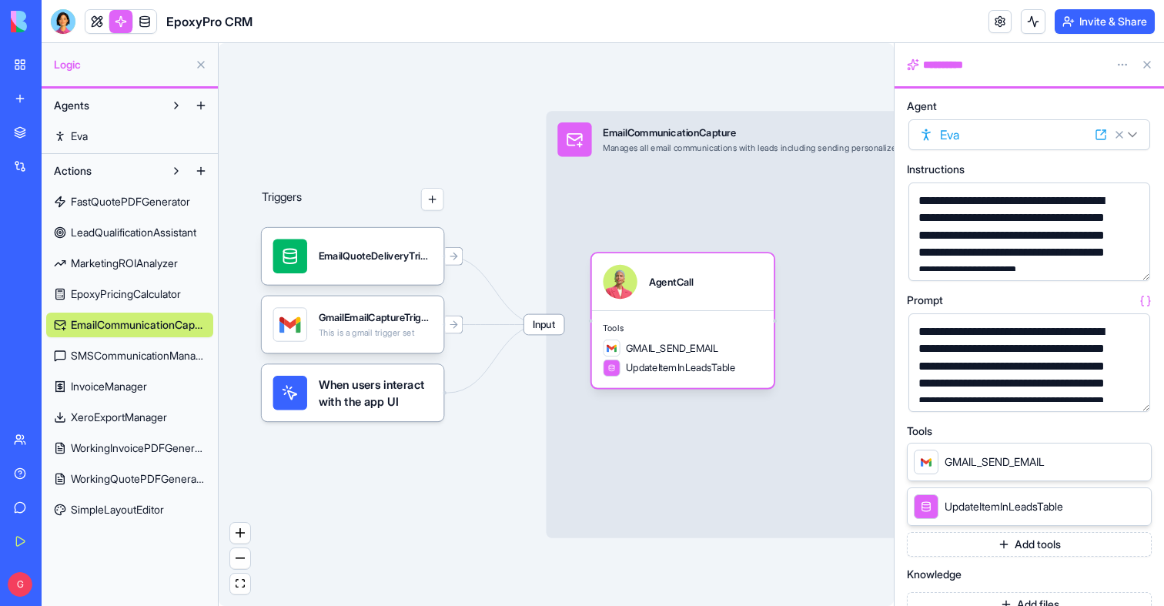
click at [1148, 59] on button at bounding box center [1147, 64] width 25 height 25
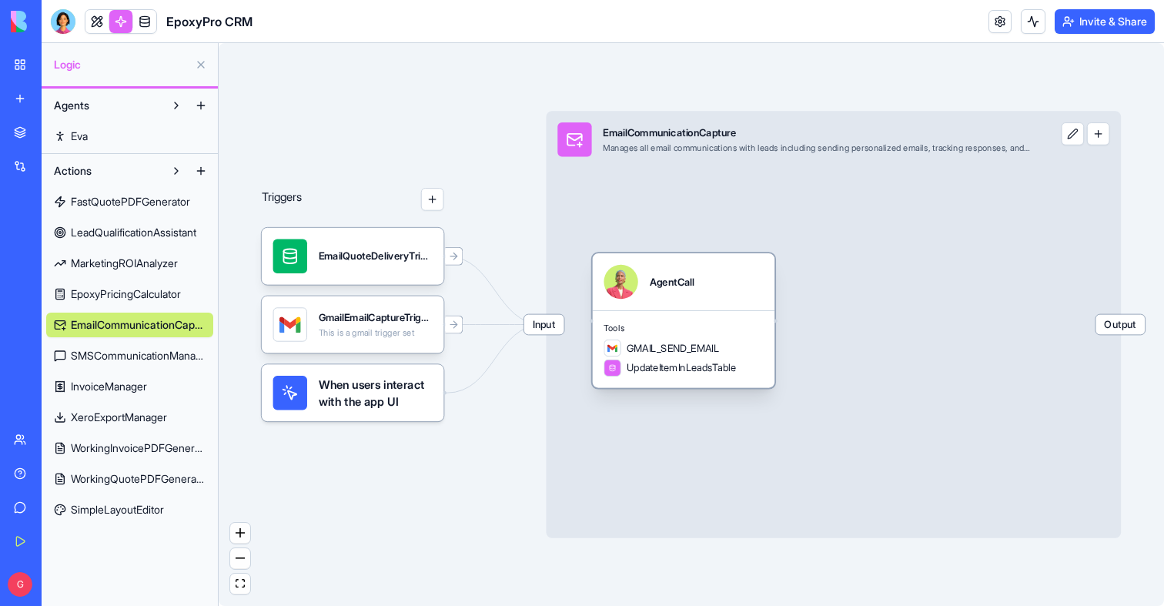
click at [709, 330] on span "Tools" at bounding box center [683, 329] width 159 height 12
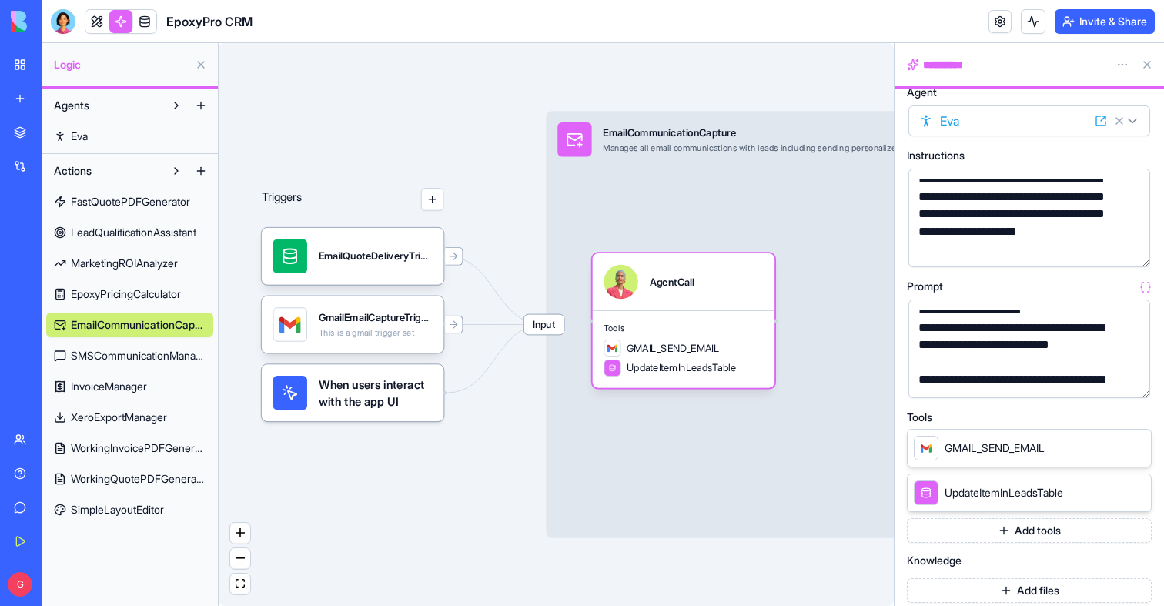
scroll to position [15, 0]
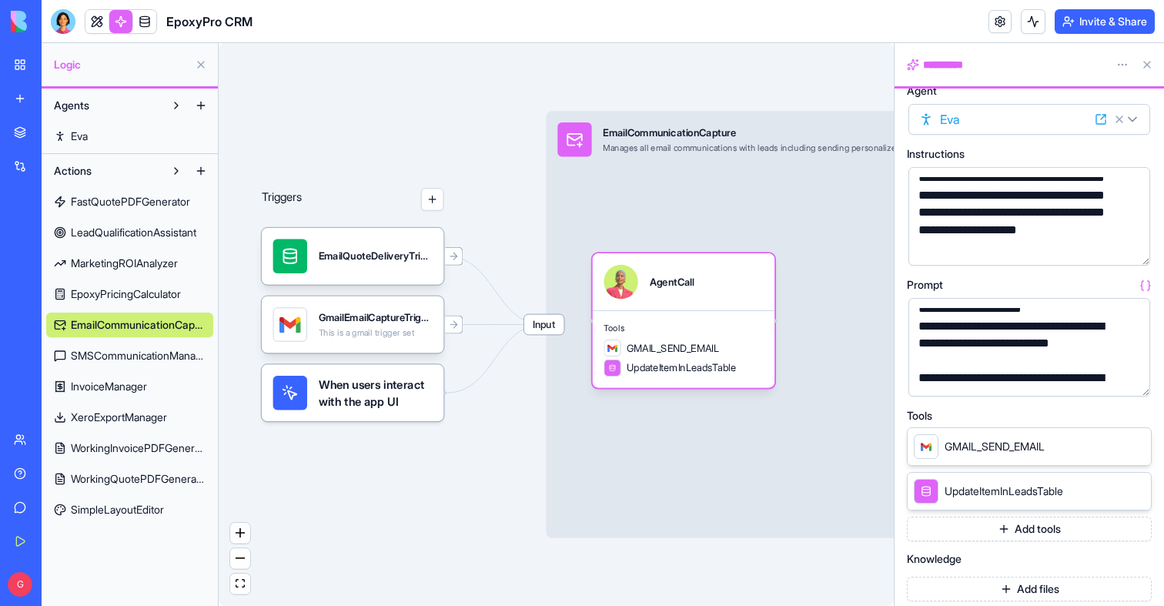
click at [1146, 63] on button at bounding box center [1147, 64] width 25 height 25
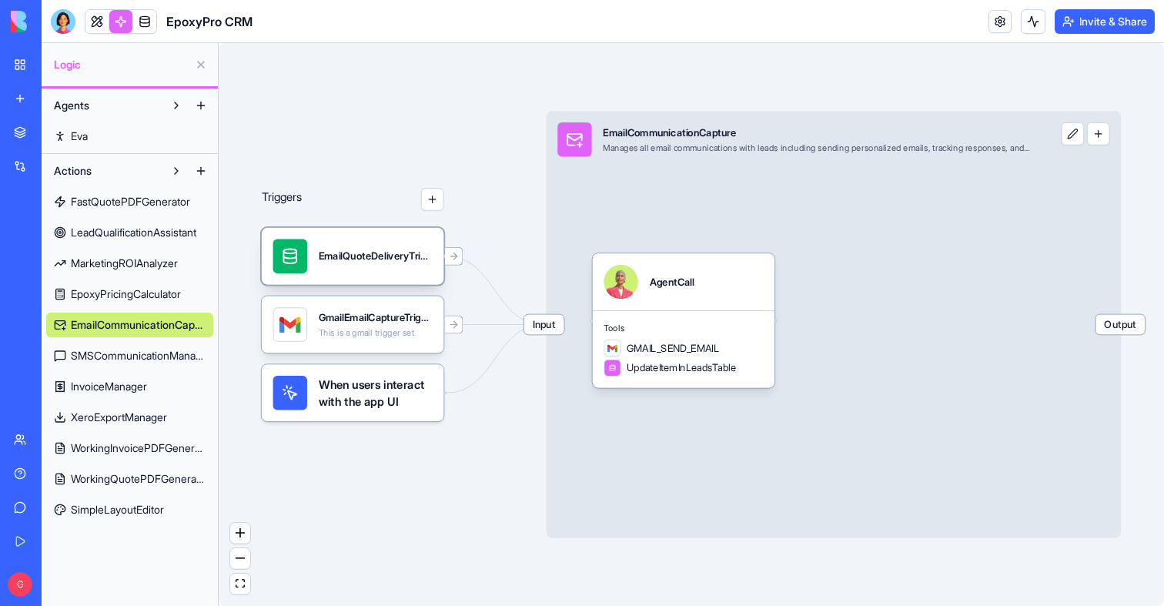
click at [398, 252] on div "EmailQuoteDeliveryTrigger" at bounding box center [376, 257] width 114 height 14
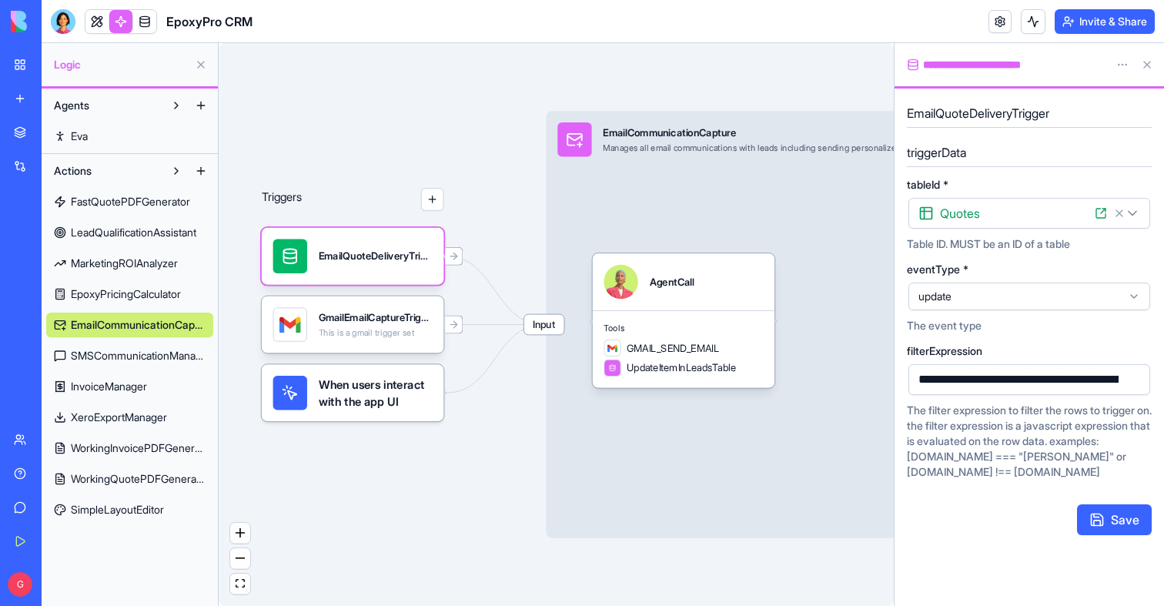
click at [535, 327] on span "Input" at bounding box center [544, 325] width 40 height 20
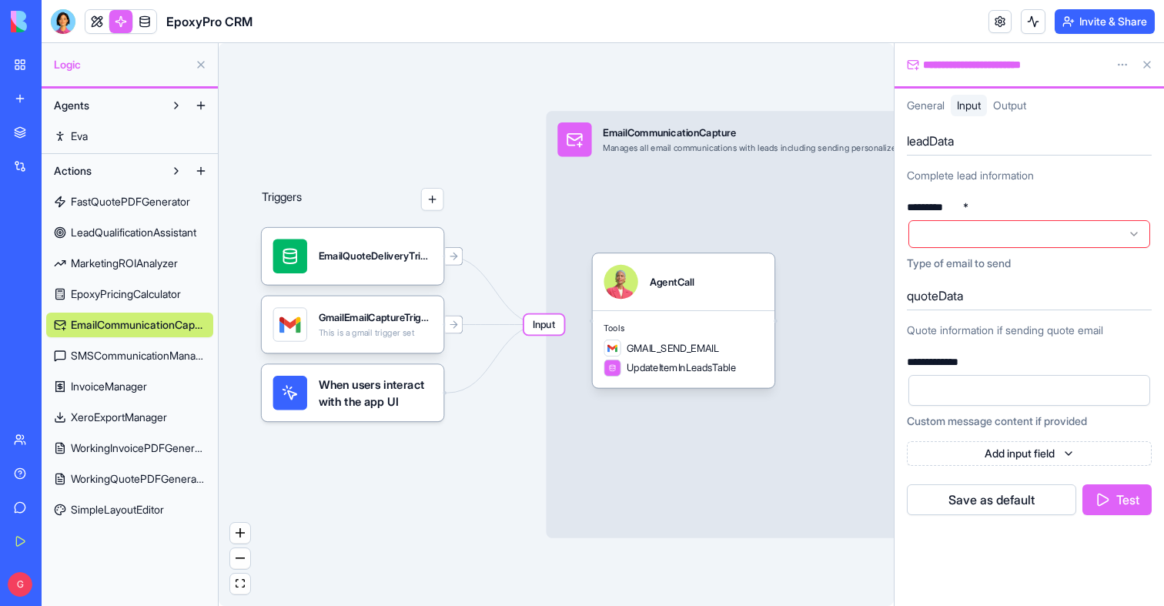
click at [988, 237] on div at bounding box center [1030, 234] width 242 height 28
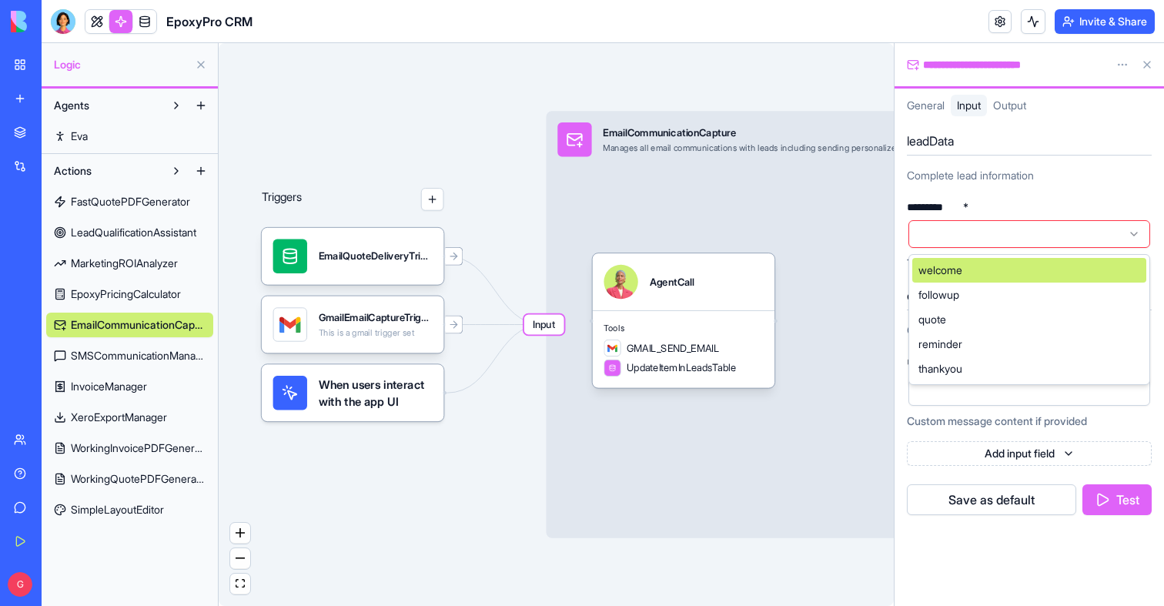
click at [988, 235] on div at bounding box center [1030, 234] width 242 height 28
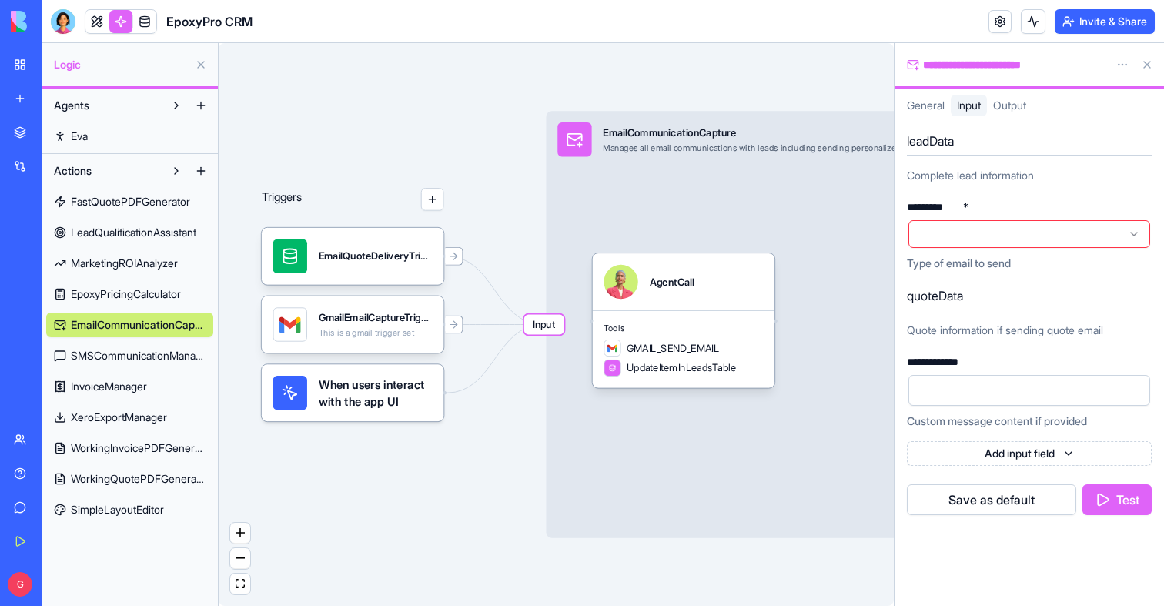
click at [983, 397] on div at bounding box center [1016, 390] width 205 height 23
click at [955, 335] on div "Quote information if sending quote email" at bounding box center [1029, 330] width 245 height 15
click at [729, 374] on span "UpdateItemInLeadsTable" at bounding box center [681, 368] width 109 height 14
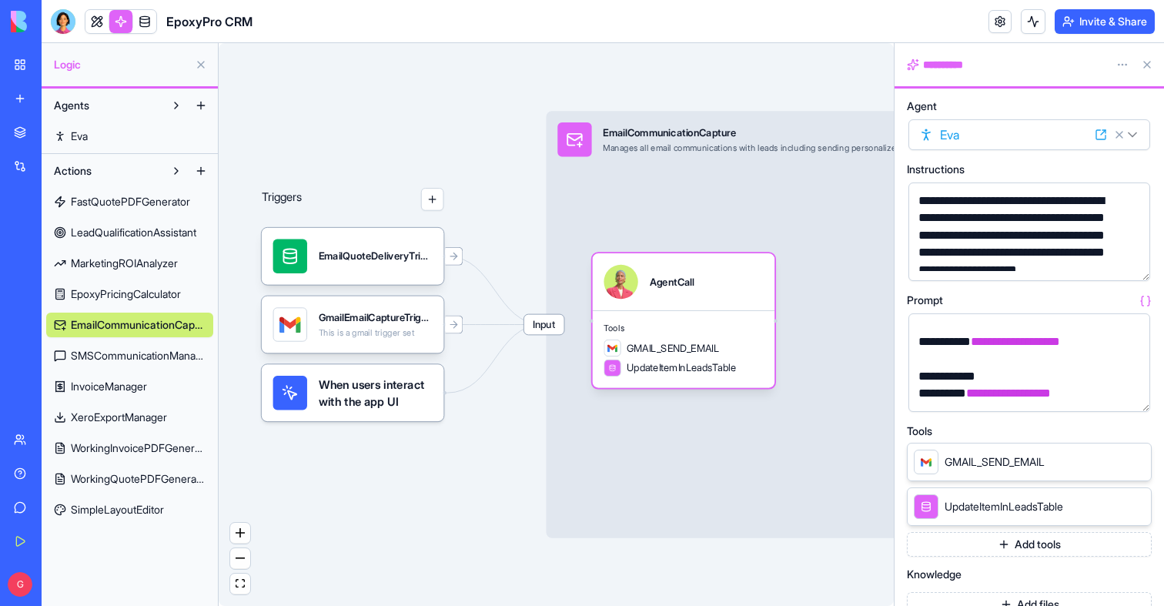
scroll to position [1025, 0]
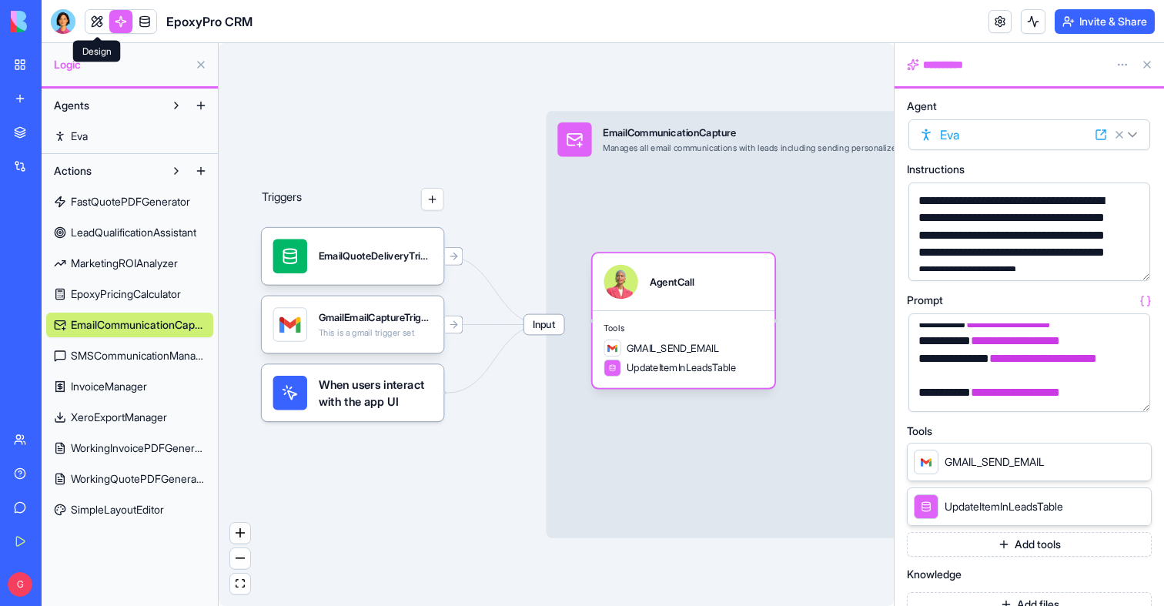
click at [96, 28] on link at bounding box center [96, 21] width 23 height 23
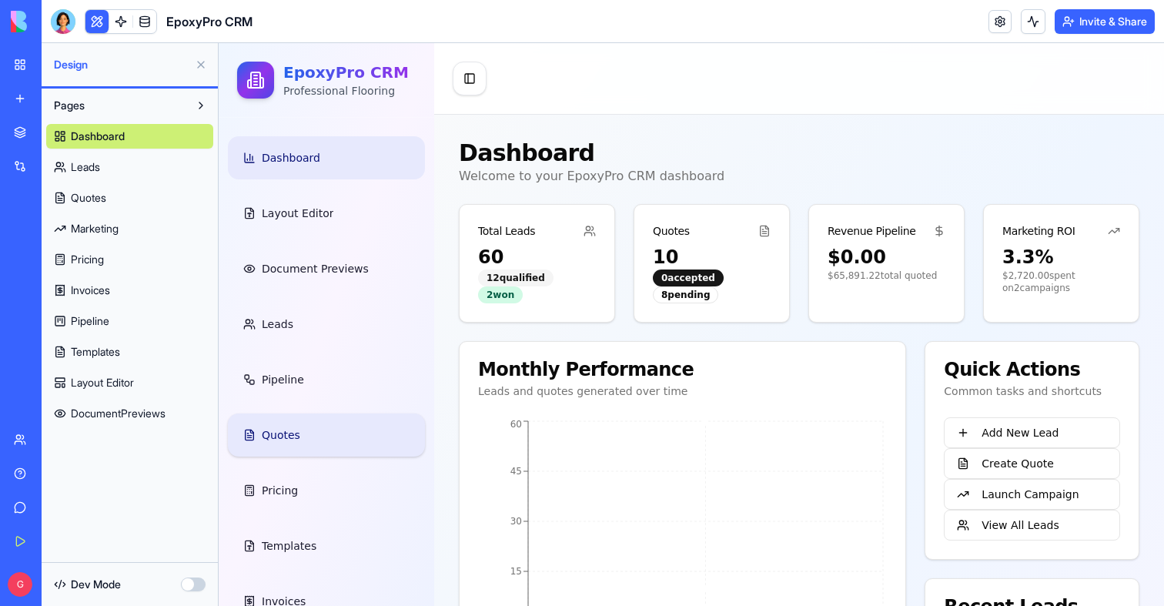
click at [273, 444] on link "Quotes" at bounding box center [326, 435] width 197 height 43
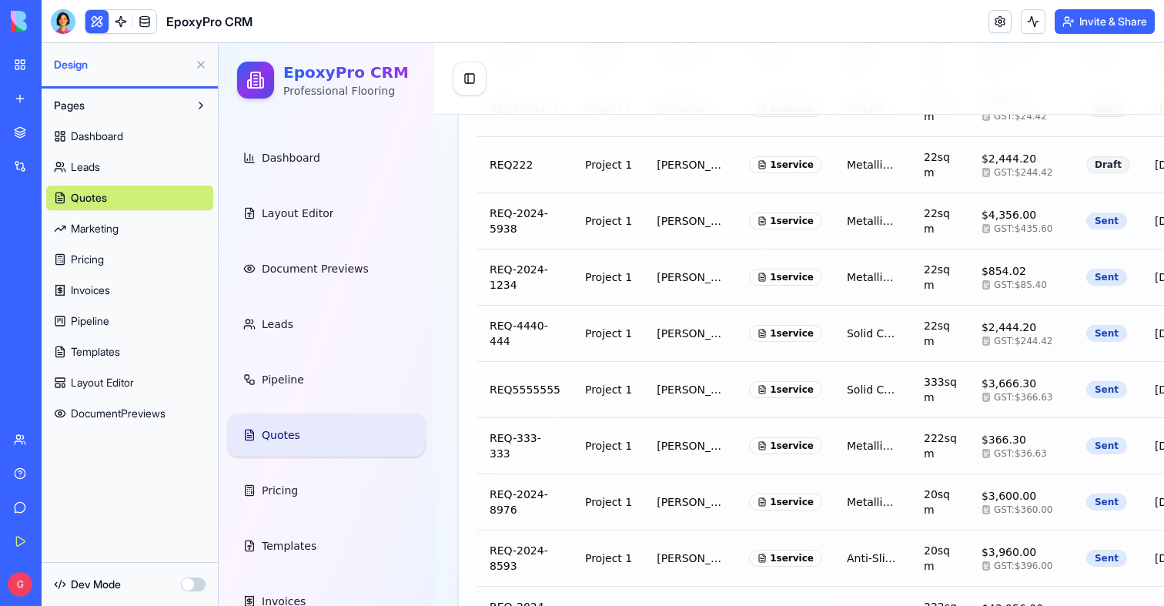
scroll to position [91, 0]
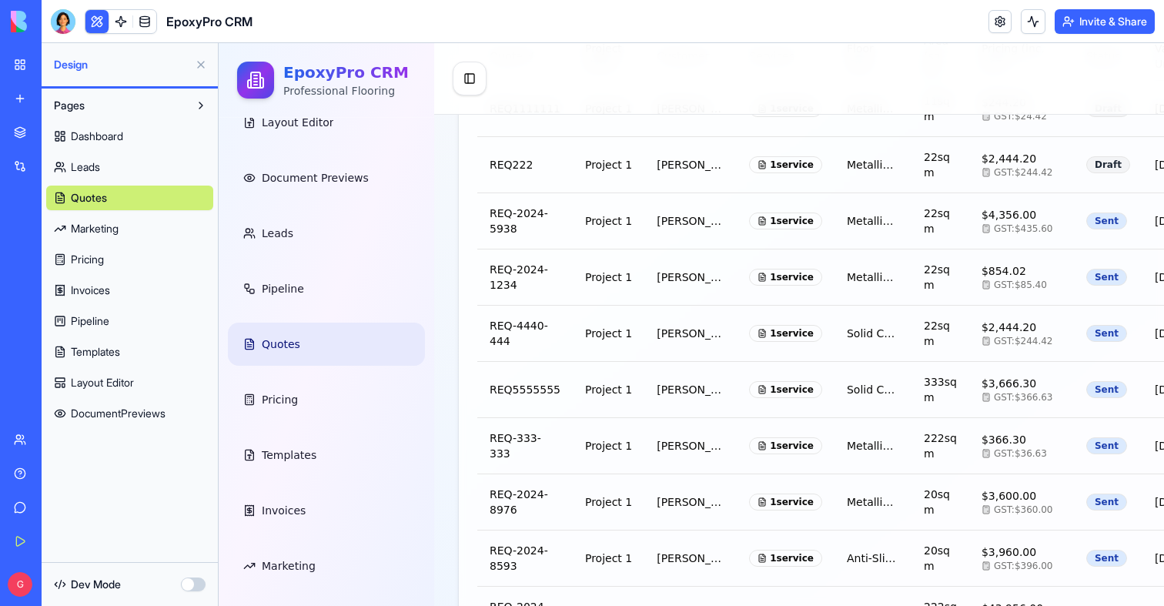
click at [200, 66] on button at bounding box center [201, 64] width 25 height 25
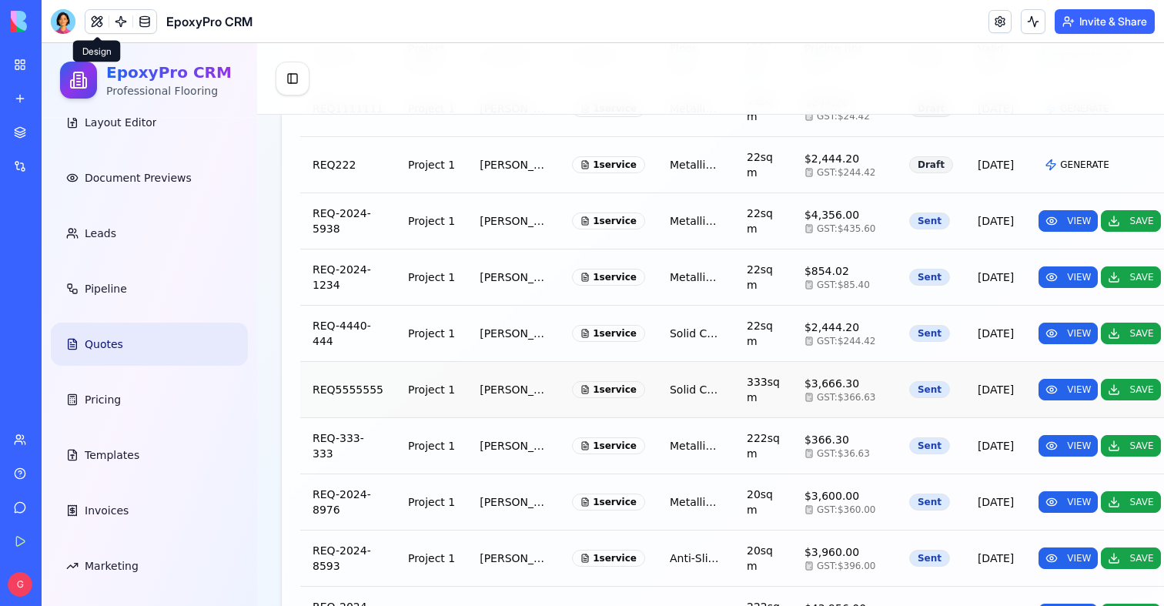
scroll to position [519, 0]
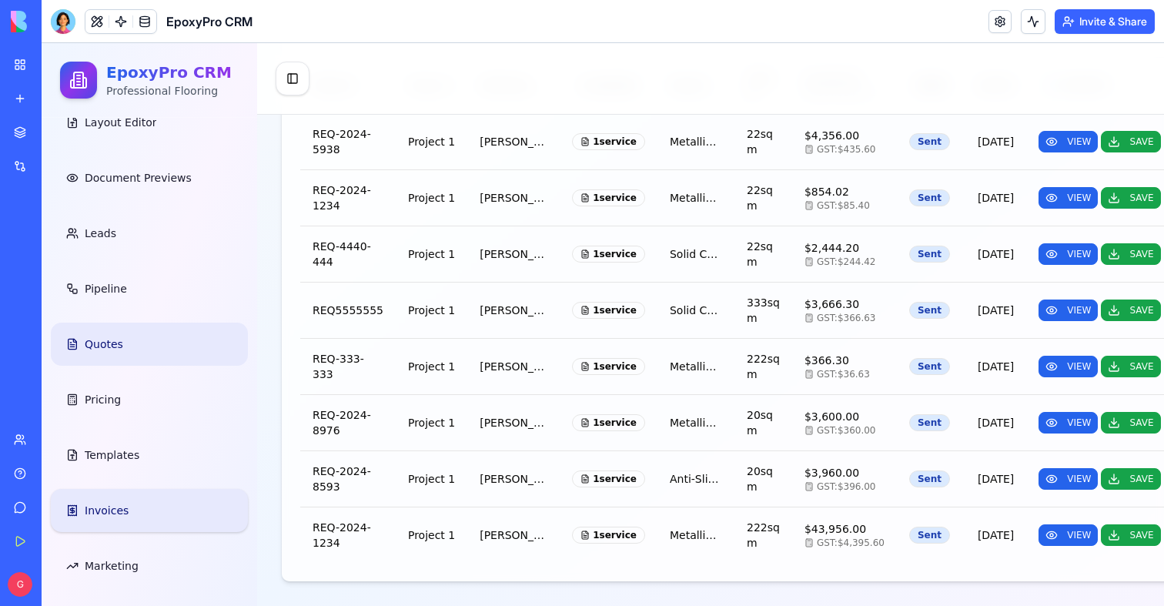
click at [107, 522] on link "Invoices" at bounding box center [149, 510] width 197 height 43
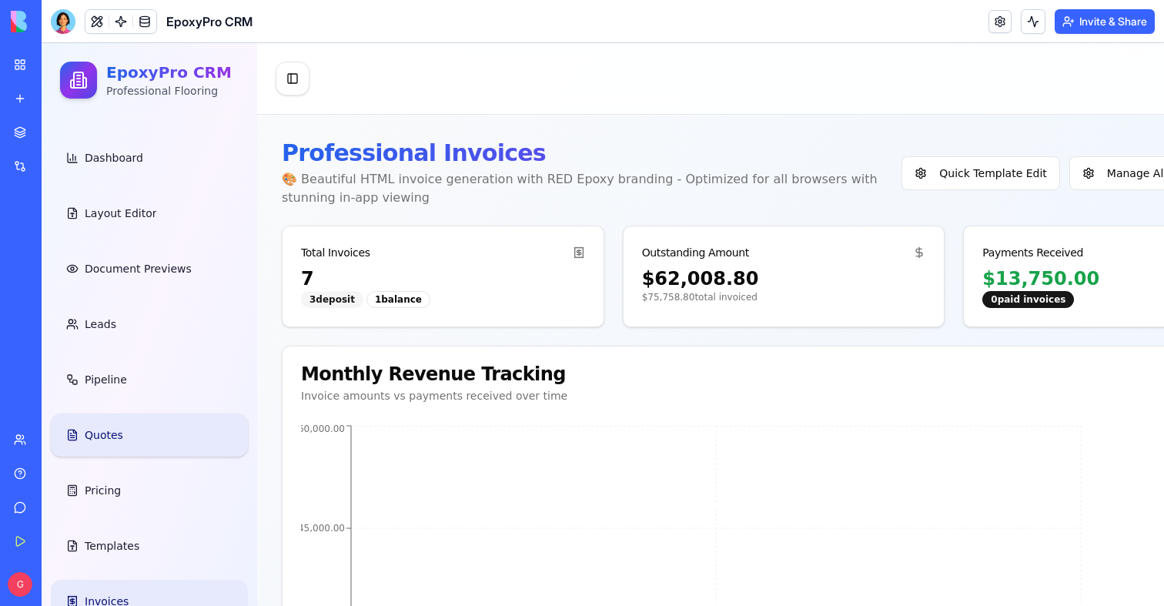
click at [166, 420] on link "Quotes" at bounding box center [149, 435] width 197 height 43
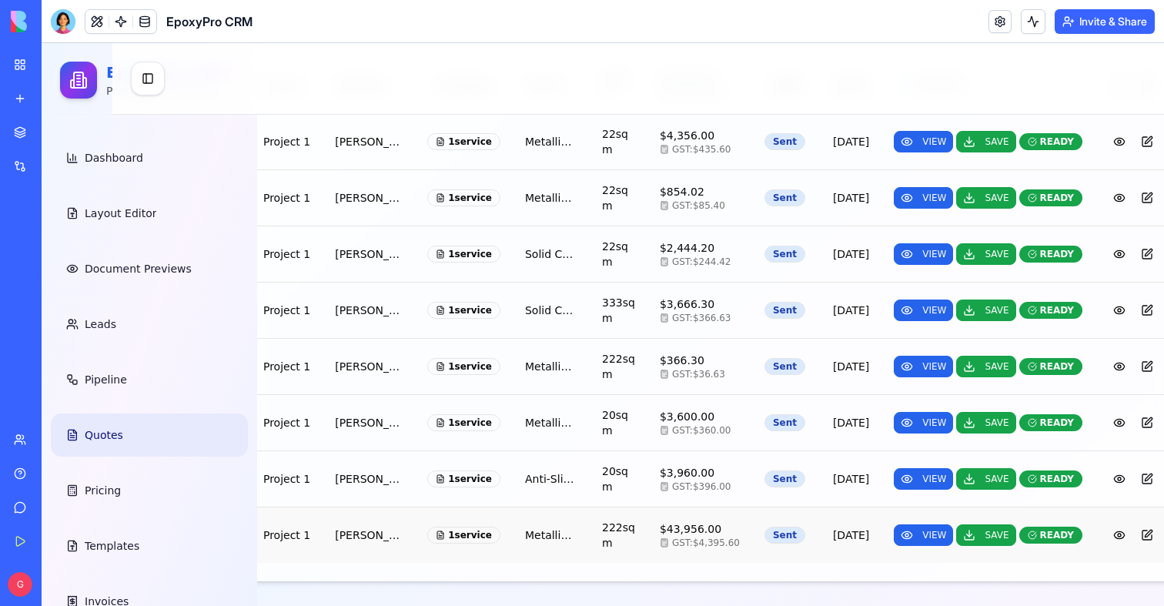
scroll to position [519, 0]
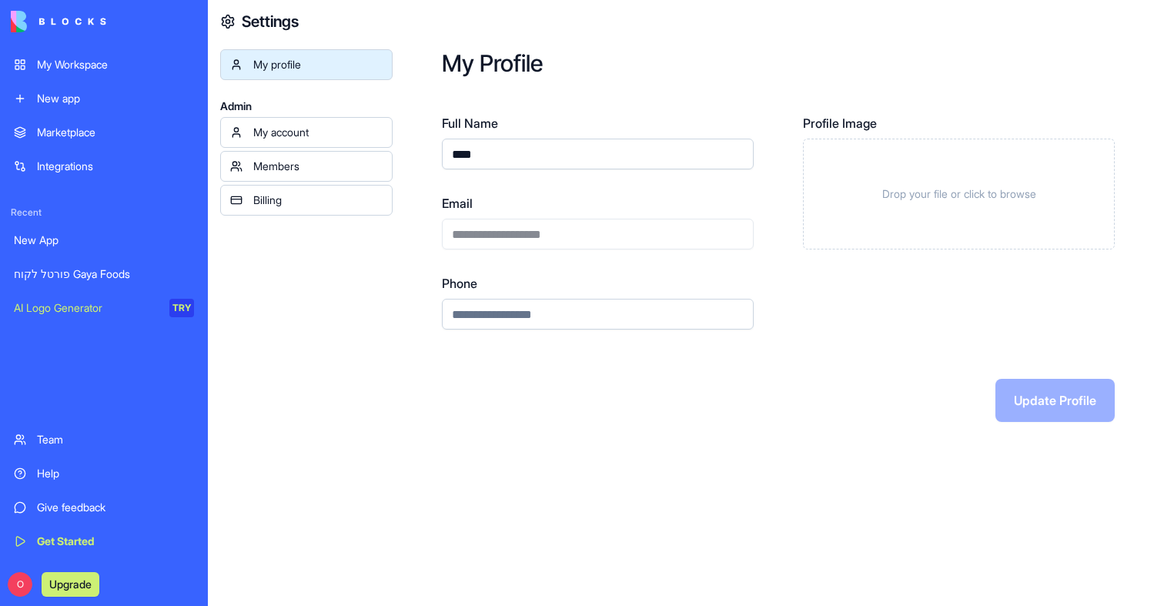
click at [38, 506] on div "Give feedback" at bounding box center [115, 507] width 157 height 15
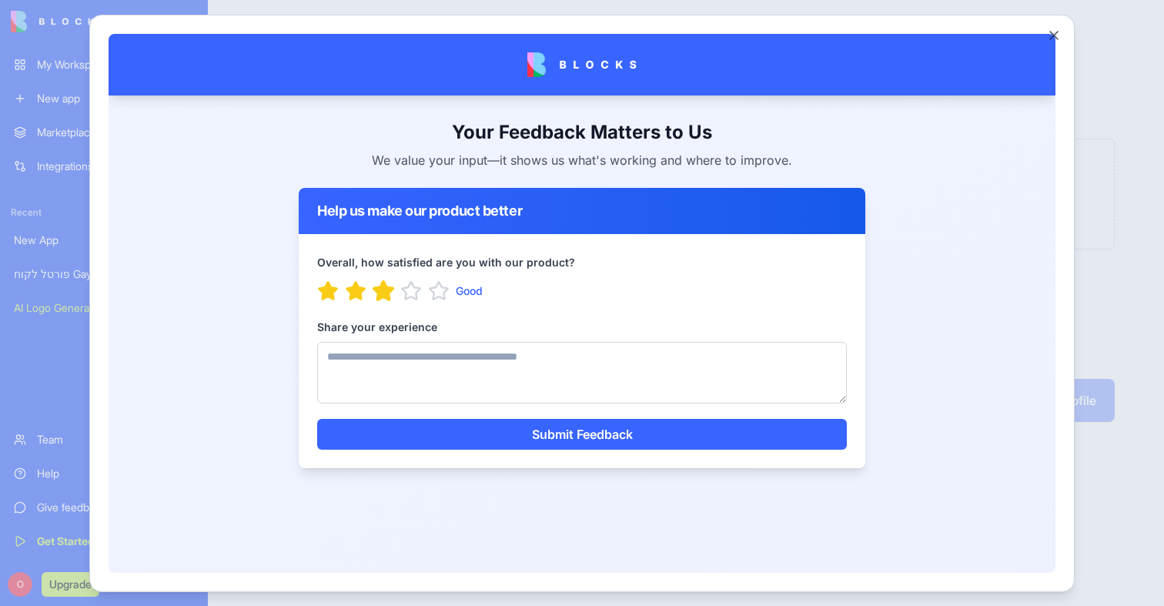
click at [374, 286] on icon "button" at bounding box center [384, 291] width 24 height 24
click at [445, 340] on div "Share your experience" at bounding box center [582, 360] width 530 height 86
click at [445, 347] on textarea "Share your experience" at bounding box center [582, 372] width 530 height 62
click at [327, 289] on icon "button" at bounding box center [328, 289] width 20 height 18
click at [346, 367] on textarea "Share your experience" at bounding box center [582, 372] width 530 height 62
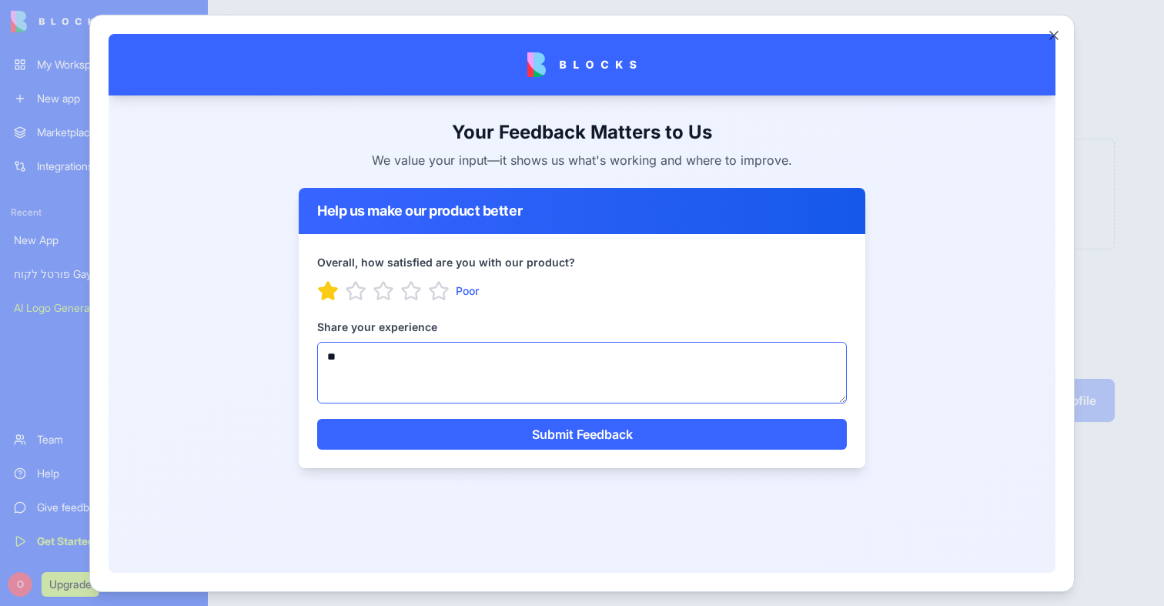
type textarea "*"
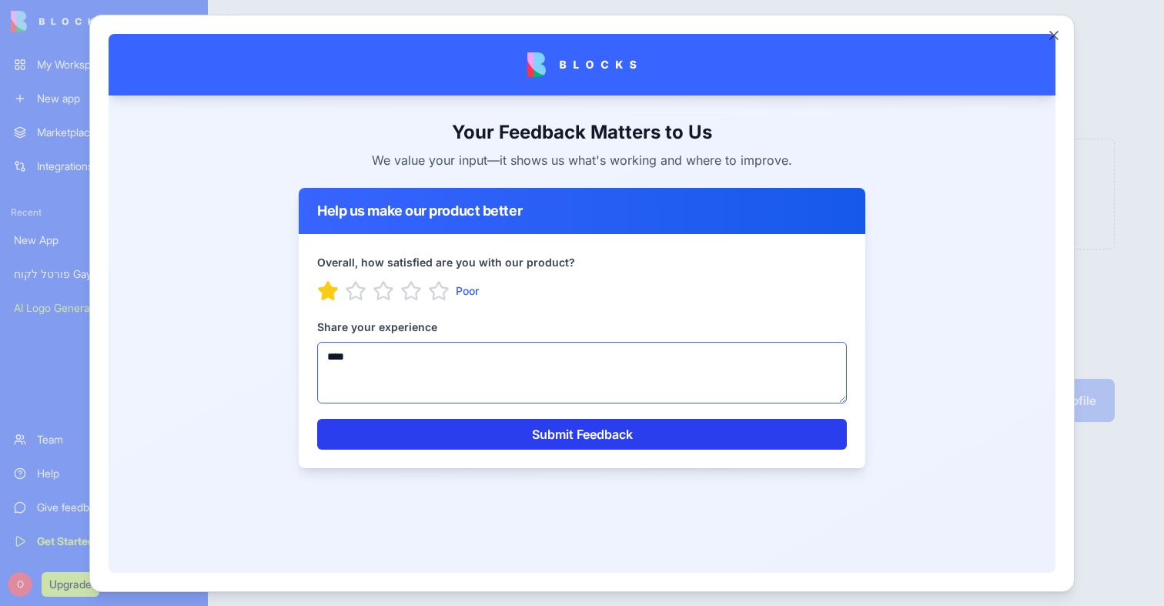
type textarea "****"
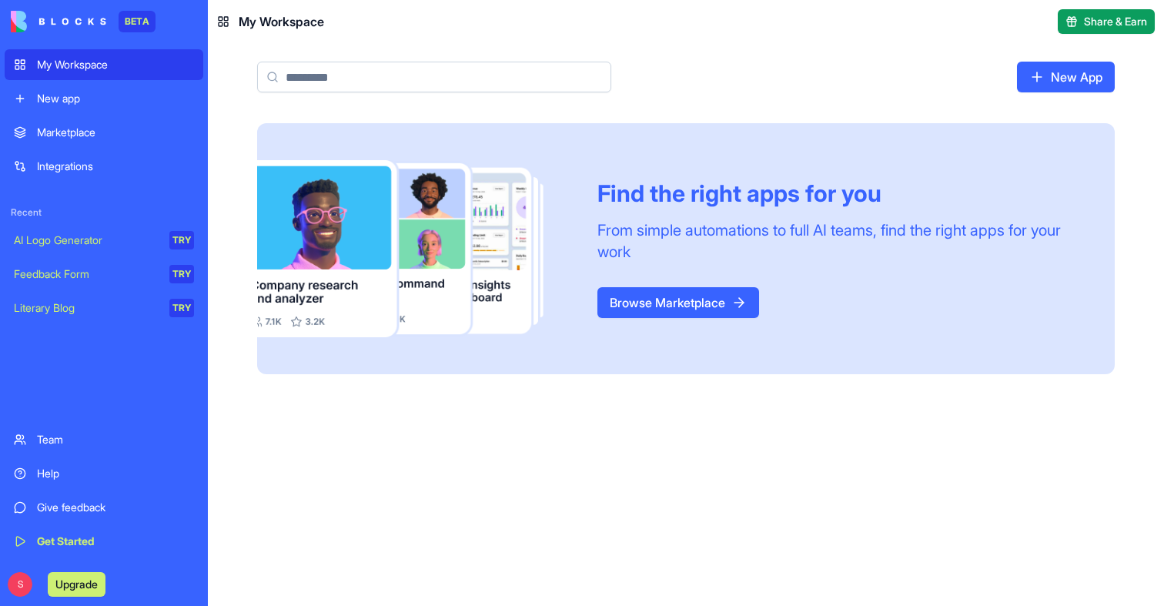
click at [70, 511] on div "Give feedback" at bounding box center [115, 507] width 157 height 15
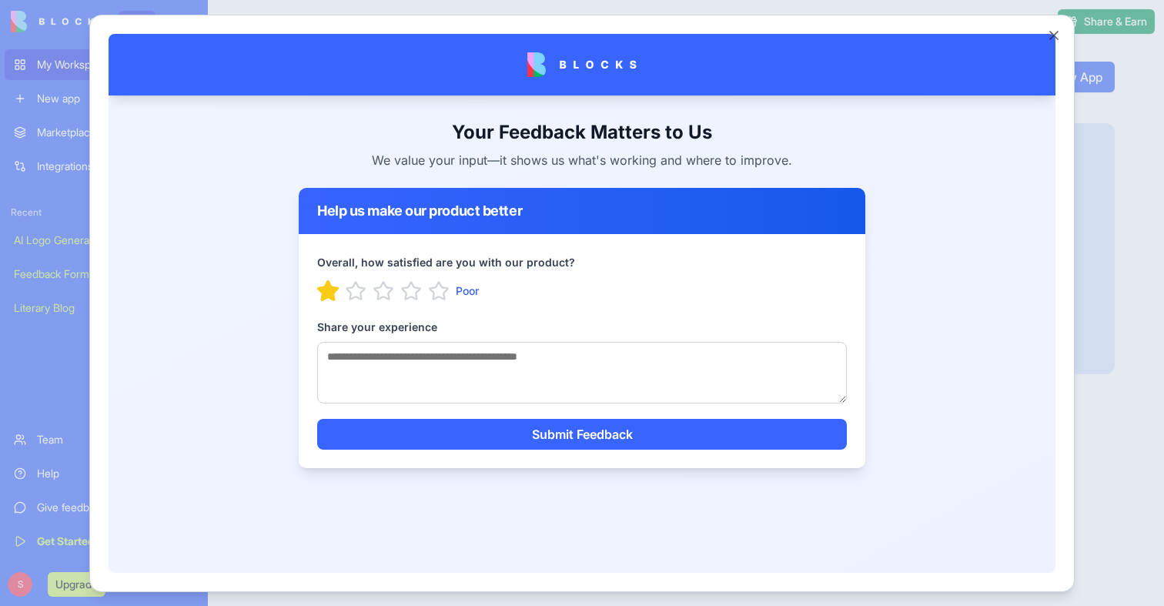
click at [327, 293] on icon "button" at bounding box center [328, 289] width 20 height 18
click at [367, 381] on textarea "Share your experience" at bounding box center [582, 372] width 530 height 62
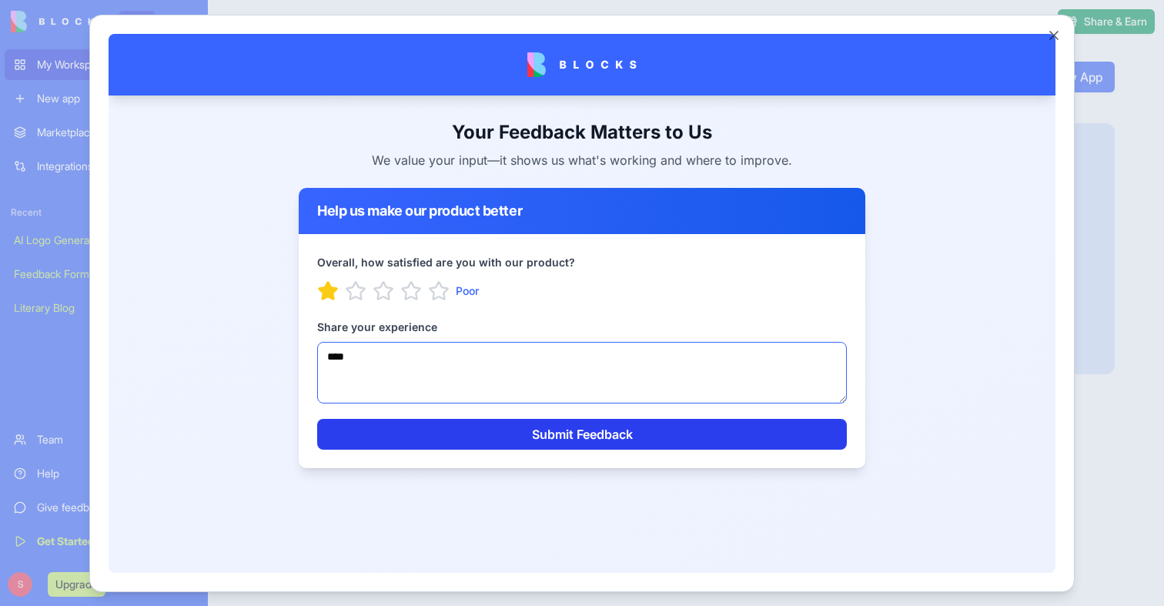
type textarea "****"
click at [428, 441] on button "Submit Feedback" at bounding box center [582, 433] width 530 height 31
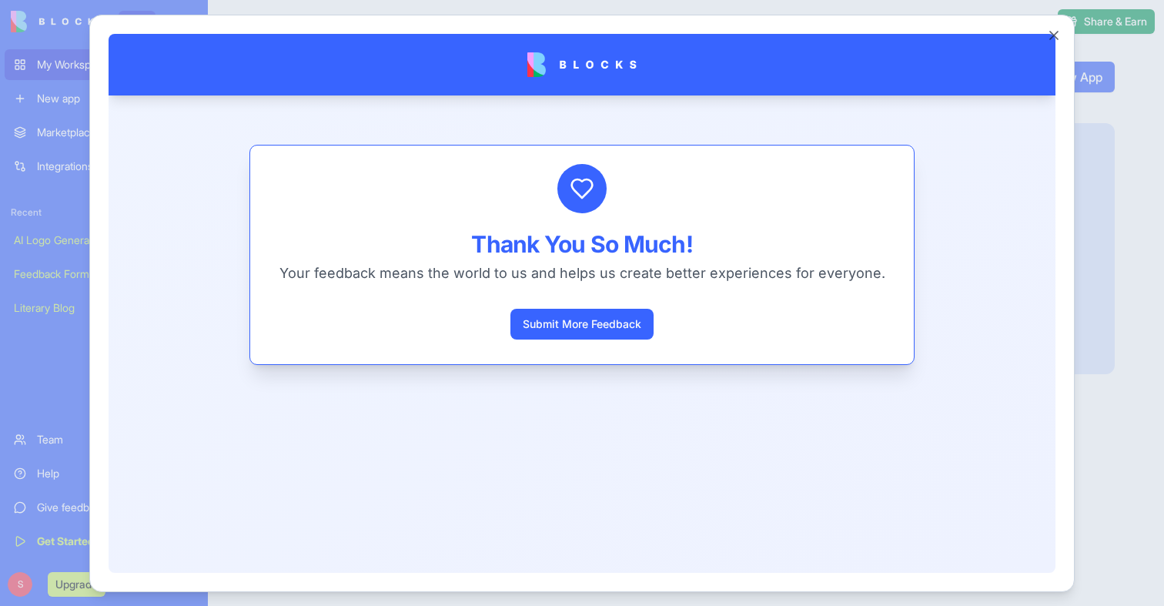
click at [49, 375] on div at bounding box center [582, 303] width 1164 height 606
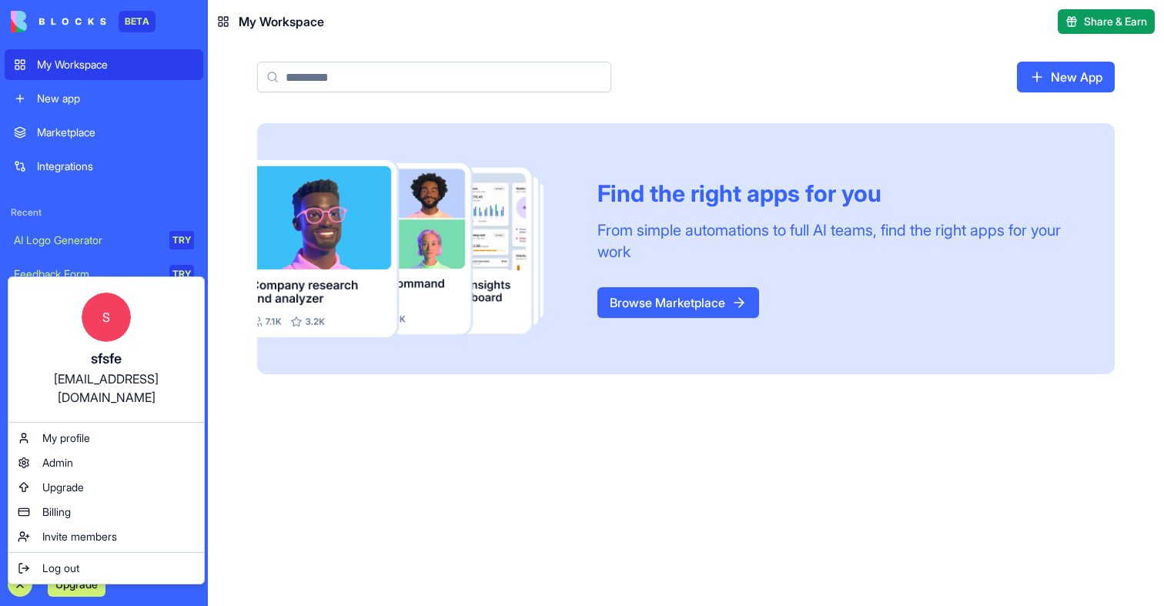
click at [310, 504] on html "BETA My Workspace New app Marketplace Integrations Recent AI Logo Generator TRY…" at bounding box center [582, 303] width 1164 height 606
